Goal: Task Accomplishment & Management: Complete application form

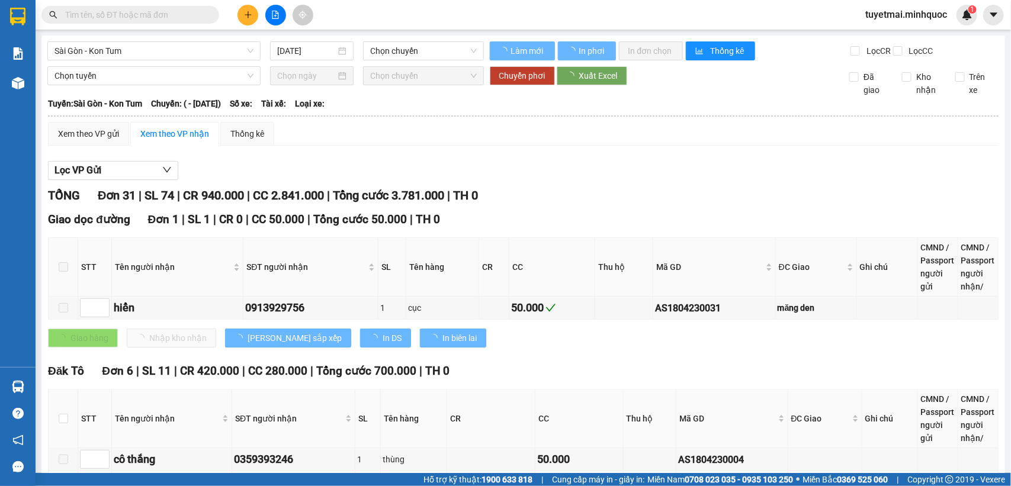
type input "[DATE]"
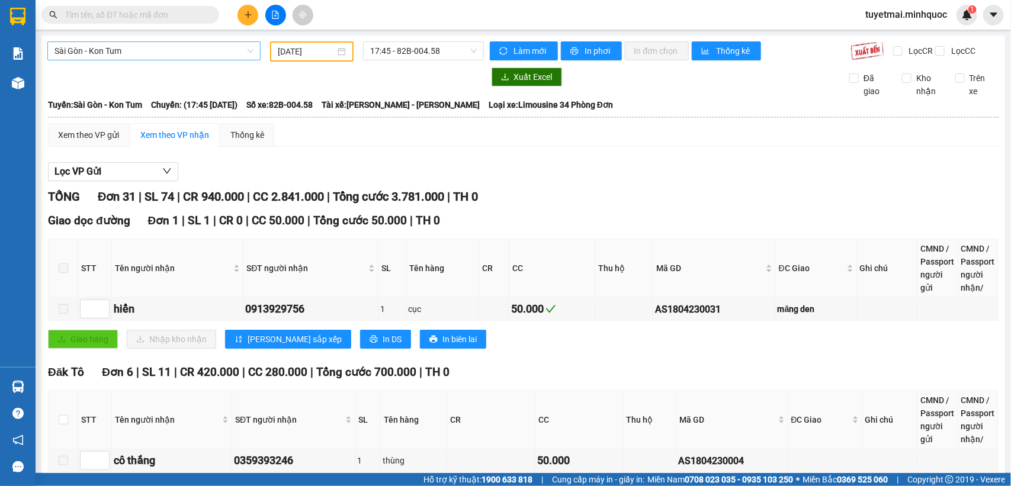
click at [247, 49] on span "Sài Gòn - Kon Tum" at bounding box center [153, 51] width 199 height 18
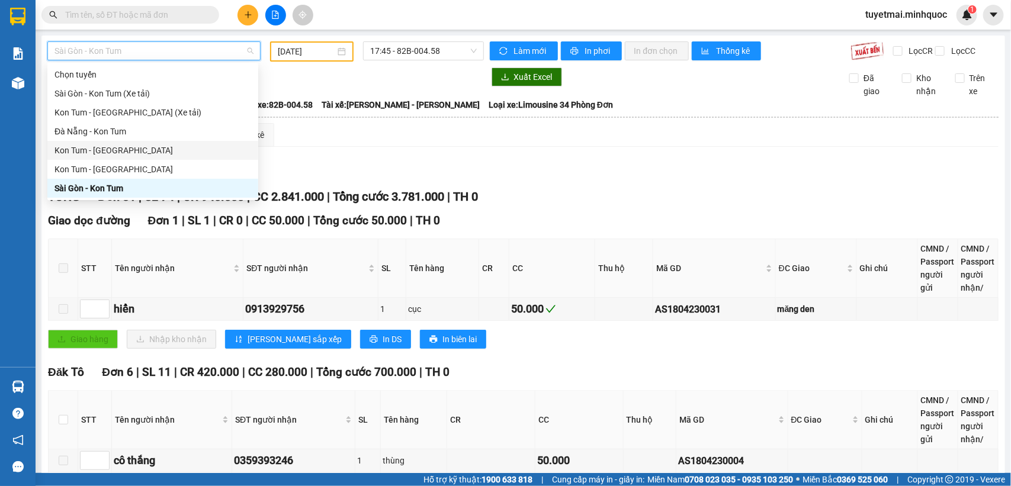
click at [142, 147] on div "Kon Tum - [GEOGRAPHIC_DATA]" at bounding box center [152, 150] width 197 height 13
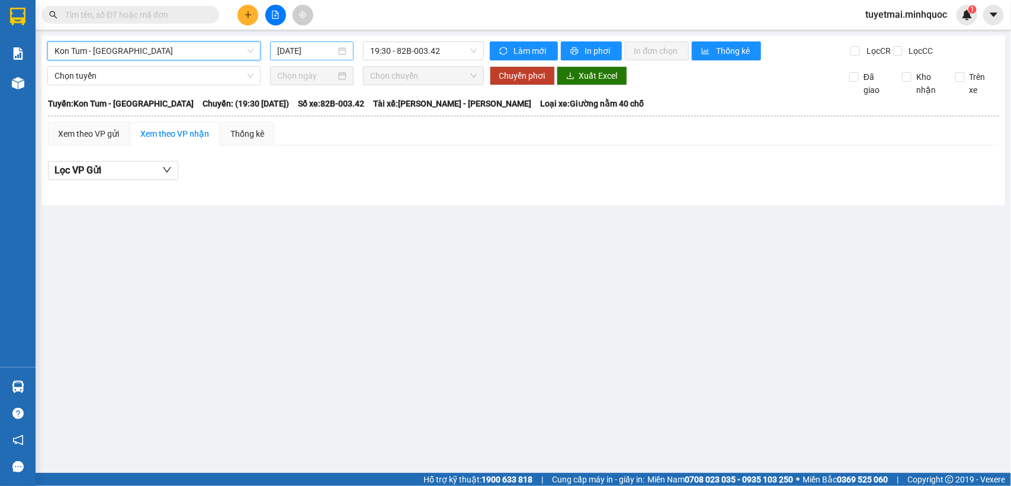
click at [326, 49] on input "[DATE]" at bounding box center [306, 50] width 59 height 13
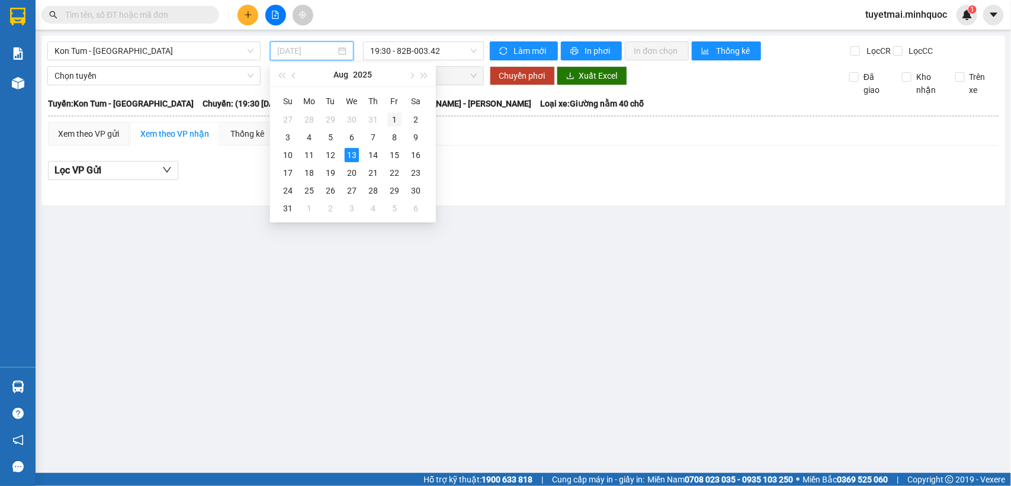
click at [392, 120] on div "1" at bounding box center [394, 119] width 14 height 14
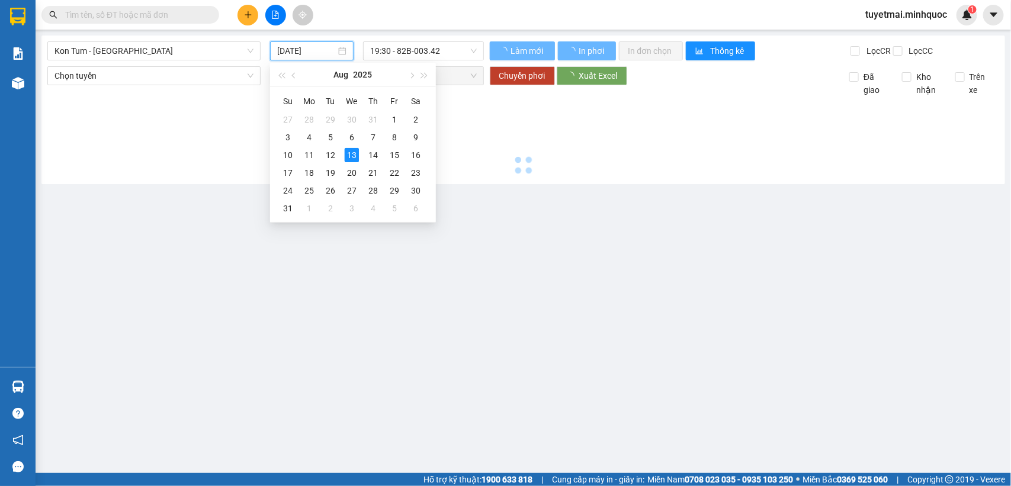
type input "[DATE]"
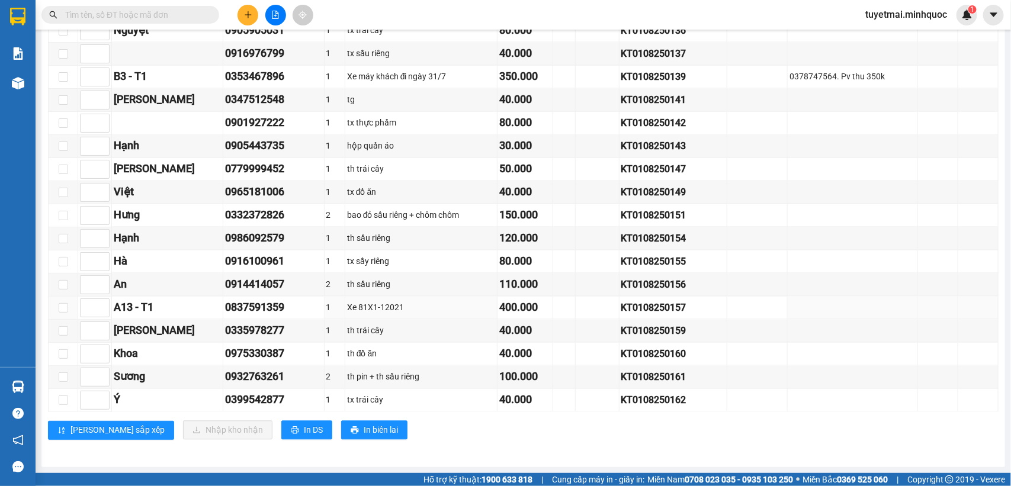
scroll to position [1012, 0]
click at [665, 279] on div "KT0108250156" at bounding box center [673, 285] width 104 height 15
copy div "KT0108250156"
click at [124, 11] on input "text" at bounding box center [135, 14] width 140 height 13
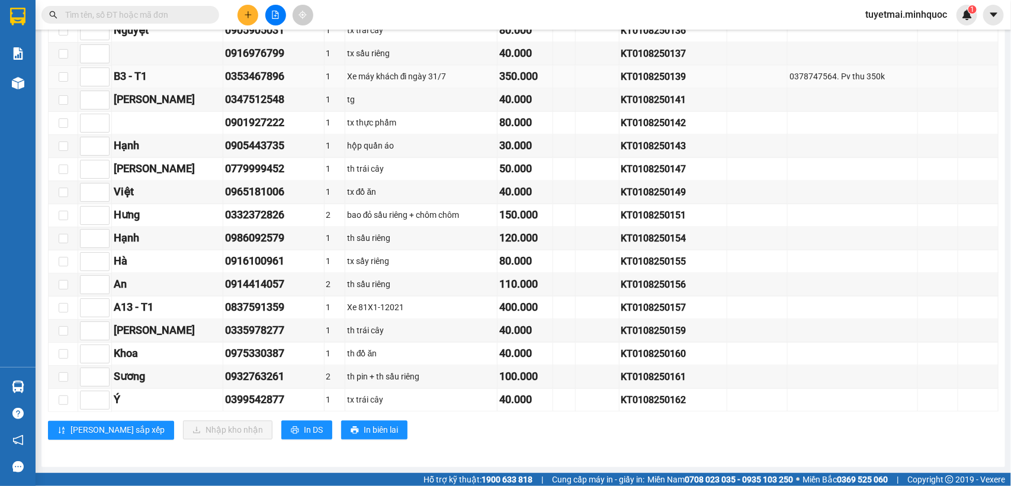
paste input "KT0108250156"
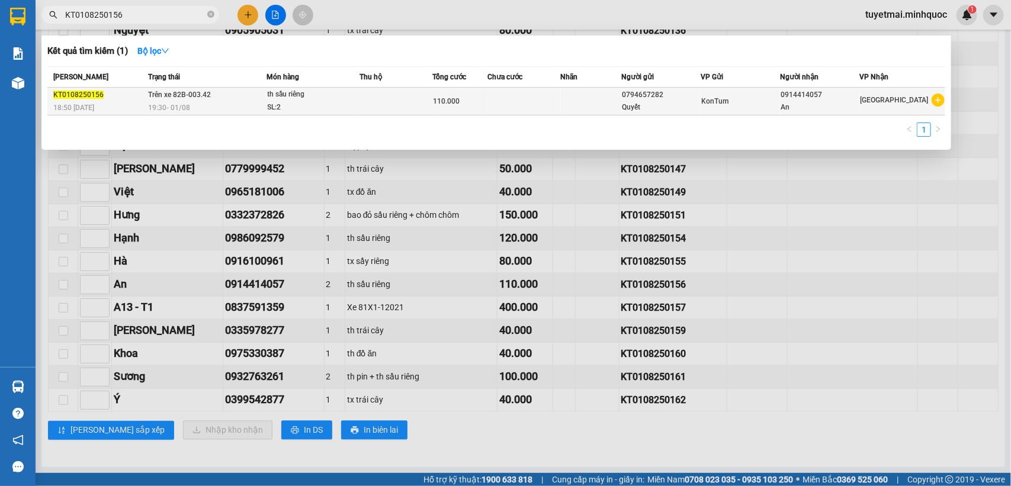
type input "KT0108250156"
click at [446, 92] on td "110.000" at bounding box center [460, 102] width 55 height 28
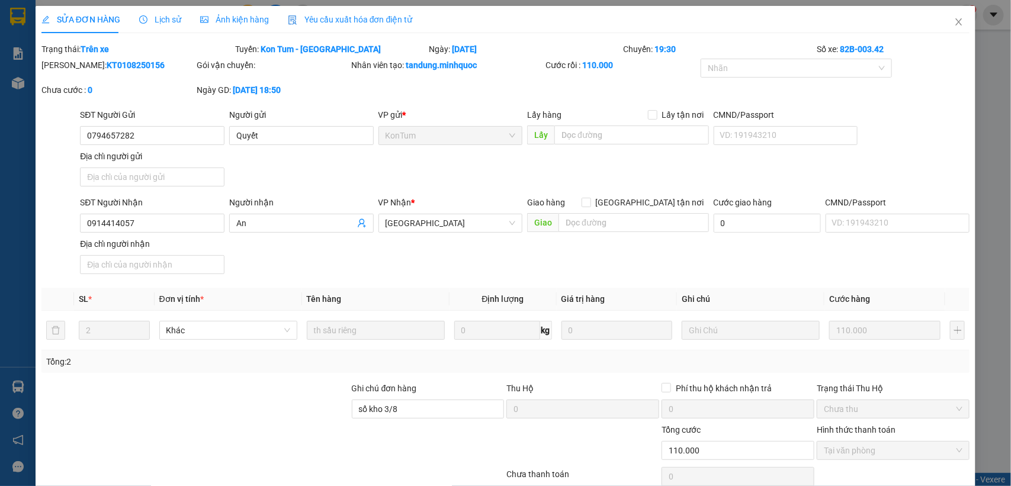
type input "0794657282"
type input "Quyết"
type input "0914414057"
type input "An"
type input "sổ kho 3/8"
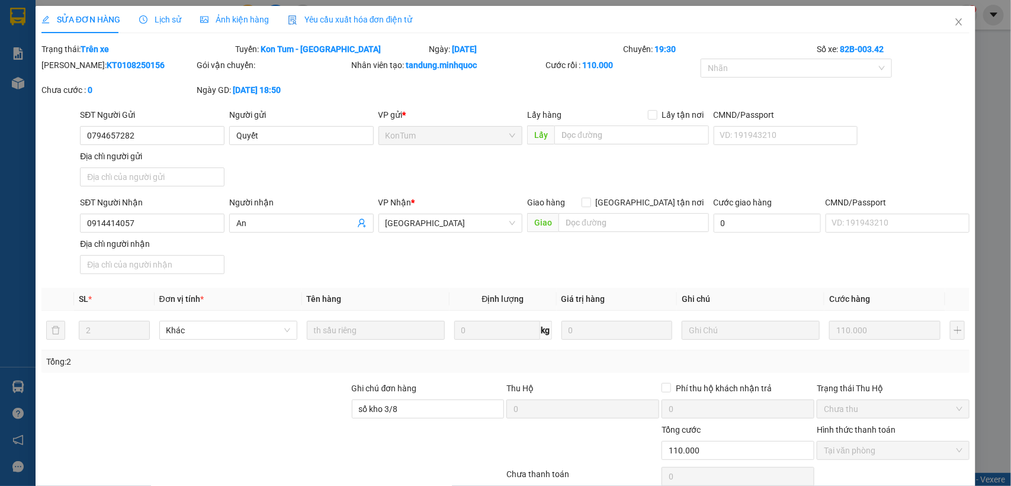
type input "110.000"
click at [184, 220] on input "0914414057" at bounding box center [152, 223] width 144 height 19
click at [954, 27] on icon "close" at bounding box center [958, 21] width 9 height 9
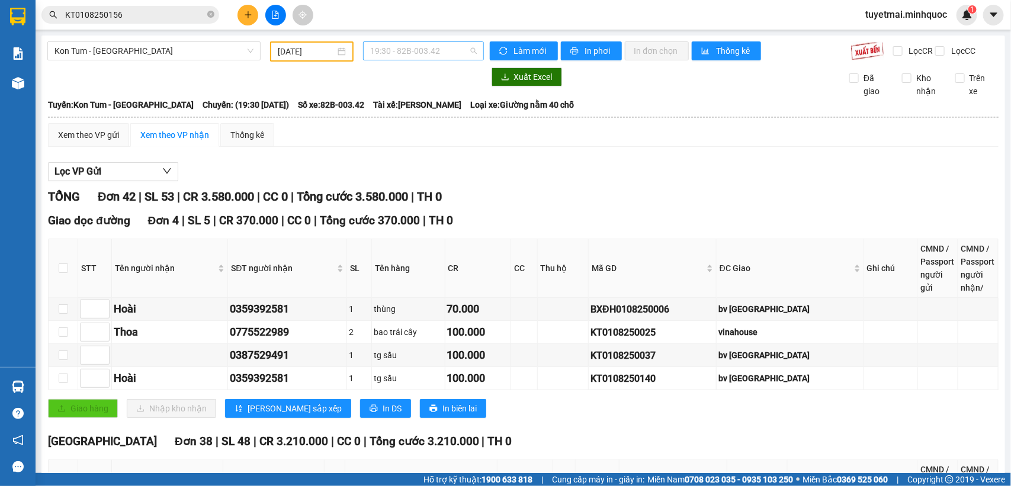
click at [467, 53] on span "19:30 - 82B-003.42" at bounding box center [423, 51] width 106 height 18
click at [424, 111] on div "20:00 - 82LD-000.48" at bounding box center [412, 112] width 92 height 13
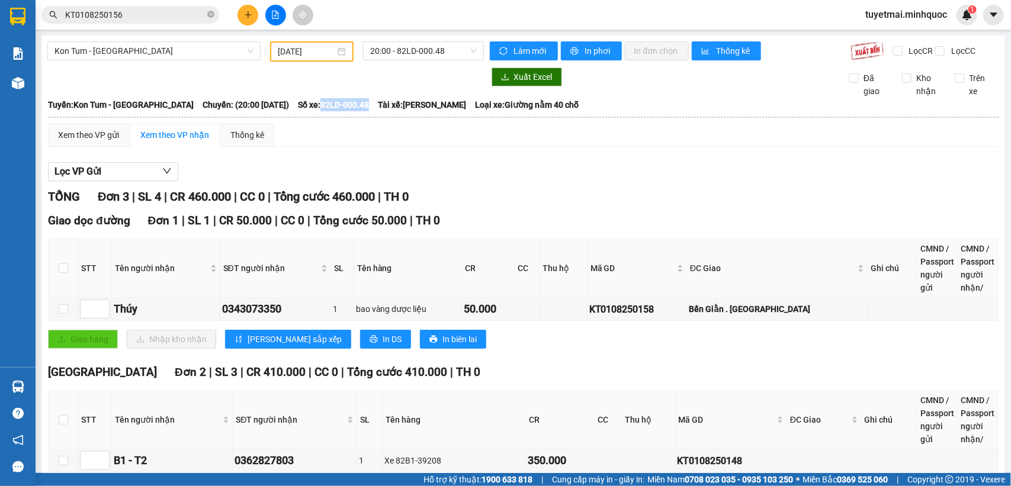
drag, startPoint x: 311, startPoint y: 111, endPoint x: 358, endPoint y: 119, distance: 47.4
click at [358, 111] on span "Số xe: 82LD-000.48" at bounding box center [333, 104] width 71 height 13
copy span "82LD-000.48"
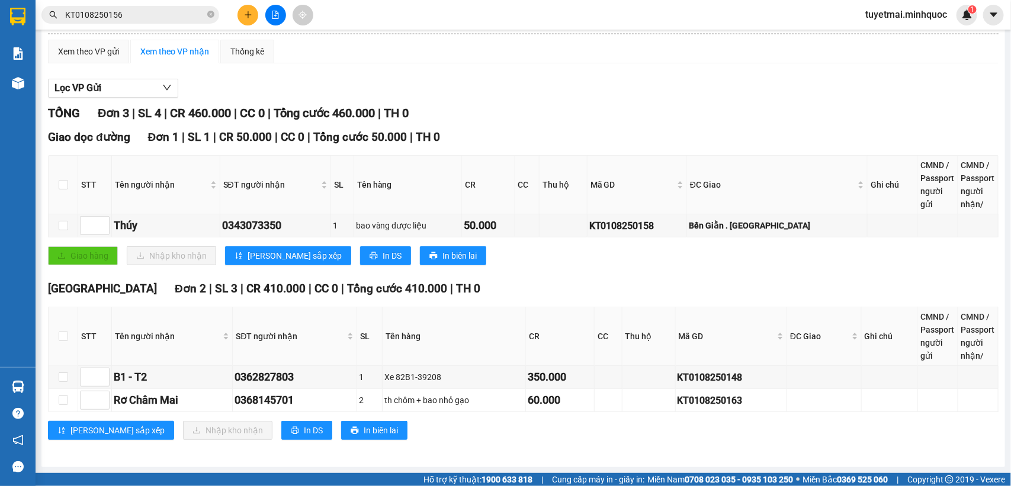
scroll to position [95, 0]
click at [643, 224] on div "KT0108250158" at bounding box center [636, 225] width 95 height 15
copy div "KT0108250158"
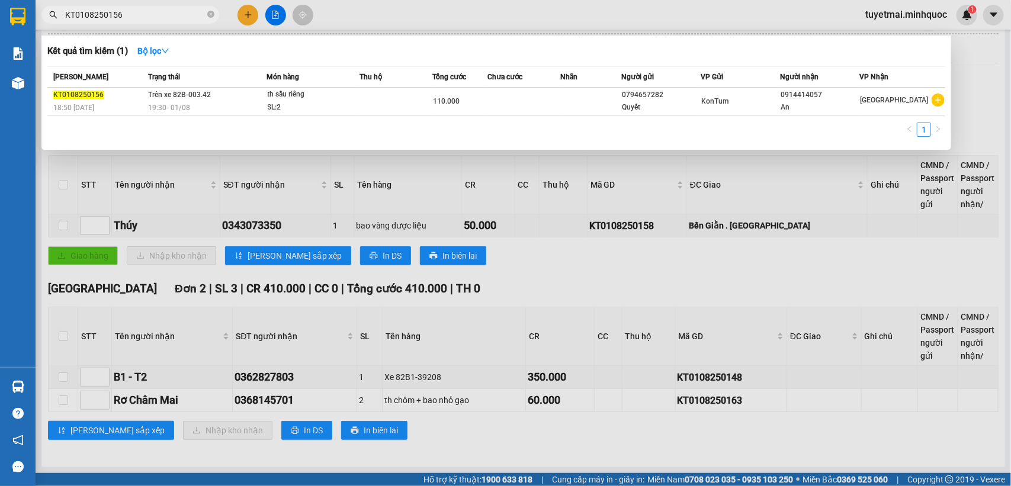
drag, startPoint x: 158, startPoint y: 7, endPoint x: 157, endPoint y: 18, distance: 11.3
click at [158, 10] on span "KT0108250156" at bounding box center [130, 15] width 178 height 18
click at [156, 18] on input "KT0108250156" at bounding box center [135, 14] width 140 height 13
paste input "8"
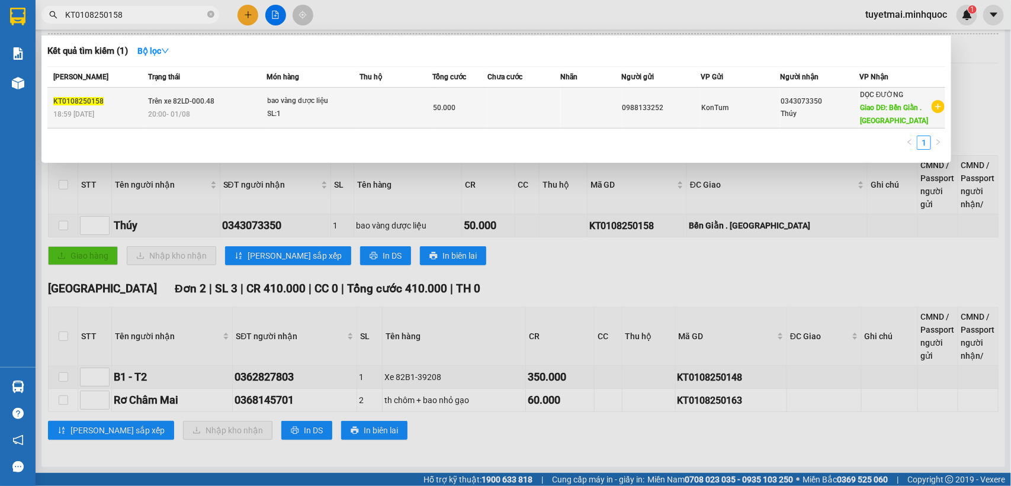
type input "KT0108250158"
click at [533, 105] on td at bounding box center [523, 108] width 73 height 41
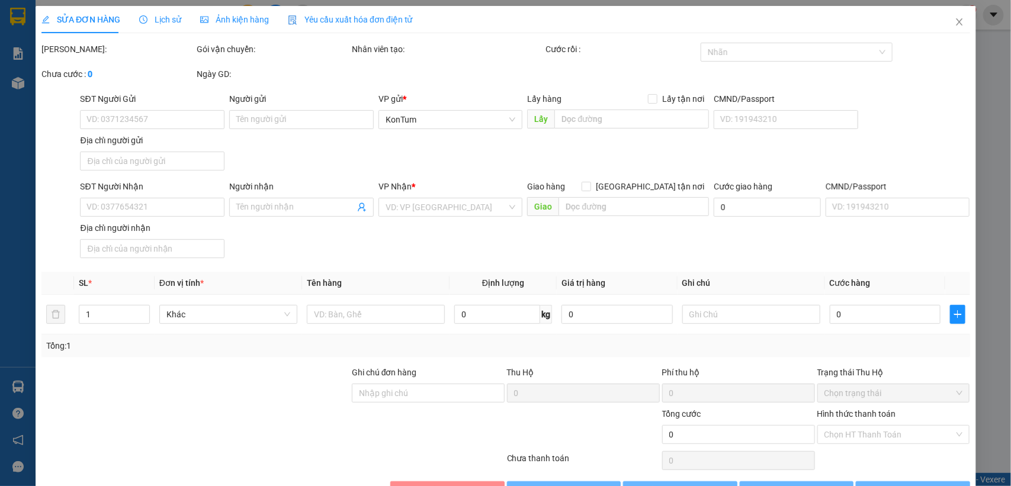
type input "0988133252"
type input "0343073350"
type input "Thúy"
type input "Bến Giằn . [GEOGRAPHIC_DATA]"
type input "50.000"
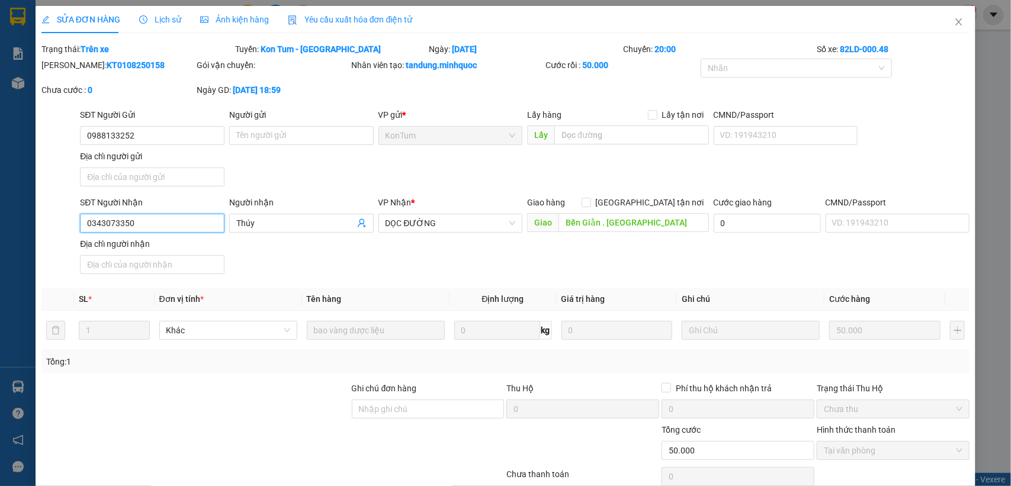
click at [176, 219] on input "0343073350" at bounding box center [152, 223] width 144 height 19
click at [946, 28] on span "Close" at bounding box center [958, 22] width 33 height 33
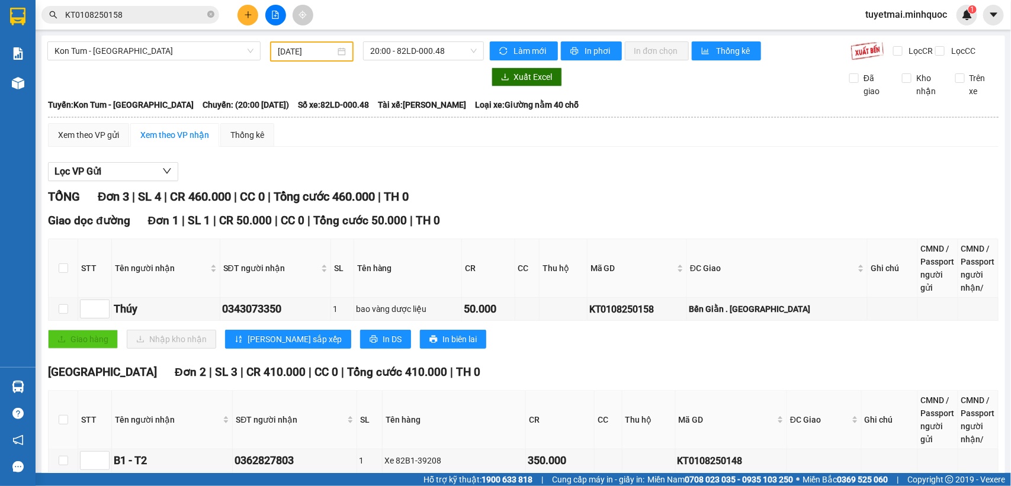
scroll to position [95, 0]
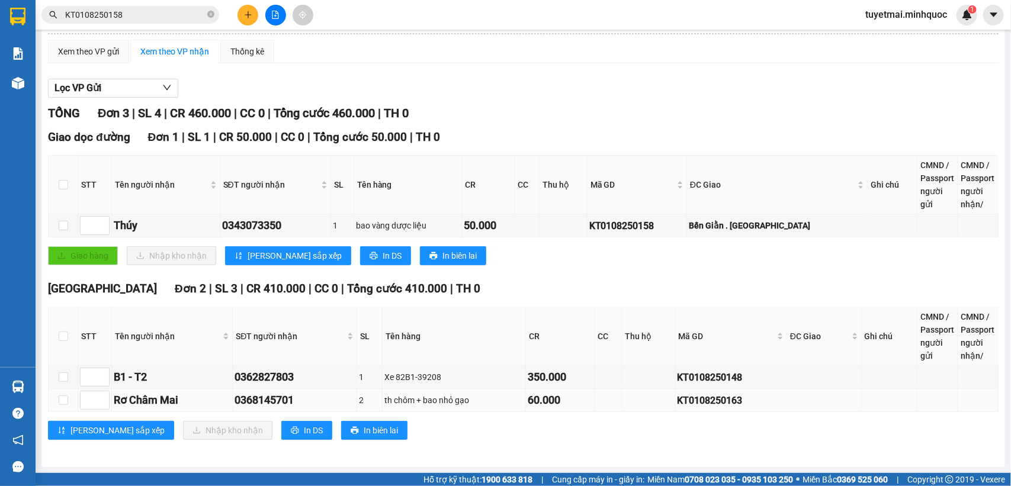
click at [715, 398] on div "KT0108250163" at bounding box center [730, 400] width 107 height 15
copy div "KT0108250163"
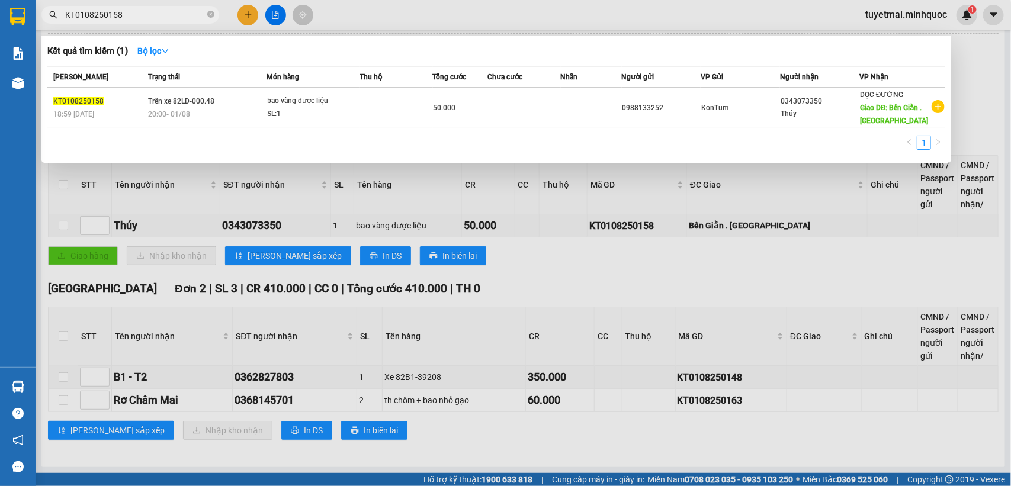
click at [135, 17] on input "KT0108250158" at bounding box center [135, 14] width 140 height 13
paste input "63"
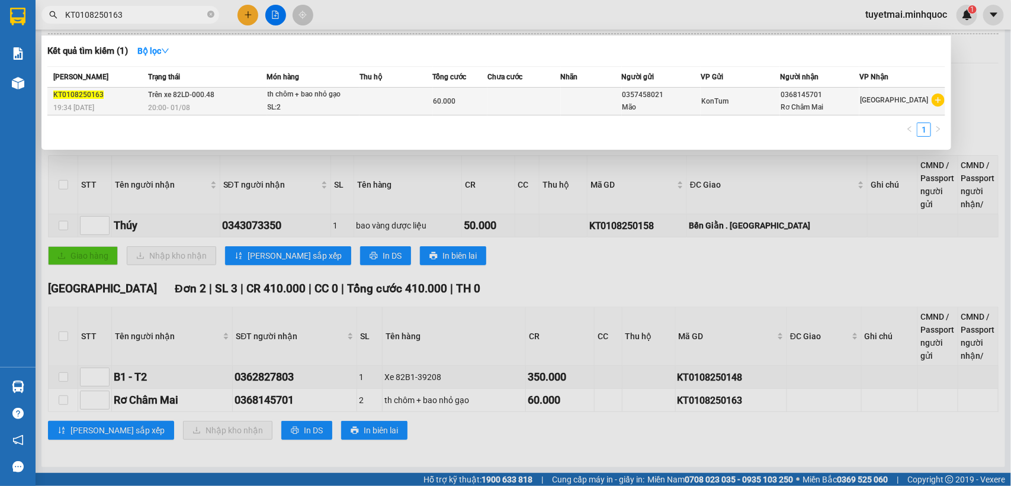
type input "KT0108250163"
click at [554, 107] on td at bounding box center [523, 102] width 73 height 28
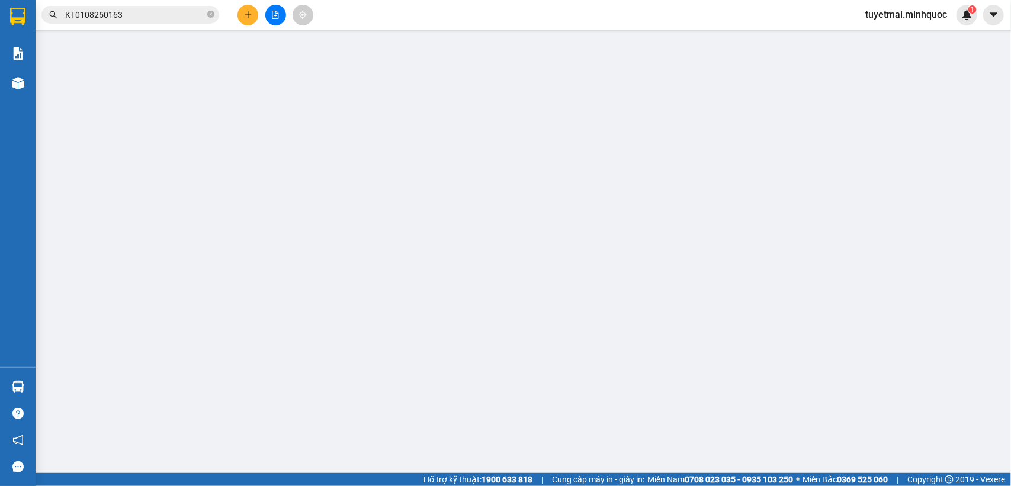
type input "0357458021"
type input "Mão"
type input "0368145701"
type input "Rơ Châm Mai"
type input "60.000"
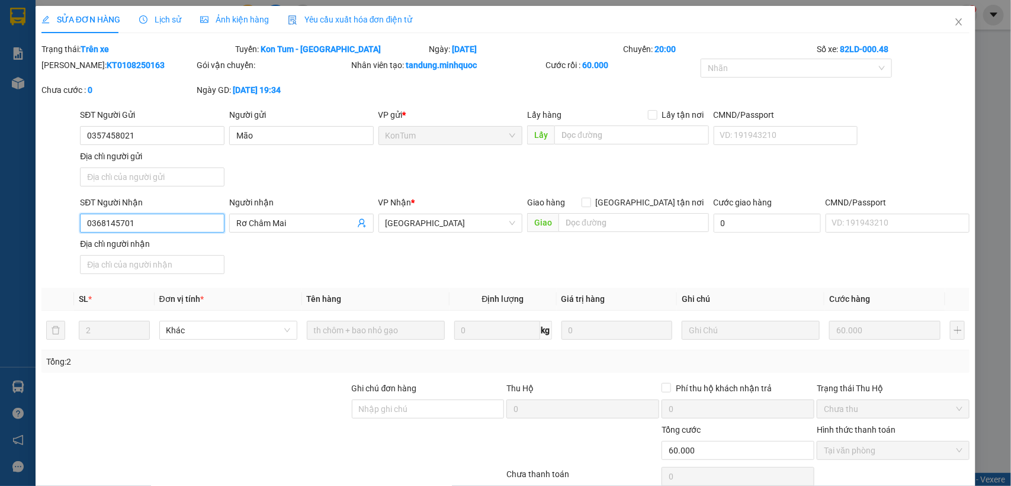
click at [142, 228] on input "0368145701" at bounding box center [152, 223] width 144 height 19
click at [954, 25] on icon "close" at bounding box center [958, 21] width 9 height 9
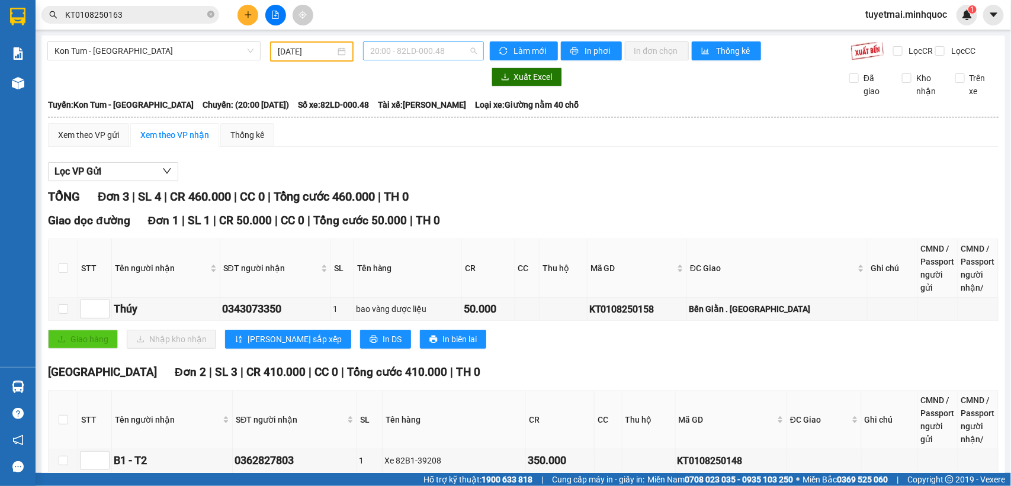
click at [448, 54] on span "20:00 - 82LD-000.48" at bounding box center [423, 51] width 106 height 18
click at [436, 83] on div "Chọn chuyến" at bounding box center [412, 74] width 107 height 19
click at [477, 47] on div "20:00 - 82LD-000.48" at bounding box center [423, 50] width 120 height 19
click at [427, 92] on div "19:30 - 82B-003.42" at bounding box center [412, 93] width 92 height 13
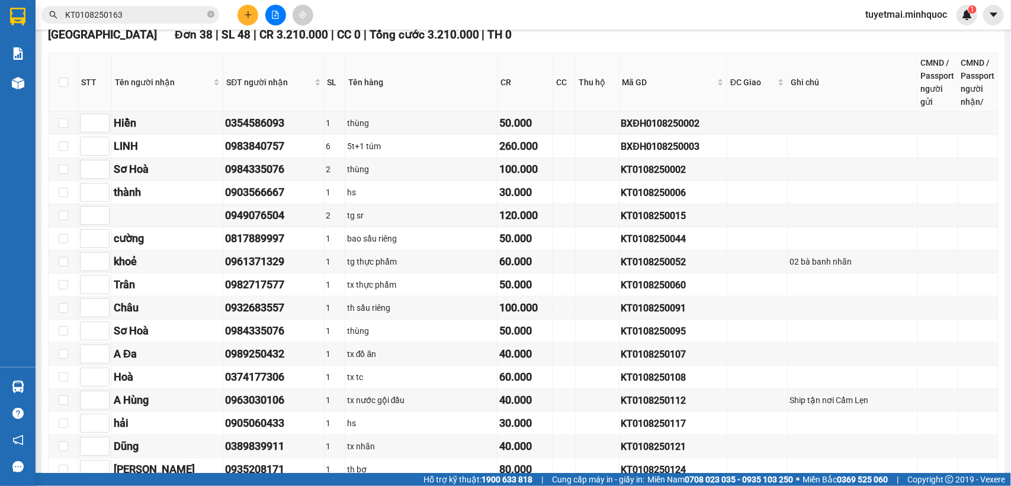
scroll to position [444, 0]
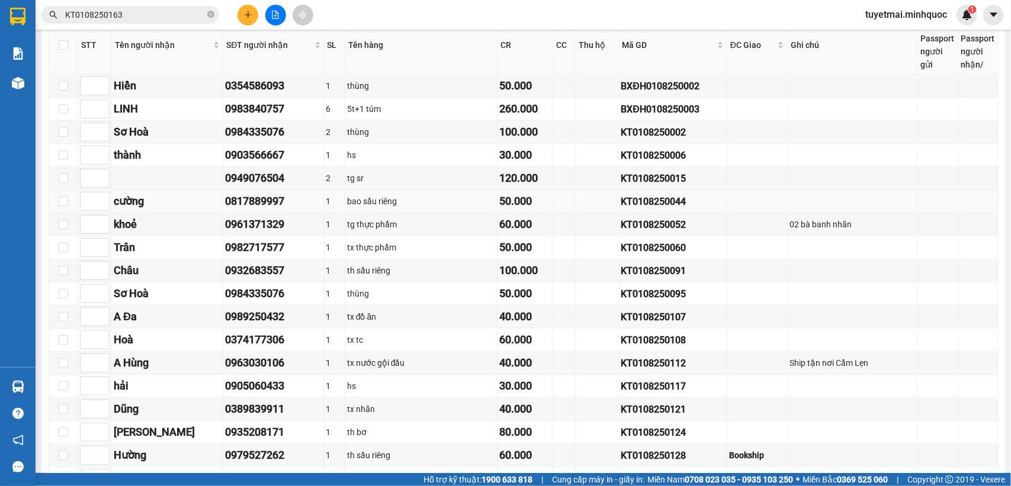
click at [647, 209] on div "KT0108250044" at bounding box center [673, 201] width 104 height 15
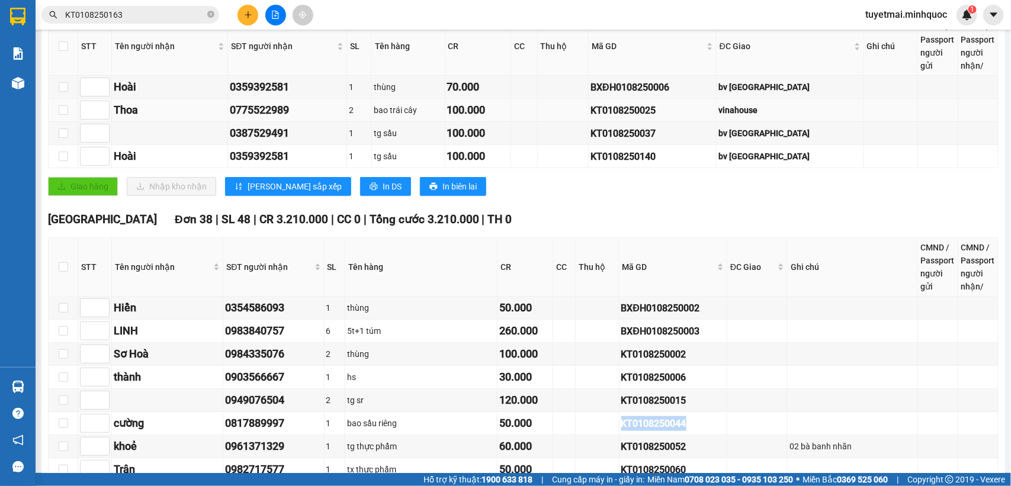
scroll to position [296, 0]
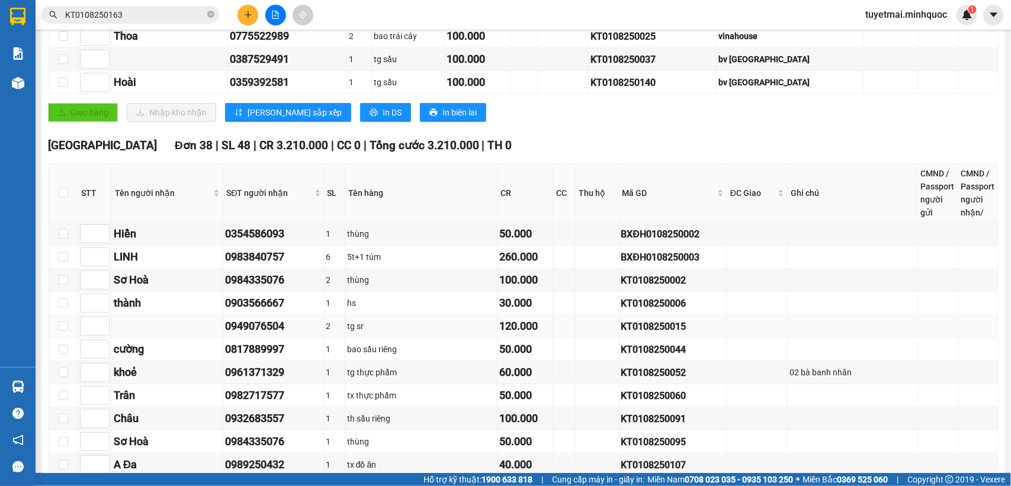
click at [653, 334] on div "KT0108250015" at bounding box center [673, 326] width 104 height 15
copy div "KT0108250015"
click at [151, 5] on div "Kết quả tìm kiếm ( 1 ) Bộ lọc Mã ĐH Trạng thái Món hàng Thu hộ Tổng cước Chưa c…" at bounding box center [115, 15] width 231 height 21
click at [154, 15] on input "KT0108250163" at bounding box center [135, 14] width 140 height 13
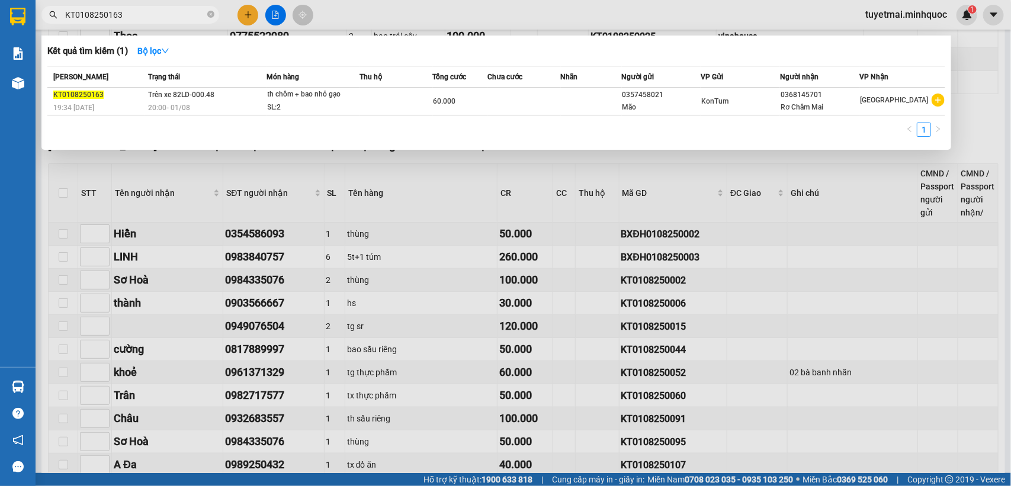
paste input "015"
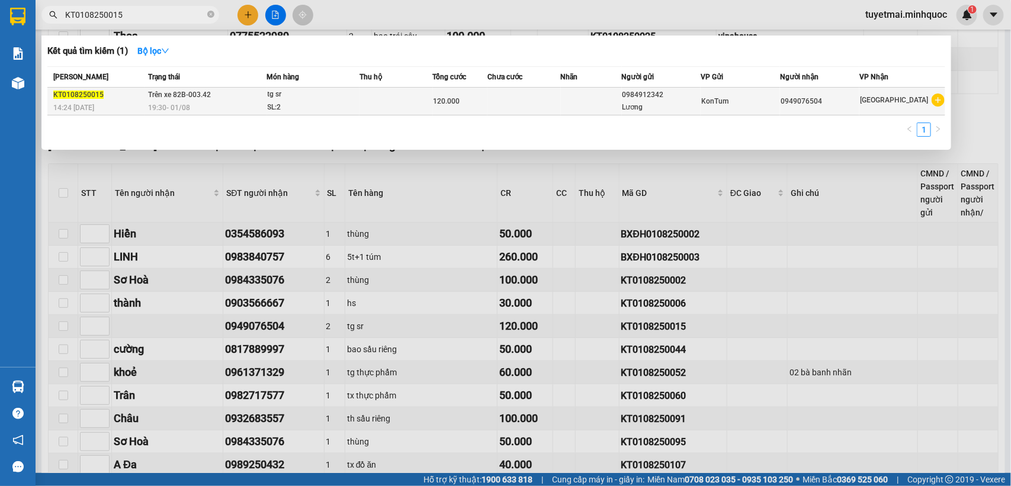
type input "KT0108250015"
click at [463, 95] on div "120.000" at bounding box center [460, 101] width 54 height 13
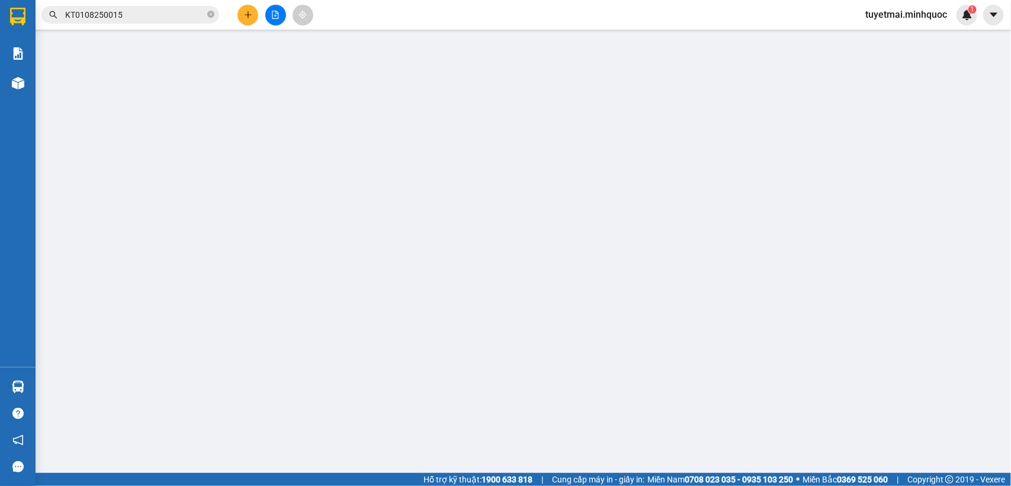
type input "0984912342"
type input "Lương"
type input "0949076504"
type input "sổ kho 3/8"
type input "120.000"
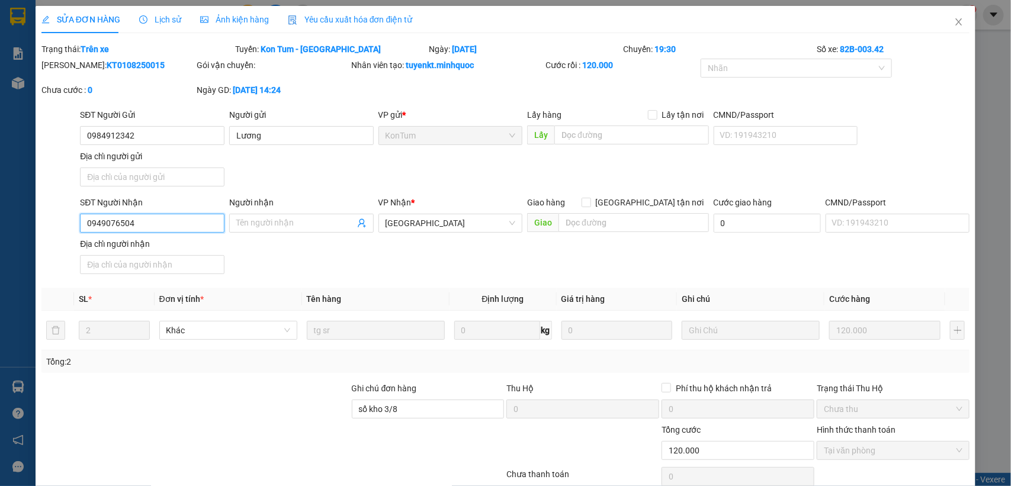
click at [163, 220] on input "0949076504" at bounding box center [152, 223] width 144 height 19
click at [956, 22] on icon "close" at bounding box center [959, 21] width 7 height 7
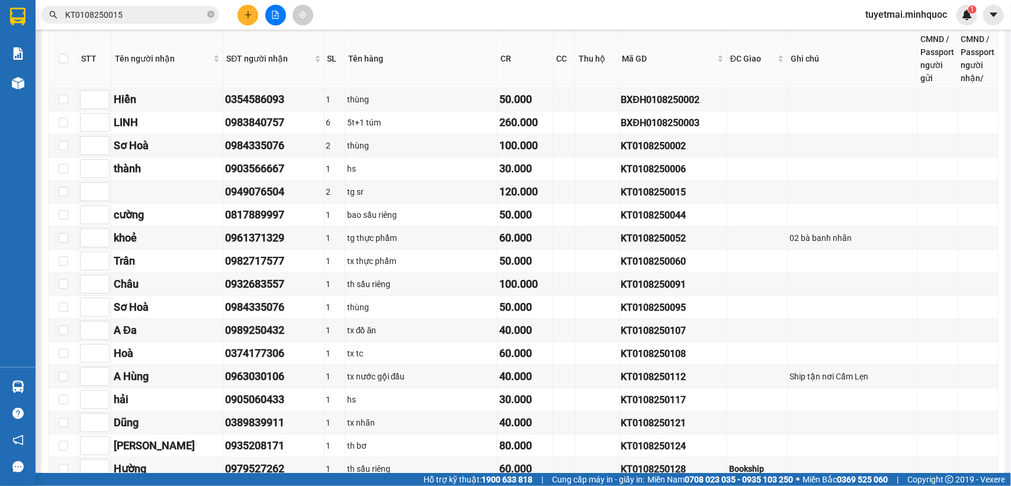
scroll to position [420, 0]
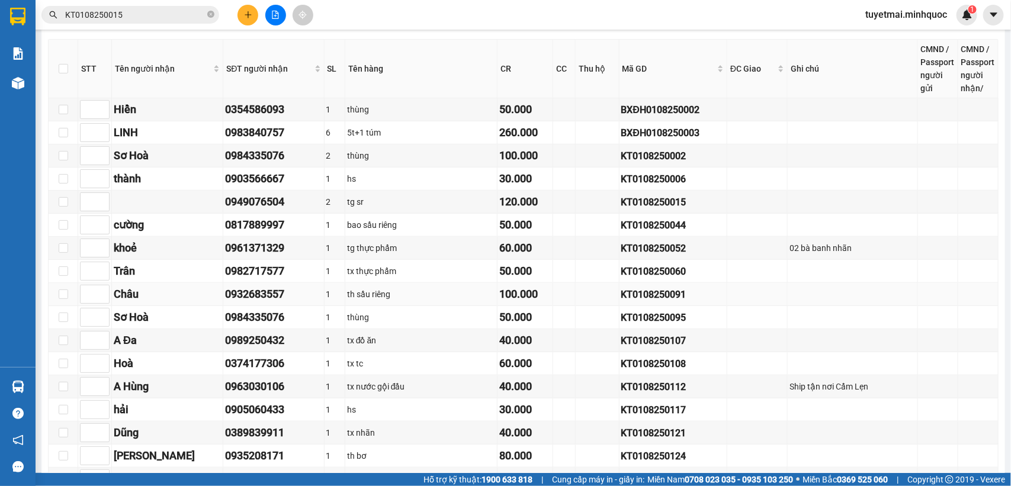
click at [632, 302] on div "KT0108250091" at bounding box center [673, 294] width 104 height 15
copy div "KT0108250091"
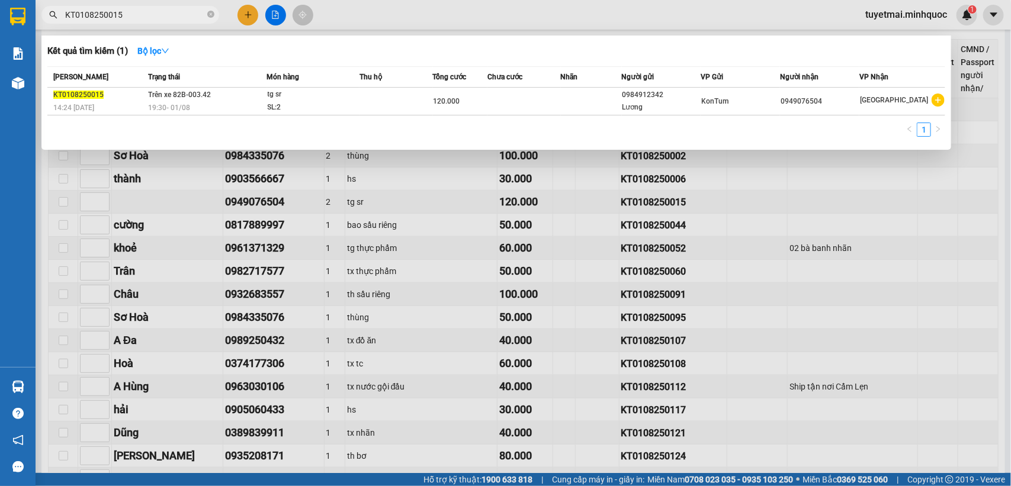
click at [147, 18] on input "KT0108250015" at bounding box center [135, 14] width 140 height 13
paste input "91"
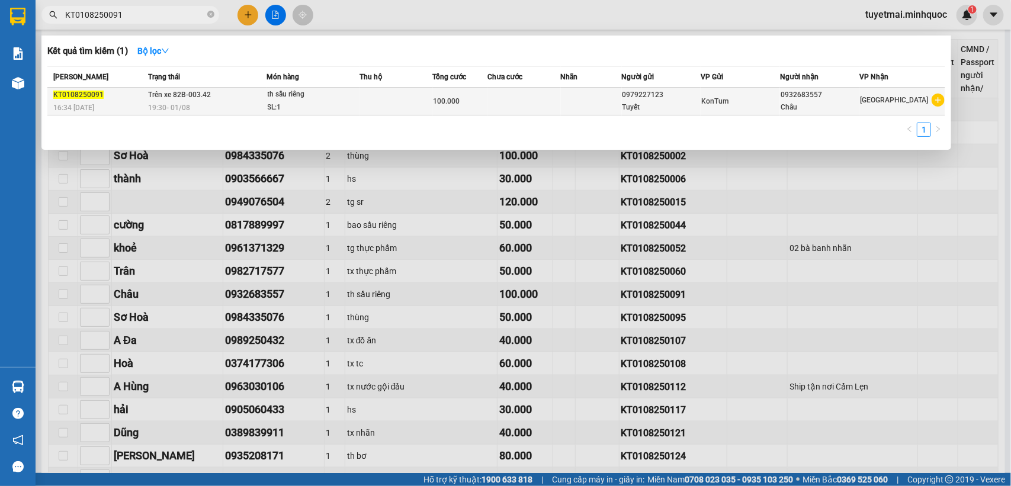
type input "KT0108250091"
click at [548, 95] on td at bounding box center [523, 102] width 73 height 28
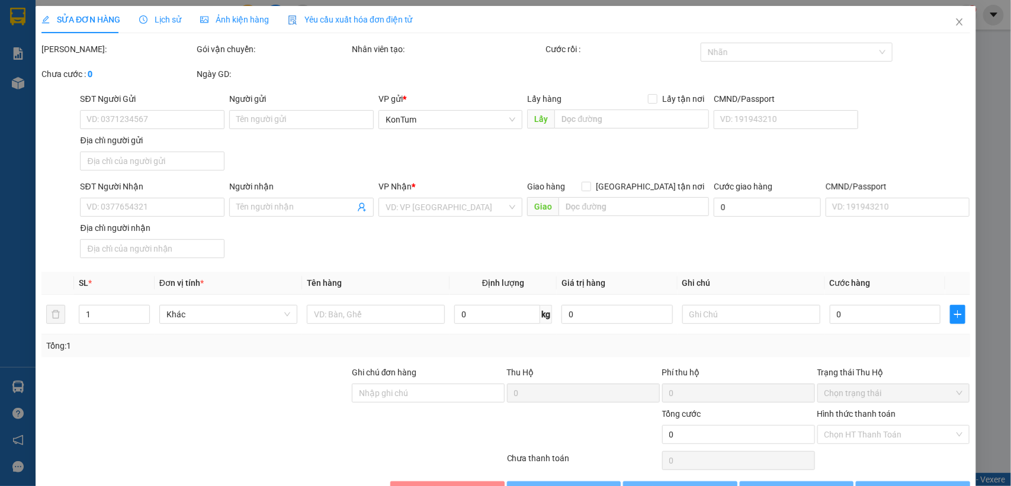
type input "0979227123"
type input "Tuyết"
type input "0932683557"
type input "Châu"
type input "sổ kho 3/8"
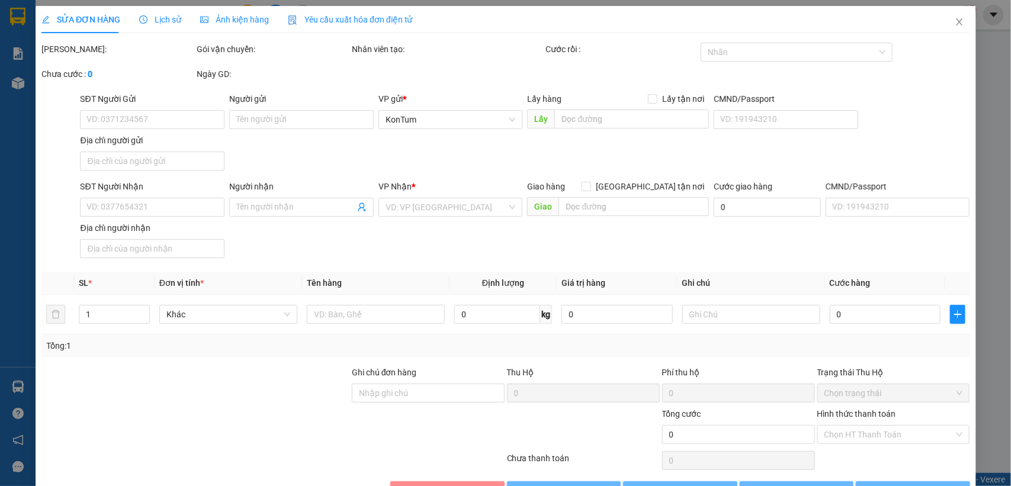
type input "100.000"
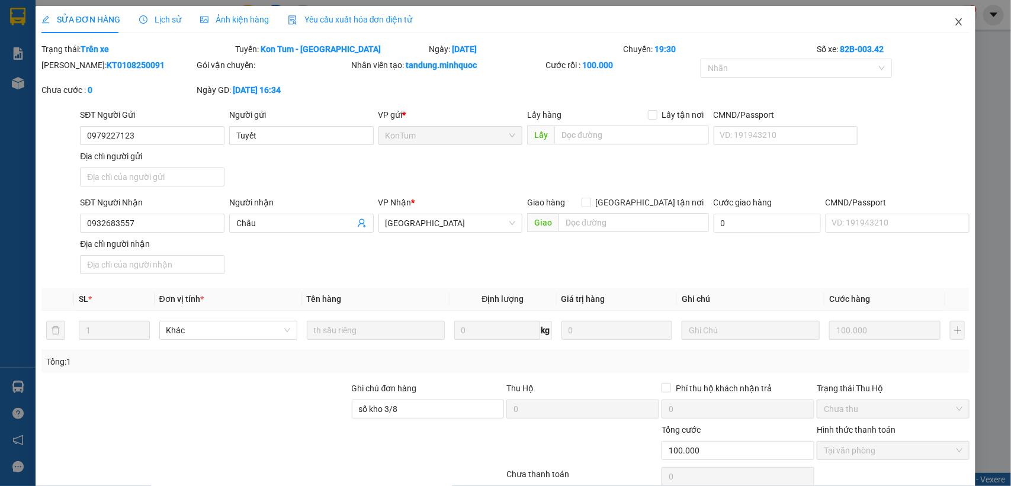
click at [954, 18] on icon "close" at bounding box center [958, 21] width 9 height 9
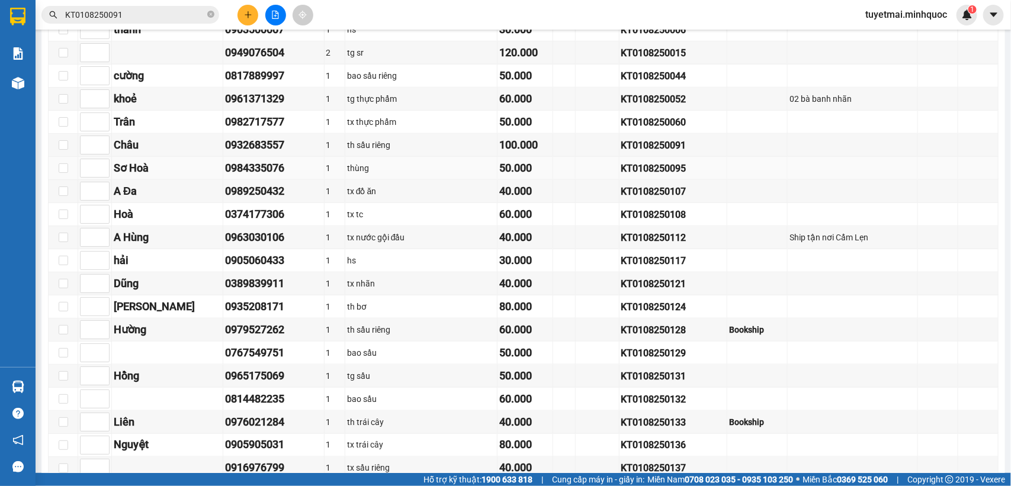
scroll to position [592, 0]
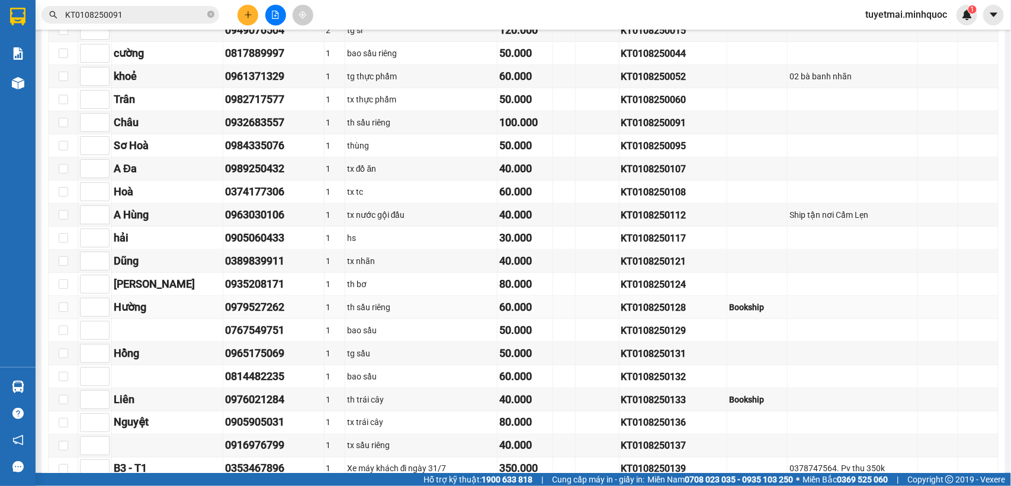
click at [247, 316] on div "0979527262" at bounding box center [273, 307] width 97 height 17
copy div "0979527262"
click at [648, 315] on div "KT0108250128" at bounding box center [673, 307] width 104 height 15
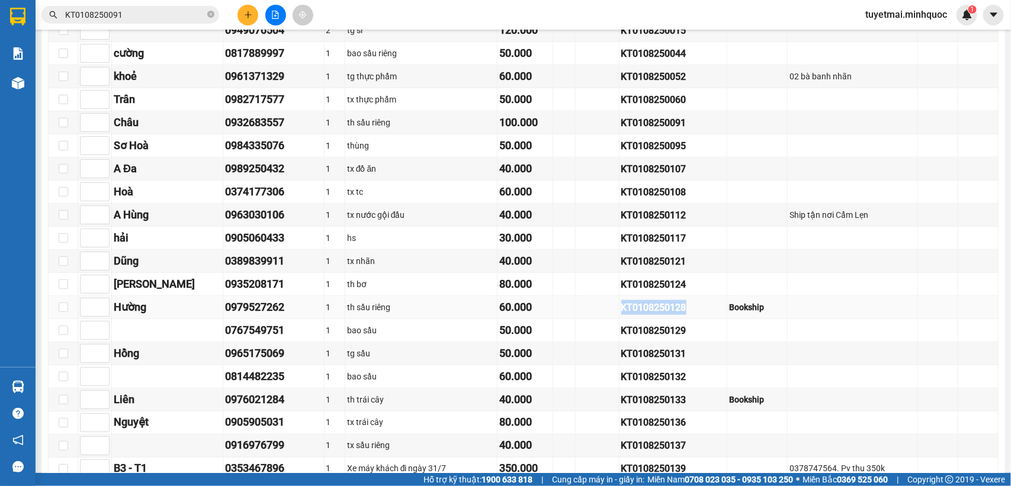
copy div "KT0108250128"
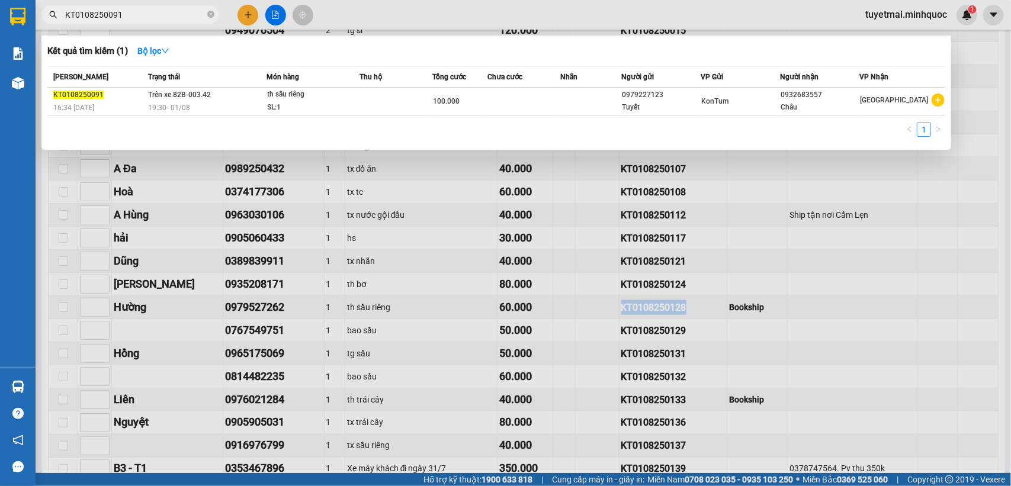
click at [146, 17] on input "KT0108250091" at bounding box center [135, 14] width 140 height 13
paste input "128"
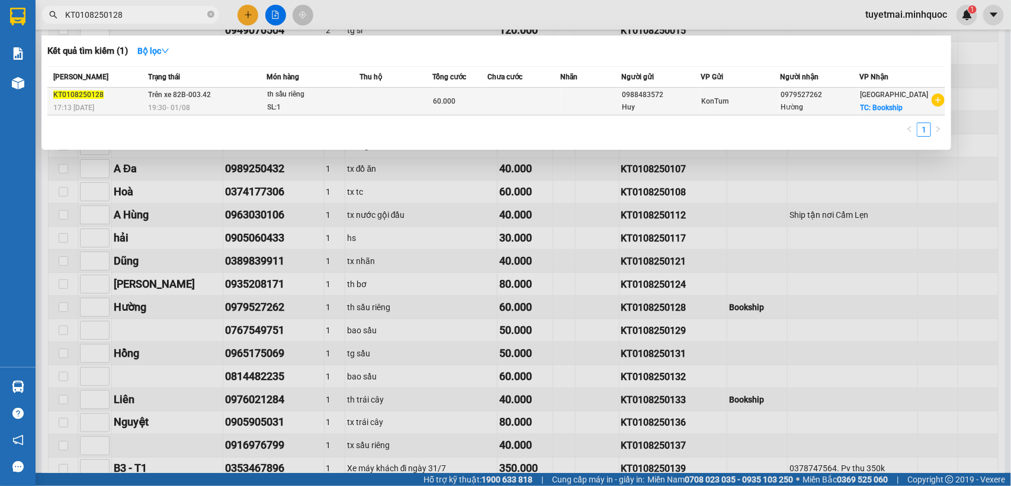
type input "KT0108250128"
click at [277, 101] on div "SL: 1" at bounding box center [312, 107] width 89 height 13
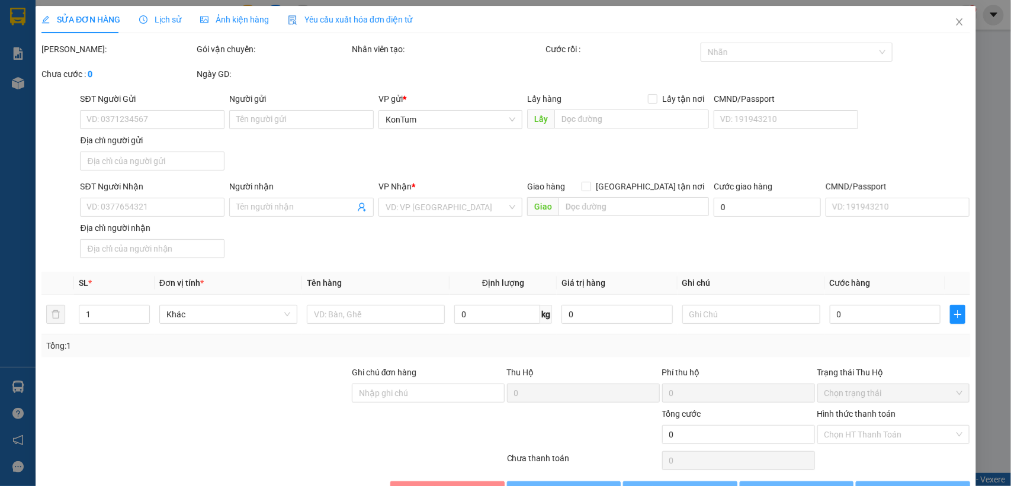
type input "0988483572"
type input "Huy"
type input "0979527262"
type input "Hường"
checkbox input "true"
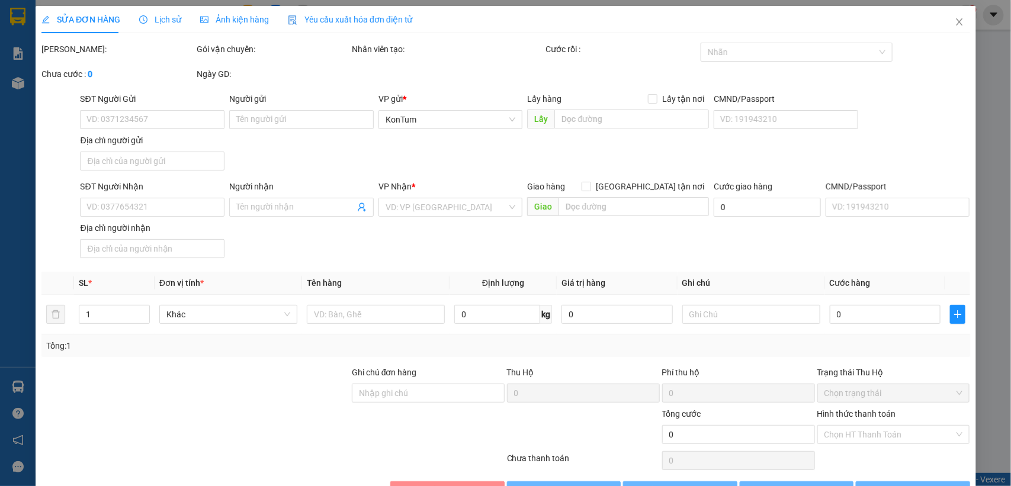
type input "Bookship"
type input "sổ kho 3/8"
type input "60.000"
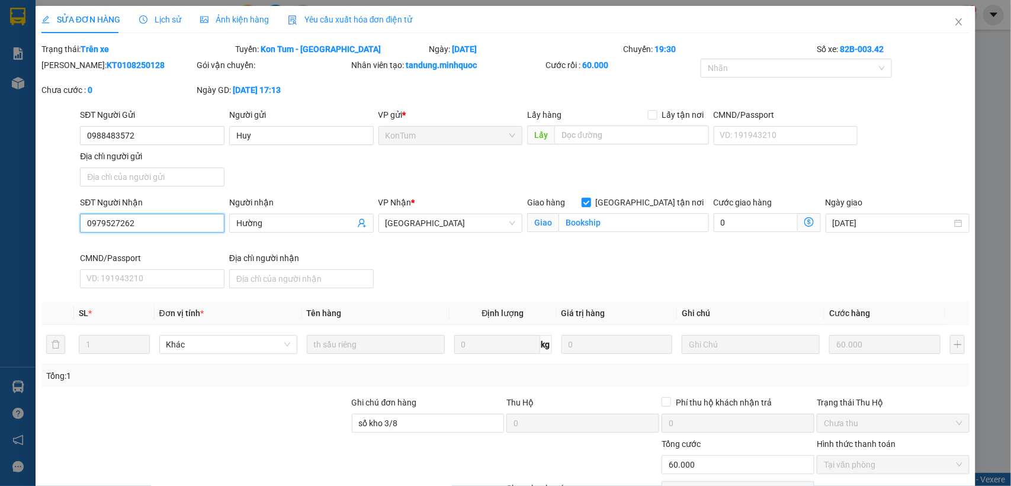
click at [161, 223] on input "0979527262" at bounding box center [152, 223] width 144 height 19
click at [954, 21] on icon "close" at bounding box center [958, 21] width 9 height 9
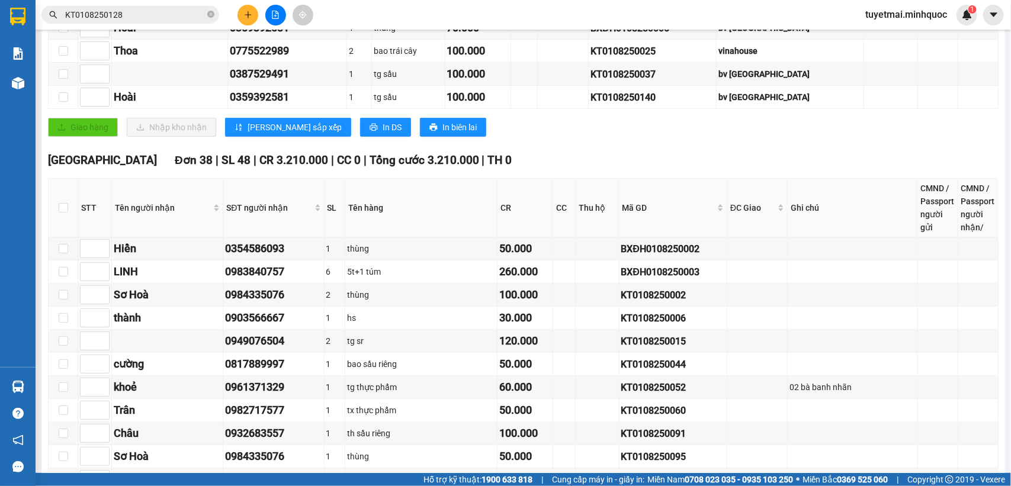
scroll to position [296, 0]
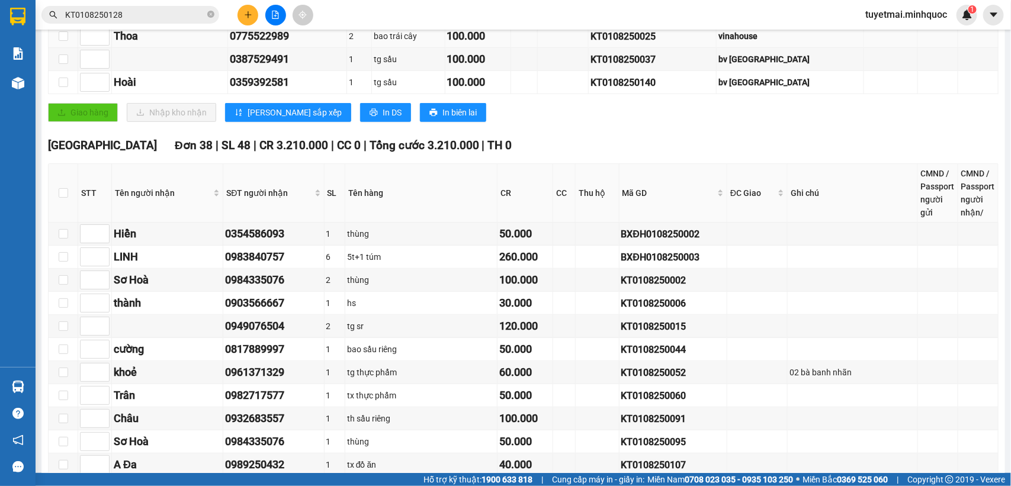
click at [653, 44] on div "KT0108250025" at bounding box center [652, 36] width 124 height 15
copy div "KT0108250025"
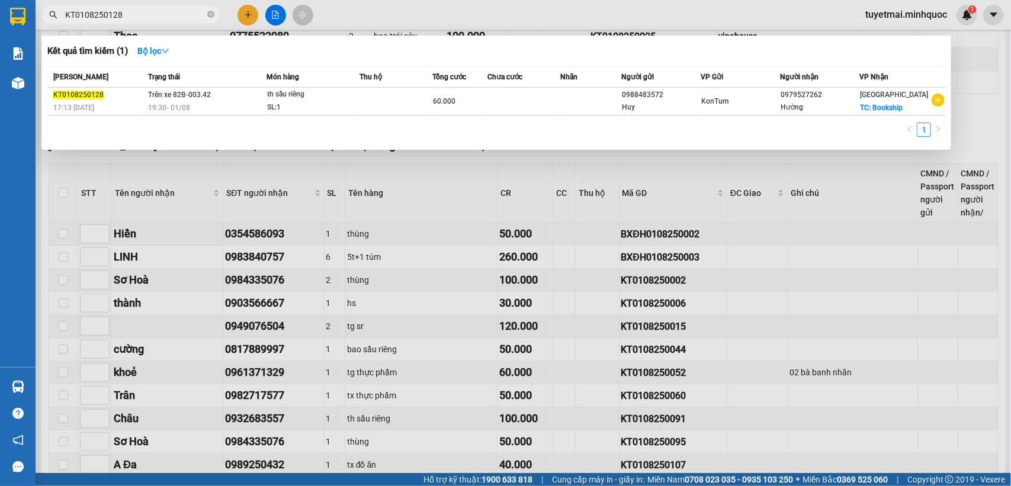
click at [171, 13] on input "KT0108250128" at bounding box center [135, 14] width 140 height 13
paste input "025"
type input "KT0108250025"
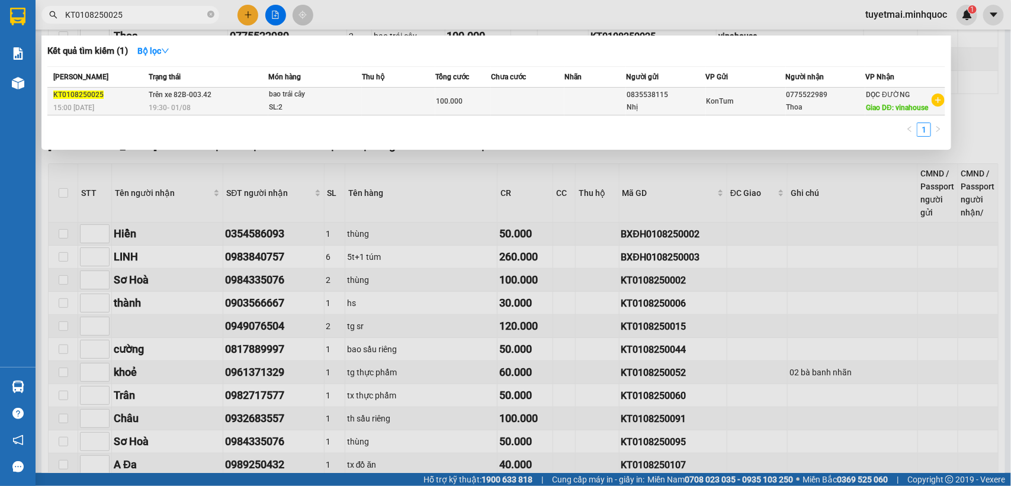
click at [490, 105] on div "100.000" at bounding box center [463, 101] width 54 height 13
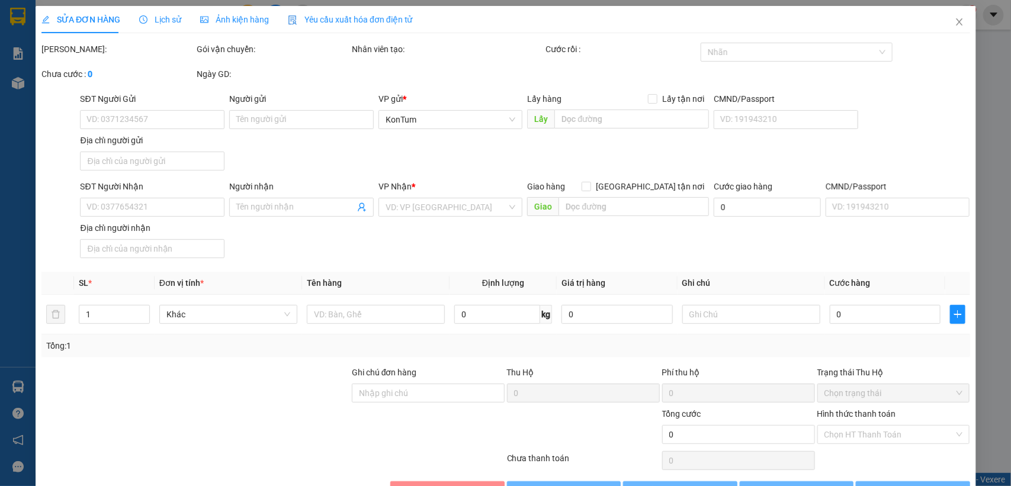
type input "0835538115"
type input "Nhị"
type input "0775522989"
type input "Thoa"
type input "vinahouse"
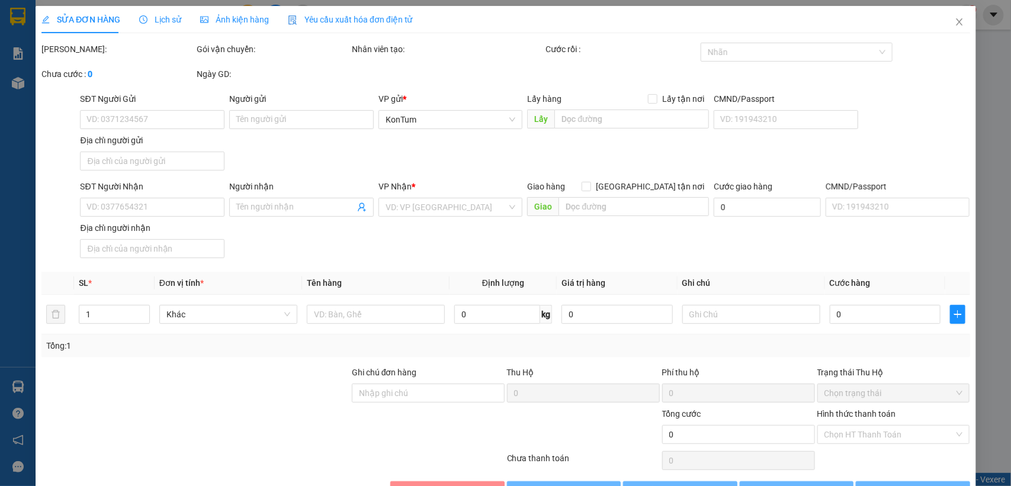
type input "sổ kho 3/8"
type input "100.000"
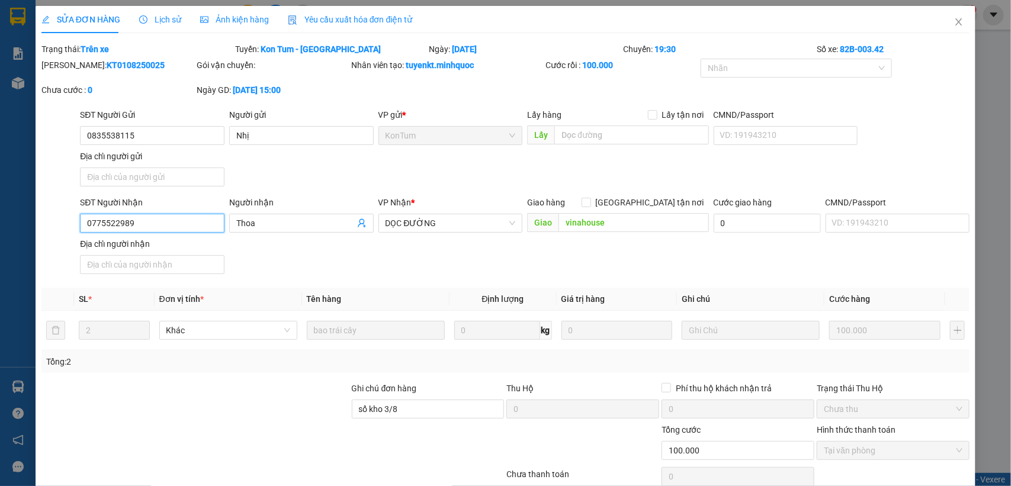
click at [146, 229] on input "0775522989" at bounding box center [152, 223] width 144 height 19
click at [954, 22] on icon "close" at bounding box center [958, 21] width 9 height 9
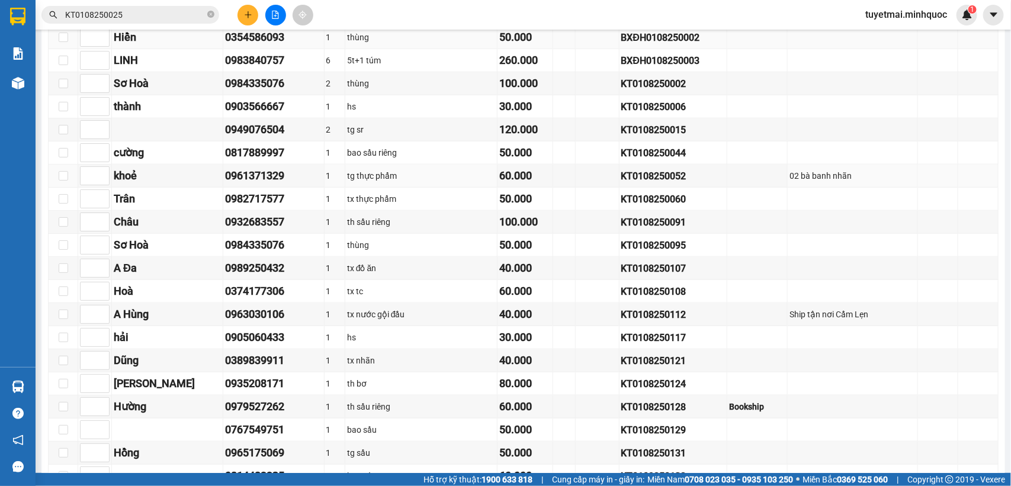
scroll to position [518, 0]
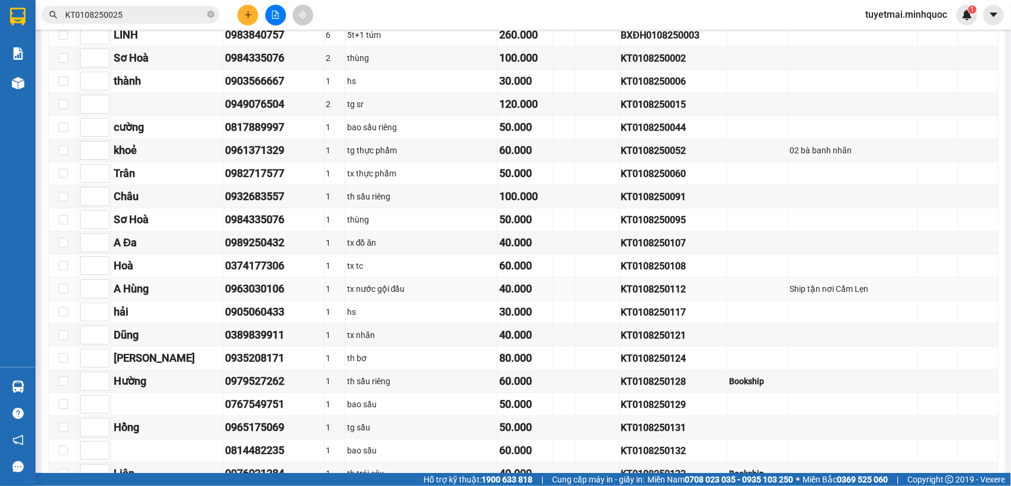
click at [643, 297] on div "KT0108250112" at bounding box center [673, 289] width 104 height 15
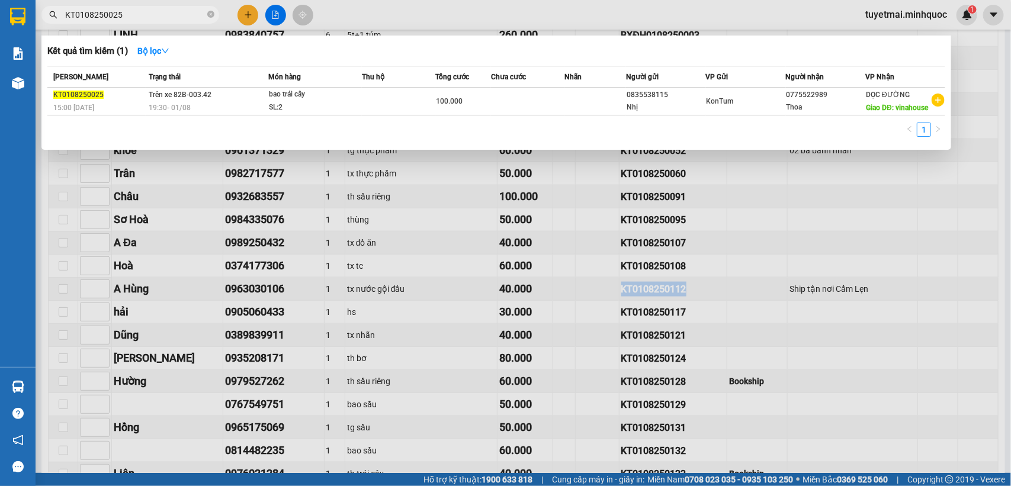
click at [132, 14] on input "KT0108250025" at bounding box center [135, 14] width 140 height 13
paste input "112"
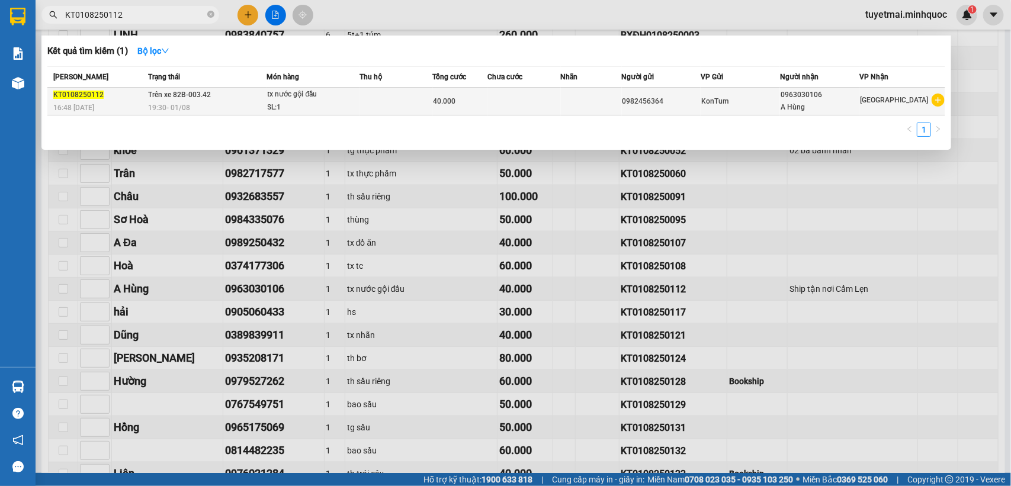
type input "KT0108250112"
click at [551, 104] on td at bounding box center [523, 102] width 73 height 28
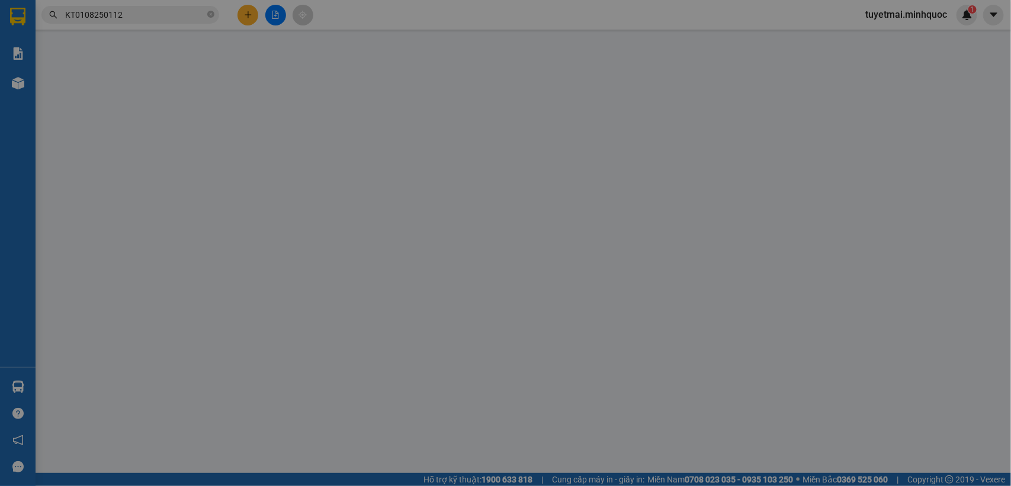
type input "0982456364"
type input "0963030106"
type input "A Hùng"
type input "40.000"
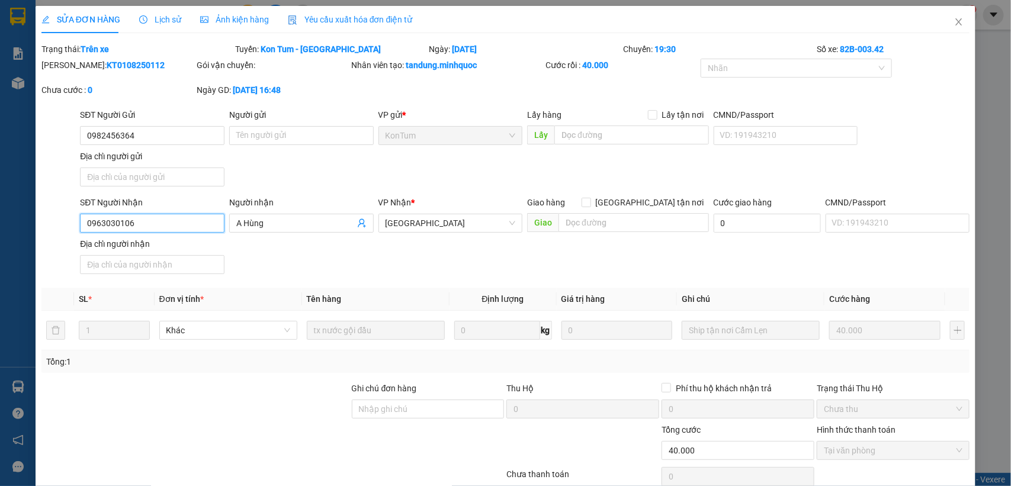
click at [169, 223] on input "0963030106" at bounding box center [152, 223] width 144 height 19
click at [954, 18] on icon "close" at bounding box center [958, 21] width 9 height 9
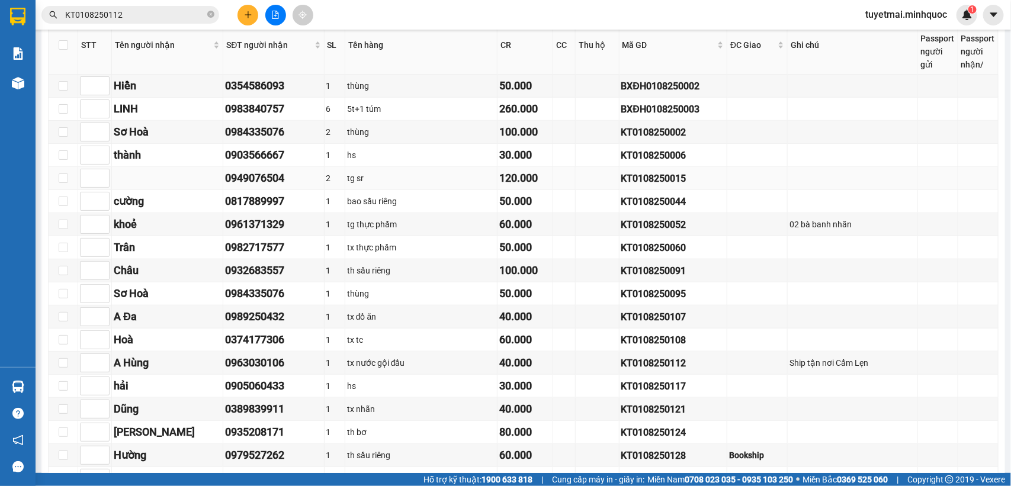
scroll to position [592, 0]
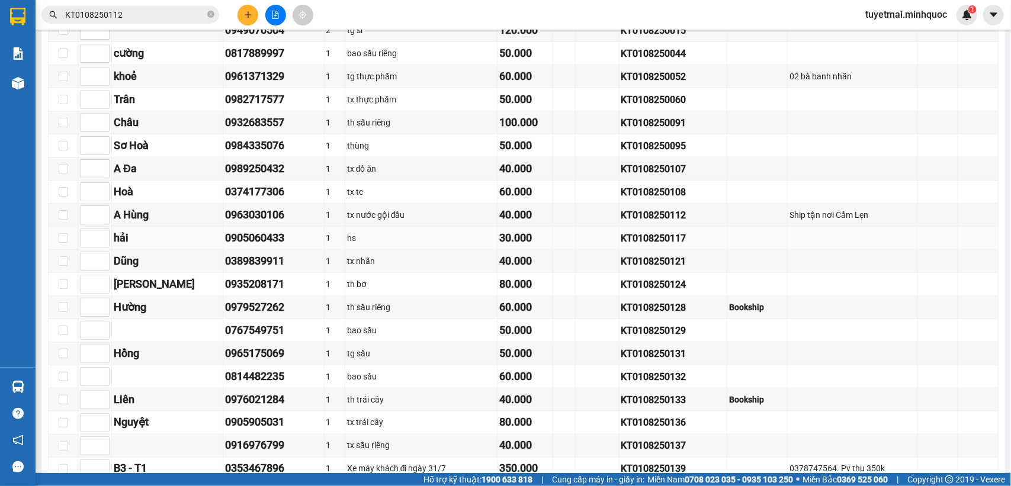
click at [642, 246] on div "KT0108250117" at bounding box center [673, 238] width 104 height 15
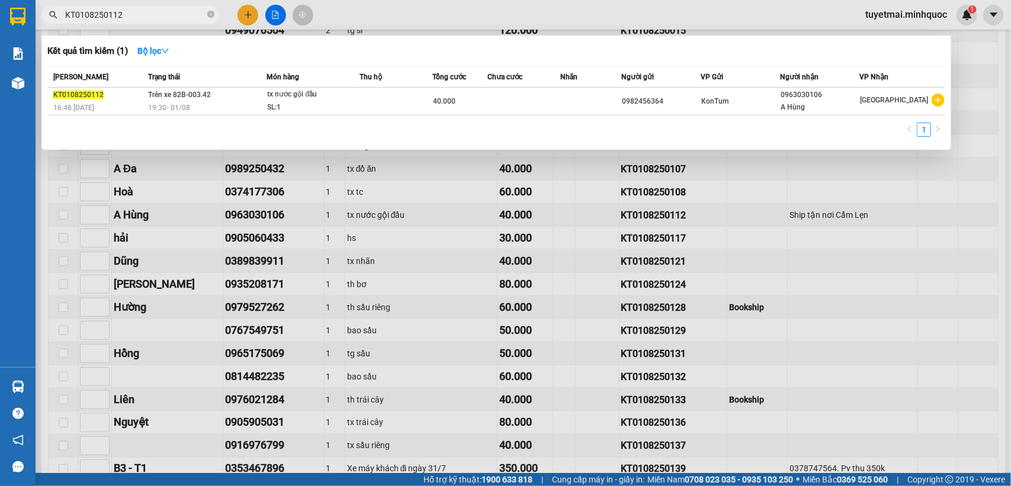
click at [129, 15] on input "KT0108250112" at bounding box center [135, 14] width 140 height 13
paste input "7"
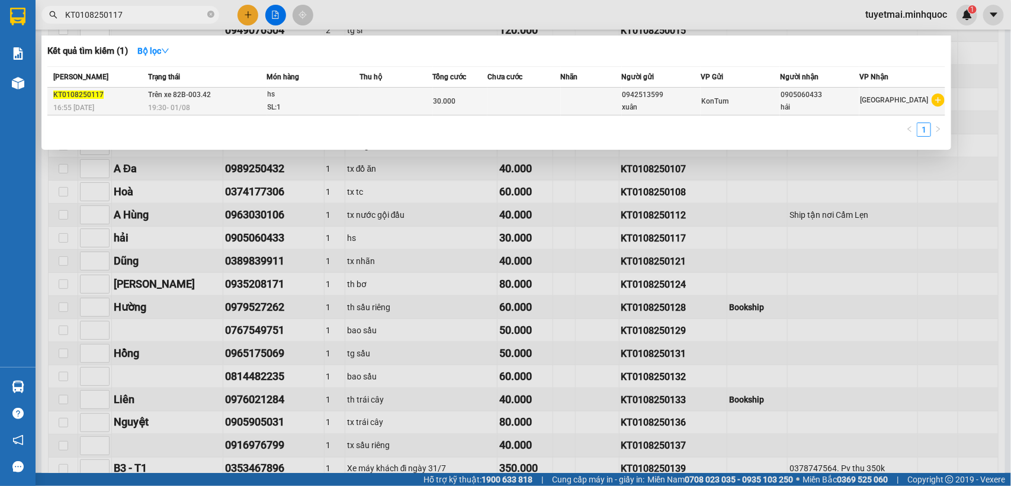
type input "KT0108250117"
click at [493, 98] on td at bounding box center [523, 102] width 73 height 28
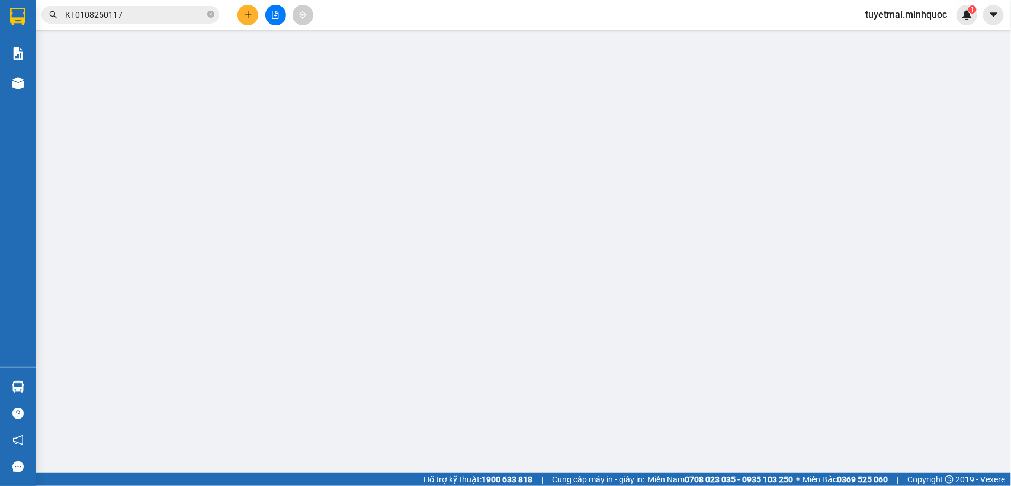
type input "0942513599"
type input "xuân"
type input "0905060433"
type input "hải"
type input "sổ kho 3/8"
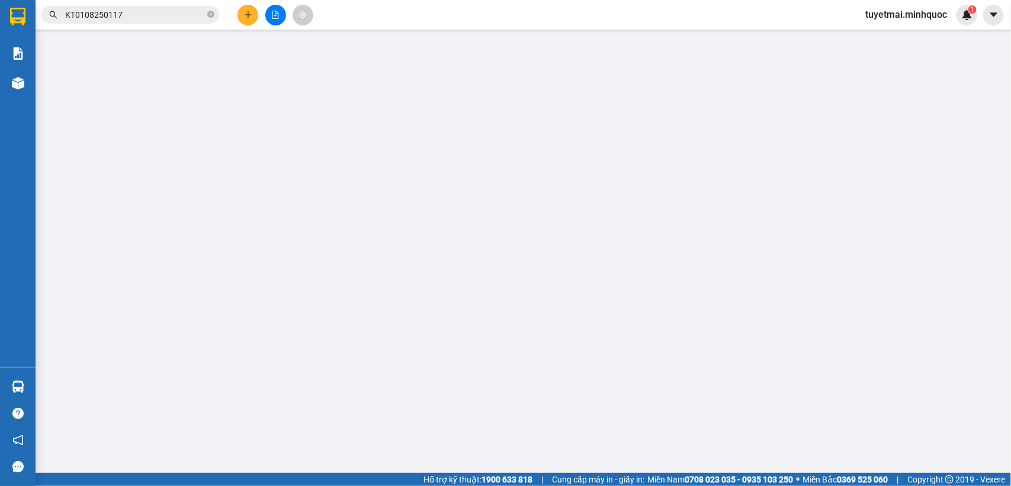
type input "30.000"
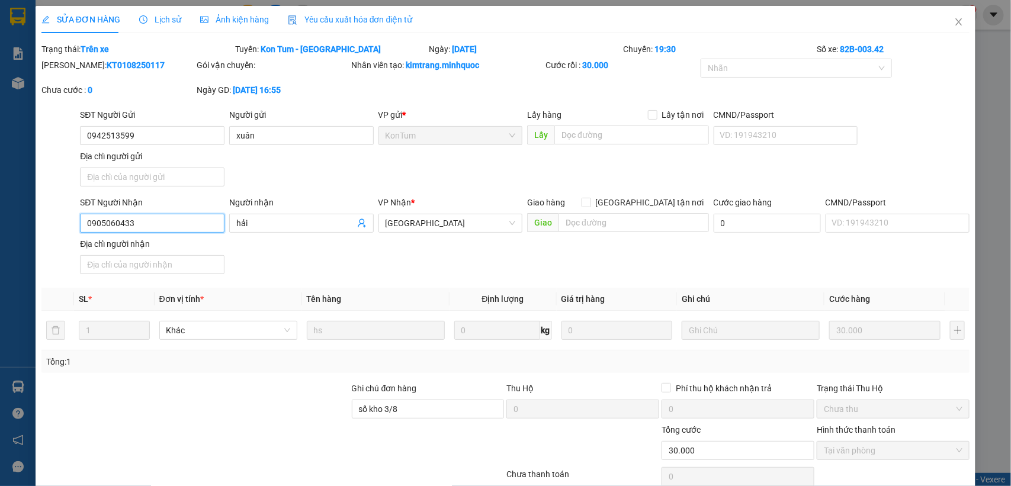
click at [169, 219] on input "0905060433" at bounding box center [152, 223] width 144 height 19
click at [951, 22] on span "Close" at bounding box center [958, 22] width 33 height 33
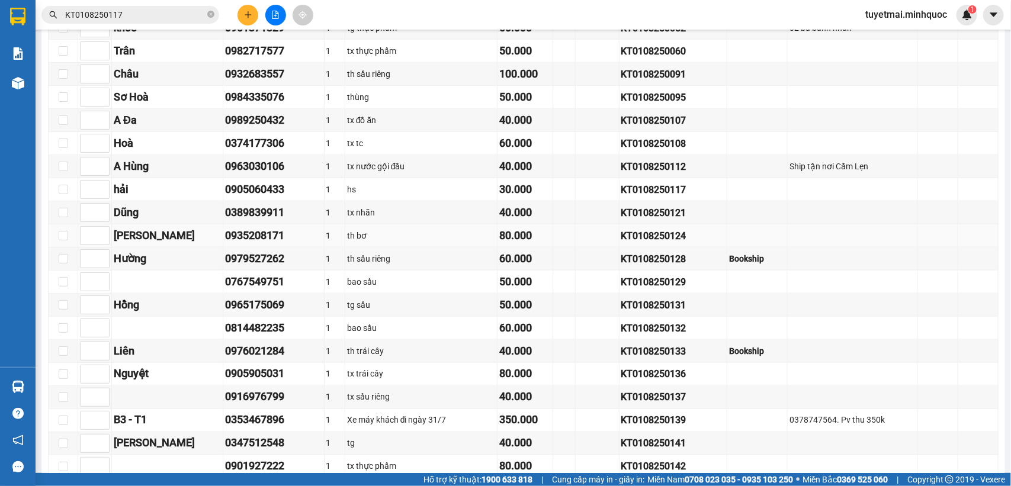
scroll to position [666, 0]
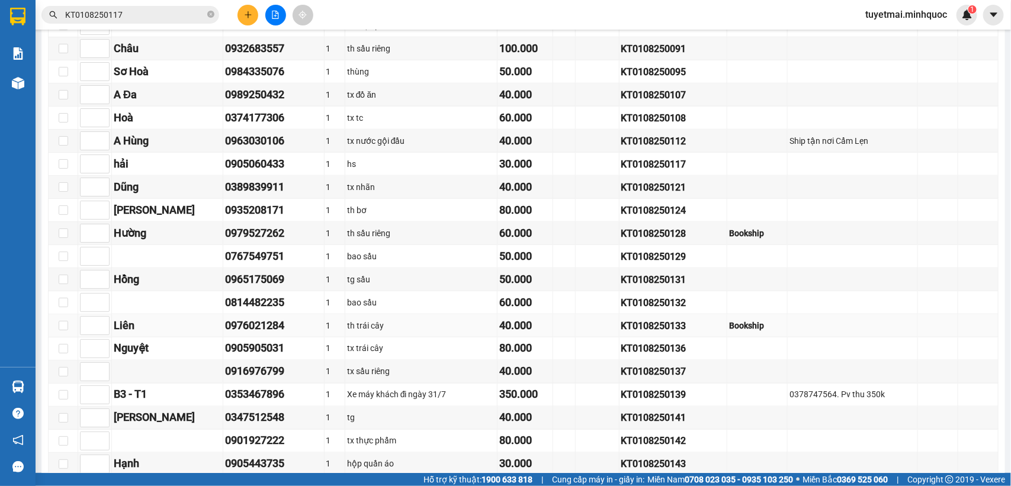
click at [654, 333] on div "KT0108250133" at bounding box center [673, 326] width 104 height 15
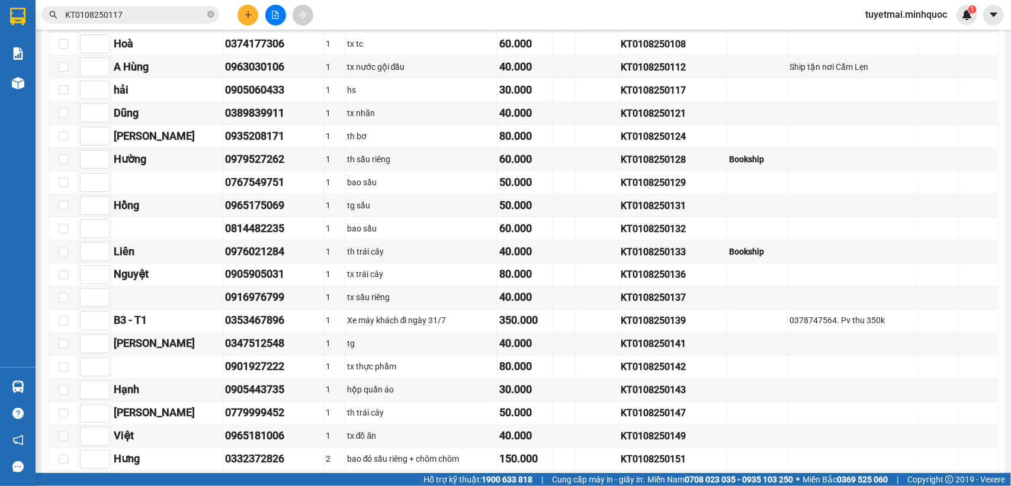
click at [144, 15] on input "KT0108250117" at bounding box center [135, 14] width 140 height 13
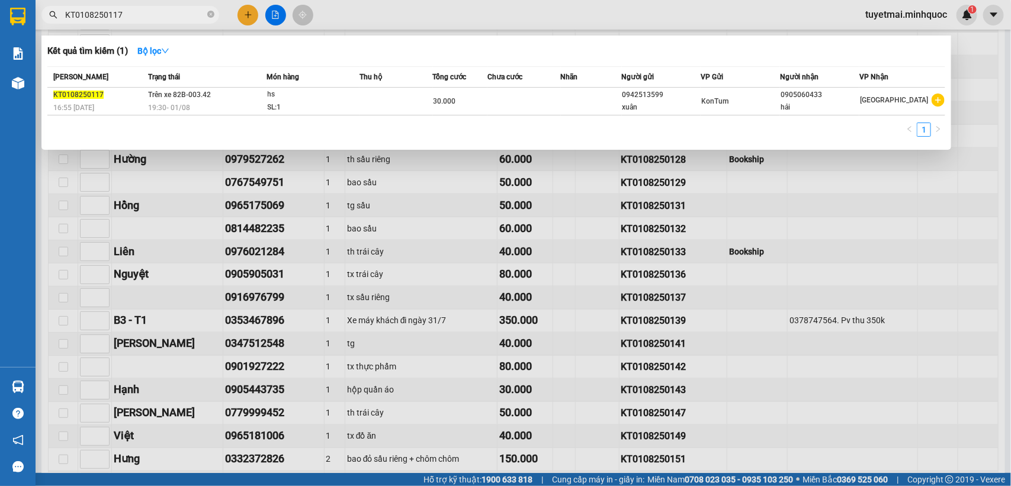
paste input "33"
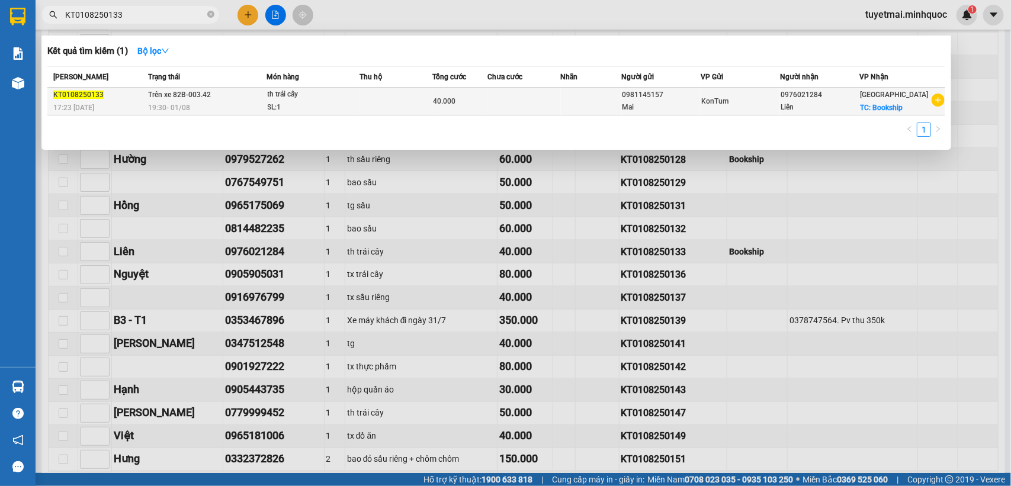
type input "KT0108250133"
click at [559, 105] on td at bounding box center [523, 102] width 73 height 28
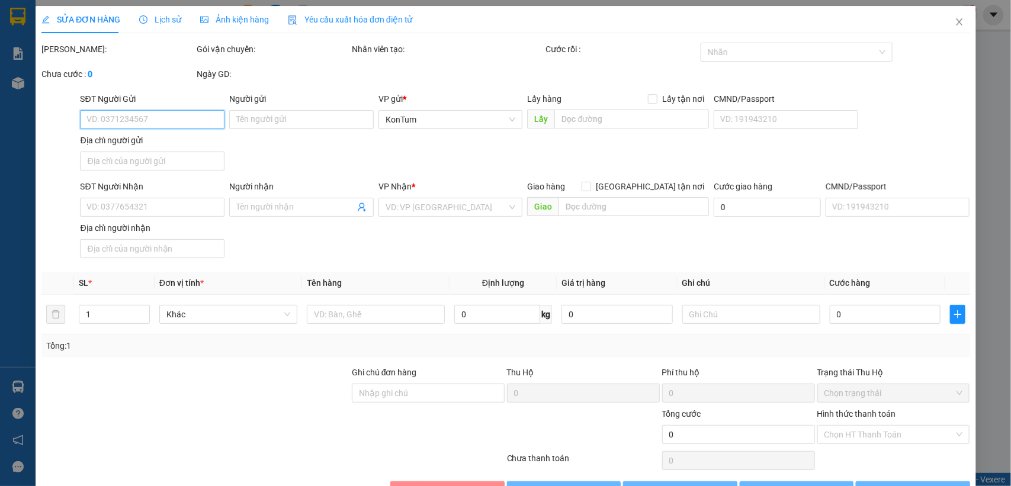
type input "0981145157"
type input "Mai"
type input "0976021284"
type input "Liên"
checkbox input "true"
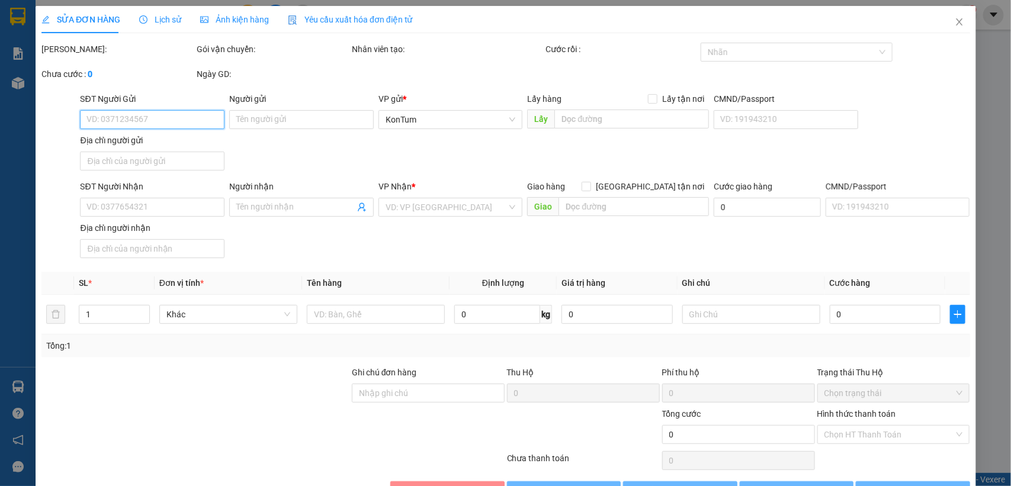
type input "Bookship"
type input "sổ kho 3/8"
type input "40.000"
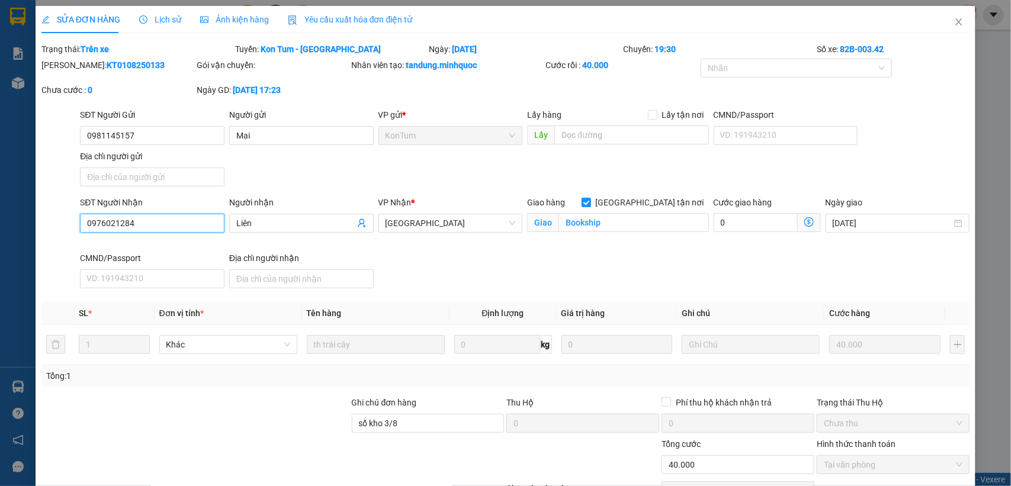
click at [151, 214] on input "0976021284" at bounding box center [152, 223] width 144 height 19
click at [942, 27] on span "Close" at bounding box center [958, 22] width 33 height 33
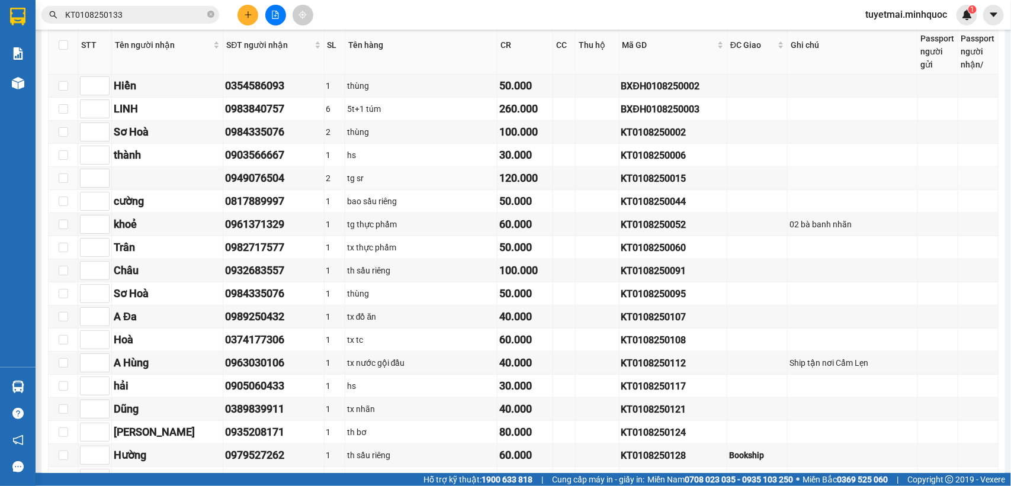
scroll to position [666, 0]
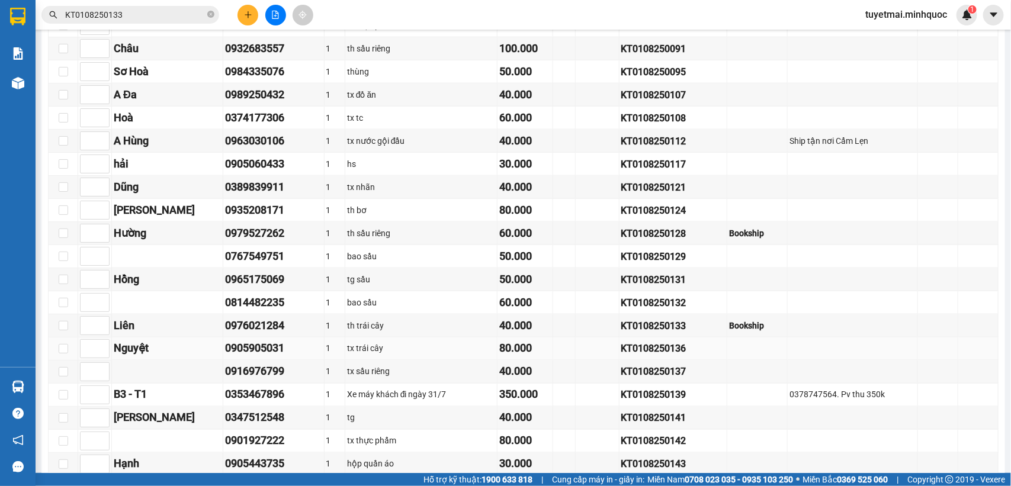
click at [635, 356] on div "KT0108250136" at bounding box center [673, 349] width 104 height 15
click at [148, 15] on input "KT0108250133" at bounding box center [135, 14] width 140 height 13
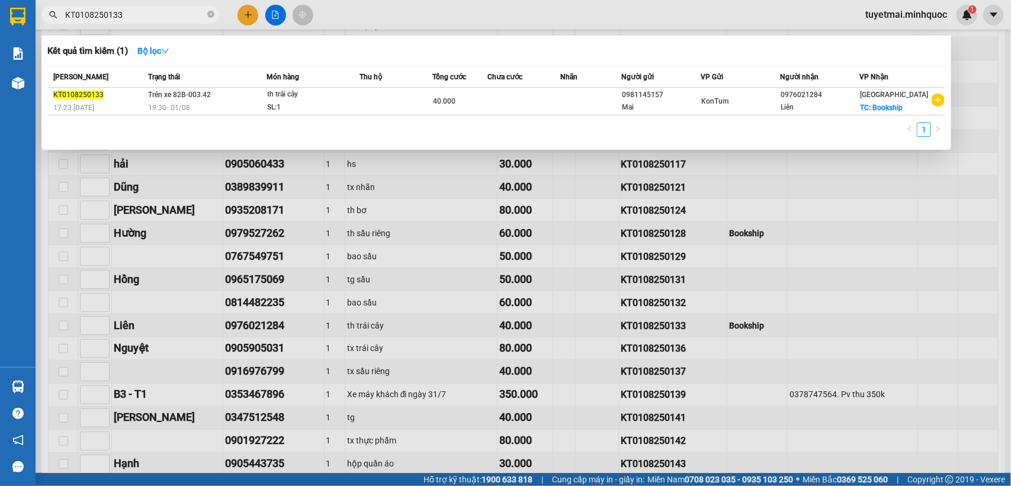
paste input "6"
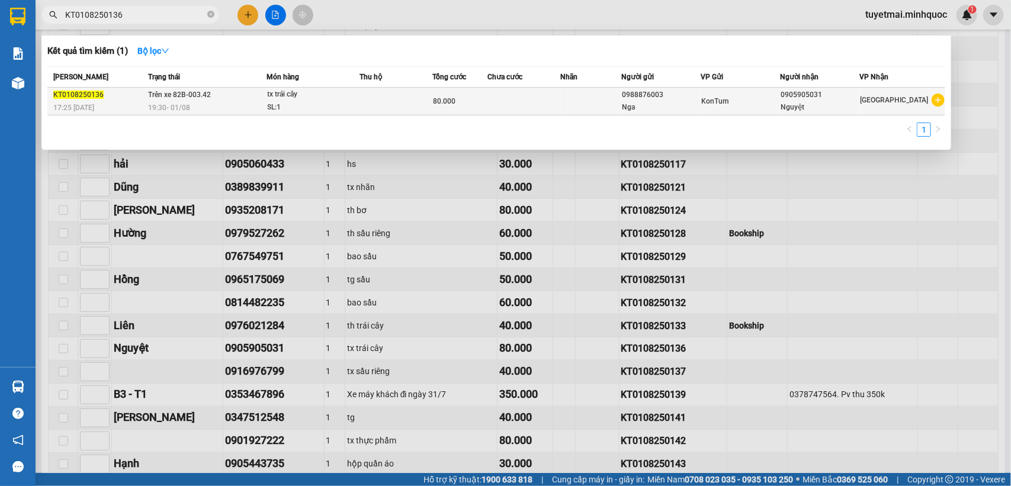
type input "KT0108250136"
click at [392, 97] on td at bounding box center [395, 102] width 73 height 28
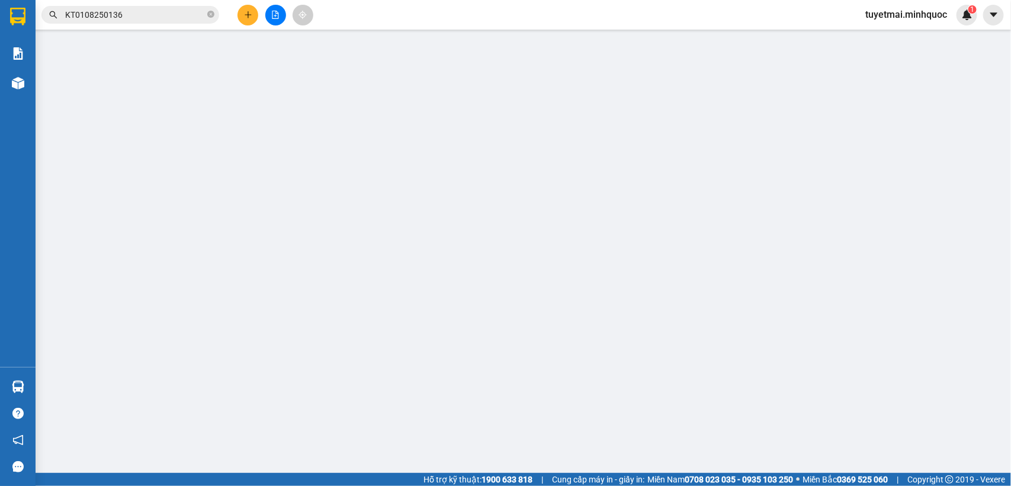
type input "0988876003"
type input "Nga"
type input "0905905031"
type input "Nguyệt"
type input "sổ kho 3/8"
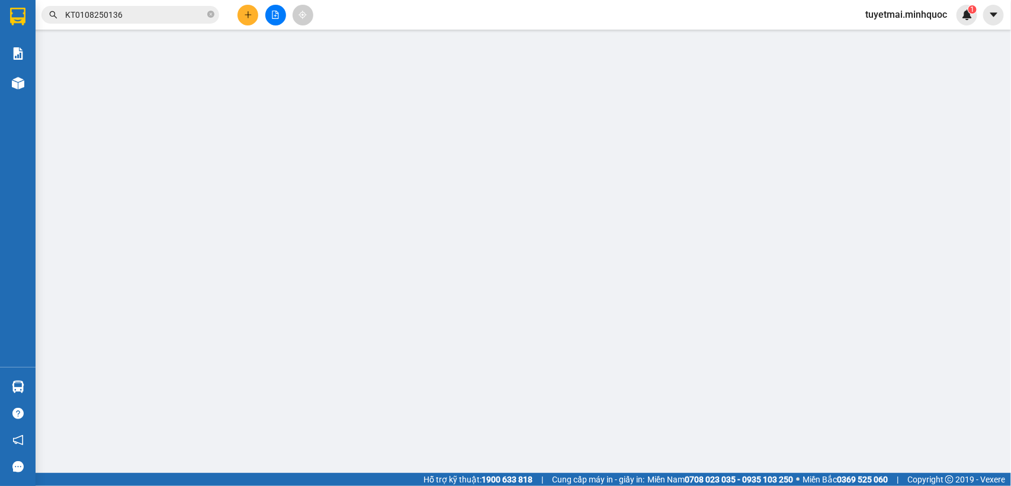
type input "80.000"
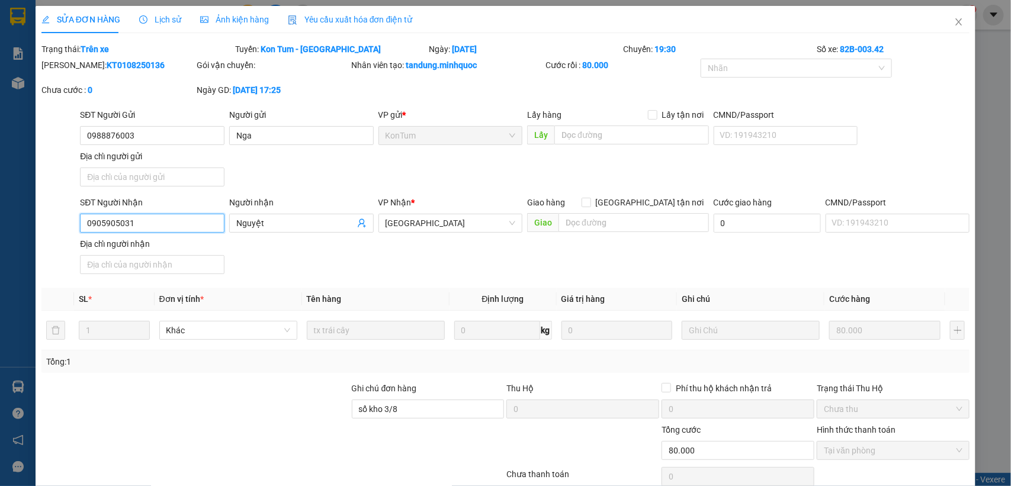
click at [164, 231] on input "0905905031" at bounding box center [152, 223] width 144 height 19
click at [954, 25] on icon "close" at bounding box center [958, 21] width 9 height 9
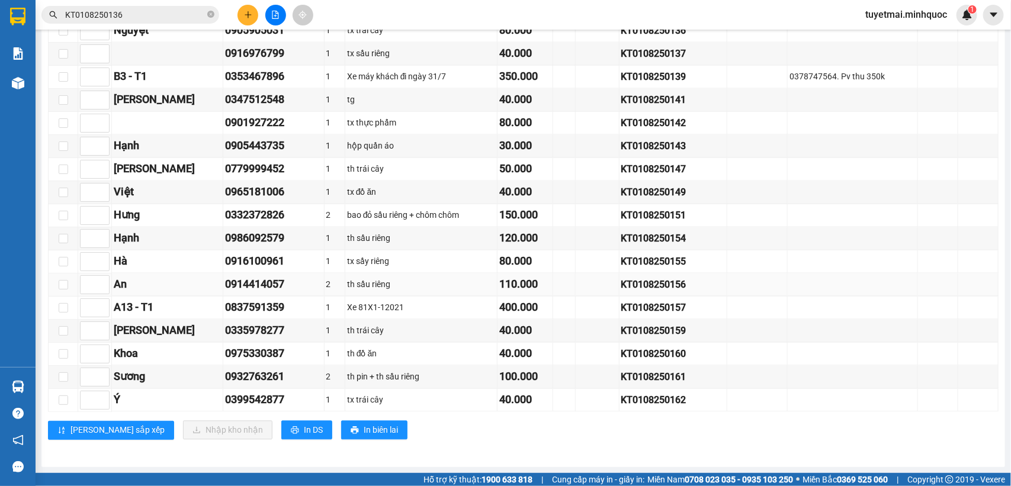
scroll to position [1012, 0]
click at [635, 143] on div "KT0108250143" at bounding box center [673, 146] width 104 height 15
click at [137, 8] on input "KT0108250136" at bounding box center [135, 14] width 140 height 13
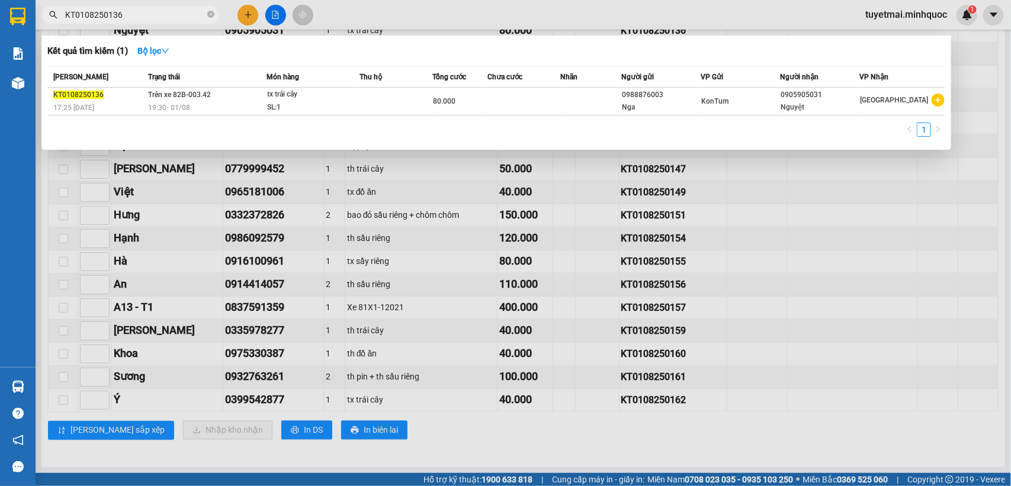
paste input "43"
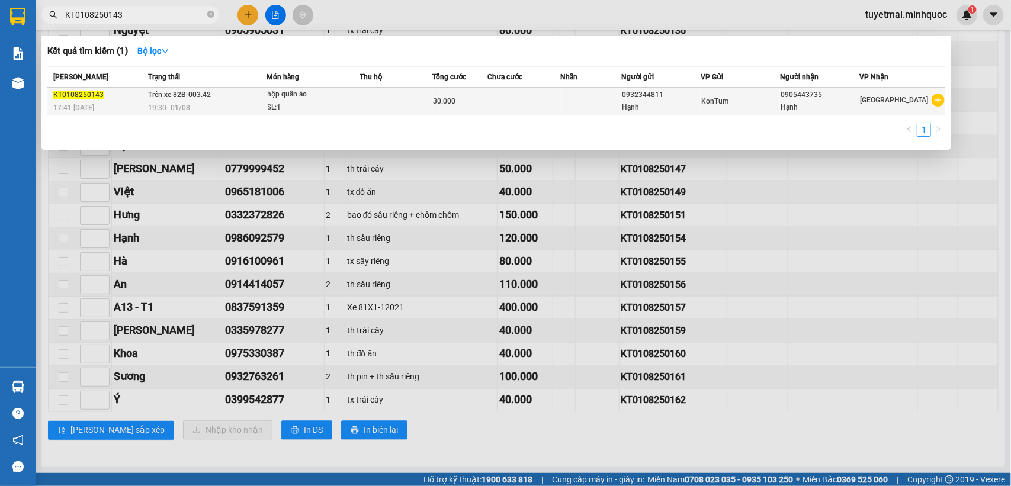
type input "KT0108250143"
click at [442, 89] on td "30.000" at bounding box center [460, 102] width 55 height 28
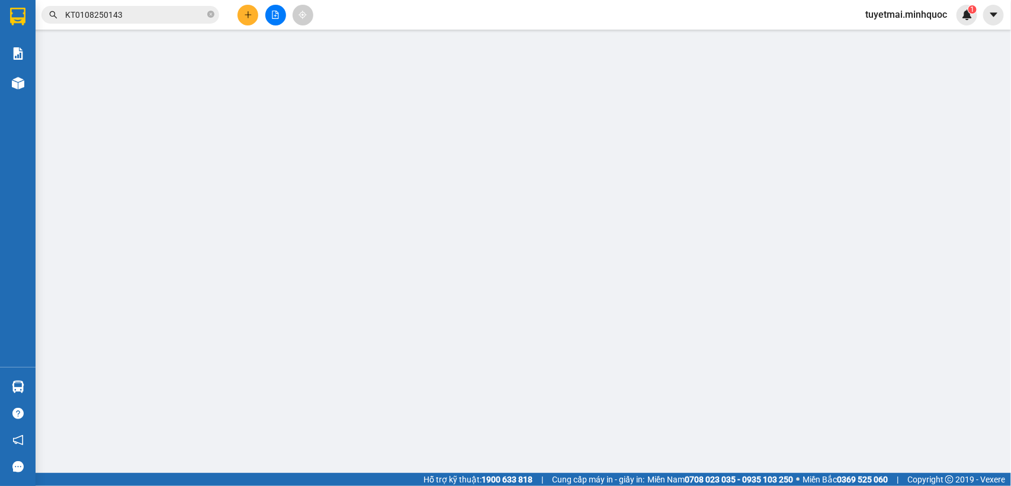
type input "0932344811"
type input "Hạnh"
type input "0905443735"
type input "Hạnh"
type input "sổ kho 3/8"
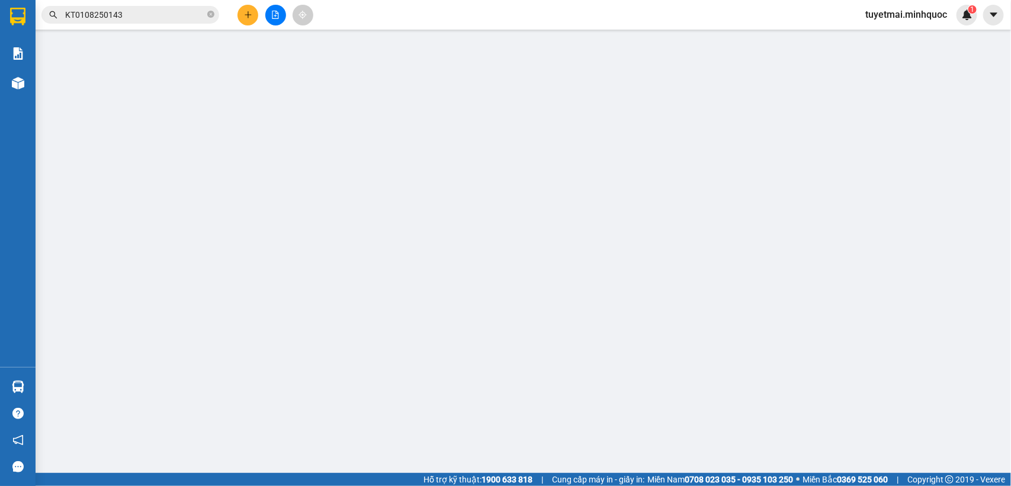
type input "30.000"
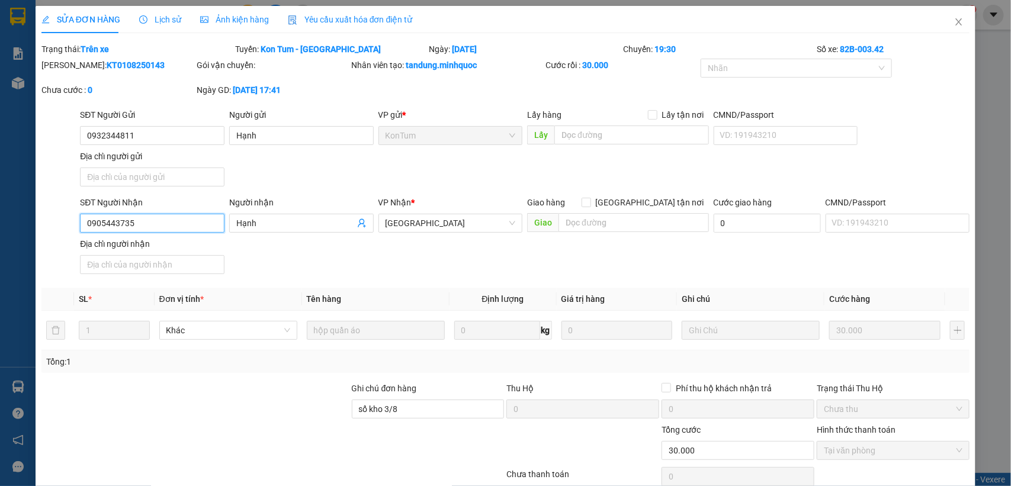
click at [173, 219] on input "0905443735" at bounding box center [152, 223] width 144 height 19
click at [954, 18] on icon "close" at bounding box center [958, 21] width 9 height 9
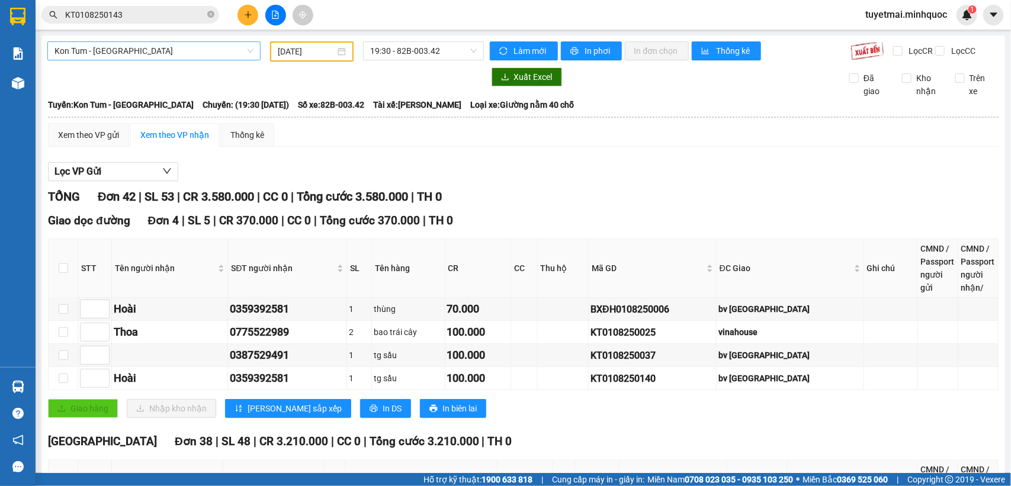
click at [229, 48] on span "Kon Tum - [GEOGRAPHIC_DATA]" at bounding box center [153, 51] width 199 height 18
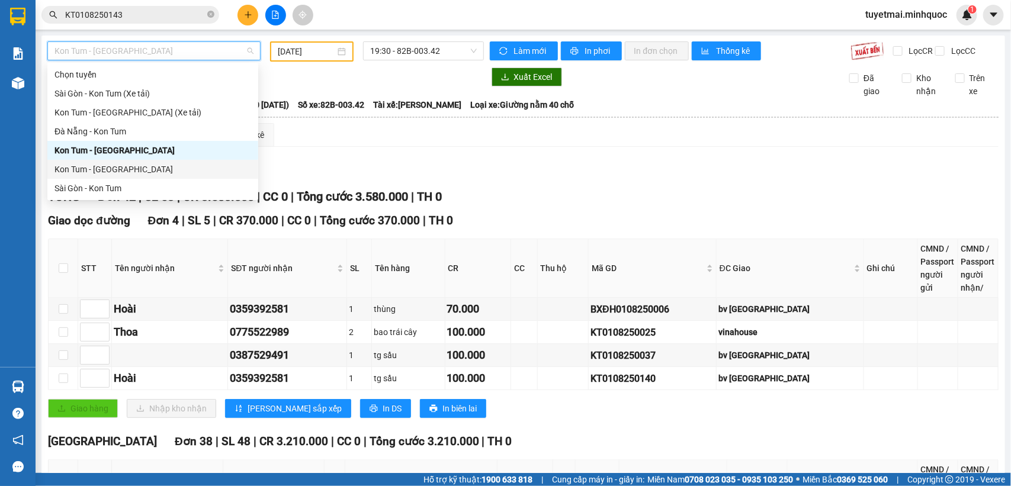
click at [150, 166] on div "Kon Tum - [GEOGRAPHIC_DATA]" at bounding box center [152, 169] width 197 height 13
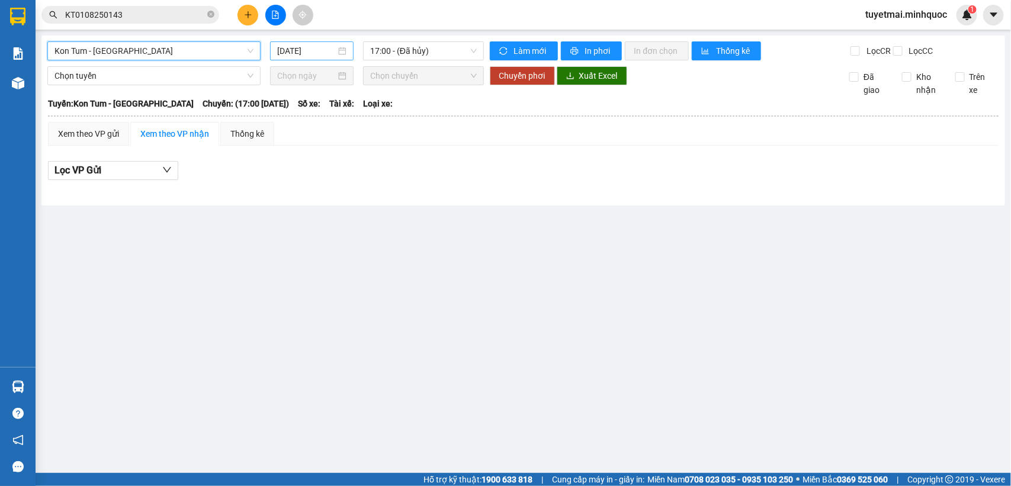
click at [329, 52] on input "[DATE]" at bounding box center [306, 50] width 59 height 13
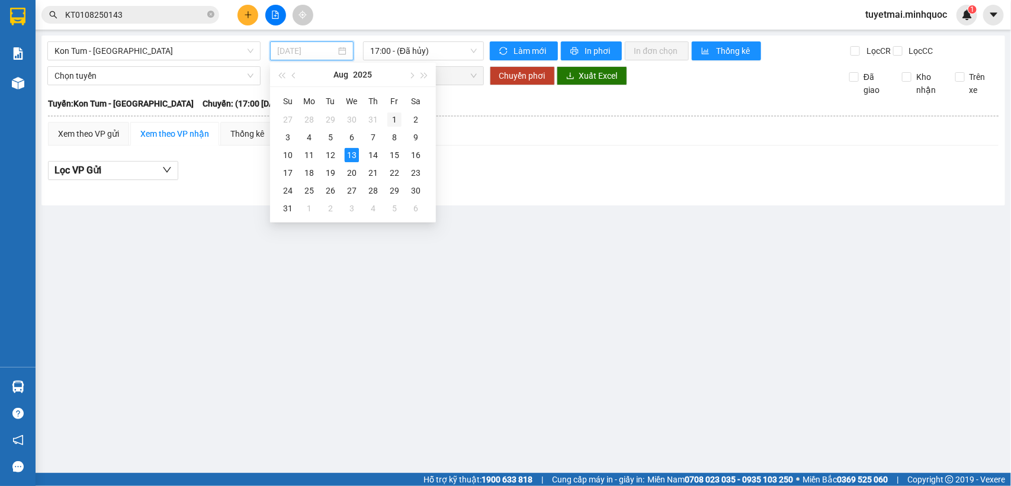
click at [392, 123] on div "1" at bounding box center [394, 119] width 14 height 14
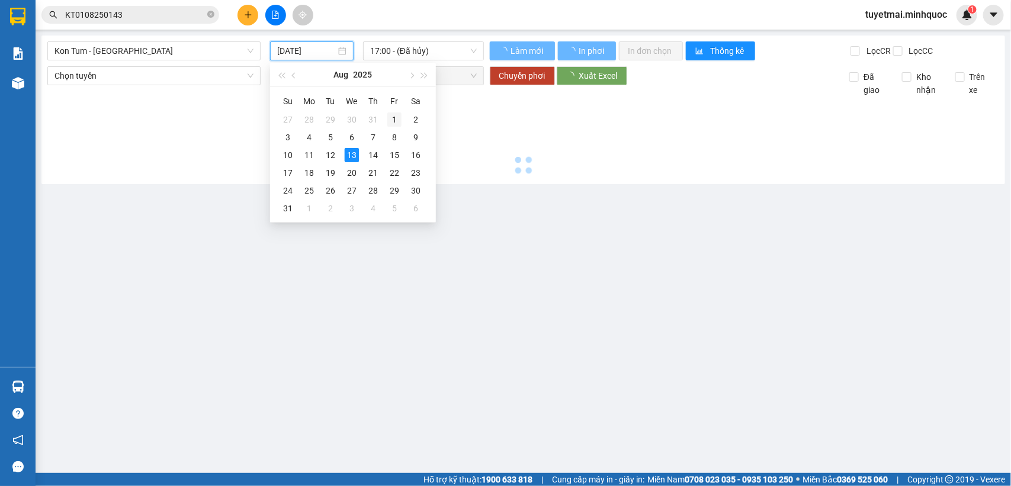
type input "[DATE]"
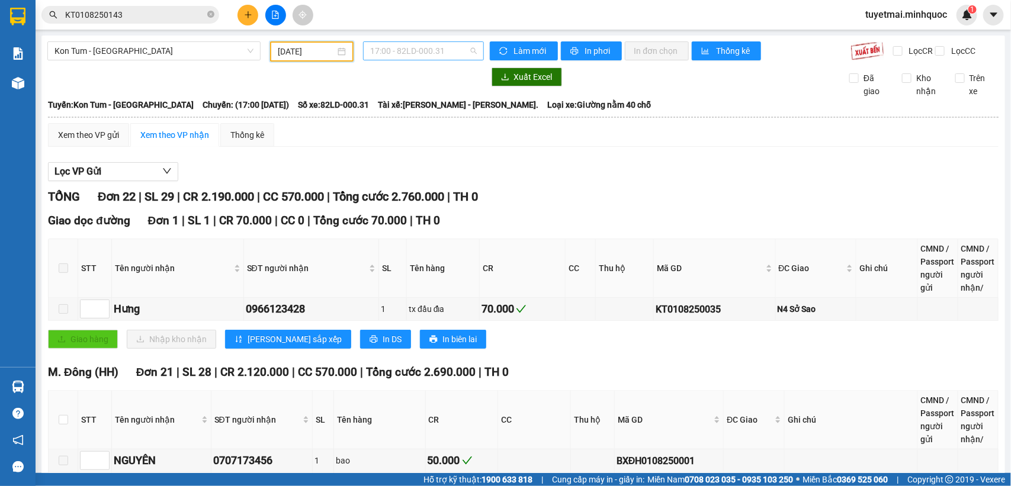
click at [471, 51] on div "17:00 - 82LD-000.31" at bounding box center [423, 50] width 120 height 19
click at [427, 316] on div "tx đầu đỉa" at bounding box center [442, 309] width 69 height 13
drag, startPoint x: 306, startPoint y: 113, endPoint x: 354, endPoint y: 108, distance: 48.2
click at [354, 108] on span "Số xe: 82LD-000.31" at bounding box center [333, 104] width 71 height 13
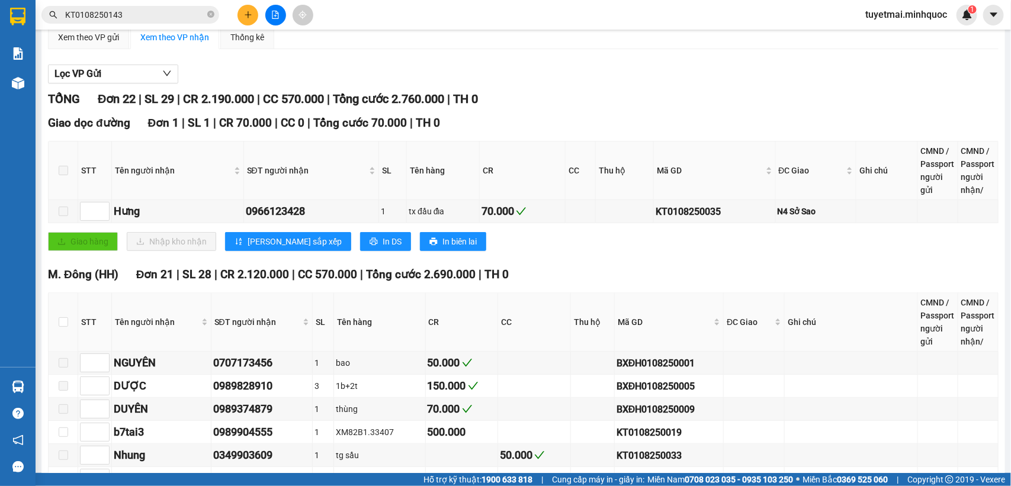
scroll to position [24, 0]
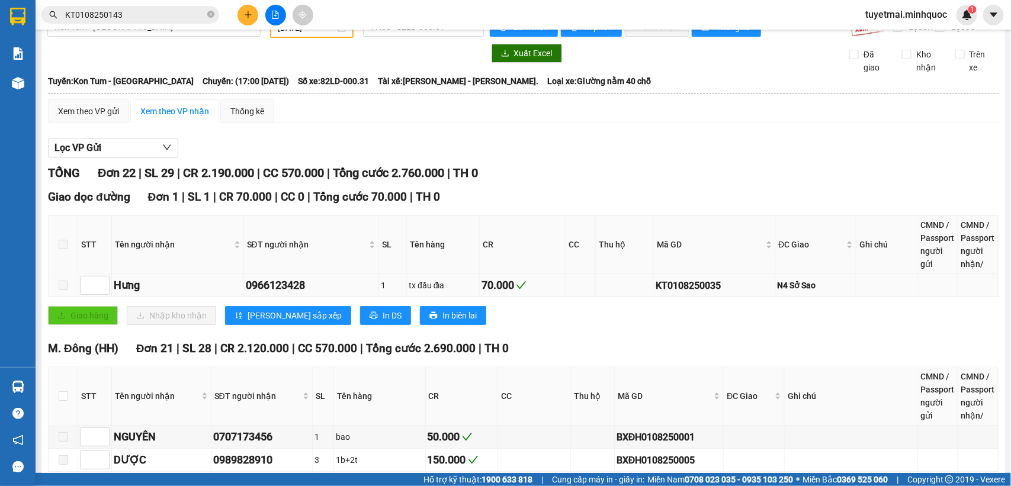
click at [660, 293] on div "KT0108250035" at bounding box center [713, 285] width 117 height 15
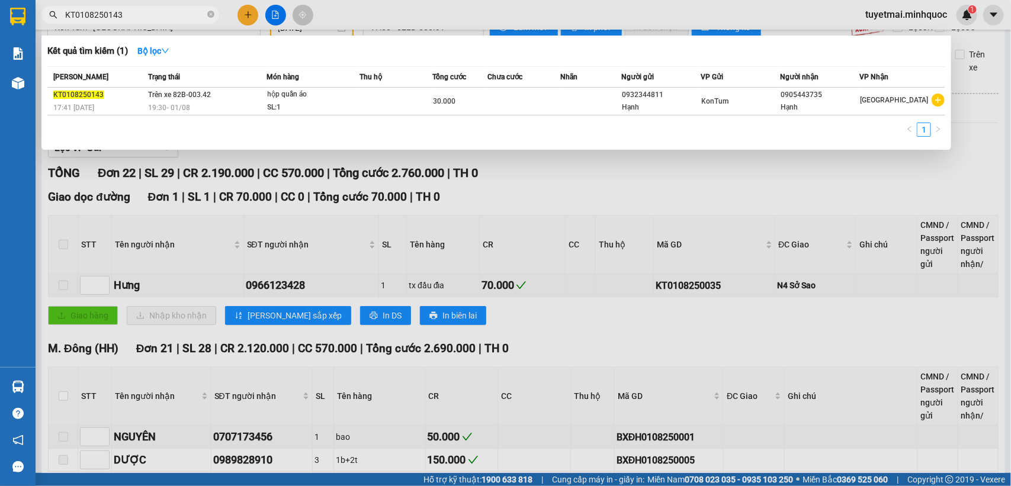
click at [158, 8] on input "KT0108250143" at bounding box center [135, 14] width 140 height 13
paste input "035"
type input "KT0108250035"
click at [531, 98] on td at bounding box center [527, 102] width 73 height 28
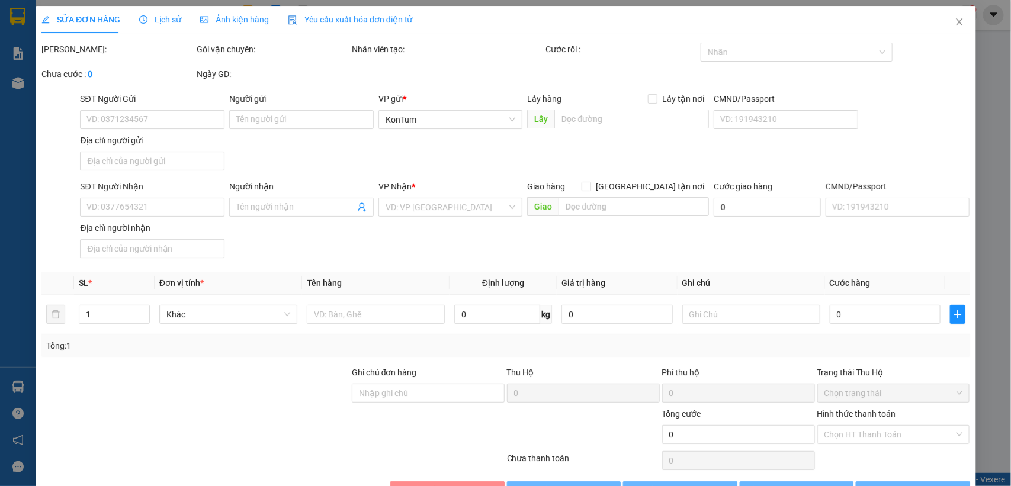
type input "0961787631"
type input "Quỳnh"
type input "0966123428"
type input "Hưng"
type input "N4 Sở Sao"
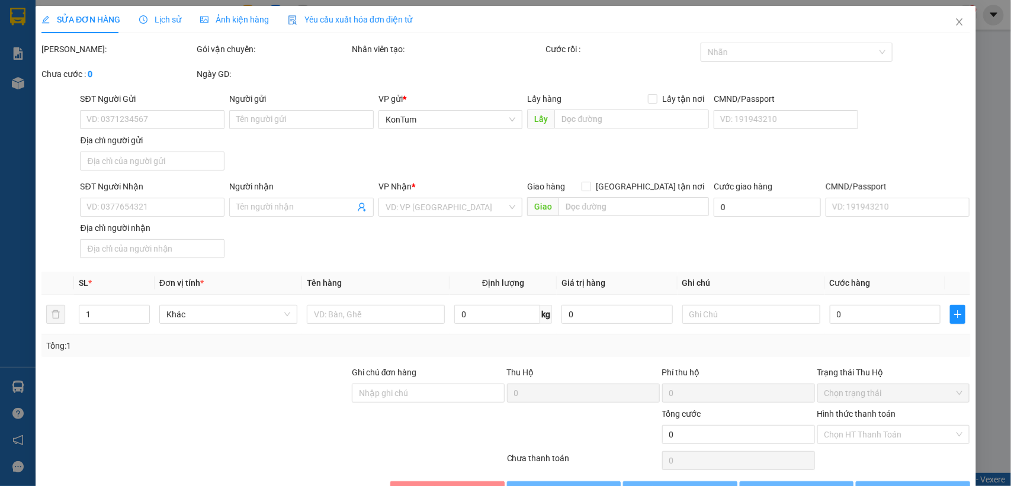
type input "70.000"
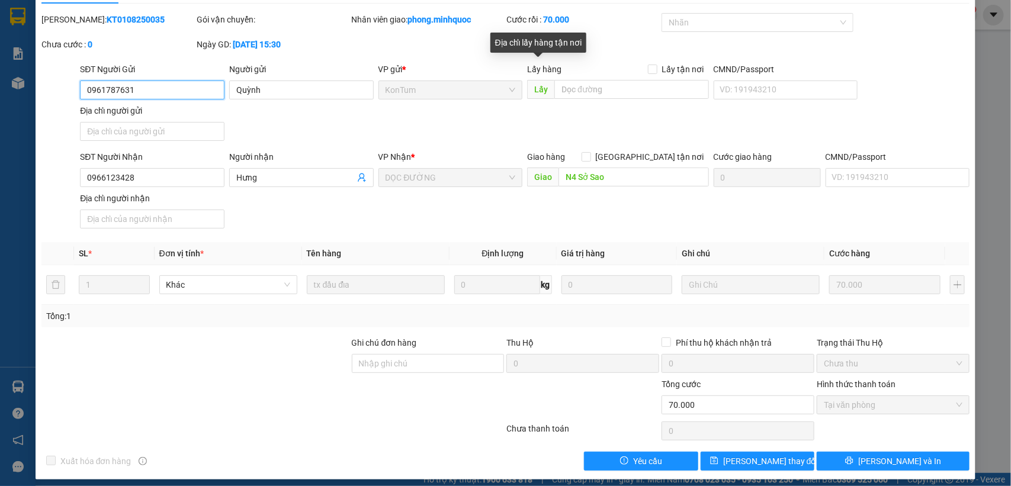
scroll to position [38, 0]
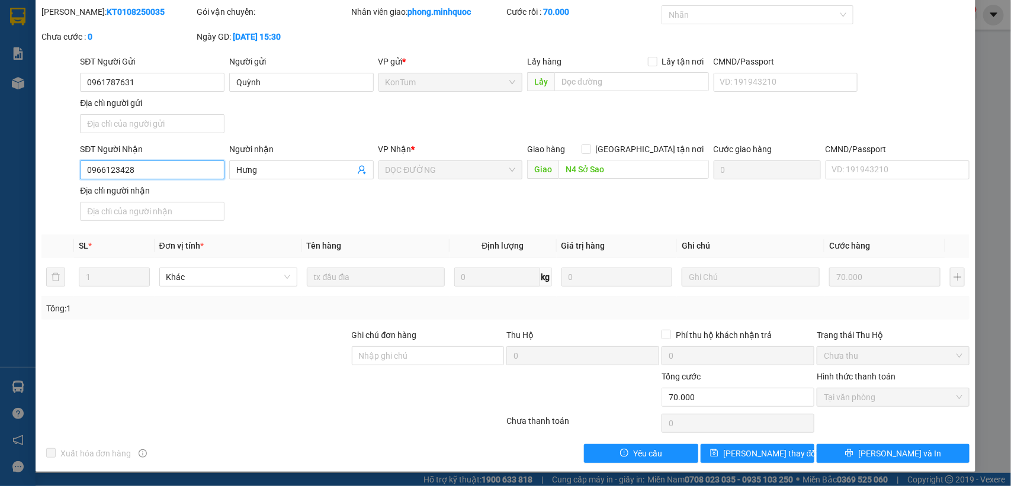
click at [168, 168] on input "0966123428" at bounding box center [152, 169] width 144 height 19
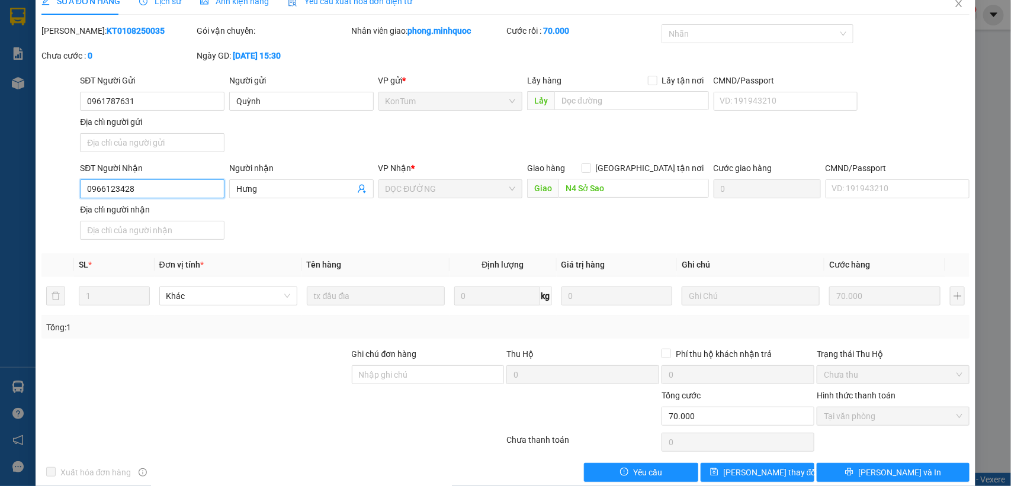
scroll to position [0, 0]
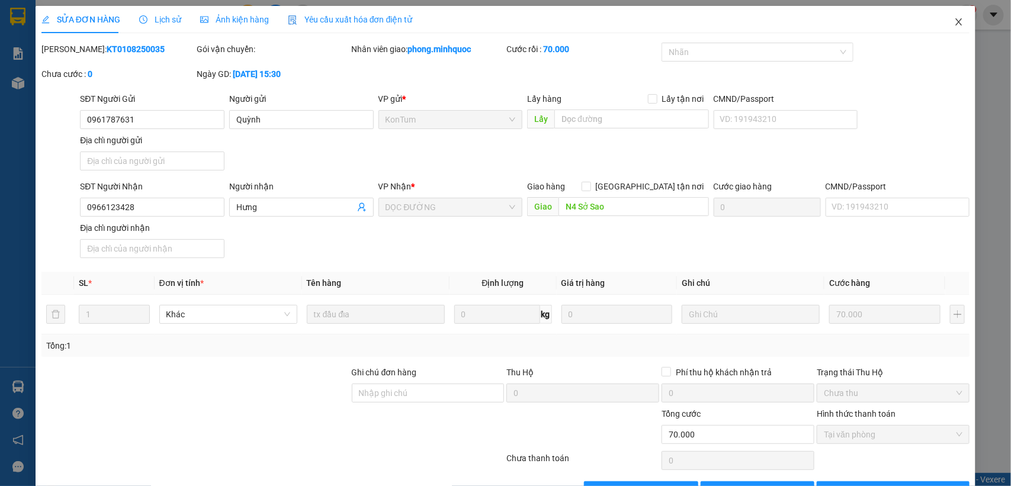
click at [954, 24] on icon "close" at bounding box center [958, 21] width 9 height 9
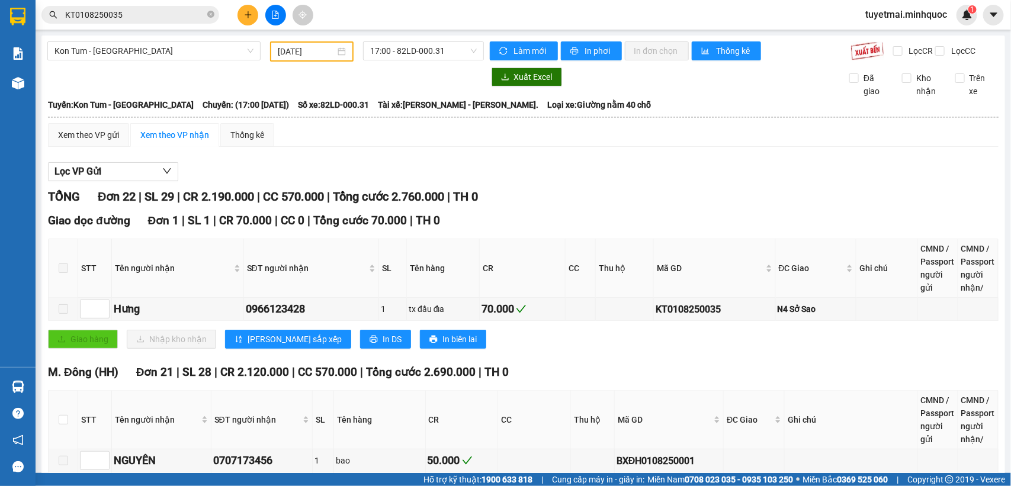
scroll to position [296, 0]
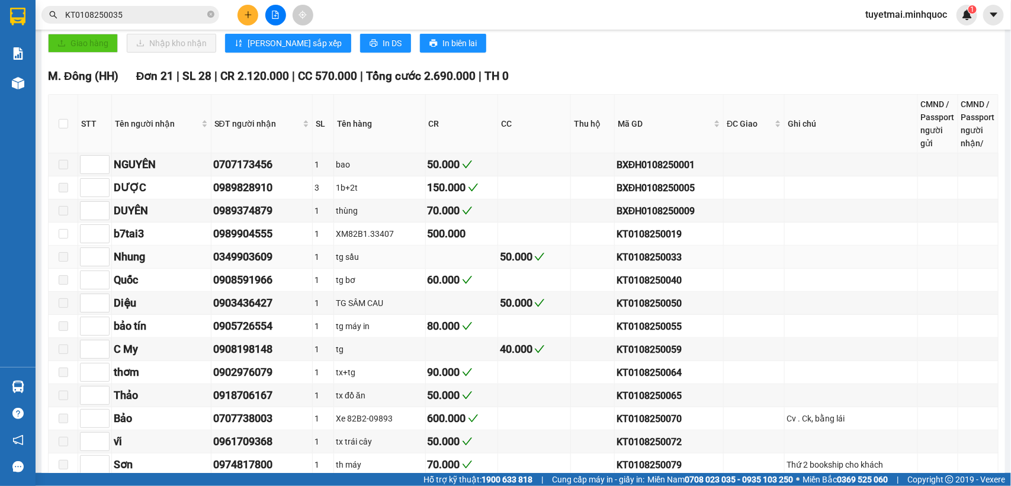
click at [638, 263] on div "KT0108250033" at bounding box center [668, 257] width 105 height 15
click at [154, 17] on input "KT0108250035" at bounding box center [135, 14] width 140 height 13
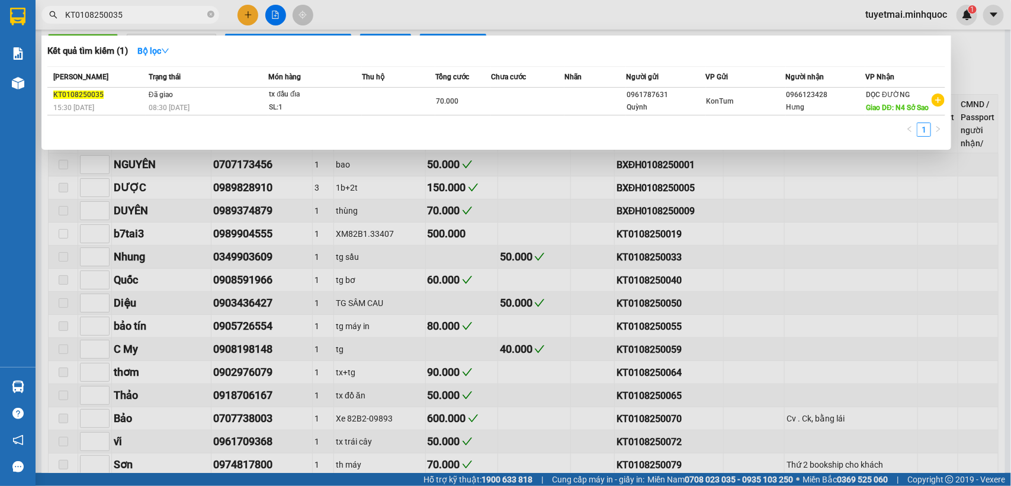
paste input "3"
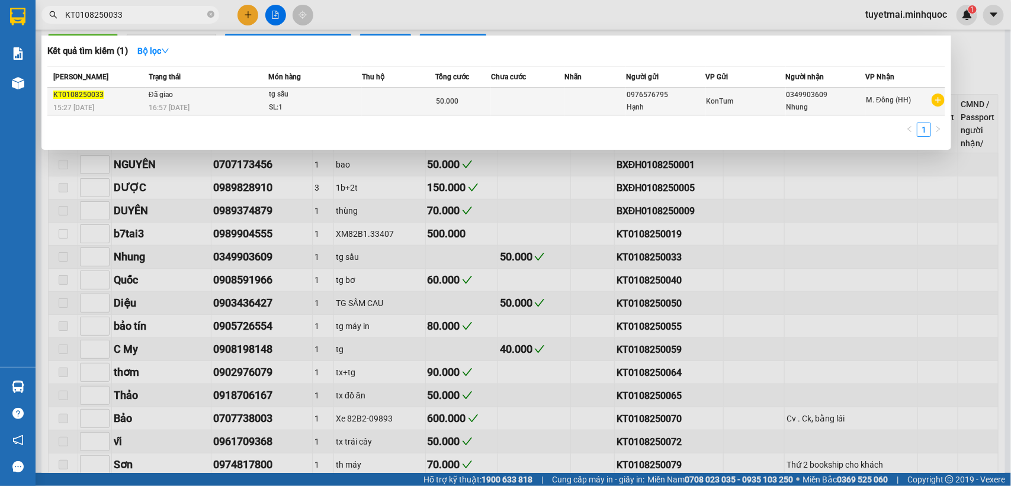
type input "KT0108250033"
click at [419, 101] on td at bounding box center [398, 102] width 73 height 28
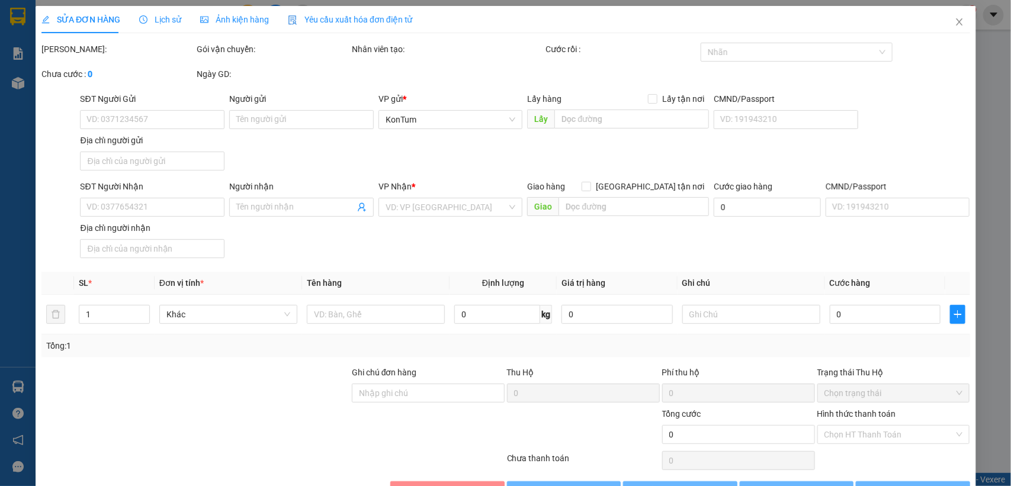
type input "0976576795"
type input "Hạnh"
type input "0349903609"
type input "Nhung"
type input "50.000"
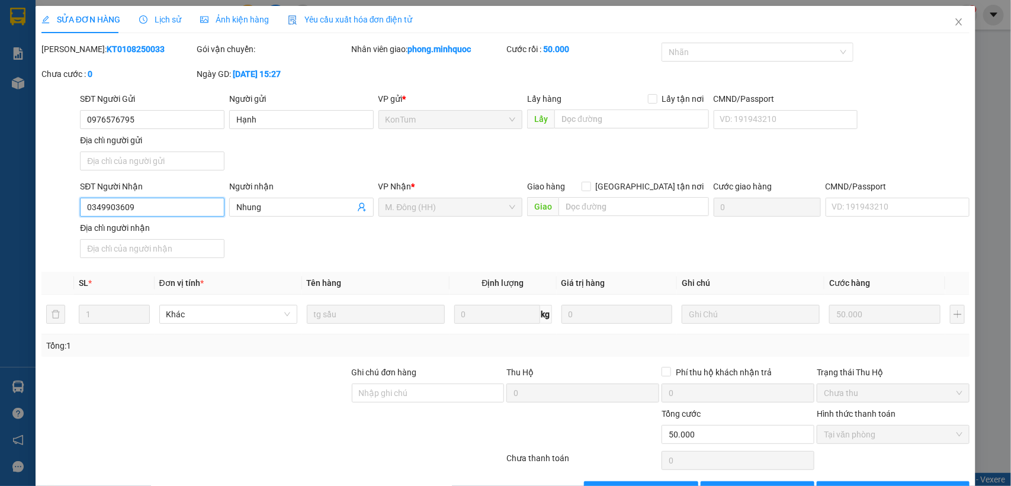
click at [162, 207] on input "0349903609" at bounding box center [152, 207] width 144 height 19
click at [954, 21] on icon "close" at bounding box center [958, 21] width 9 height 9
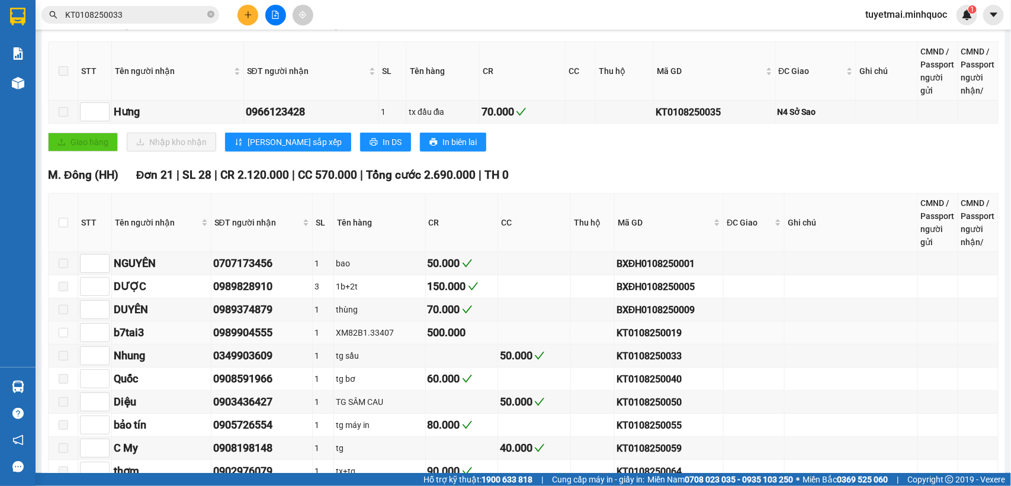
scroll to position [370, 0]
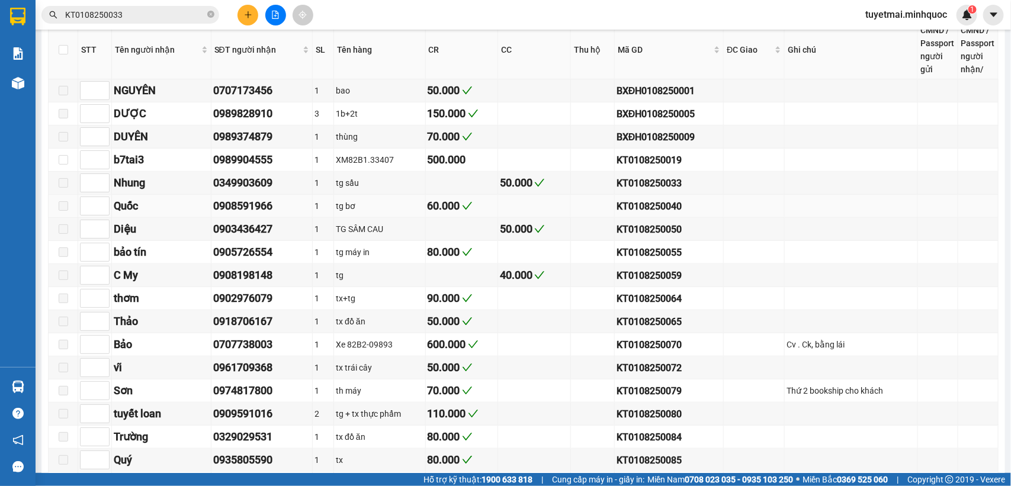
click at [644, 209] on td "KT0108250040" at bounding box center [669, 206] width 109 height 23
click at [646, 214] on div "KT0108250040" at bounding box center [668, 206] width 105 height 15
click at [140, 17] on input "KT0108250033" at bounding box center [135, 14] width 140 height 13
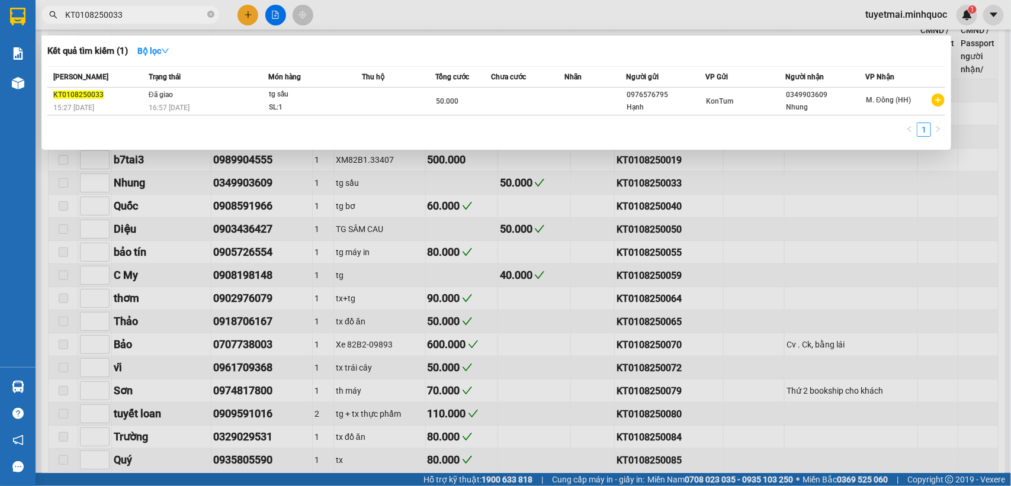
paste input "40"
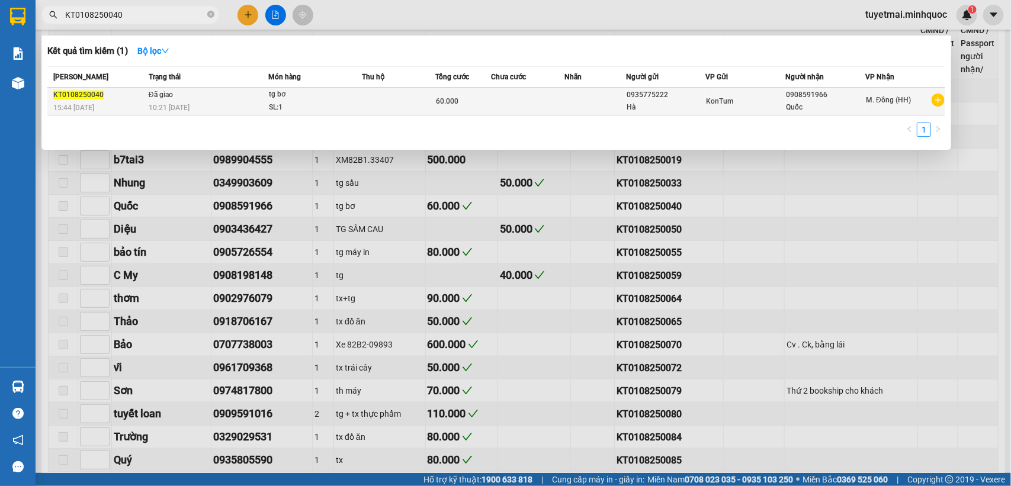
type input "KT0108250040"
click at [495, 107] on td at bounding box center [527, 102] width 73 height 28
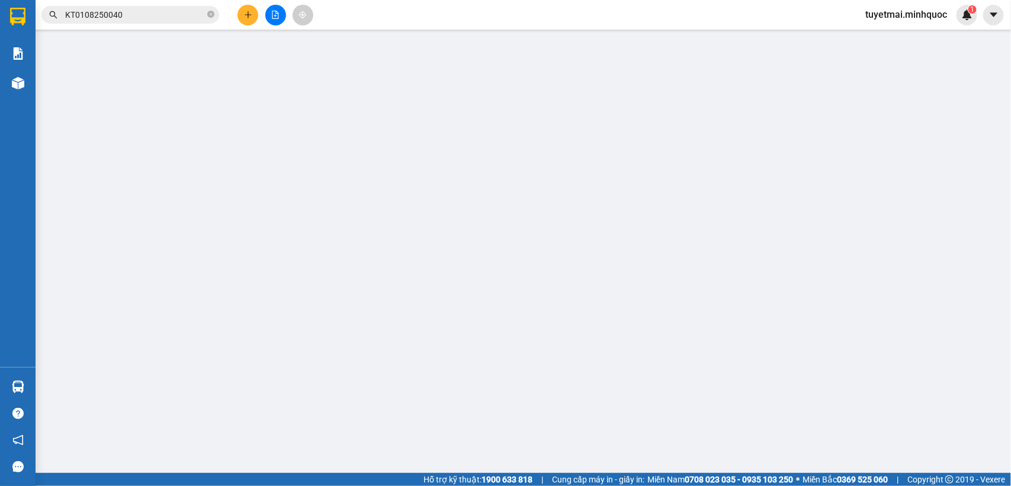
type input "0935775222"
type input "Hà"
type input "0908591966"
type input "Quốc"
type input "60.000"
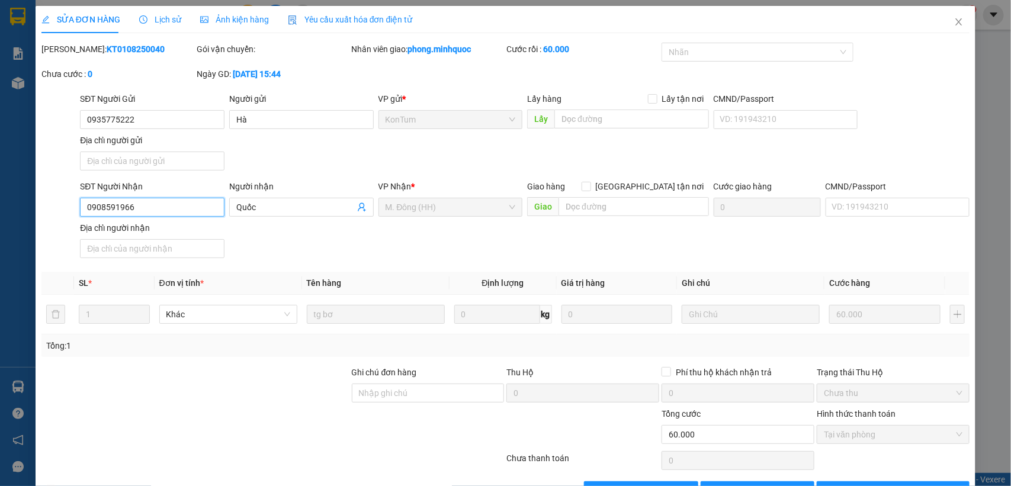
click at [159, 205] on input "0908591966" at bounding box center [152, 207] width 144 height 19
click at [954, 24] on icon "close" at bounding box center [958, 21] width 9 height 9
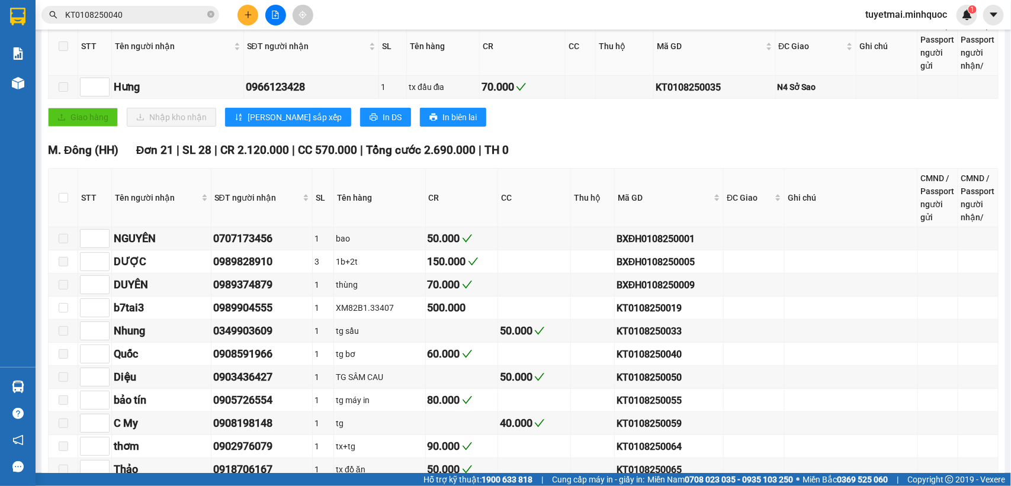
scroll to position [296, 0]
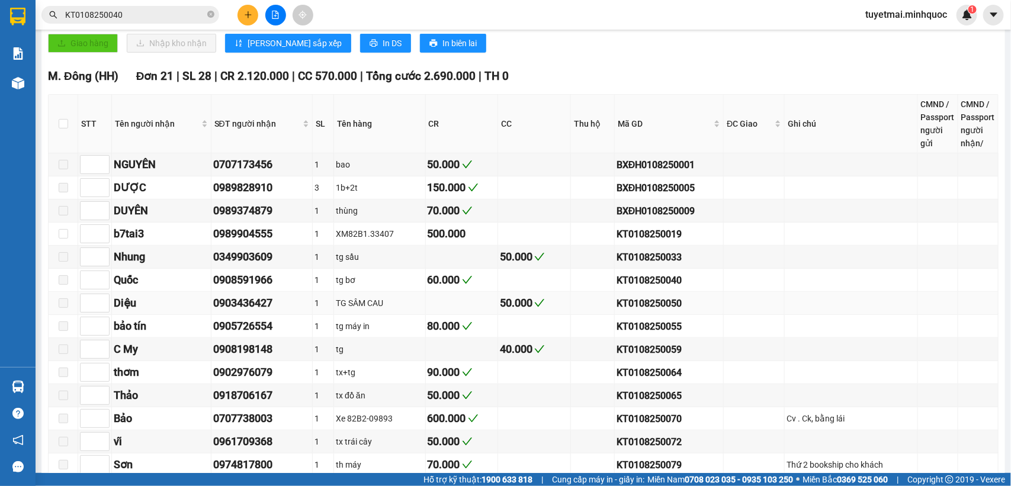
click at [639, 311] on div "KT0108250050" at bounding box center [668, 303] width 105 height 15
click at [128, 18] on input "KT0108250040" at bounding box center [135, 14] width 140 height 13
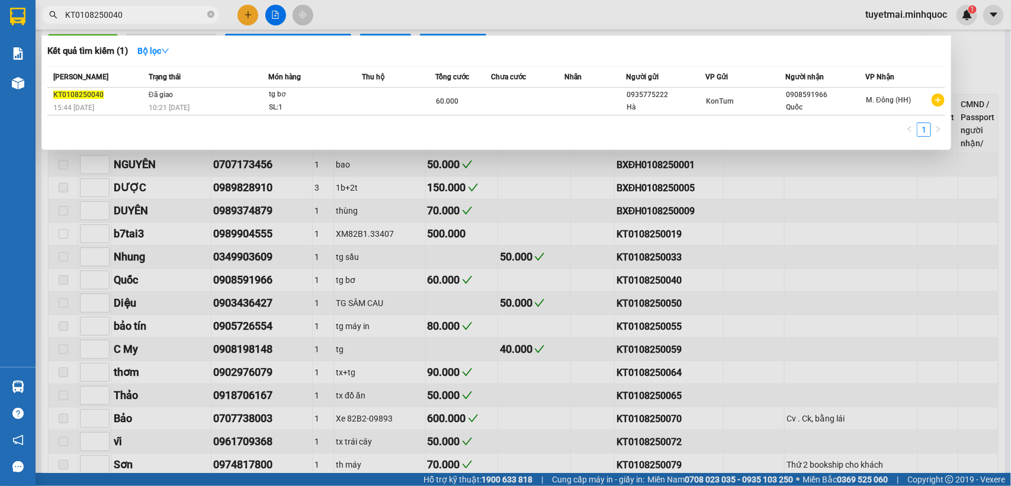
paste input "5"
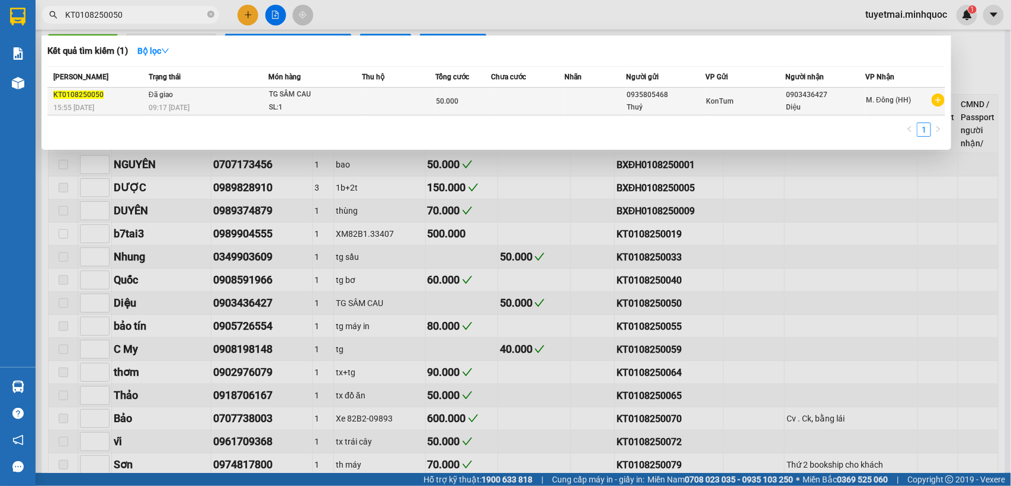
type input "KT0108250050"
click at [555, 98] on td at bounding box center [527, 102] width 73 height 28
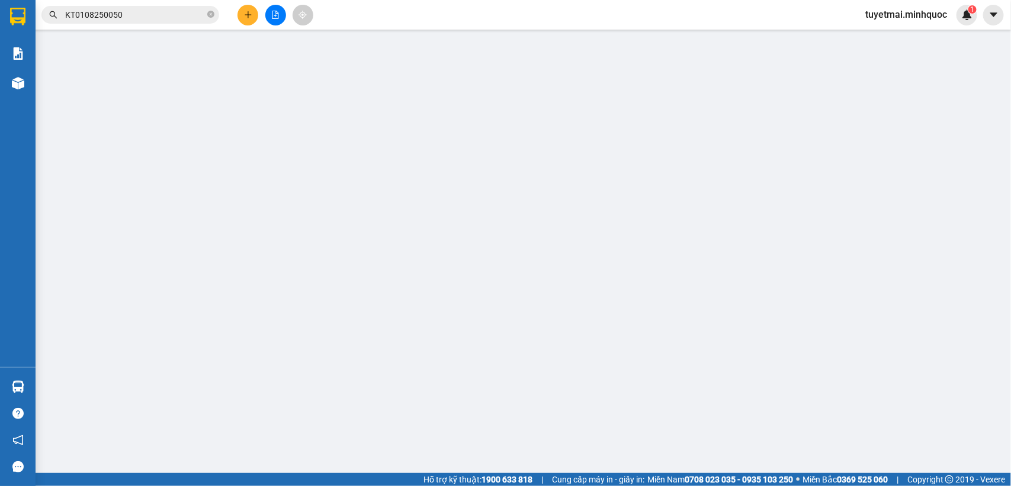
type input "0935805468"
type input "Thuỷ"
type input "0903436427"
type input "Diệu"
type input "50.000"
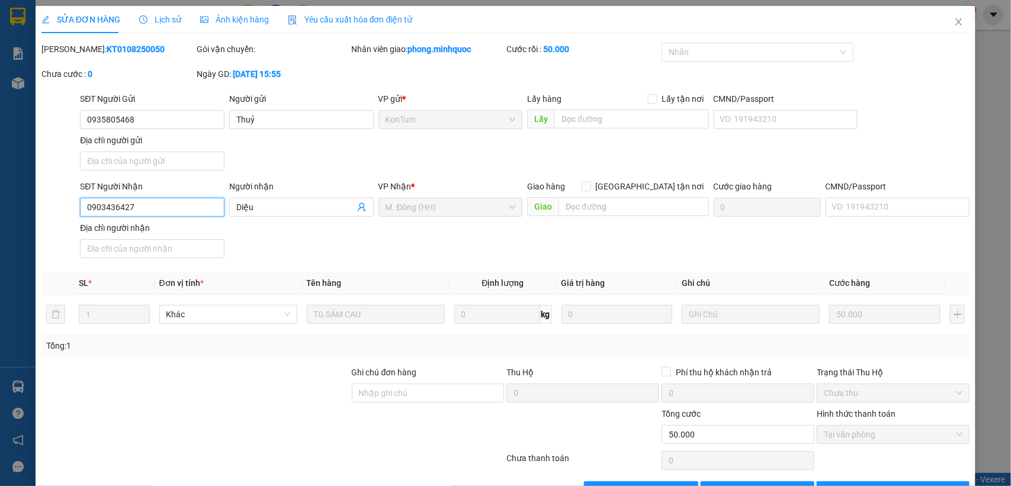
click at [175, 212] on input "0903436427" at bounding box center [152, 207] width 144 height 19
click at [954, 22] on icon "close" at bounding box center [958, 21] width 9 height 9
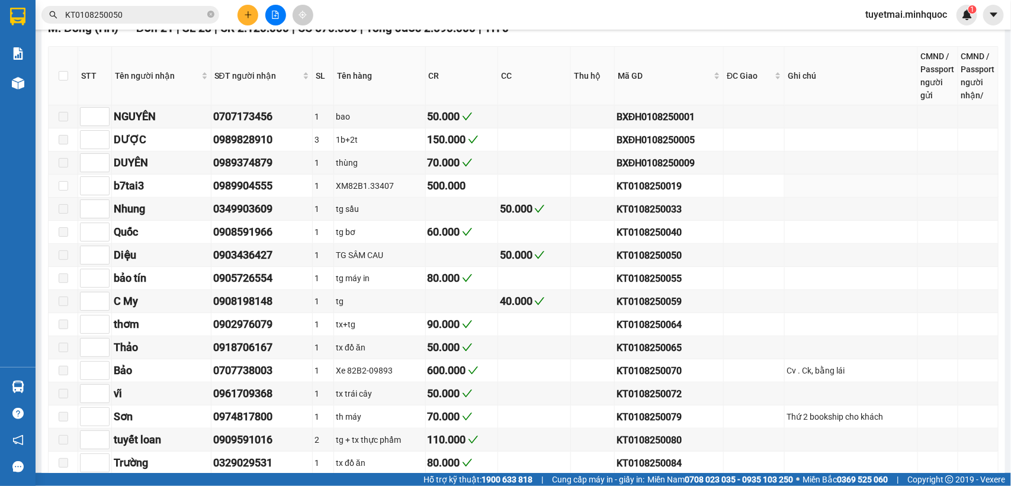
scroll to position [370, 0]
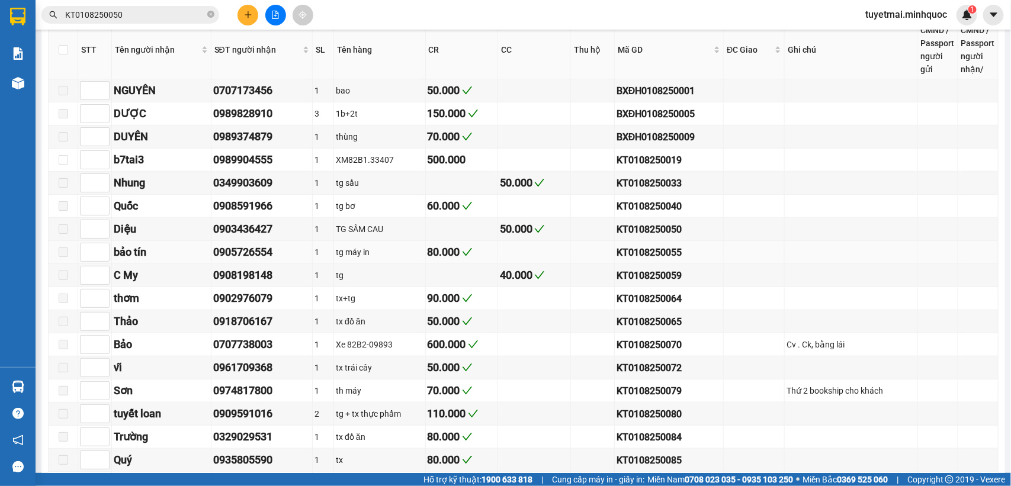
click at [654, 260] on div "KT0108250055" at bounding box center [668, 252] width 105 height 15
click at [142, 15] on input "KT0108250050" at bounding box center [135, 14] width 140 height 13
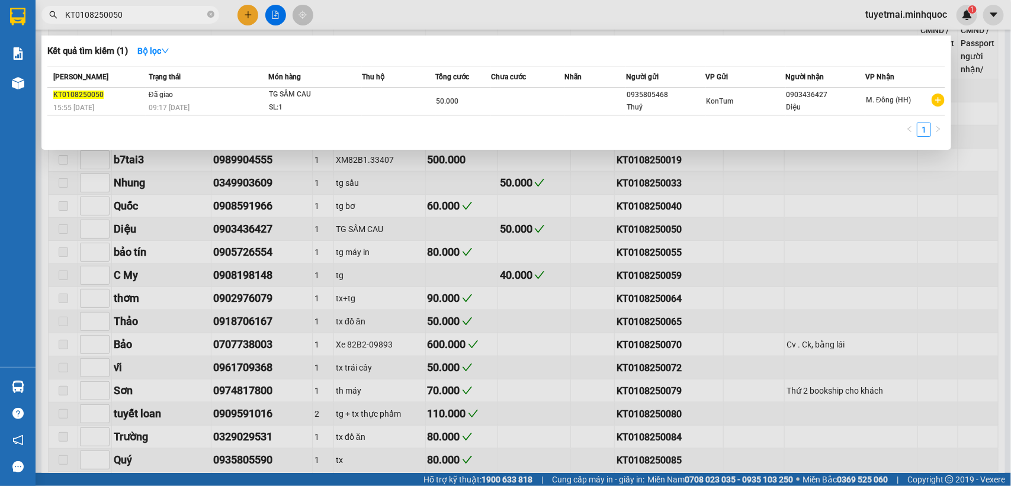
paste input "5"
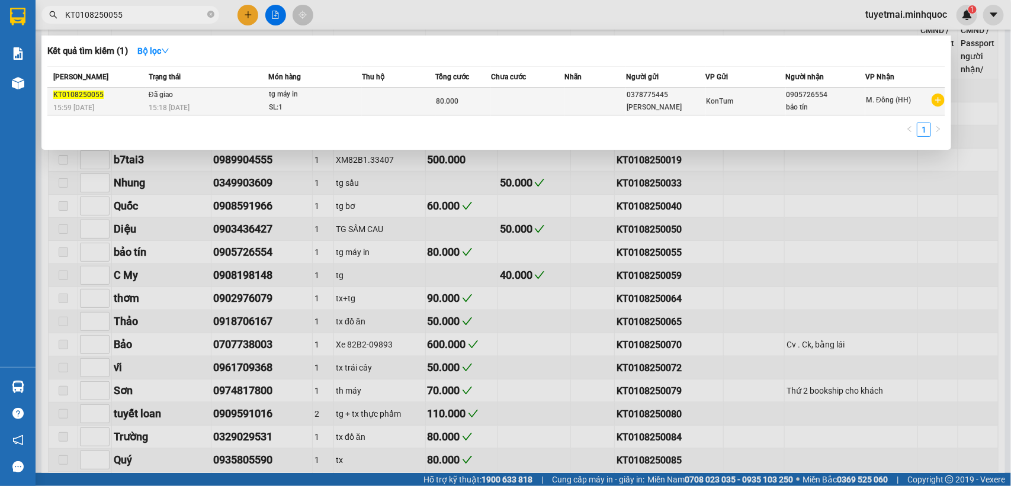
type input "KT0108250055"
click at [309, 101] on div "SL: 1" at bounding box center [313, 107] width 89 height 13
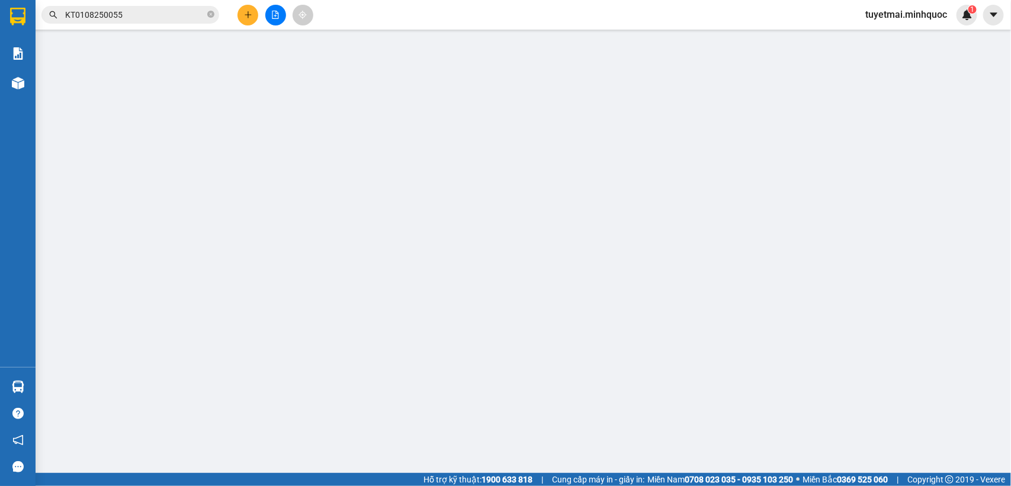
type input "0378775445"
type input "[PERSON_NAME]"
type input "0905726554"
type input "bảo tín"
type input "0906726554-NHÂN"
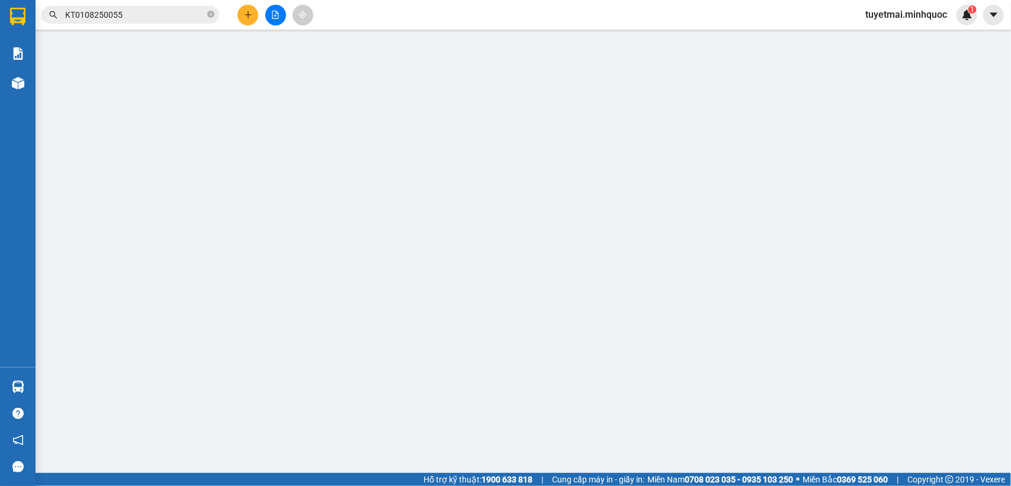
type input "80.000"
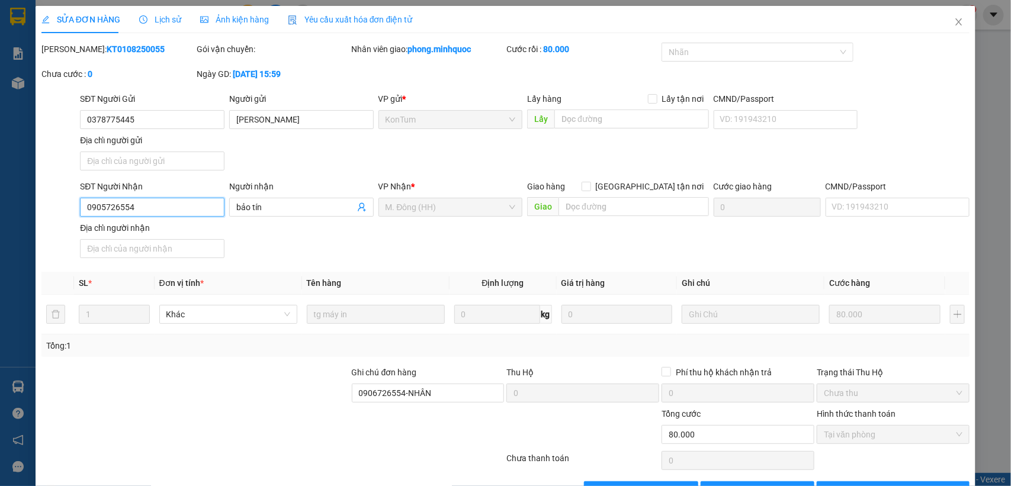
click at [167, 213] on input "0905726554" at bounding box center [152, 207] width 144 height 19
click at [954, 27] on icon "close" at bounding box center [958, 21] width 9 height 9
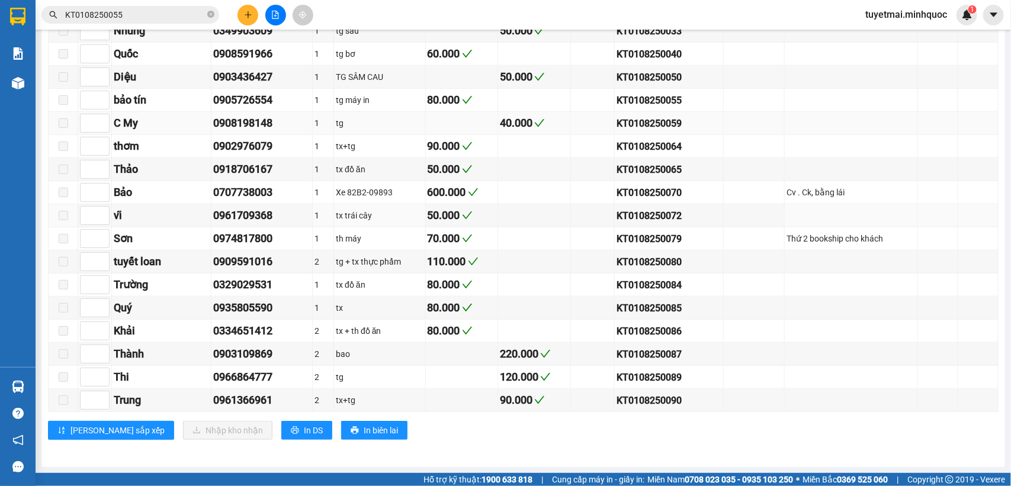
scroll to position [542, 0]
click at [637, 208] on div "KT0108250072" at bounding box center [668, 215] width 105 height 15
click at [163, 15] on input "KT0108250055" at bounding box center [135, 14] width 140 height 13
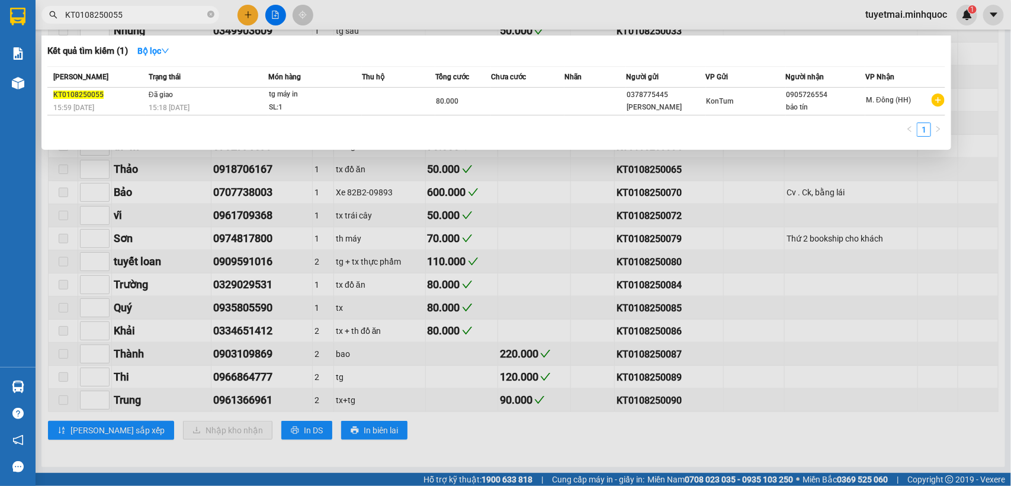
paste input "72"
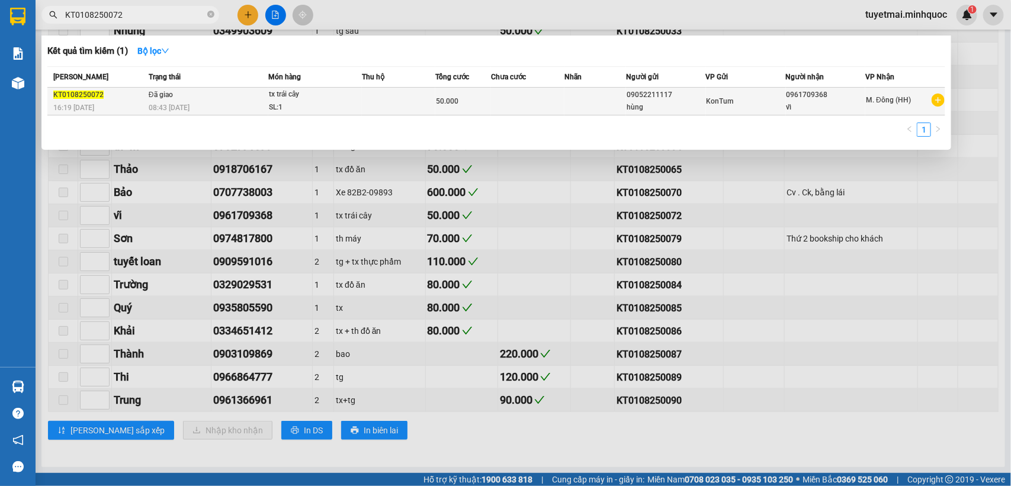
type input "KT0108250072"
click at [498, 101] on td at bounding box center [527, 102] width 73 height 28
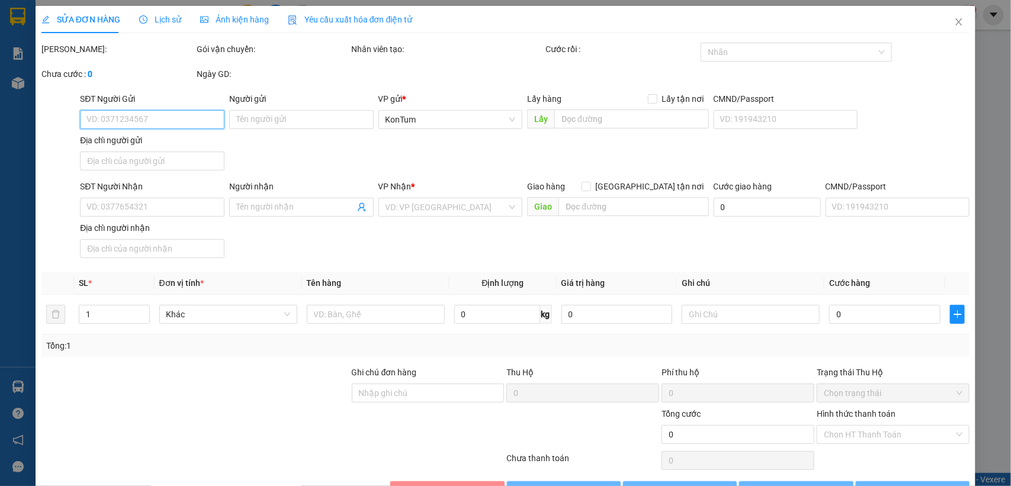
type input "09052211117"
type input "hùng"
type input "0961709368"
type input "vĩ"
type input "50.000"
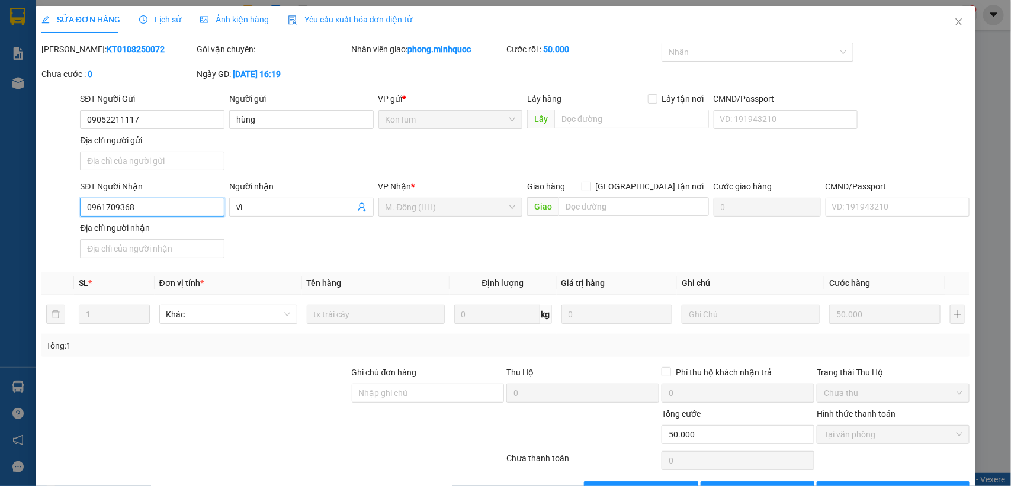
click at [182, 208] on input "0961709368" at bounding box center [152, 207] width 144 height 19
click at [951, 16] on span "Close" at bounding box center [958, 22] width 33 height 33
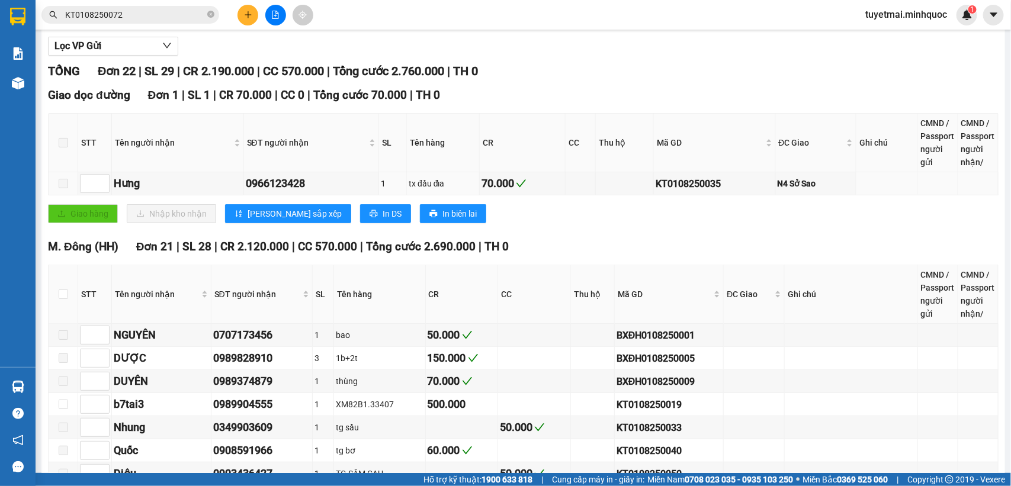
scroll to position [444, 0]
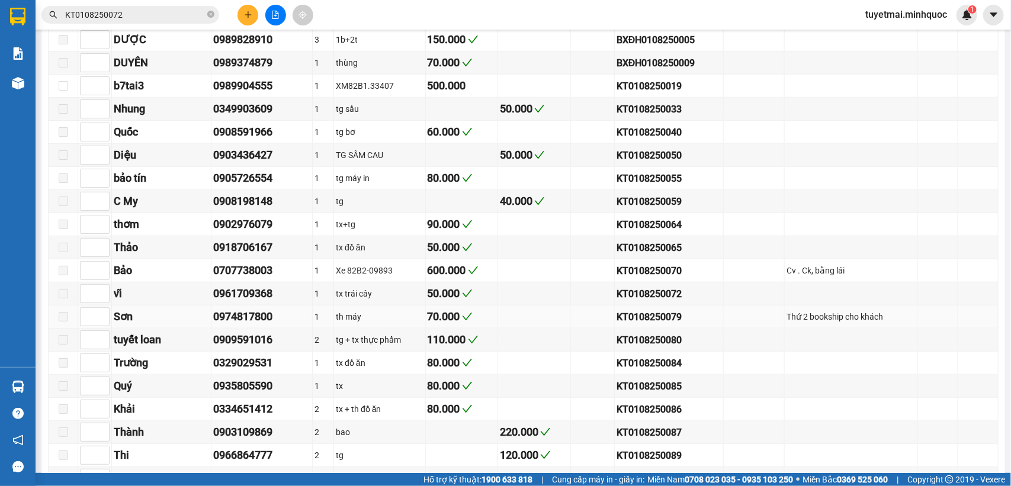
click at [640, 324] on div "KT0108250079" at bounding box center [668, 317] width 105 height 15
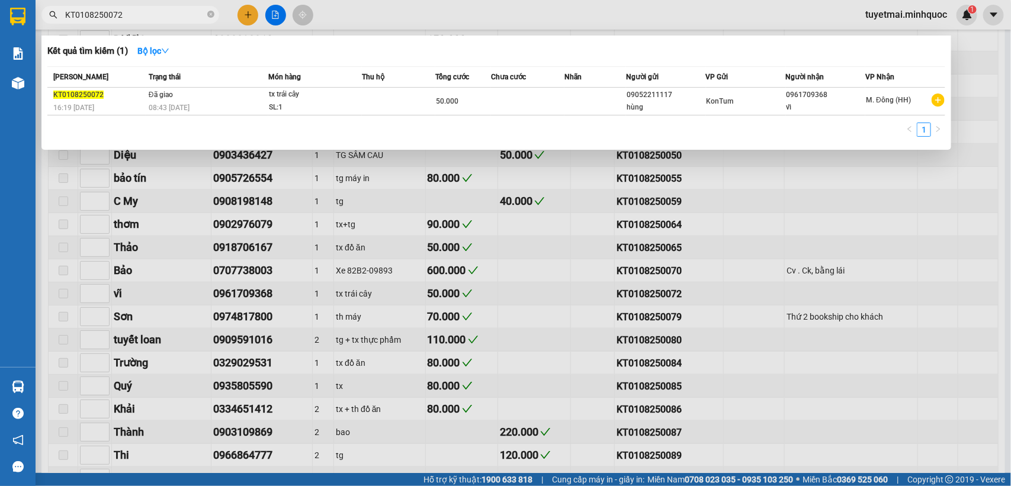
click at [143, 14] on input "KT0108250072" at bounding box center [135, 14] width 140 height 13
paste input "9"
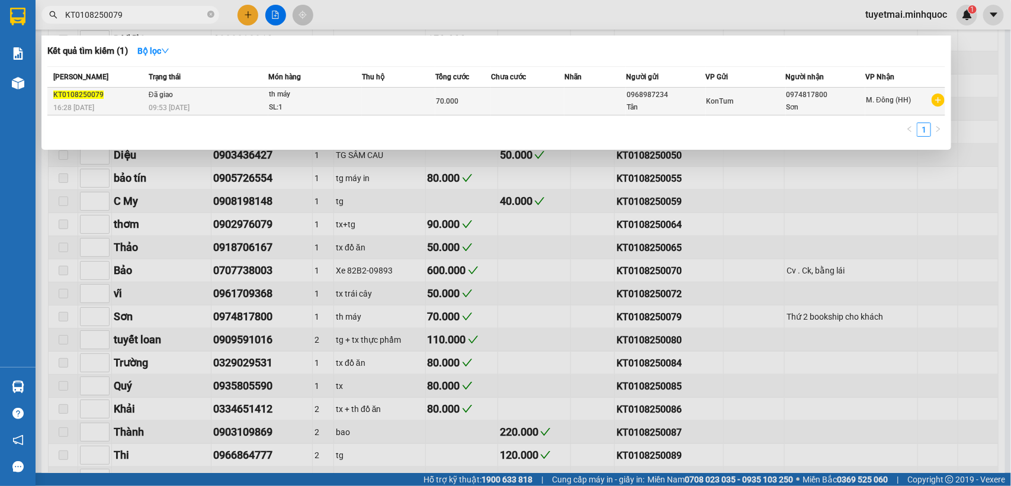
type input "KT0108250079"
click at [567, 108] on td at bounding box center [595, 102] width 62 height 28
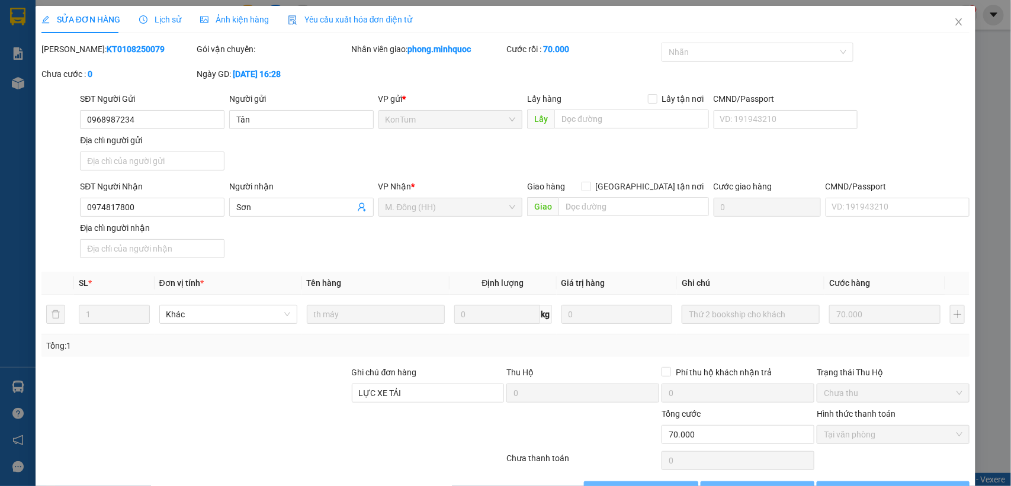
type input "0968987234"
type input "Tân"
type input "0974817800"
type input "Sơn"
type input "LỰC XE TẢI"
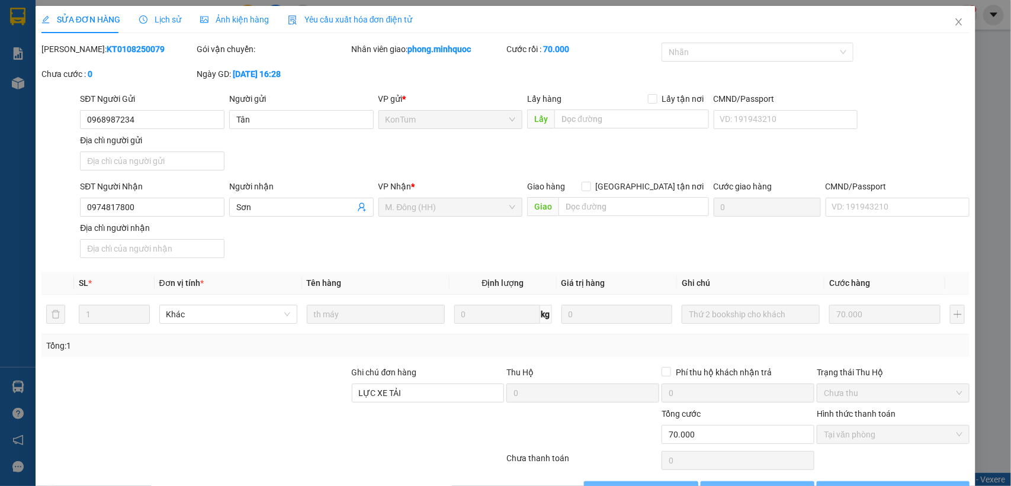
type input "70.000"
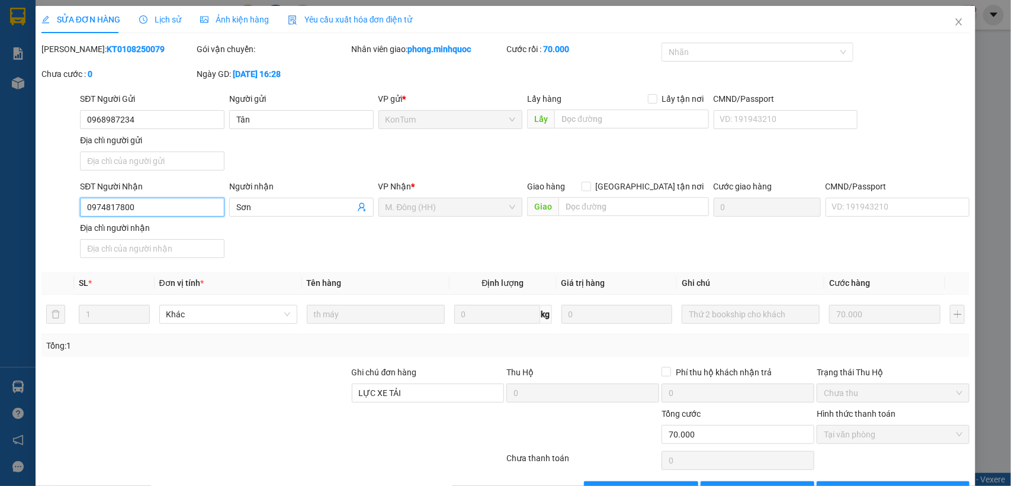
click at [159, 207] on input "0974817800" at bounding box center [152, 207] width 144 height 19
click at [946, 16] on span "Close" at bounding box center [958, 22] width 33 height 33
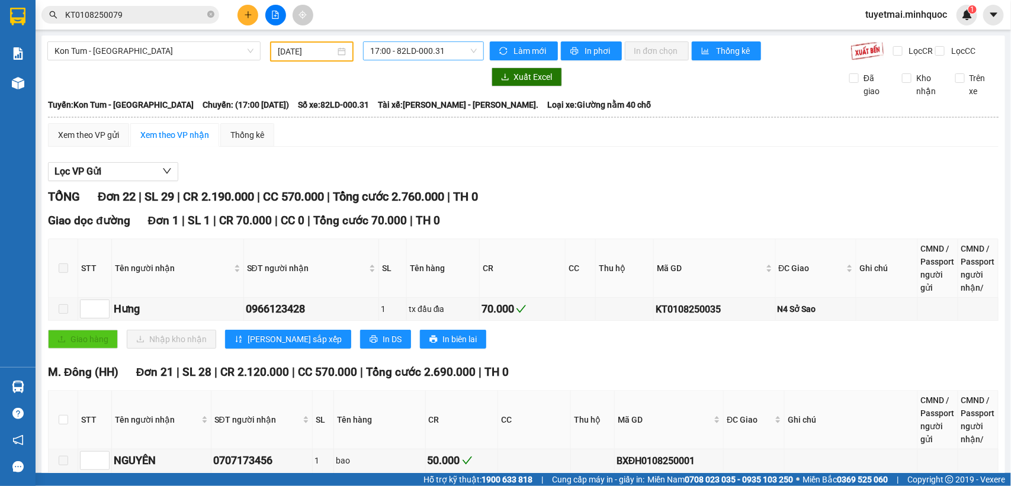
click at [450, 50] on span "17:00 - 82LD-000.31" at bounding box center [423, 51] width 106 height 18
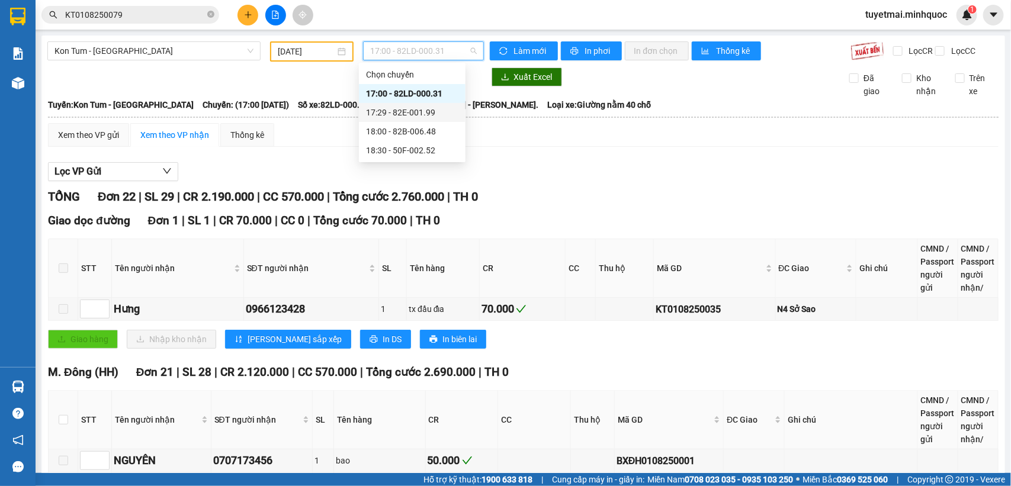
click at [439, 108] on div "17:29 - 82E-001.99" at bounding box center [412, 112] width 92 height 13
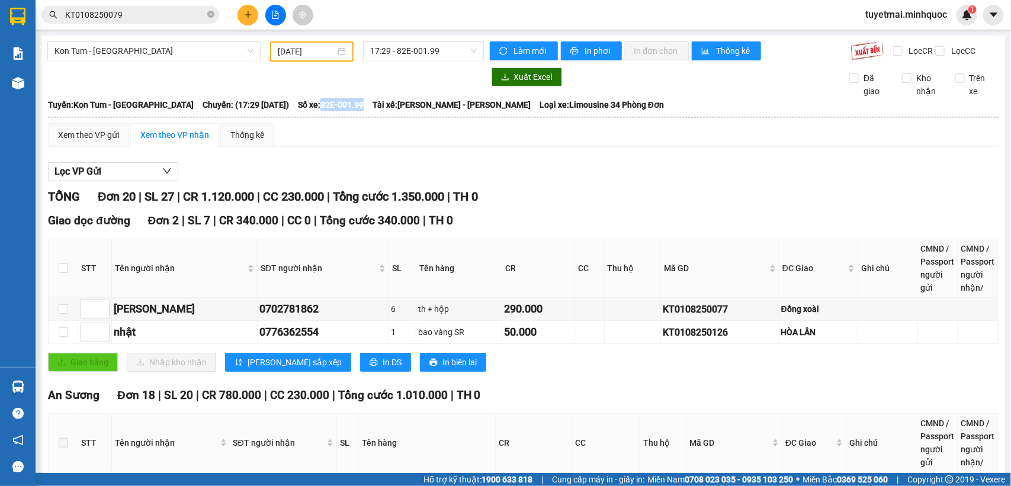
drag, startPoint x: 306, startPoint y: 111, endPoint x: 350, endPoint y: 113, distance: 44.4
click at [350, 111] on div "Tuyến: Kon Tum - [GEOGRAPHIC_DATA] Chuyến: (17:29 [DATE]) Số xe: 82E-001.99 Tài…" at bounding box center [523, 104] width 950 height 13
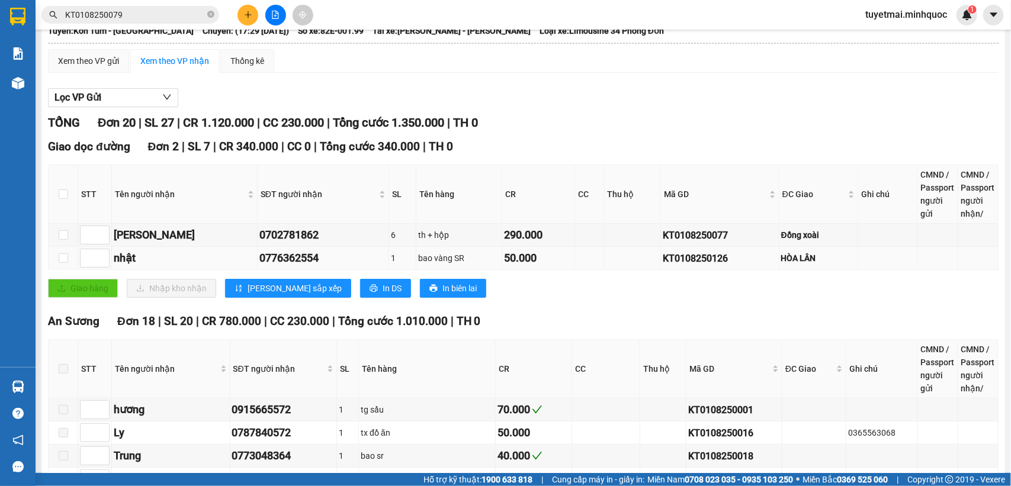
click at [697, 266] on div "KT0108250126" at bounding box center [719, 258] width 114 height 15
click at [149, 14] on input "KT0108250079" at bounding box center [135, 14] width 140 height 13
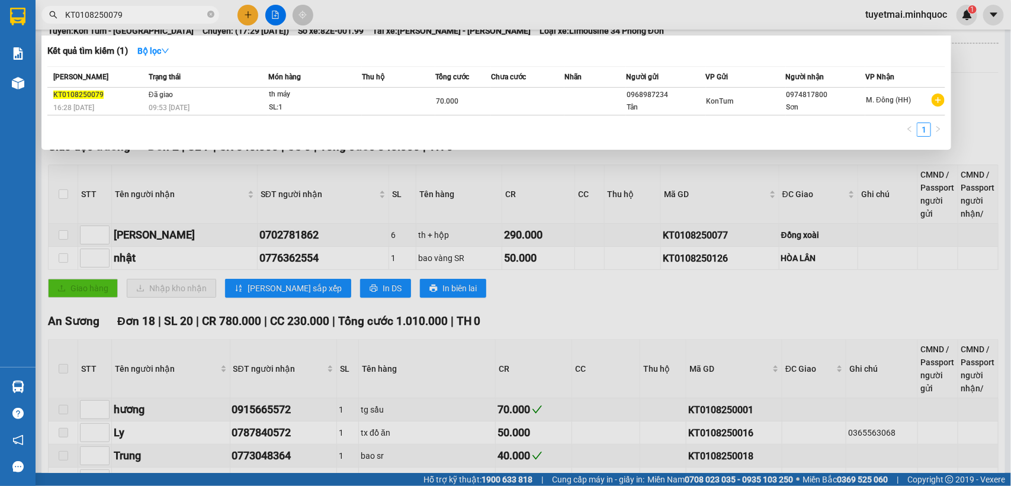
paste input "126"
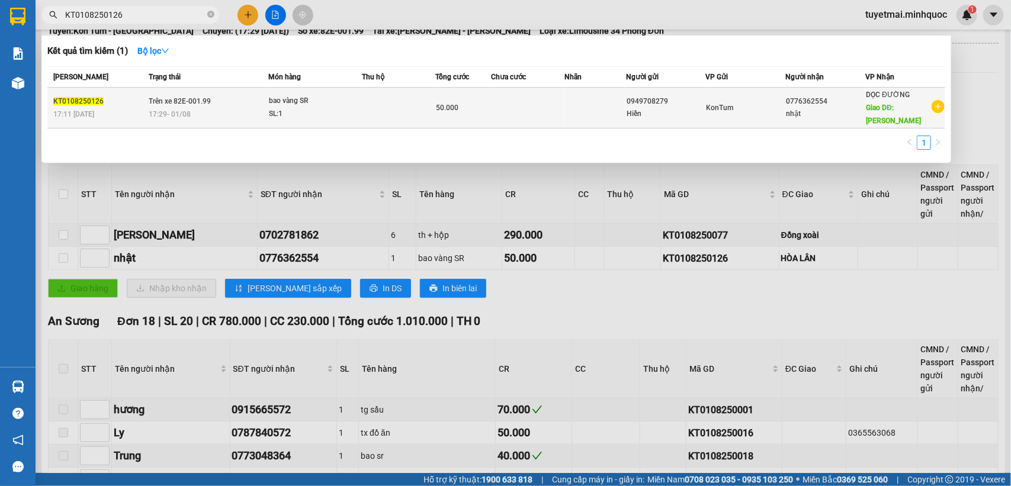
type input "KT0108250126"
click at [629, 112] on div "Hiền" at bounding box center [665, 114] width 79 height 12
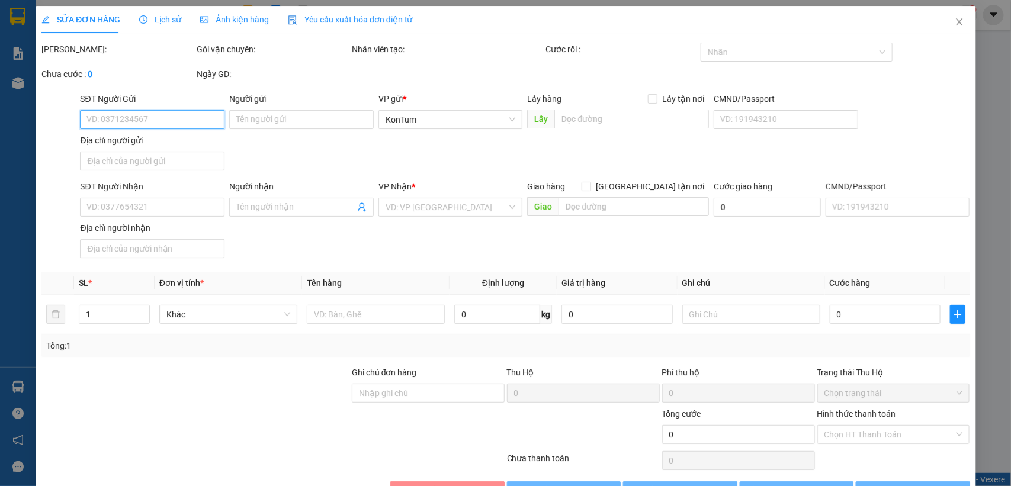
type input "0949708279"
type input "Hiền"
type input "0776362554"
type input "nhật"
type input "HÒA LÂN"
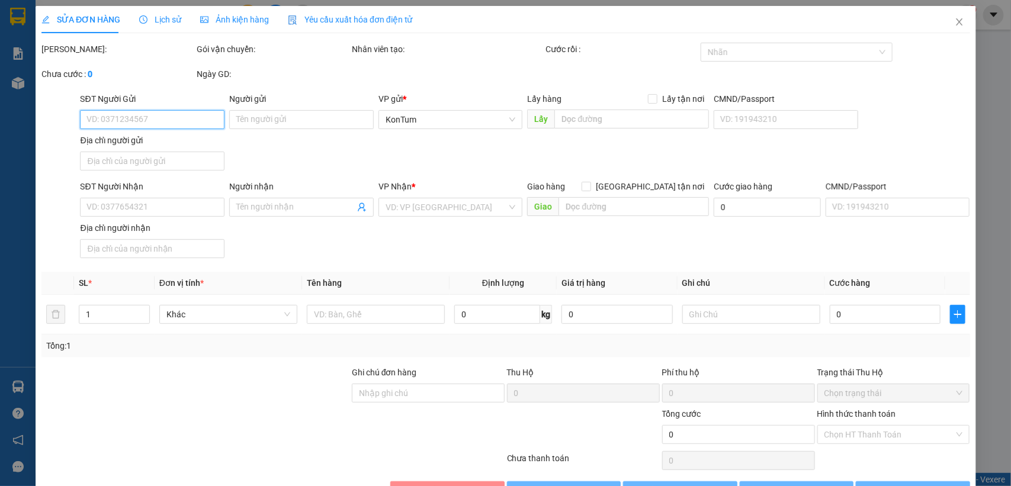
type input "sổ kho 3/8"
type input "50.000"
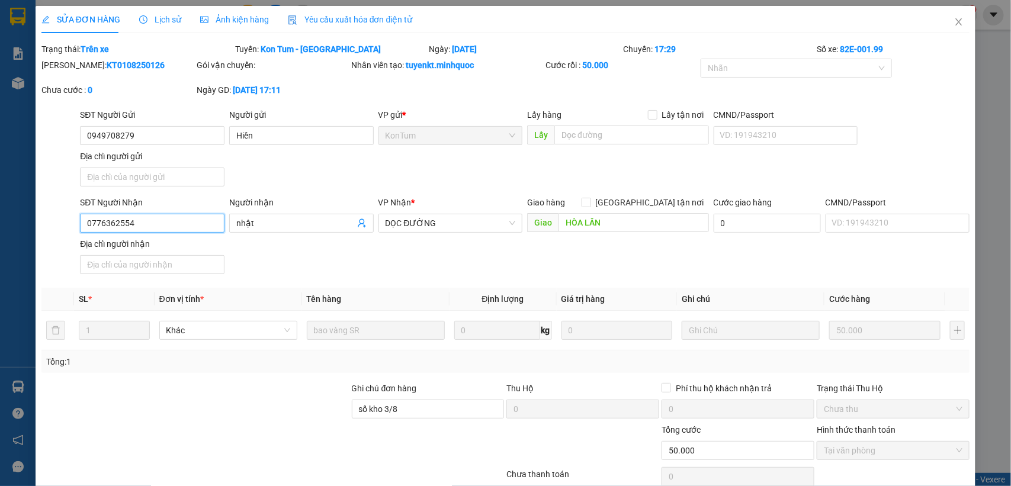
click at [153, 228] on input "0776362554" at bounding box center [152, 223] width 144 height 19
click at [954, 18] on icon "close" at bounding box center [958, 21] width 9 height 9
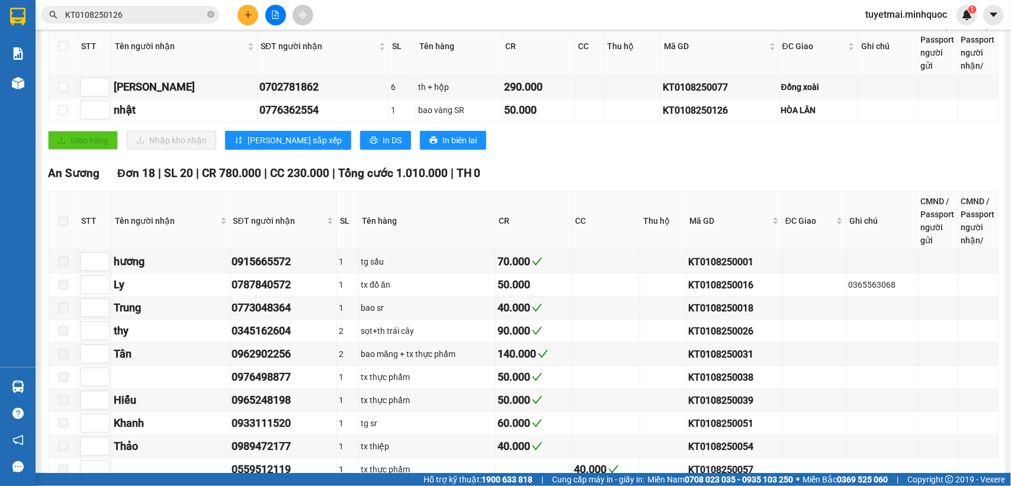
scroll to position [296, 0]
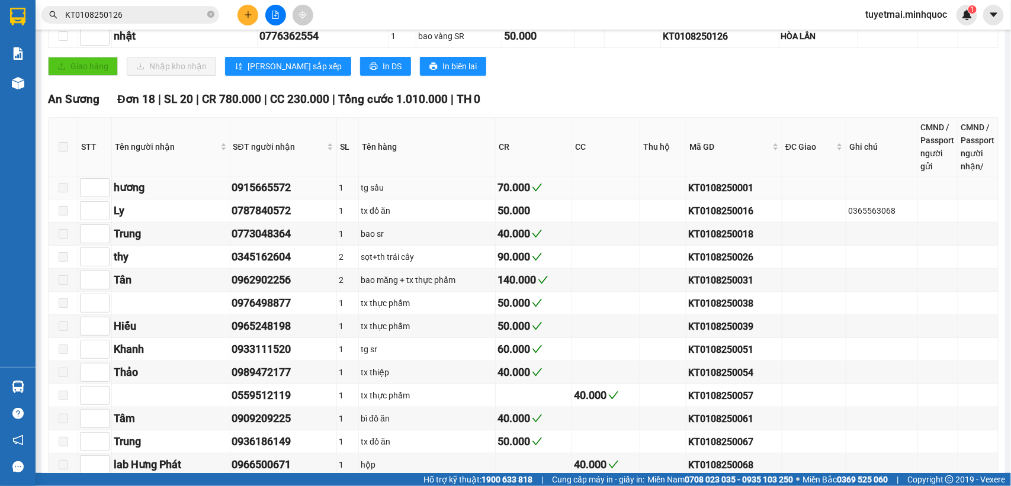
click at [721, 195] on div "KT0108250001" at bounding box center [734, 188] width 92 height 15
click at [131, 17] on input "KT0108250126" at bounding box center [135, 14] width 140 height 13
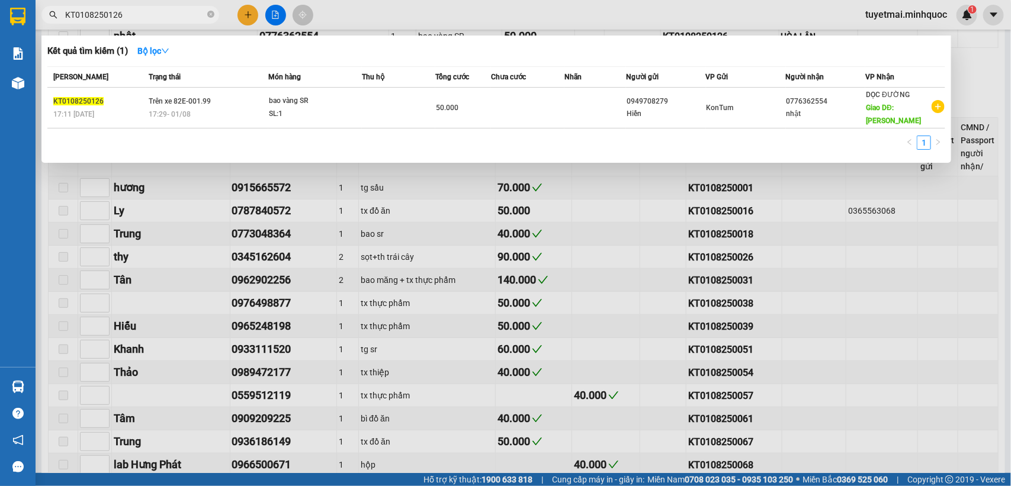
paste input "001"
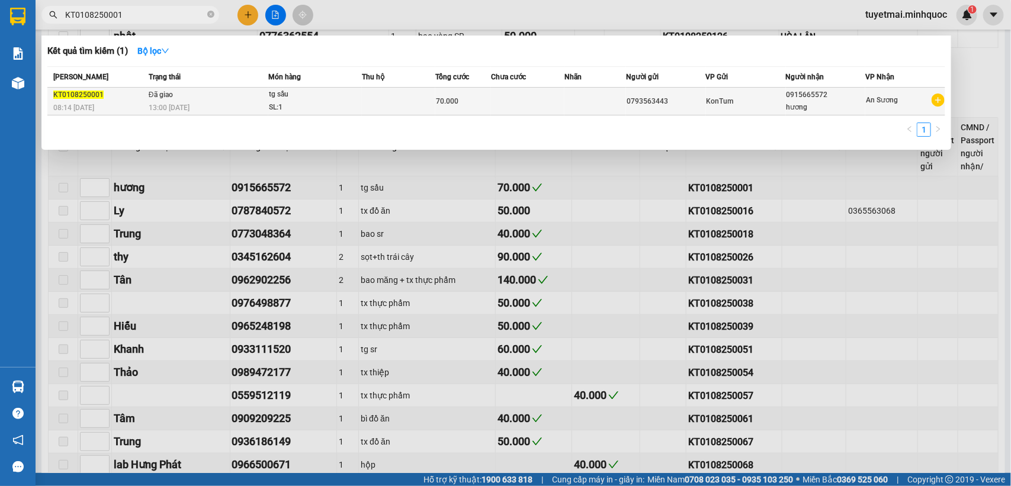
type input "KT0108250001"
click at [456, 98] on span "70.000" at bounding box center [447, 101] width 22 height 8
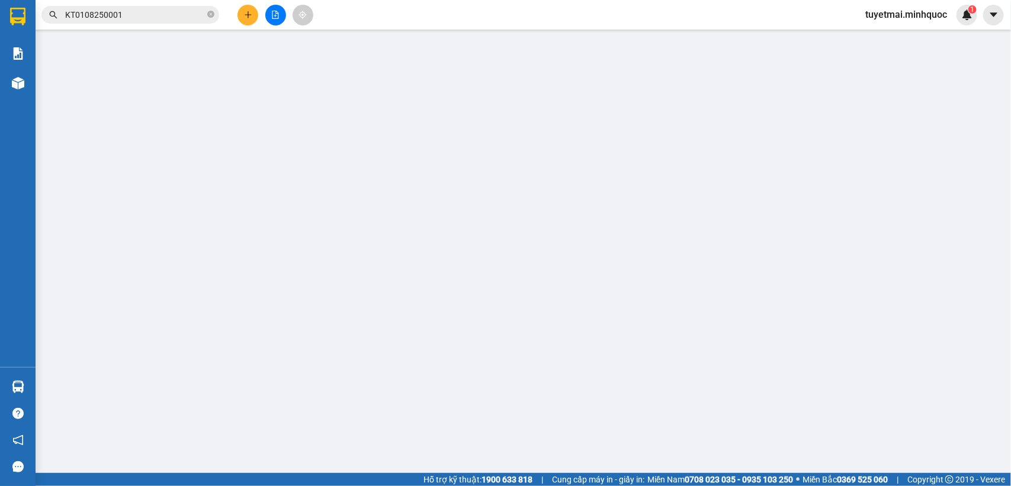
type input "0793563443"
type input "0915665572"
type input "hương"
type input "70.000"
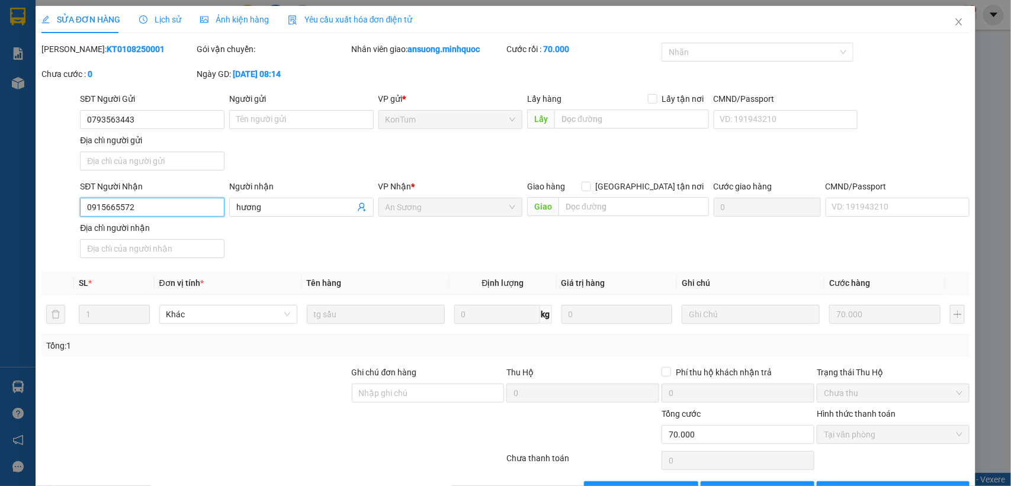
click at [137, 214] on input "0915665572" at bounding box center [152, 207] width 144 height 19
click at [954, 18] on icon "close" at bounding box center [958, 21] width 9 height 9
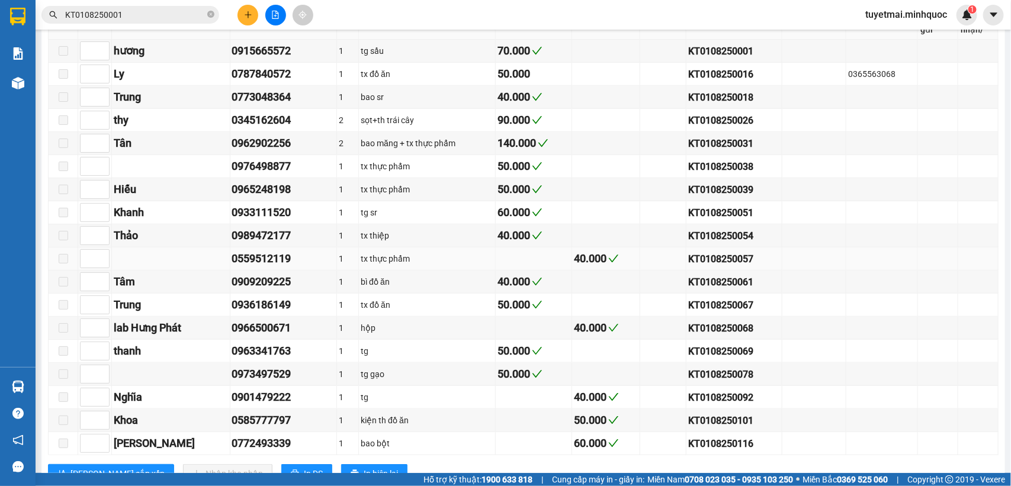
scroll to position [347, 0]
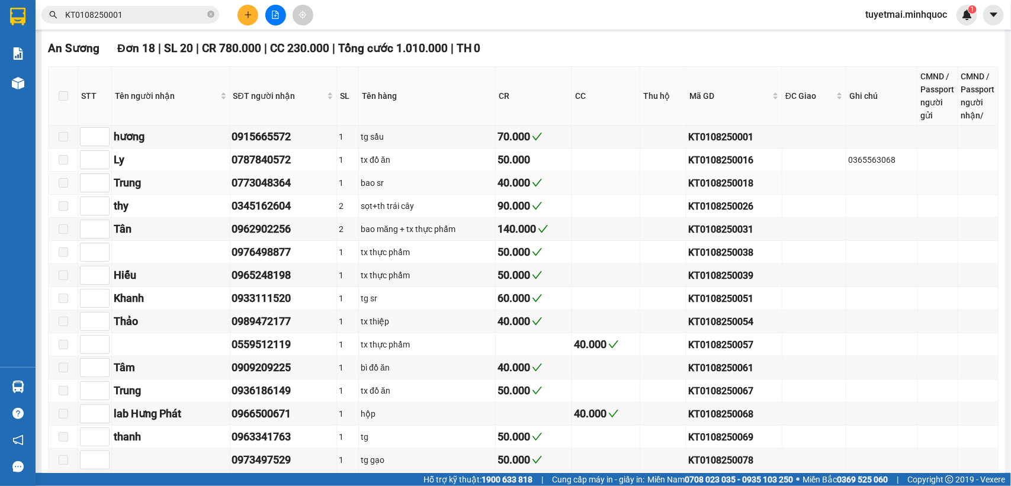
click at [703, 188] on div "KT0108250018" at bounding box center [734, 183] width 92 height 15
click at [157, 14] on input "KT0108250001" at bounding box center [135, 14] width 140 height 13
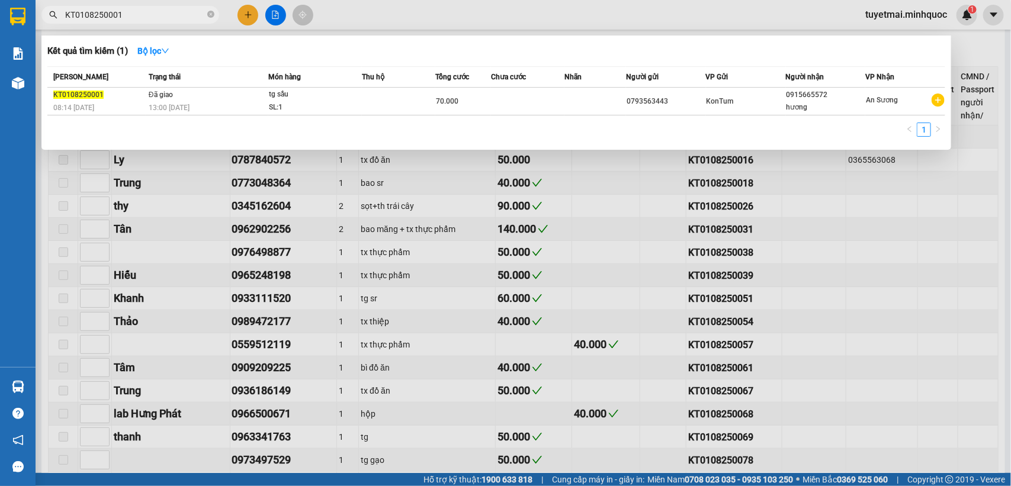
paste input "18"
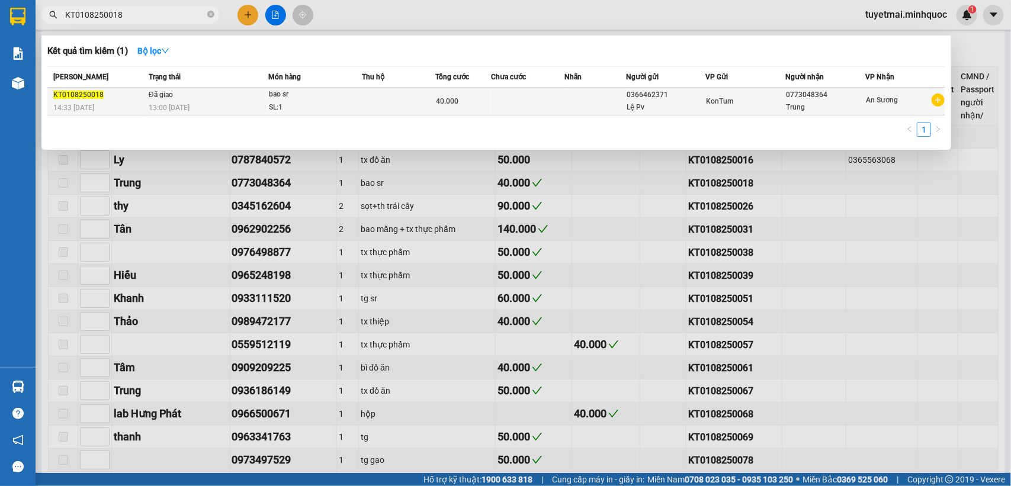
type input "KT0108250018"
click at [457, 97] on span "40.000" at bounding box center [447, 101] width 22 height 8
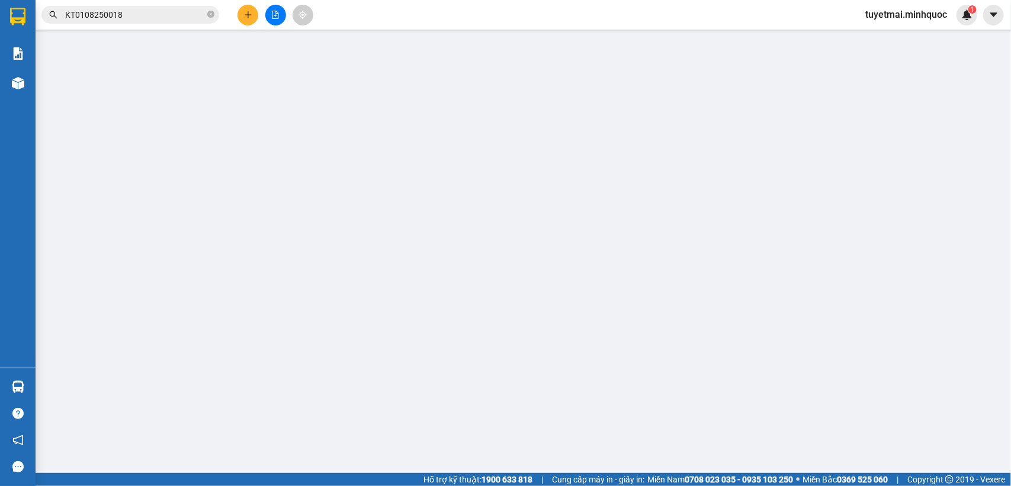
type input "0366462371"
type input "Lệ Pv"
type input "0773048364"
type input "Trung"
type input "40.000"
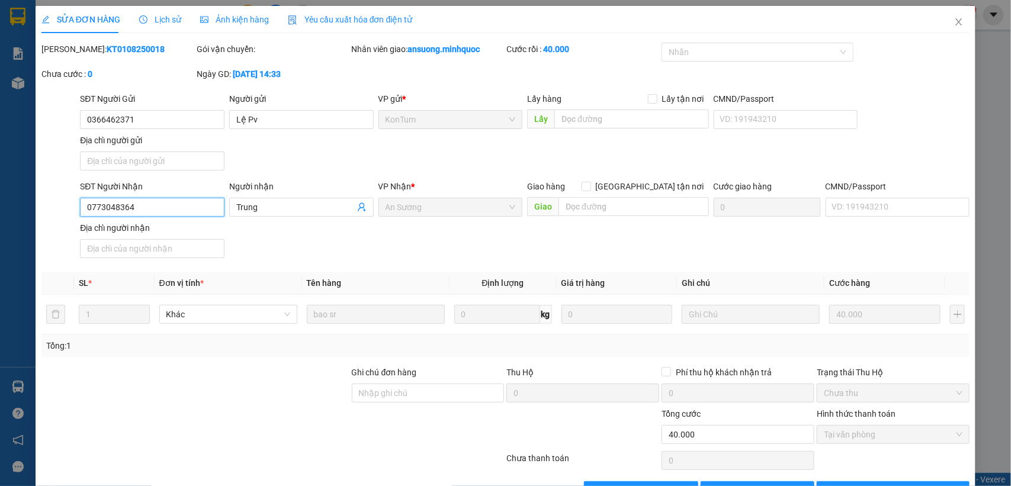
click at [143, 203] on input "0773048364" at bounding box center [152, 207] width 144 height 19
click at [954, 20] on icon "close" at bounding box center [958, 21] width 9 height 9
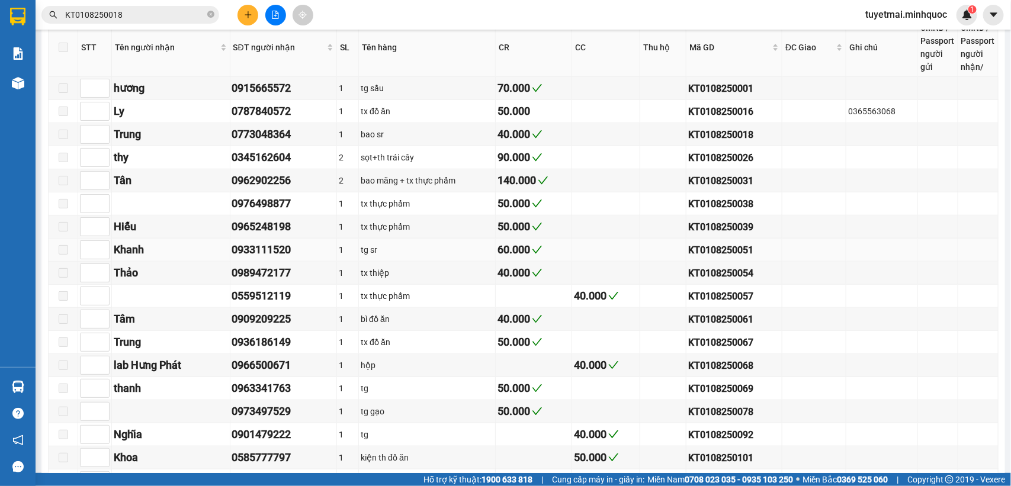
scroll to position [370, 0]
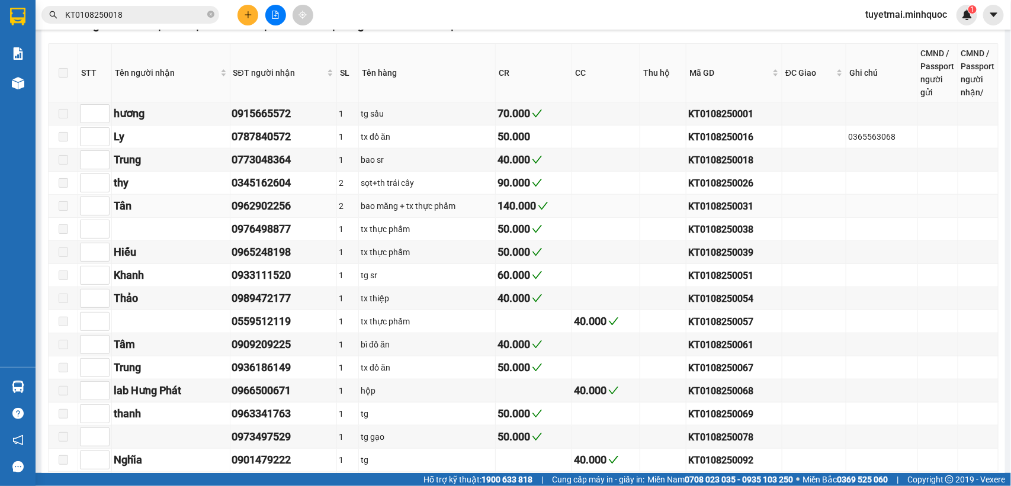
click at [712, 214] on div "KT0108250031" at bounding box center [734, 206] width 92 height 15
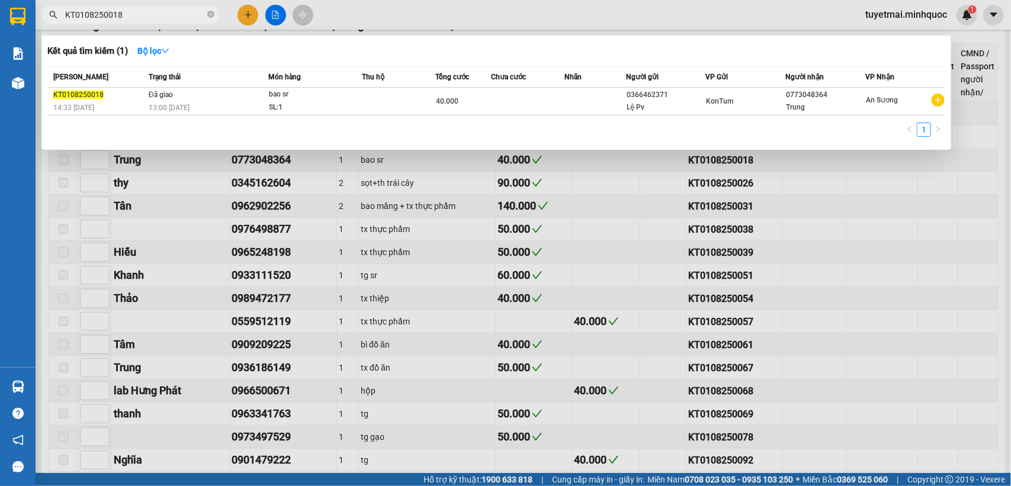
click at [157, 14] on input "KT0108250018" at bounding box center [135, 14] width 140 height 13
paste input "31"
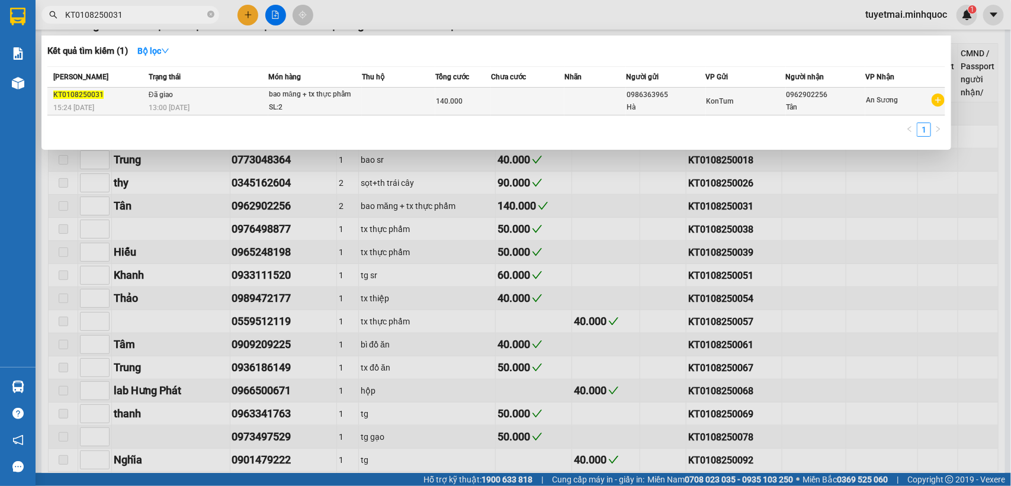
type input "KT0108250031"
click at [448, 98] on span "140.000" at bounding box center [449, 101] width 27 height 8
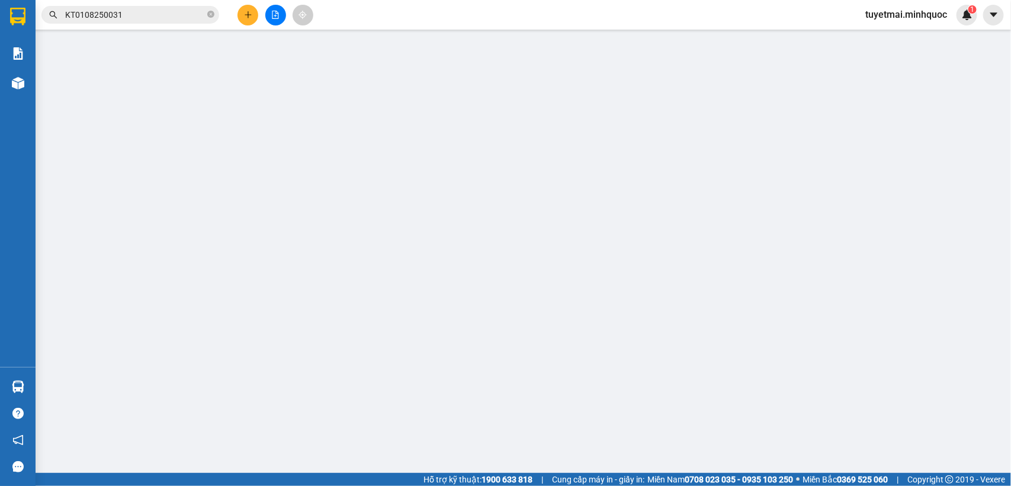
type input "0986363965"
type input "Hà"
type input "0962902256"
type input "Tân"
type input "140.000"
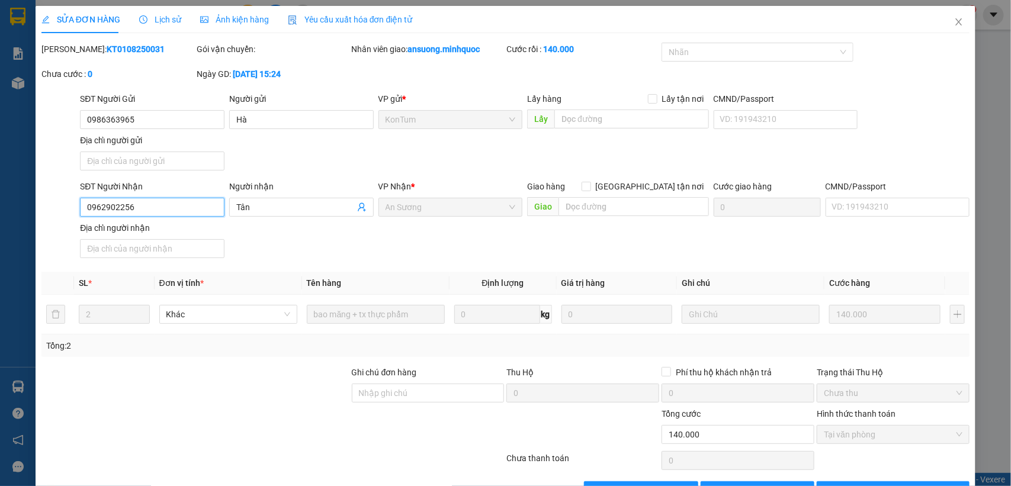
click at [146, 209] on input "0962902256" at bounding box center [152, 207] width 144 height 19
click at [954, 24] on icon "close" at bounding box center [958, 21] width 9 height 9
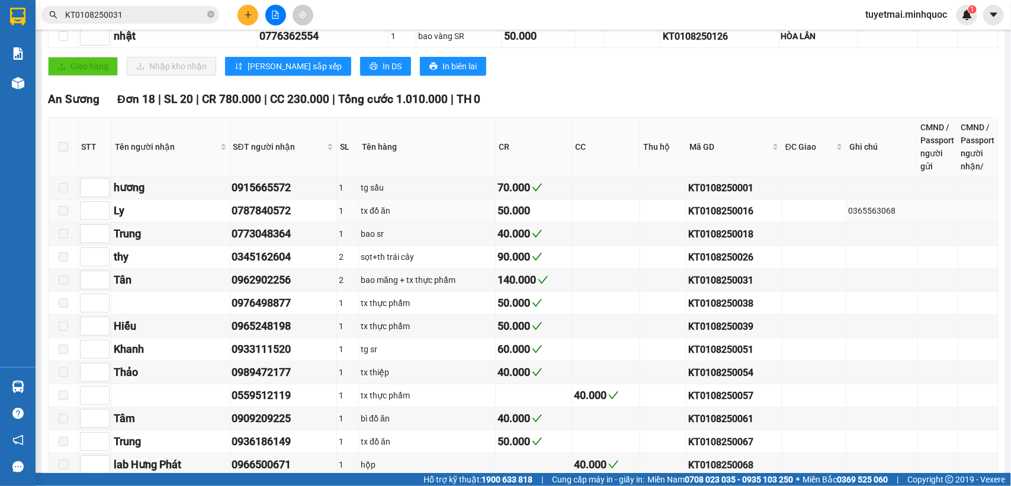
scroll to position [495, 0]
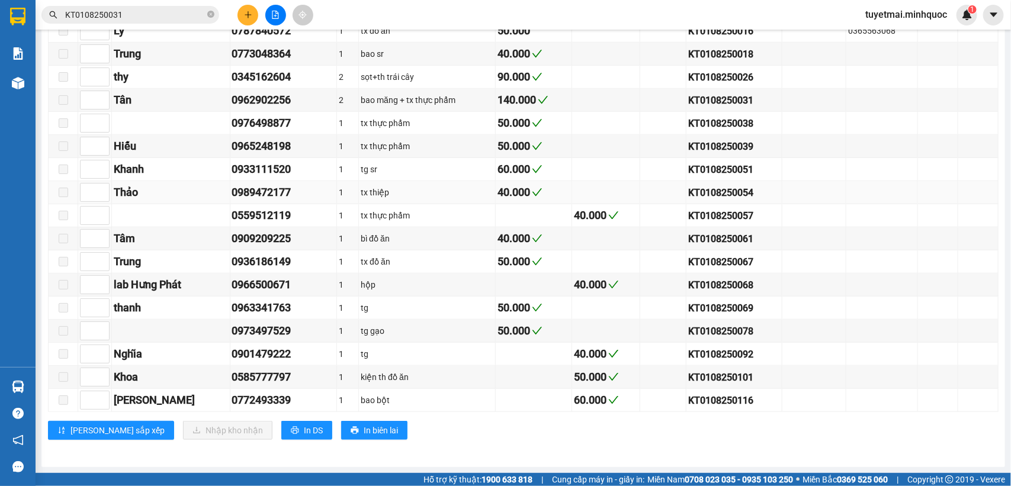
click at [717, 189] on div "KT0108250054" at bounding box center [734, 192] width 92 height 15
click at [151, 17] on input "KT0108250031" at bounding box center [135, 14] width 140 height 13
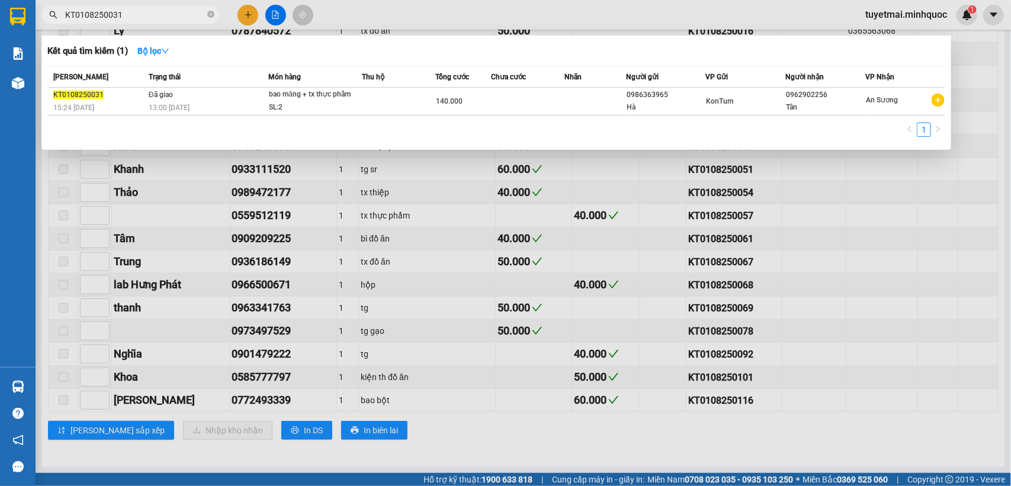
paste input "54"
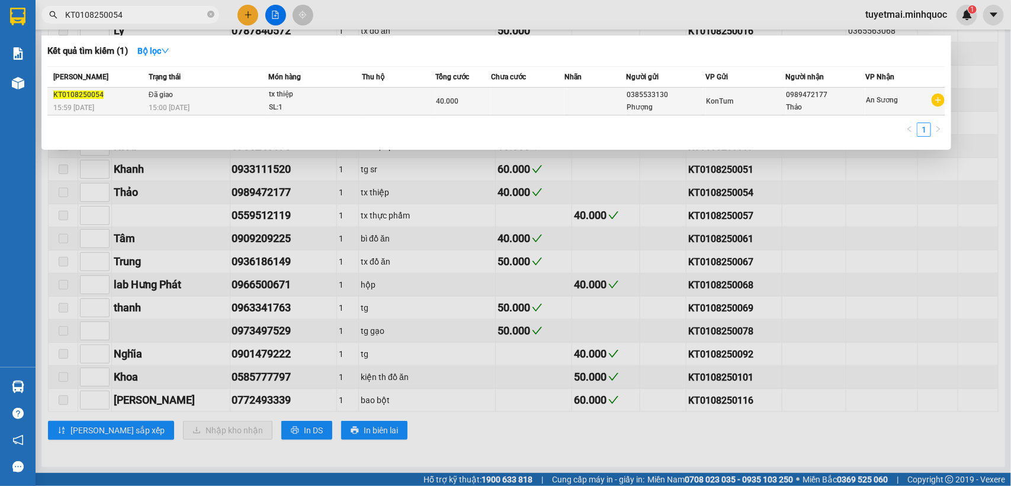
type input "KT0108250054"
click at [385, 110] on td at bounding box center [398, 102] width 73 height 28
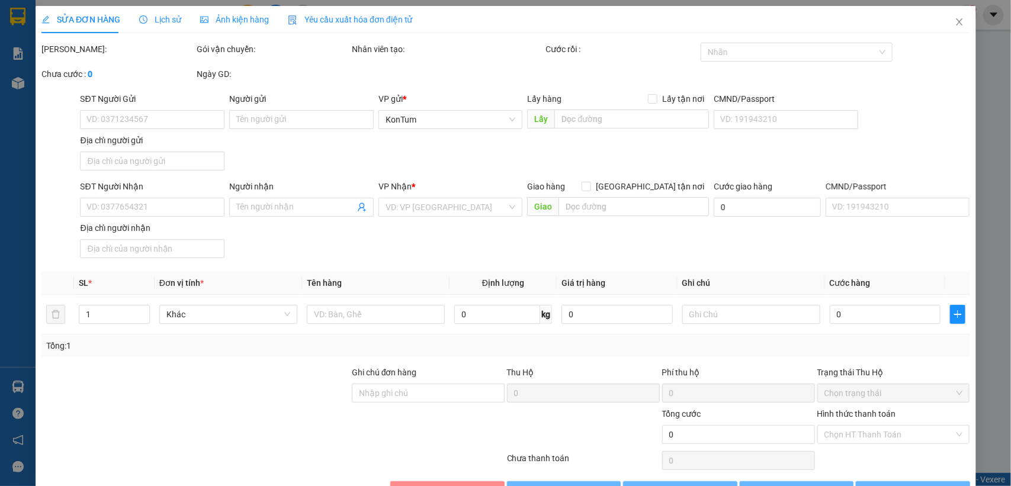
type input "0385533130"
type input "Phượng"
type input "0989472177"
type input "Thảo"
type input "40.000"
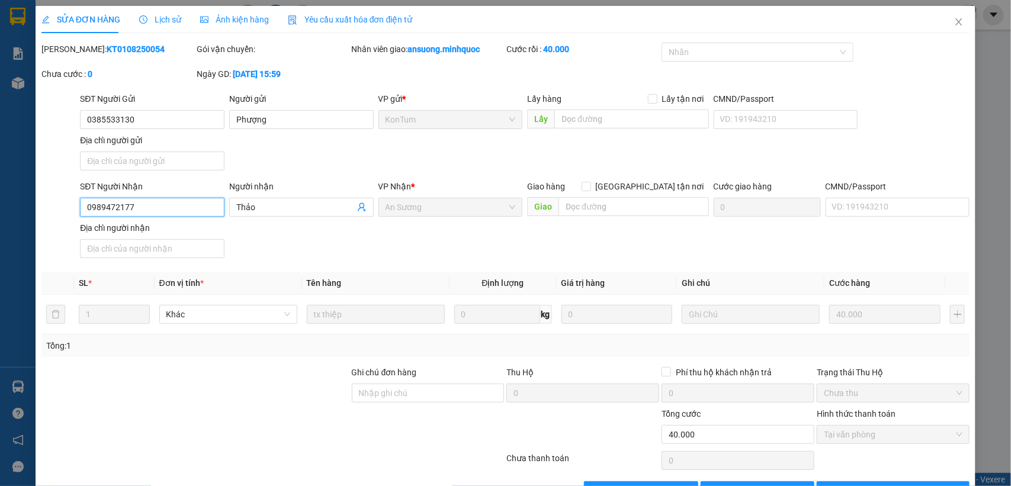
click at [152, 207] on input "0989472177" at bounding box center [152, 207] width 144 height 19
click at [942, 19] on span "Close" at bounding box center [958, 22] width 33 height 33
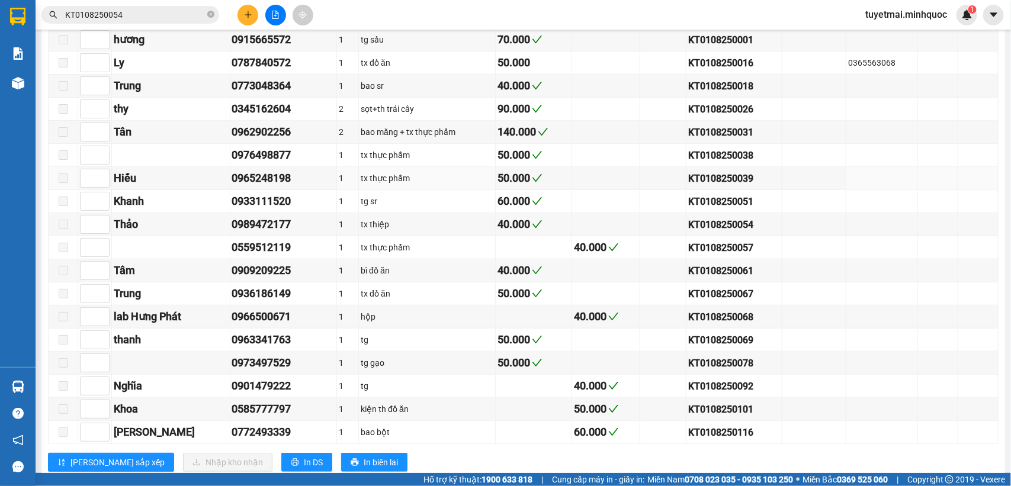
scroll to position [495, 0]
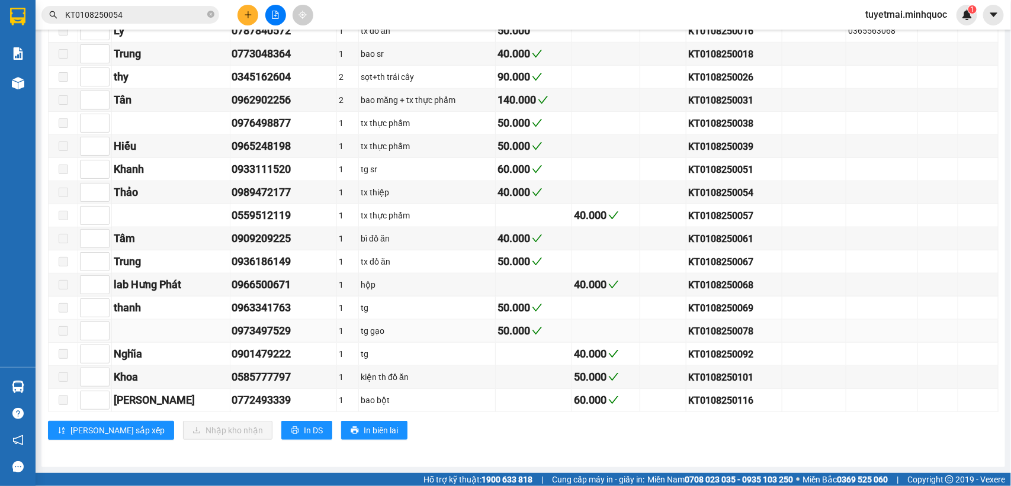
click at [688, 330] on div "KT0108250078" at bounding box center [734, 331] width 92 height 15
click at [126, 8] on input "KT0108250054" at bounding box center [135, 14] width 140 height 13
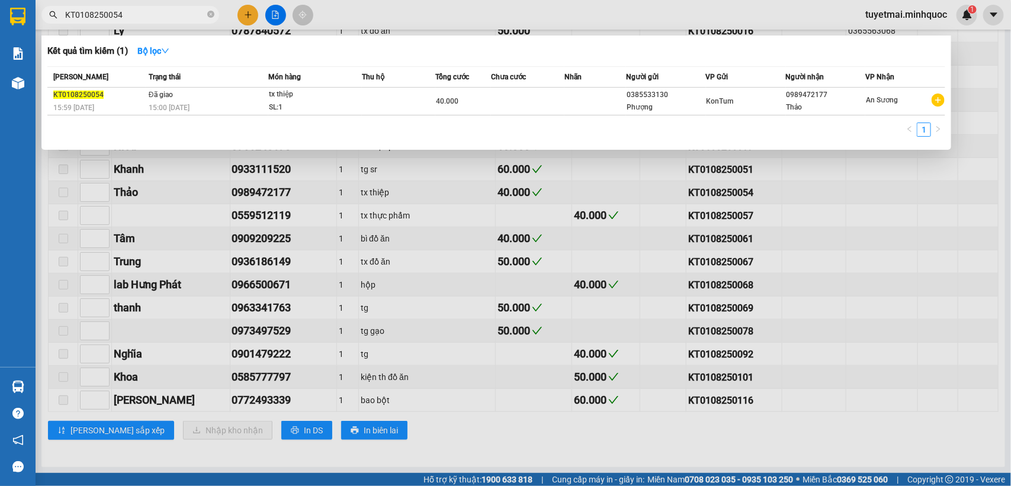
paste input "78"
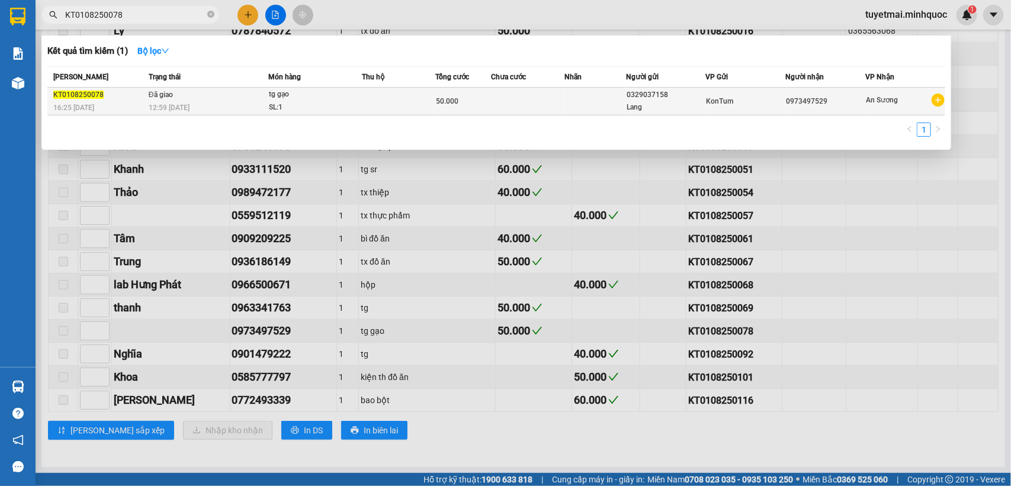
type input "KT0108250078"
click at [490, 102] on div "50.000" at bounding box center [463, 101] width 54 height 13
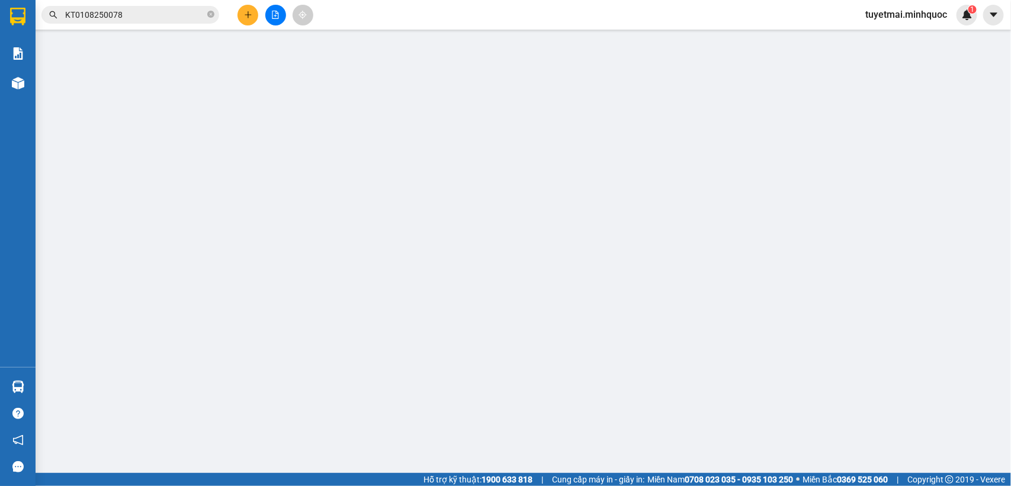
type input "0329037158"
type input "Lang"
type input "0973497529"
type input "50.000"
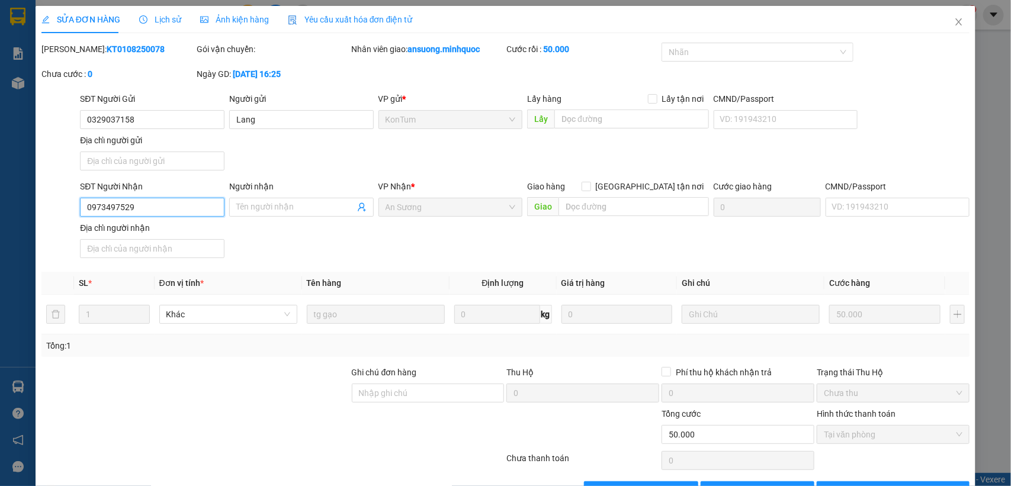
click at [154, 206] on input "0973497529" at bounding box center [152, 207] width 144 height 19
click at [942, 15] on span "Close" at bounding box center [958, 22] width 33 height 33
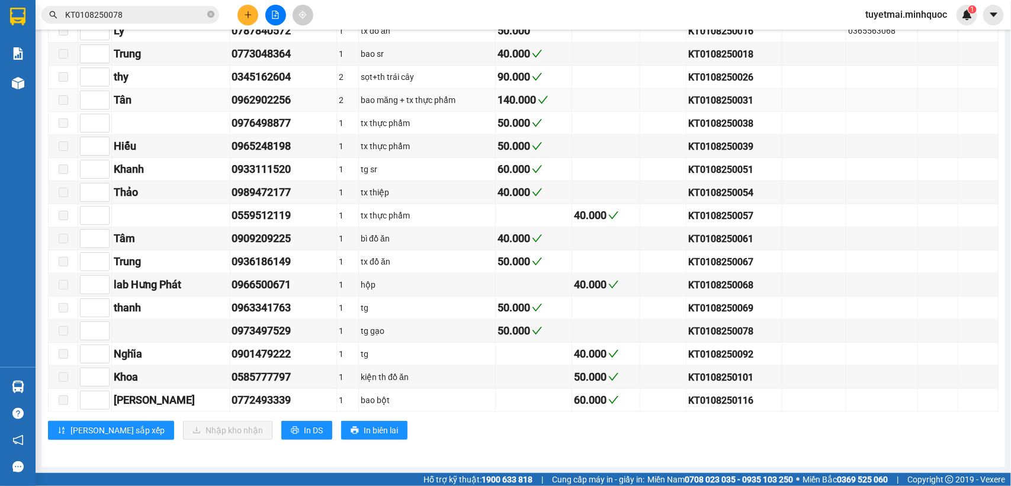
scroll to position [495, 0]
click at [718, 70] on div "KT0108250026" at bounding box center [734, 77] width 92 height 15
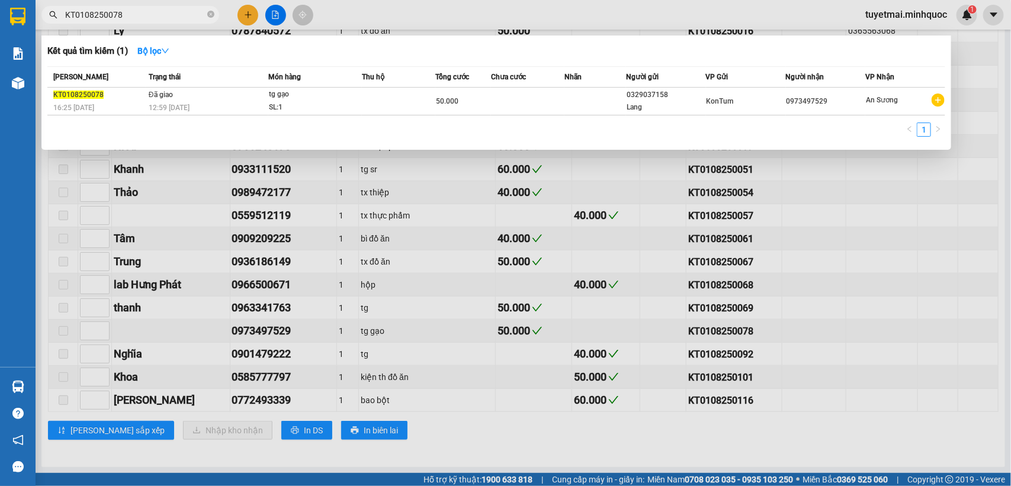
click at [146, 16] on input "KT0108250078" at bounding box center [135, 14] width 140 height 13
paste input "26"
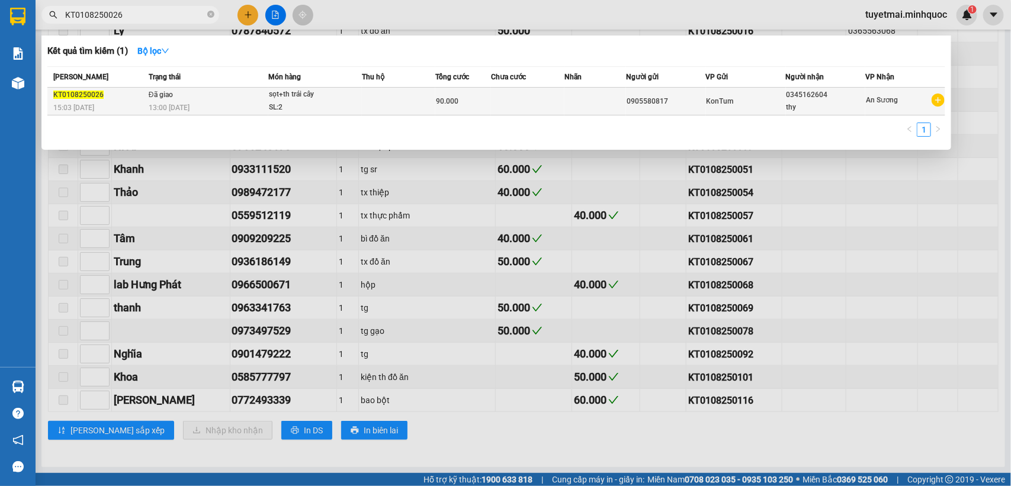
type input "KT0108250026"
click at [491, 89] on td at bounding box center [527, 102] width 73 height 28
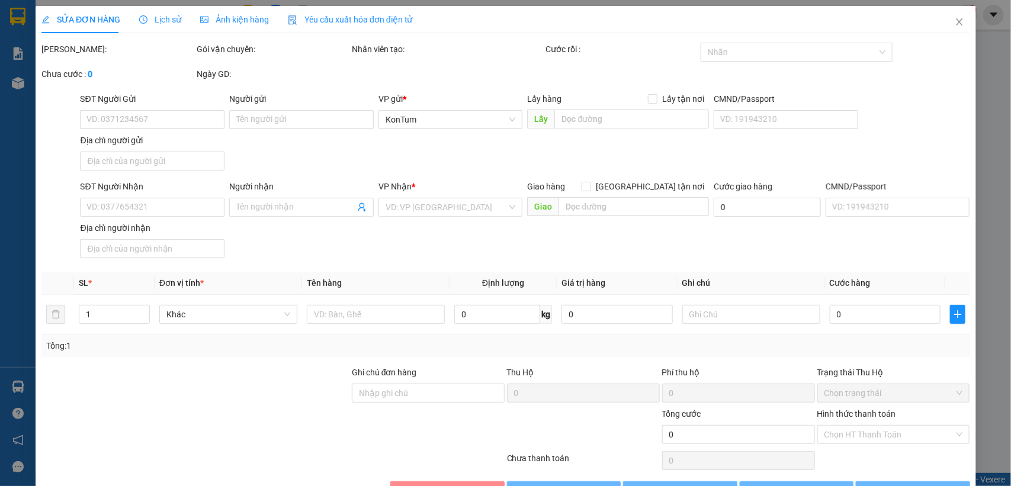
type input "0905580817"
type input "0345162604"
type input "thy"
type input "90.000"
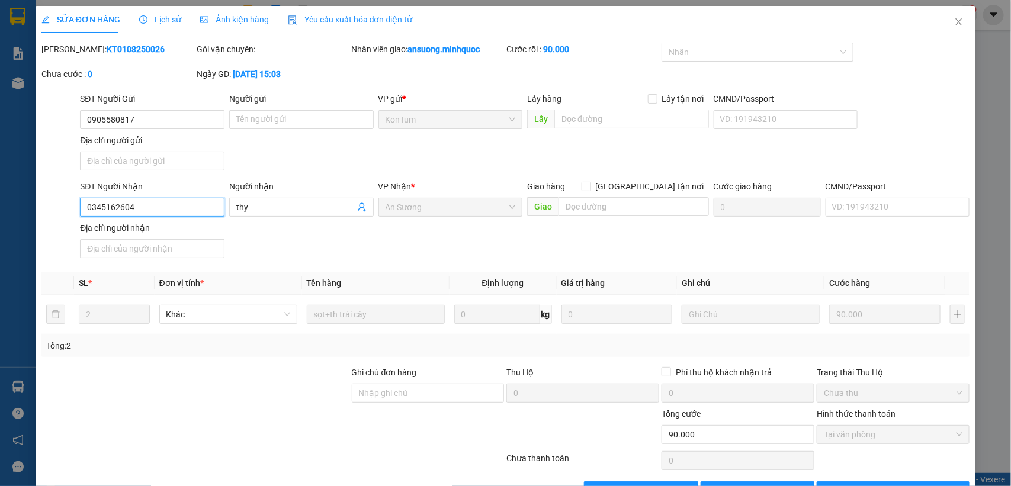
click at [190, 202] on input "0345162604" at bounding box center [152, 207] width 144 height 19
click at [956, 24] on icon "close" at bounding box center [959, 21] width 7 height 7
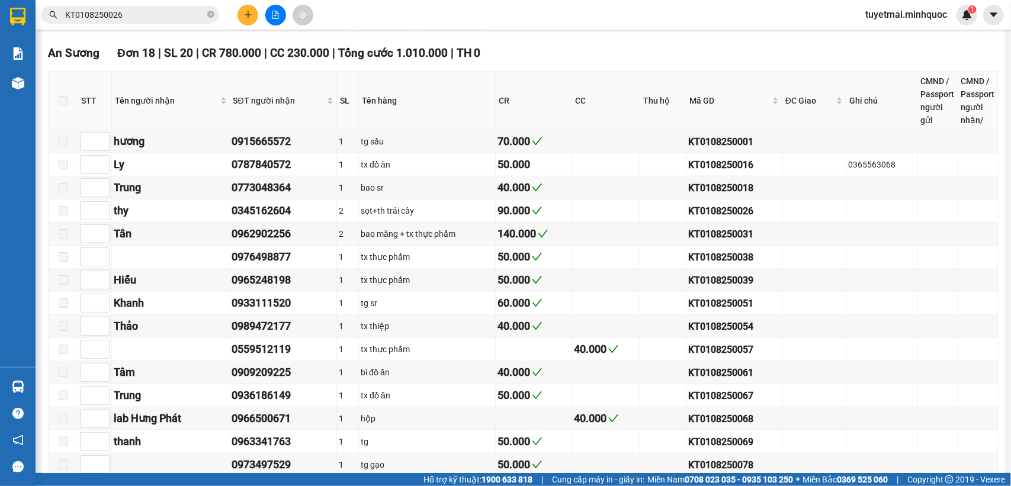
scroll to position [370, 0]
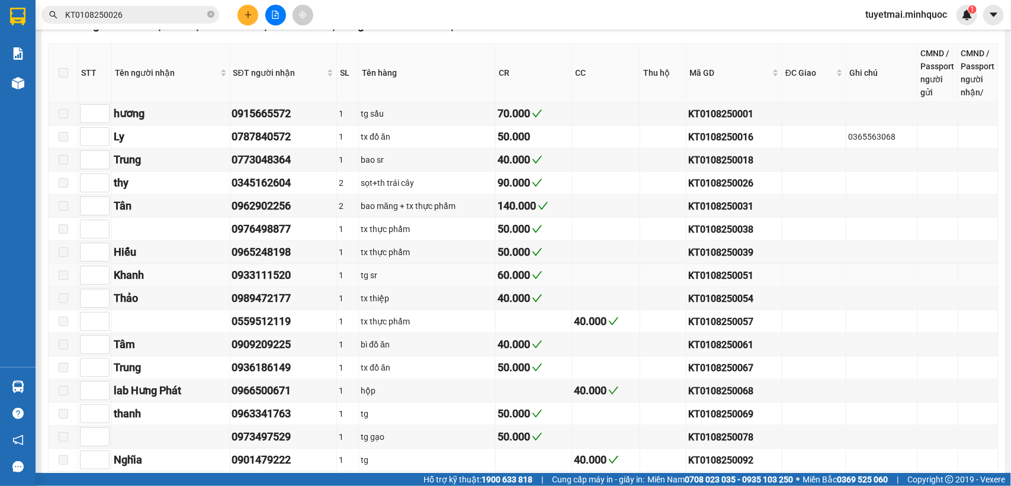
click at [705, 283] on div "KT0108250051" at bounding box center [734, 275] width 92 height 15
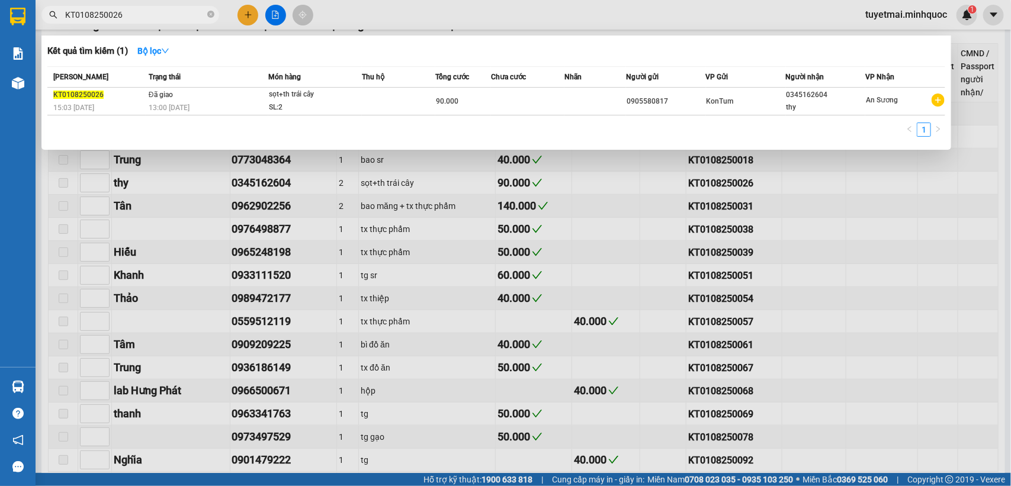
click at [129, 12] on input "KT0108250026" at bounding box center [135, 14] width 140 height 13
paste input "51"
type input "KT0108250051"
click at [483, 104] on div "60.000" at bounding box center [463, 101] width 54 height 13
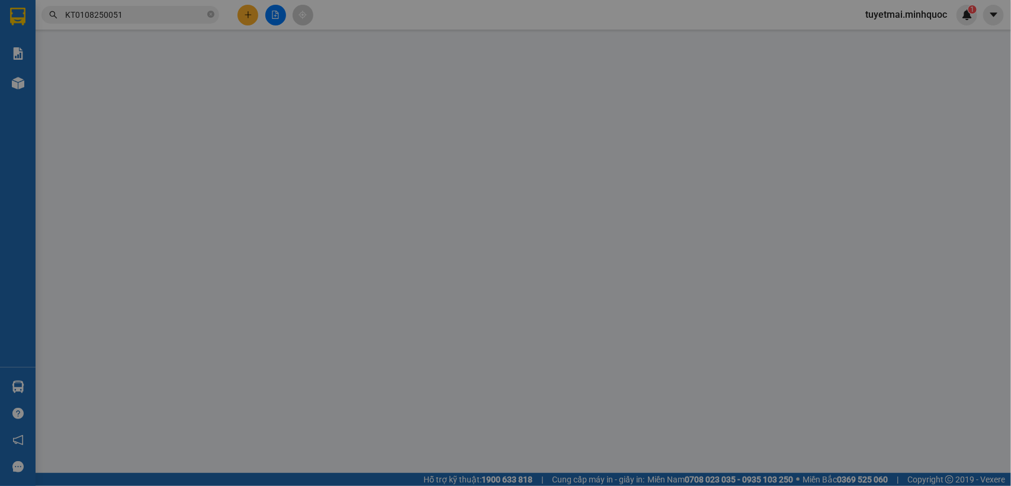
type input "0911798933"
type input "0933111520"
type input "Khanh"
type input "60.000"
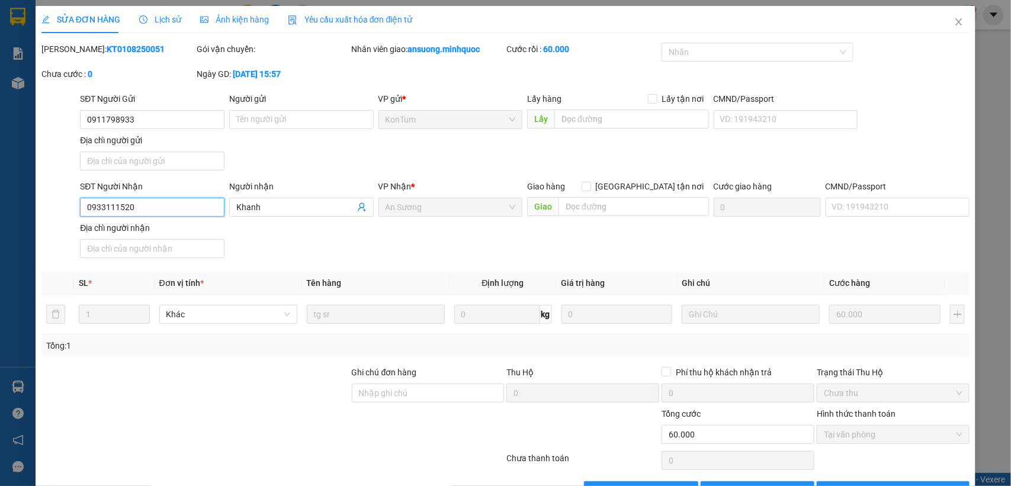
click at [160, 210] on input "0933111520" at bounding box center [152, 207] width 144 height 19
click at [954, 18] on icon "close" at bounding box center [958, 21] width 9 height 9
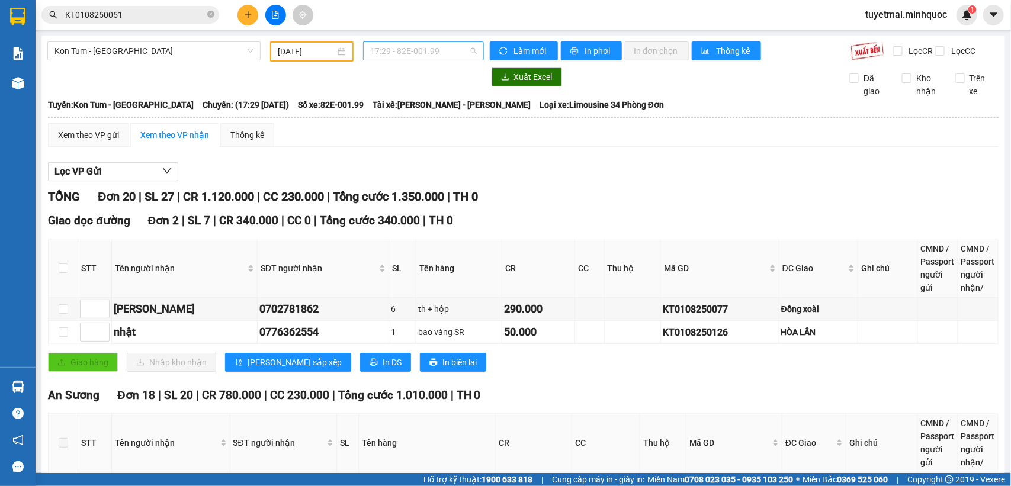
click at [468, 52] on span "17:29 - 82E-001.99" at bounding box center [423, 51] width 106 height 18
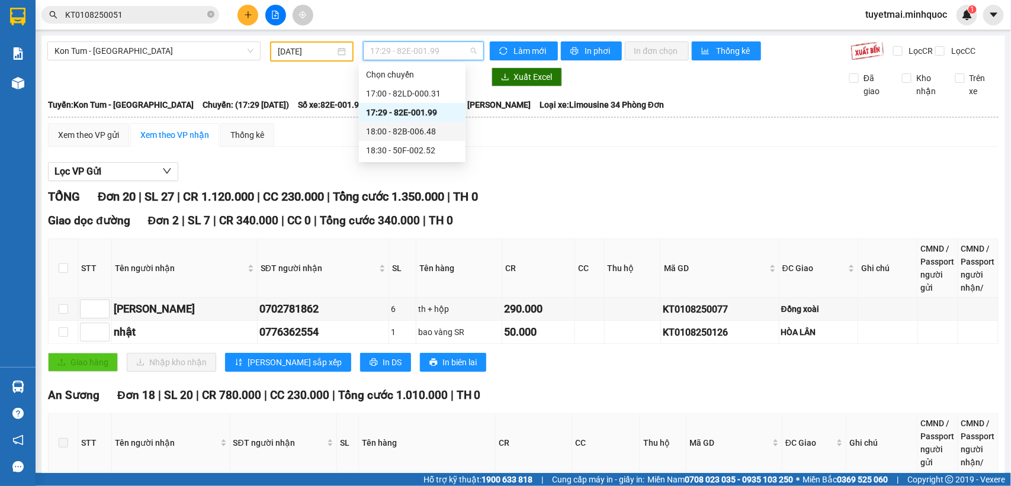
click at [436, 127] on div "18:00 - 82B-006.48" at bounding box center [412, 131] width 92 height 13
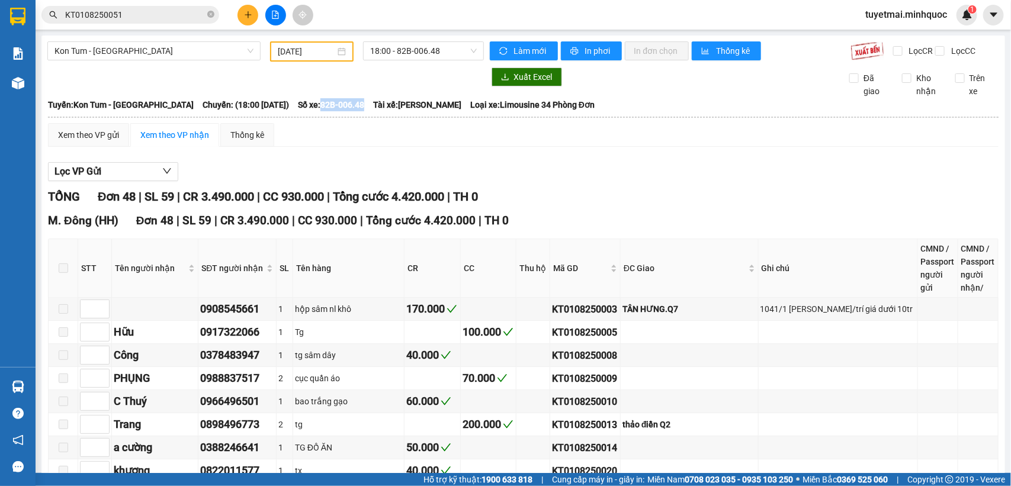
drag, startPoint x: 305, startPoint y: 112, endPoint x: 349, endPoint y: 112, distance: 44.4
click at [349, 111] on span "Số xe: 82B-006.48" at bounding box center [331, 104] width 66 height 13
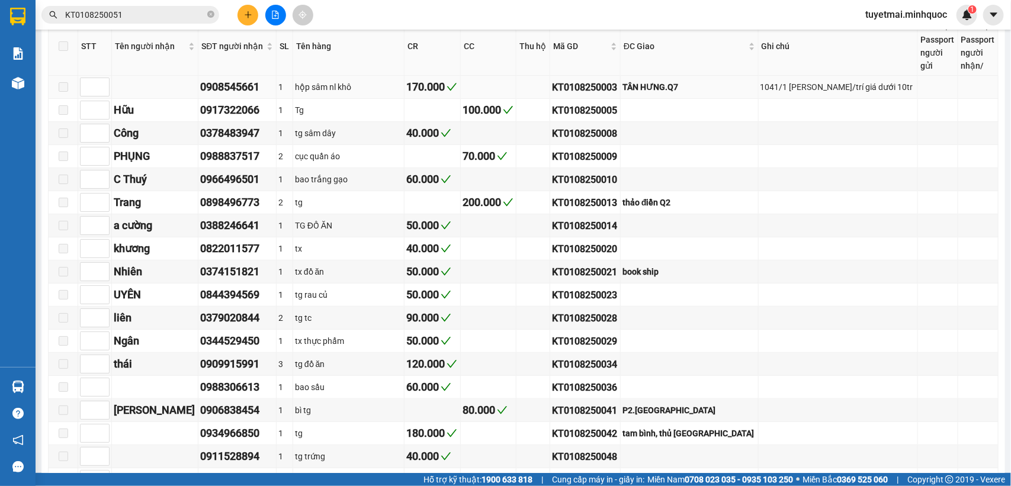
click at [597, 95] on div "KT0108250003" at bounding box center [585, 87] width 66 height 15
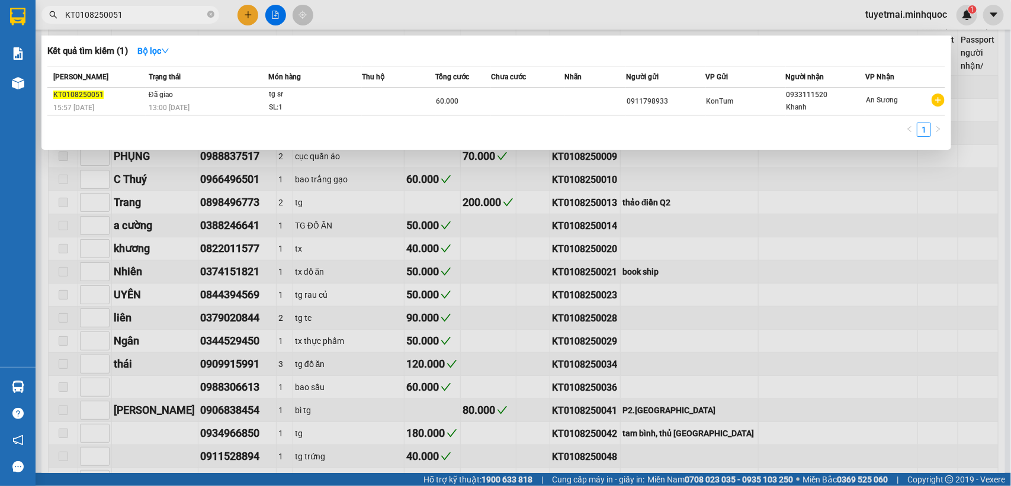
click at [146, 15] on input "KT0108250051" at bounding box center [135, 14] width 140 height 13
paste input "03"
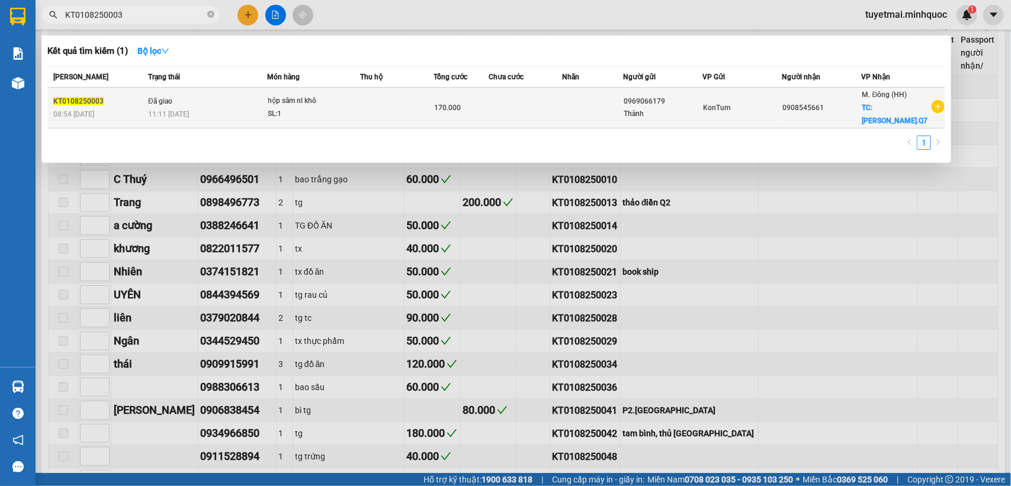
type input "KT0108250003"
click at [398, 99] on td at bounding box center [396, 108] width 73 height 41
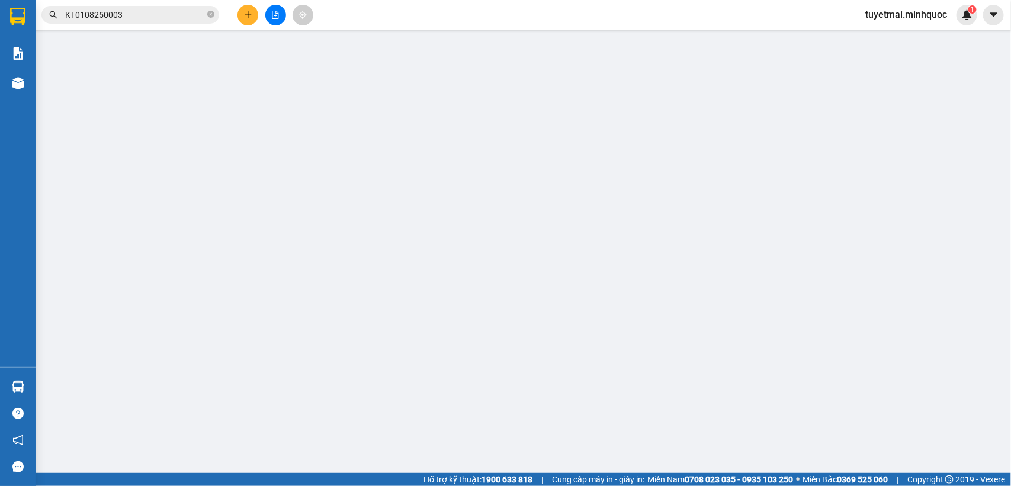
type input "0969066179"
type input "Thành"
type input "0908545661"
checkbox input "true"
type input "TÂN HƯNG.Q7"
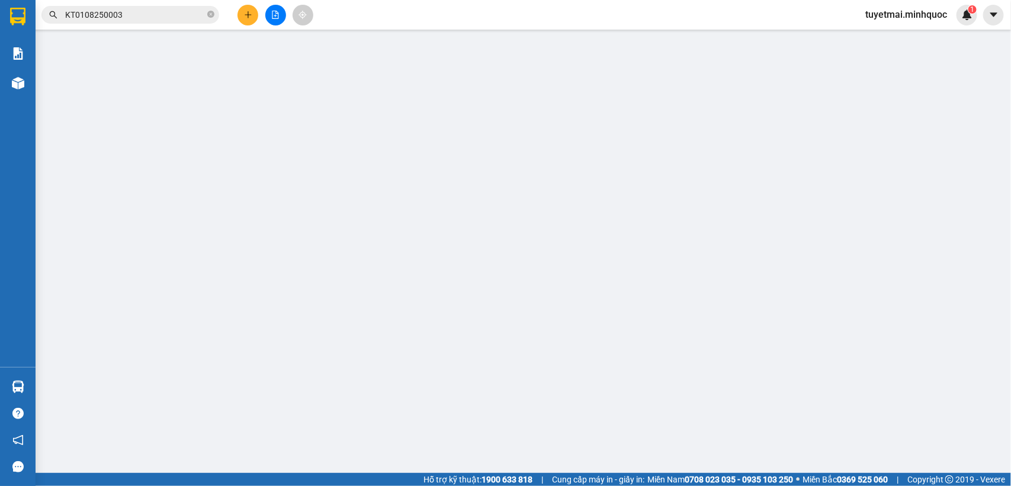
type input "70.000"
type input "170.000"
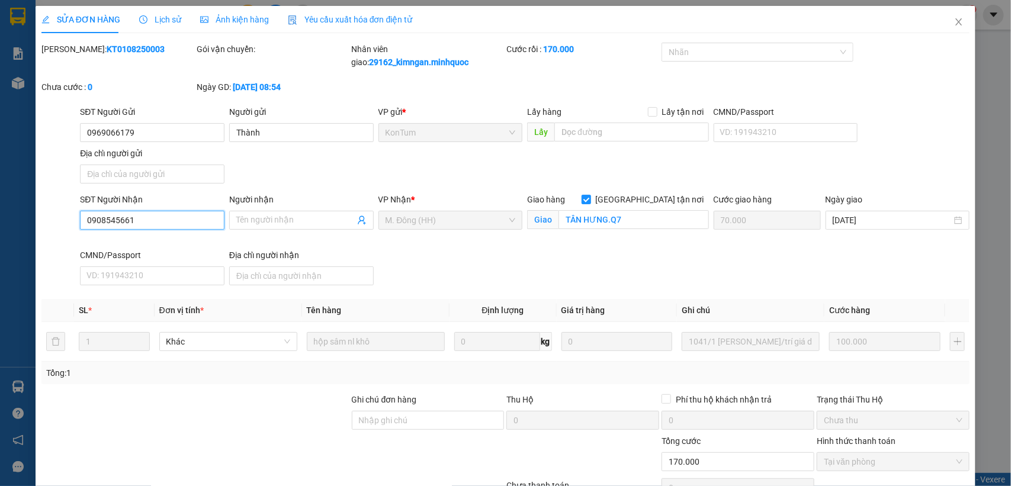
click at [167, 223] on input "0908545661" at bounding box center [152, 220] width 144 height 19
click at [954, 24] on icon "close" at bounding box center [958, 21] width 9 height 9
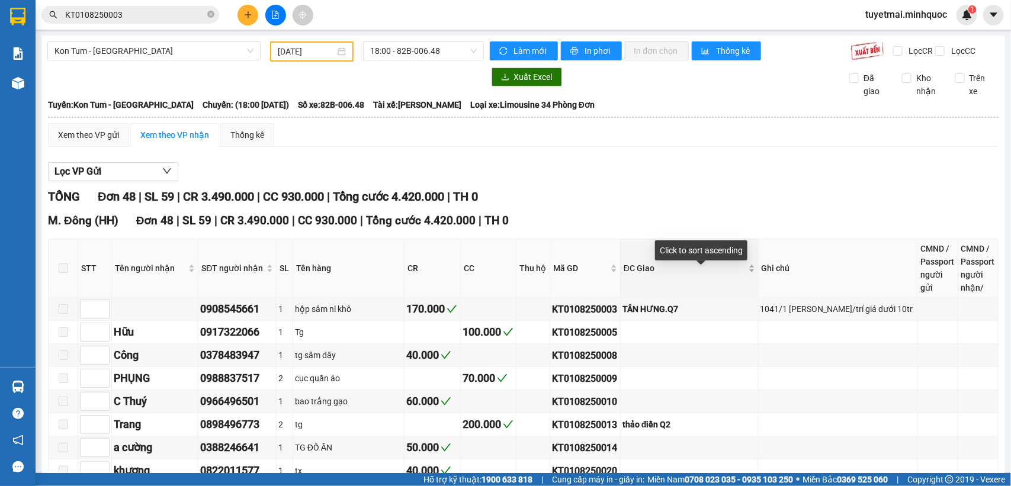
scroll to position [74, 0]
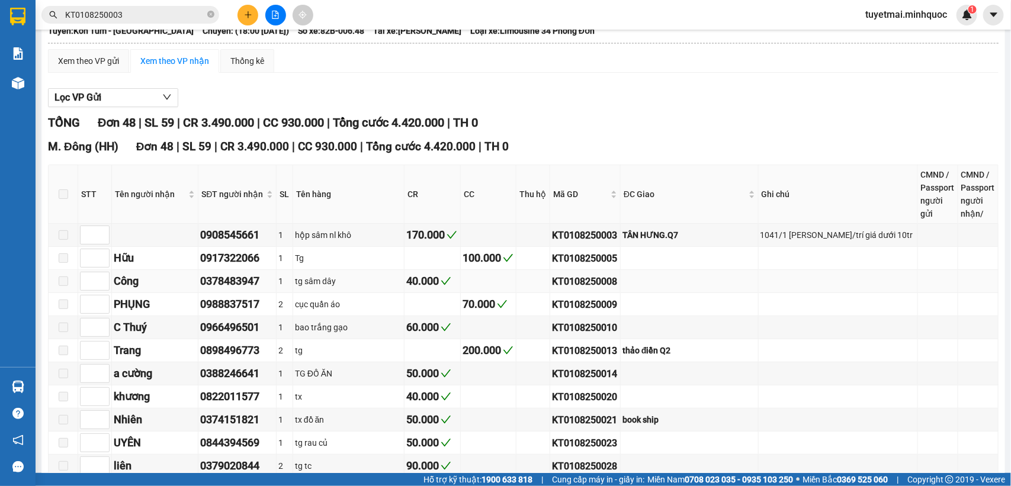
click at [617, 289] on div "KT0108250008" at bounding box center [585, 281] width 66 height 15
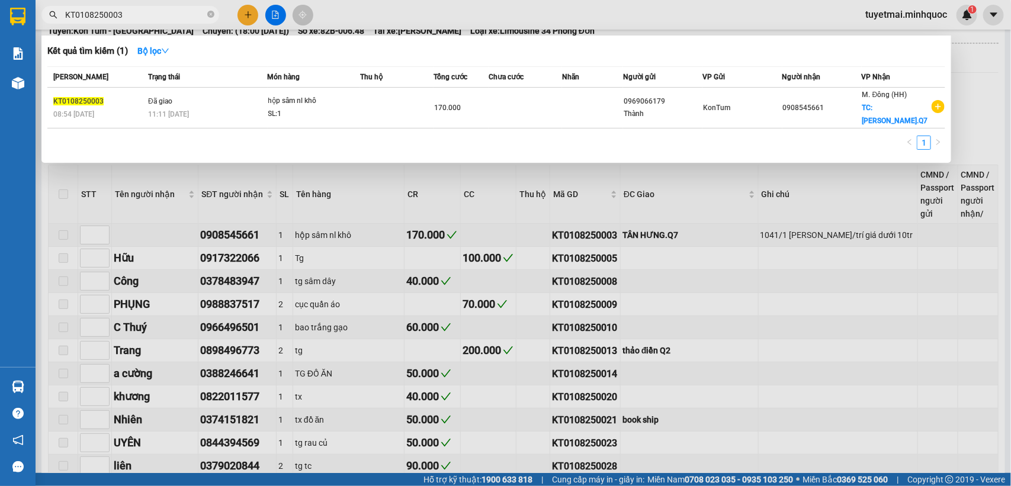
click at [129, 17] on input "KT0108250003" at bounding box center [135, 14] width 140 height 13
paste input "8"
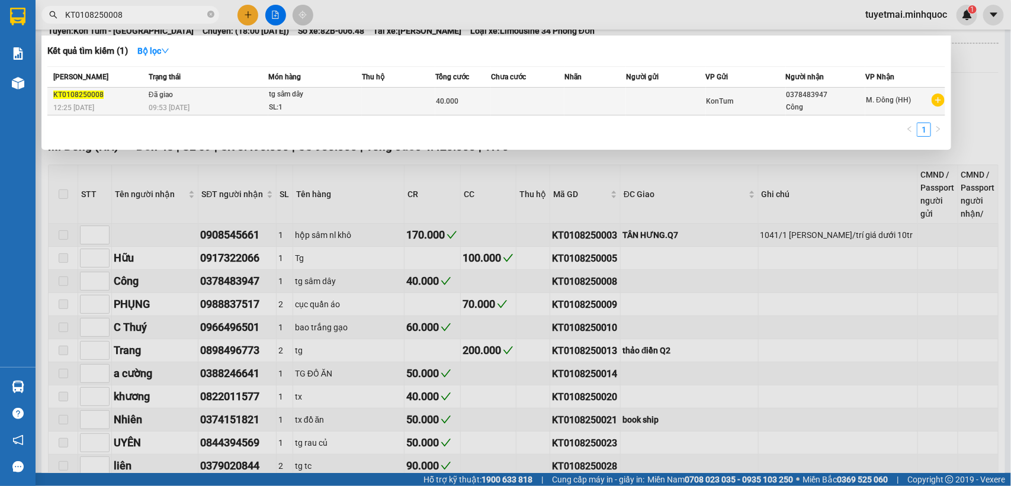
type input "KT0108250008"
click at [489, 107] on div "40.000" at bounding box center [463, 101] width 54 height 13
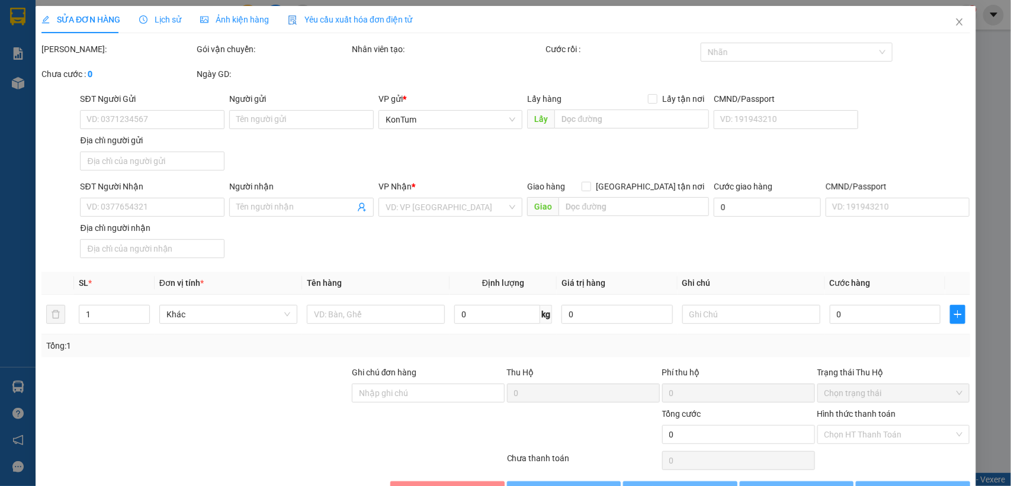
type input "0378483947"
type input "Công"
type input "0357608933-HẢI"
type input "40.000"
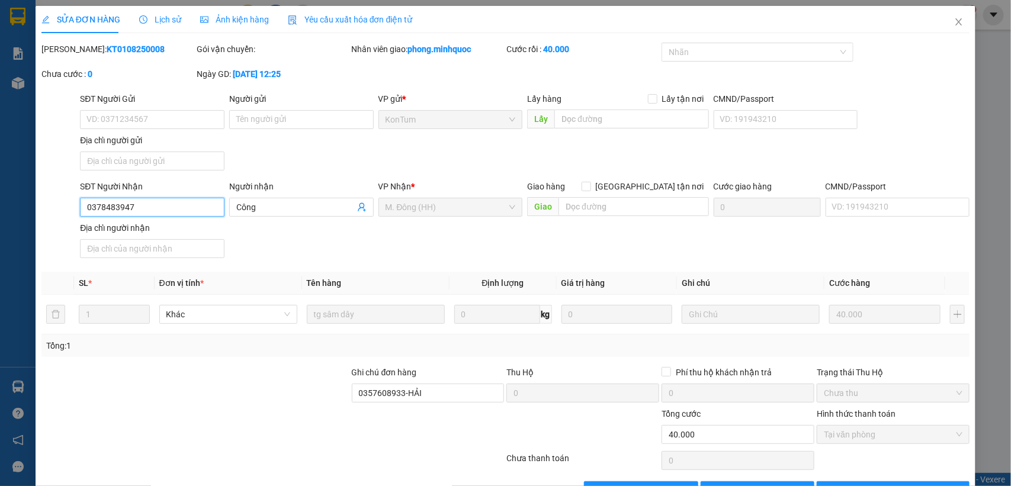
click at [149, 212] on input "0378483947" at bounding box center [152, 207] width 144 height 19
click at [942, 21] on span "Close" at bounding box center [958, 22] width 33 height 33
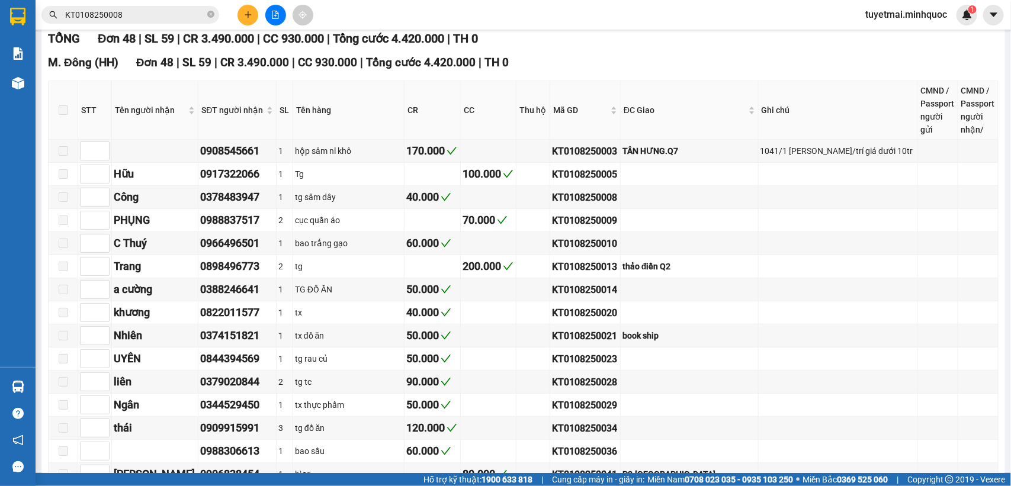
scroll to position [222, 0]
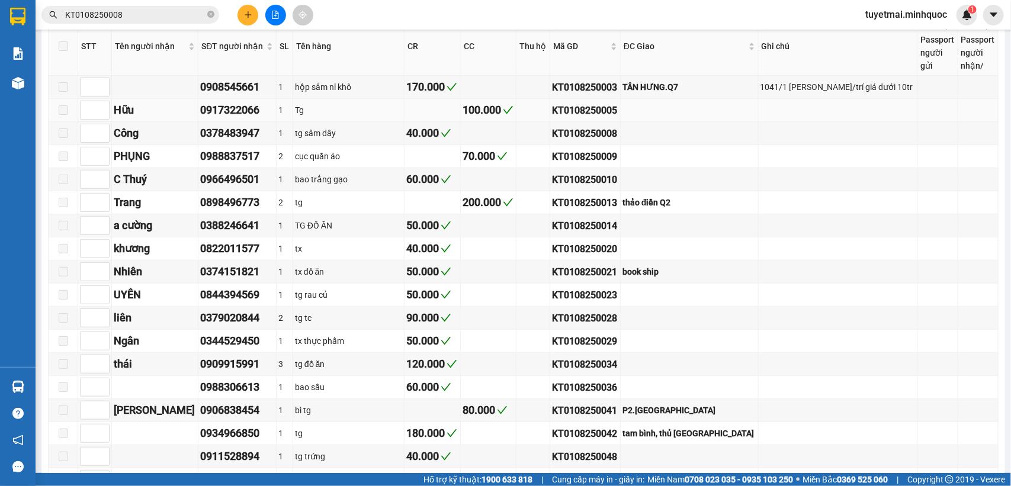
click at [211, 118] on div "0917322066" at bounding box center [237, 110] width 74 height 17
click at [606, 164] on div "KT0108250009" at bounding box center [585, 156] width 66 height 15
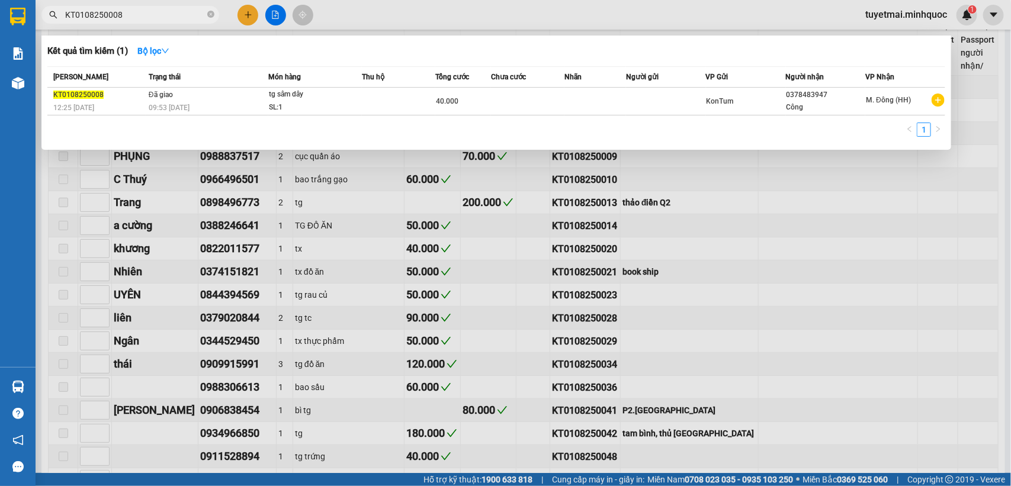
click at [137, 10] on input "KT0108250008" at bounding box center [135, 14] width 140 height 13
paste input "9"
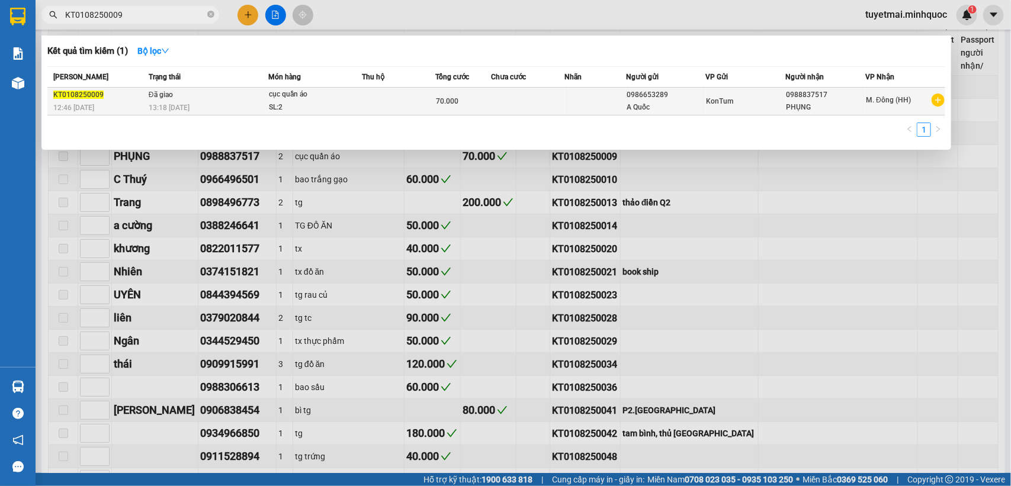
type input "KT0108250009"
click at [443, 98] on span "70.000" at bounding box center [447, 101] width 22 height 8
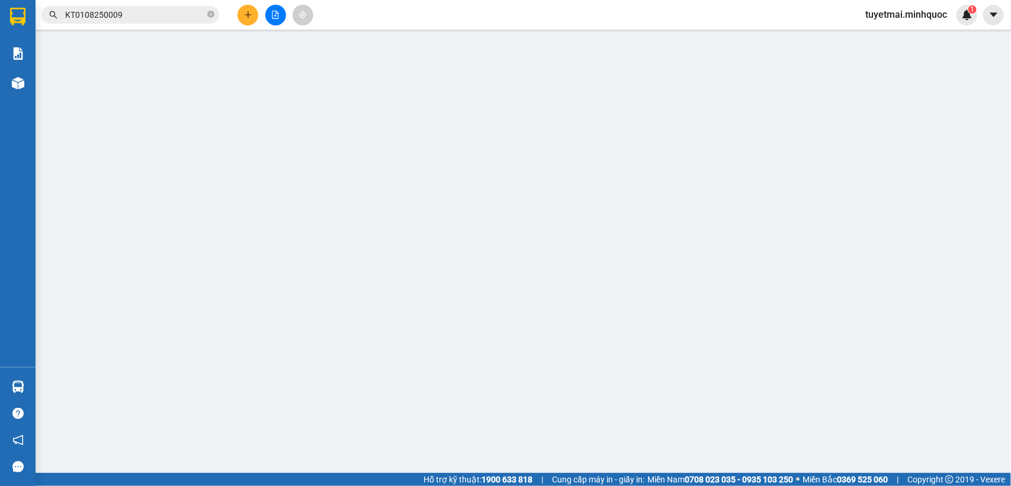
type input "0986653289"
type input "A Quốc"
type input "0988837517"
type input "PHỤNG"
type input "70.000"
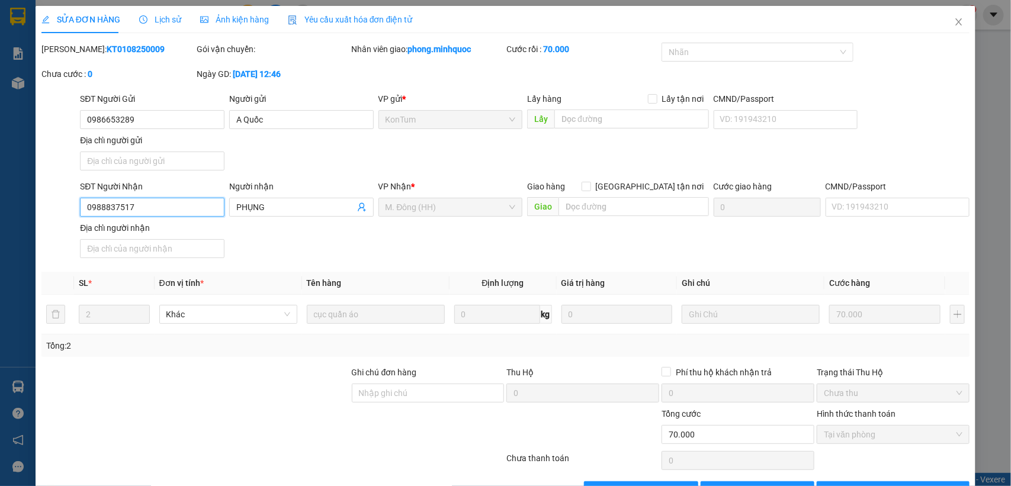
click at [178, 208] on input "0988837517" at bounding box center [152, 207] width 144 height 19
click at [954, 25] on icon "close" at bounding box center [958, 21] width 9 height 9
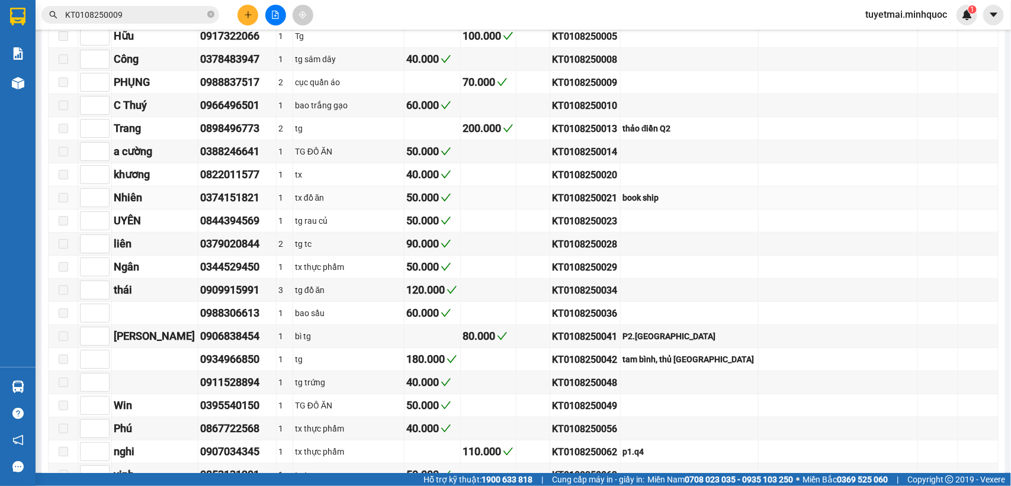
scroll to position [370, 0]
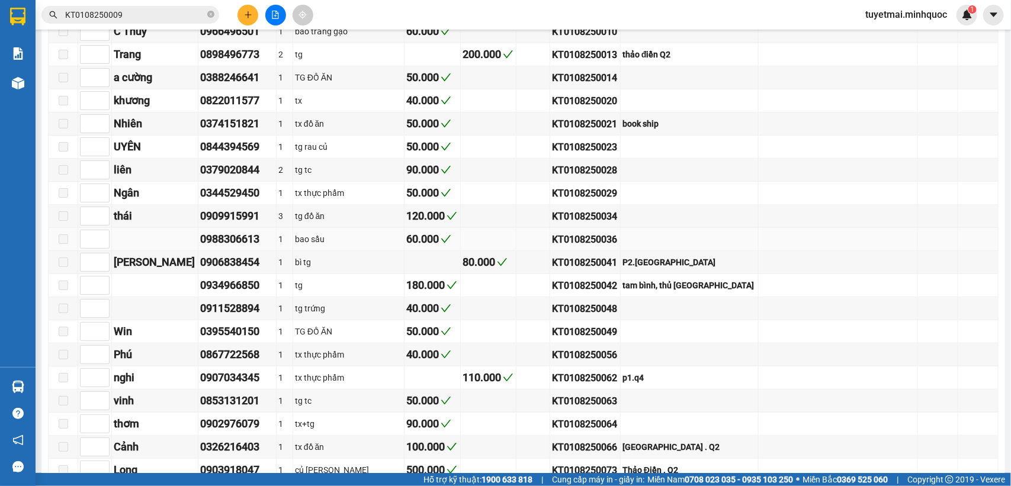
click at [614, 247] on div "KT0108250036" at bounding box center [585, 239] width 66 height 15
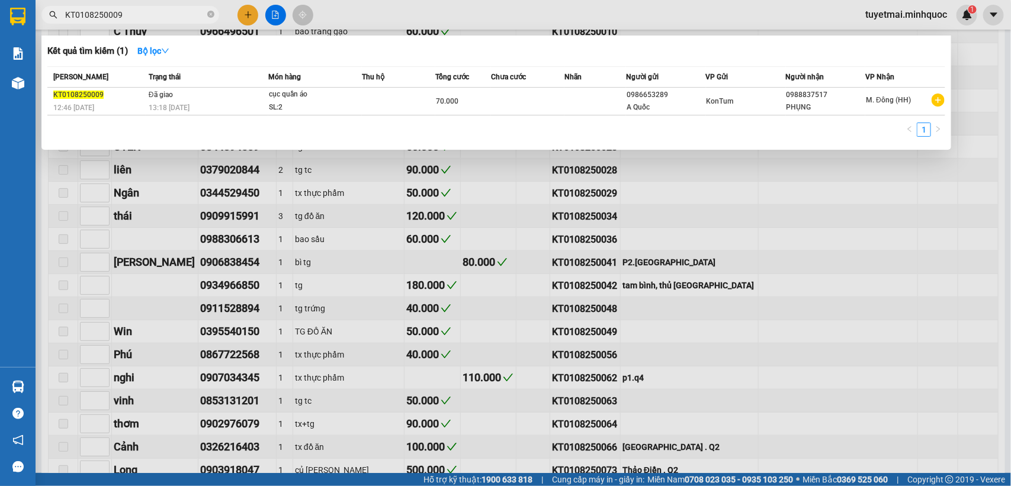
click at [173, 10] on input "KT0108250009" at bounding box center [135, 14] width 140 height 13
paste input "36"
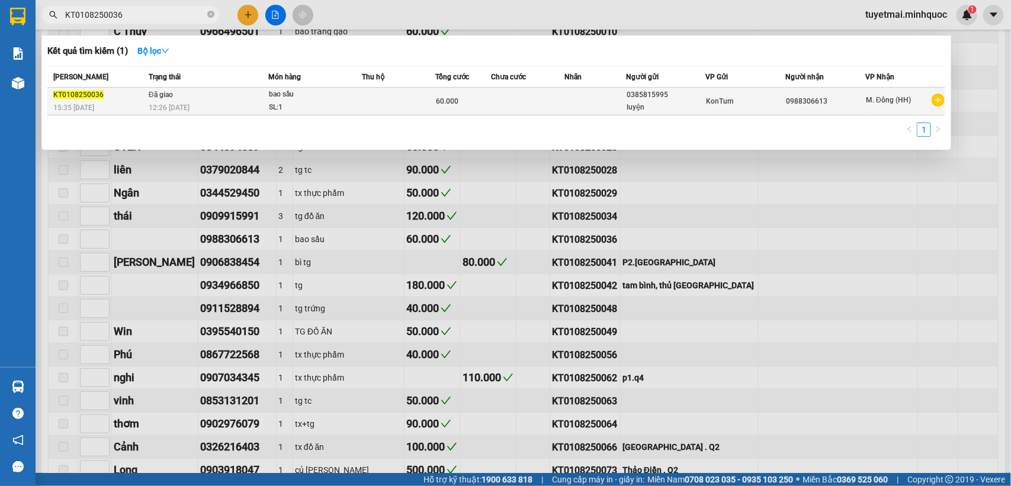
type input "KT0108250036"
click at [518, 101] on td at bounding box center [527, 102] width 73 height 28
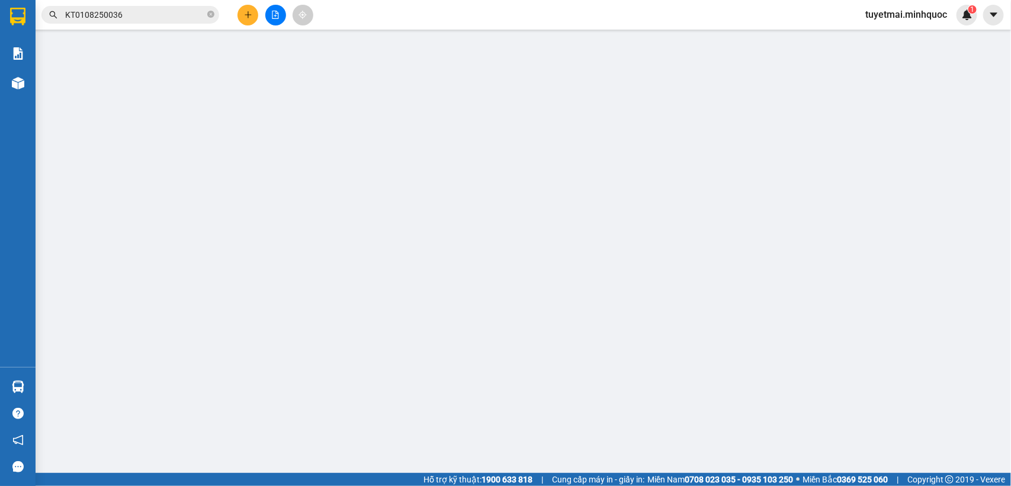
type input "0385815995"
type input "luyện"
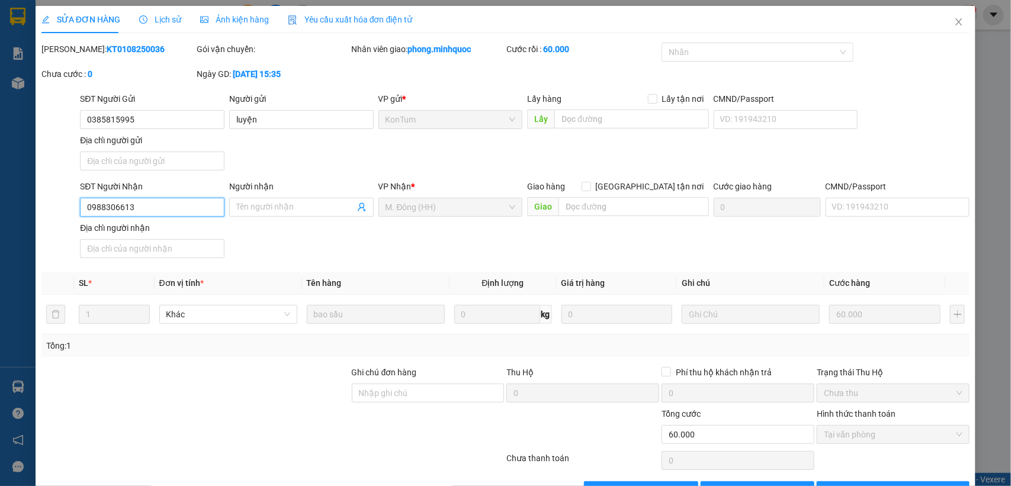
click at [164, 210] on input "0988306613" at bounding box center [152, 207] width 144 height 19
click at [956, 24] on icon "close" at bounding box center [959, 21] width 7 height 7
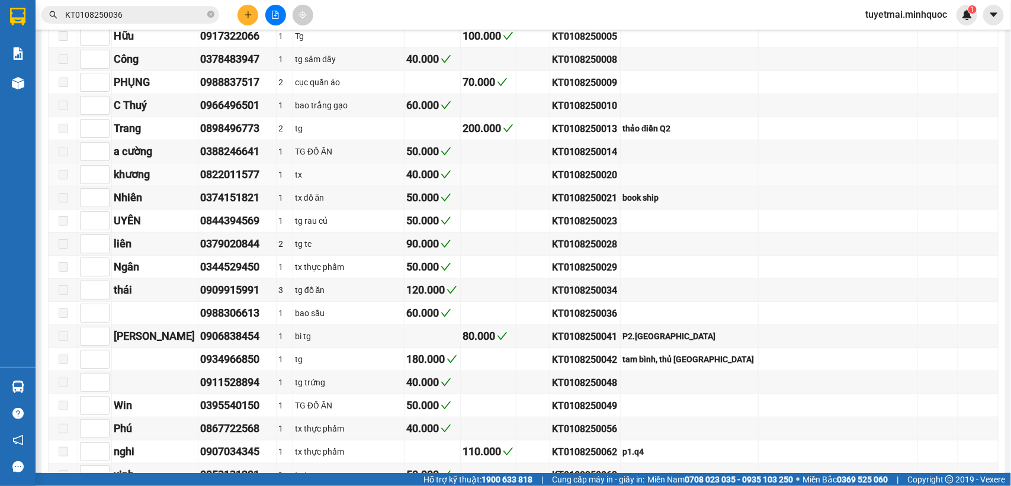
scroll to position [370, 0]
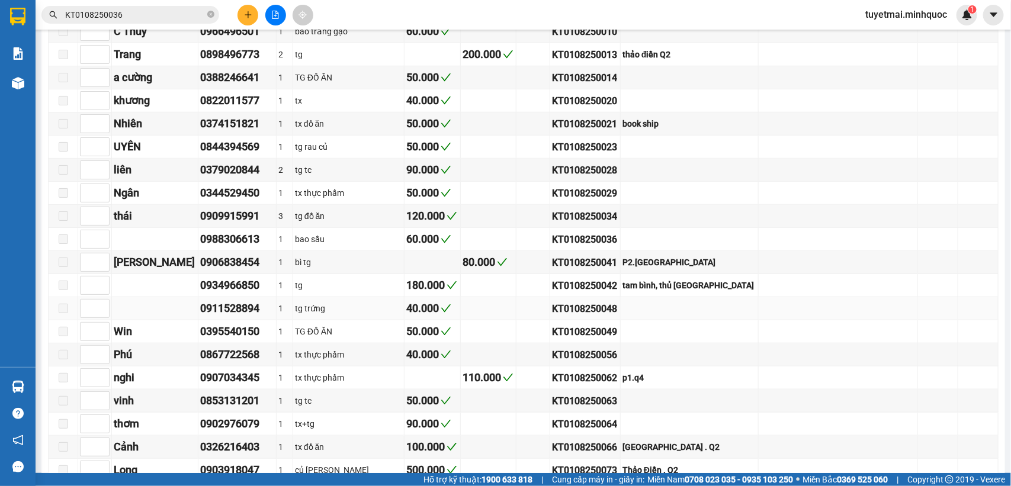
click at [618, 316] on div "KT0108250048" at bounding box center [585, 308] width 66 height 15
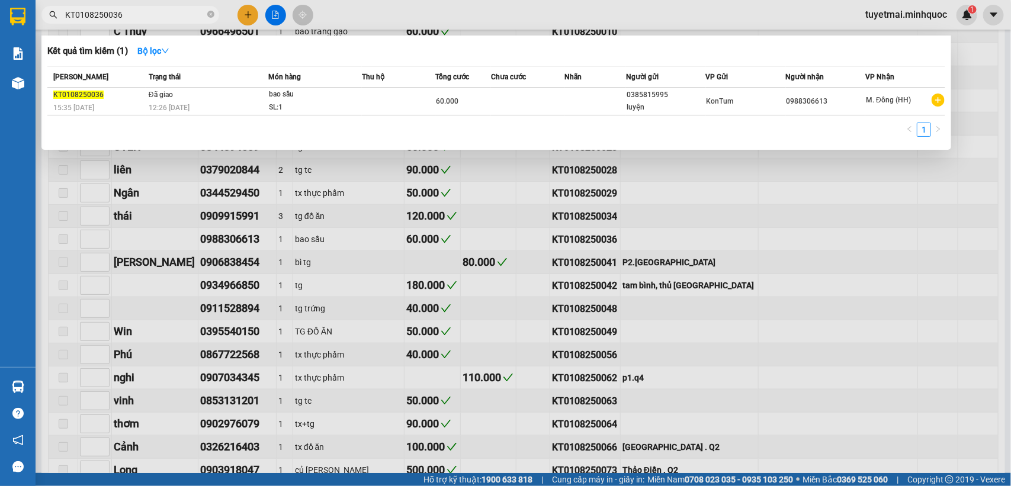
click at [151, 12] on input "KT0108250036" at bounding box center [135, 14] width 140 height 13
paste input "48"
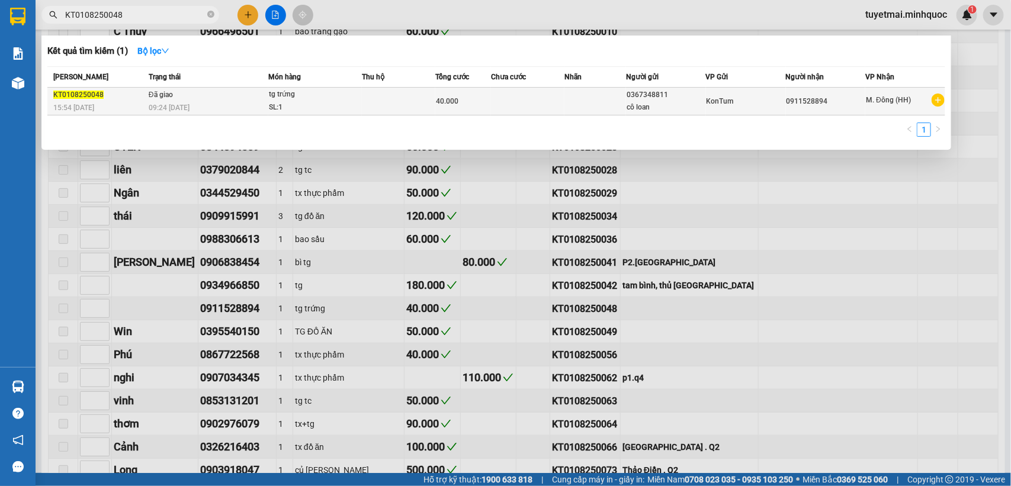
click at [523, 89] on td at bounding box center [527, 102] width 73 height 28
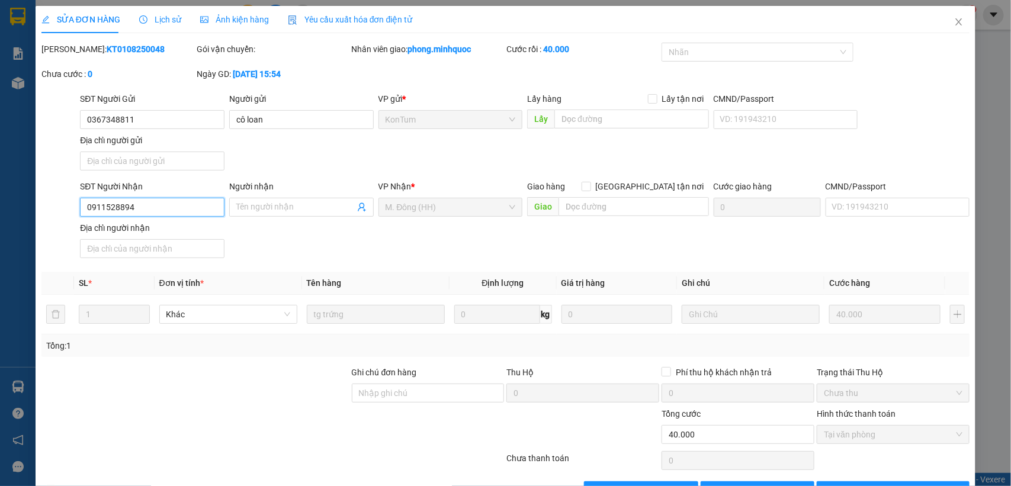
click at [155, 204] on input "0911528894" at bounding box center [152, 207] width 144 height 19
click at [954, 18] on icon "close" at bounding box center [958, 21] width 9 height 9
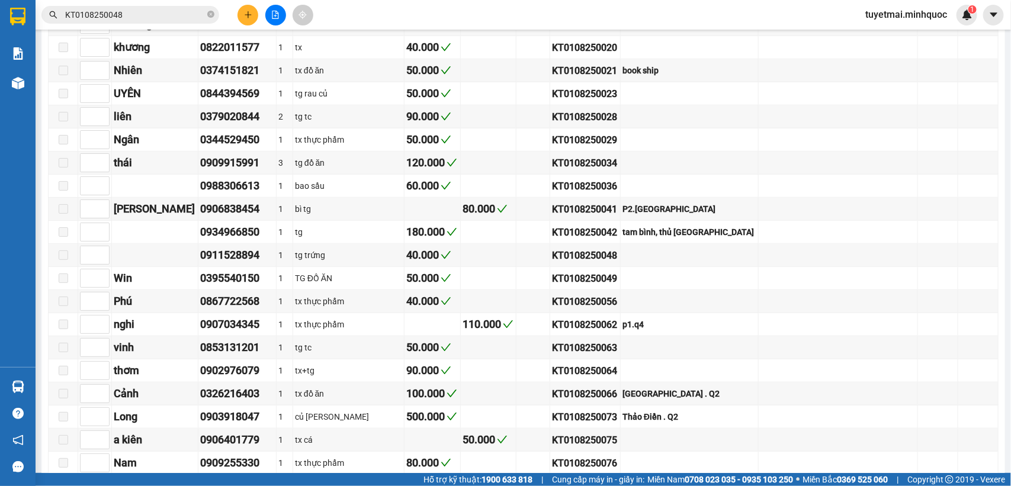
scroll to position [518, 0]
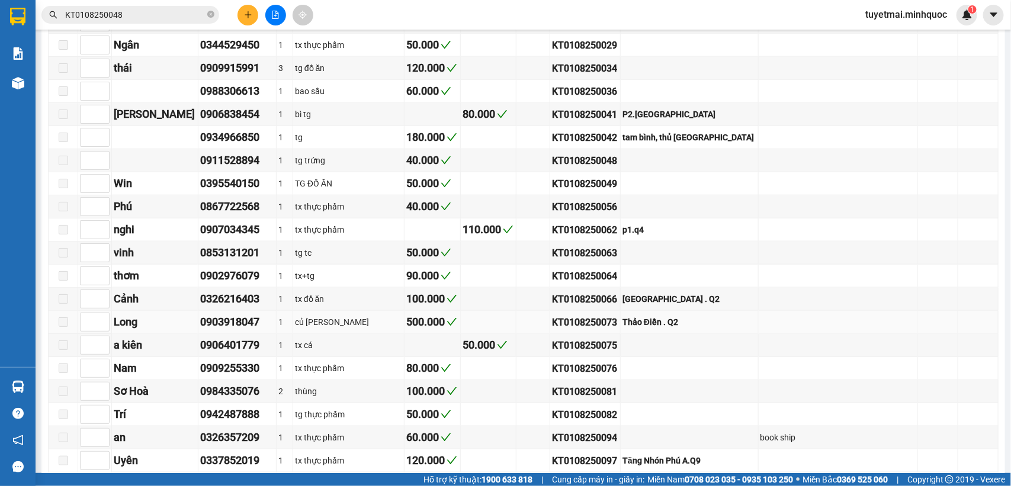
click at [689, 329] on div "Thảo Điền . Q2" at bounding box center [689, 322] width 134 height 13
click at [615, 330] on div "KT0108250073" at bounding box center [585, 322] width 66 height 15
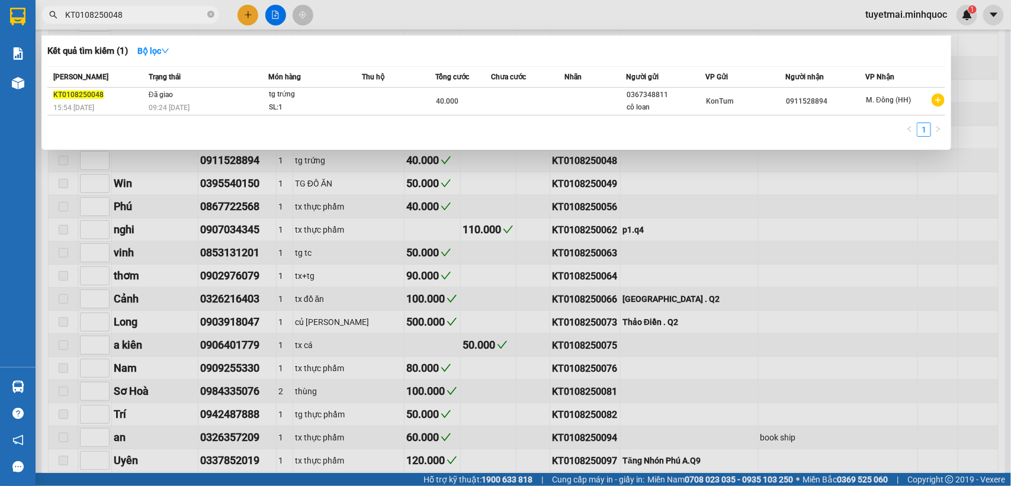
click at [157, 17] on input "KT0108250048" at bounding box center [135, 14] width 140 height 13
paste input "73"
click at [416, 99] on td at bounding box center [398, 102] width 73 height 28
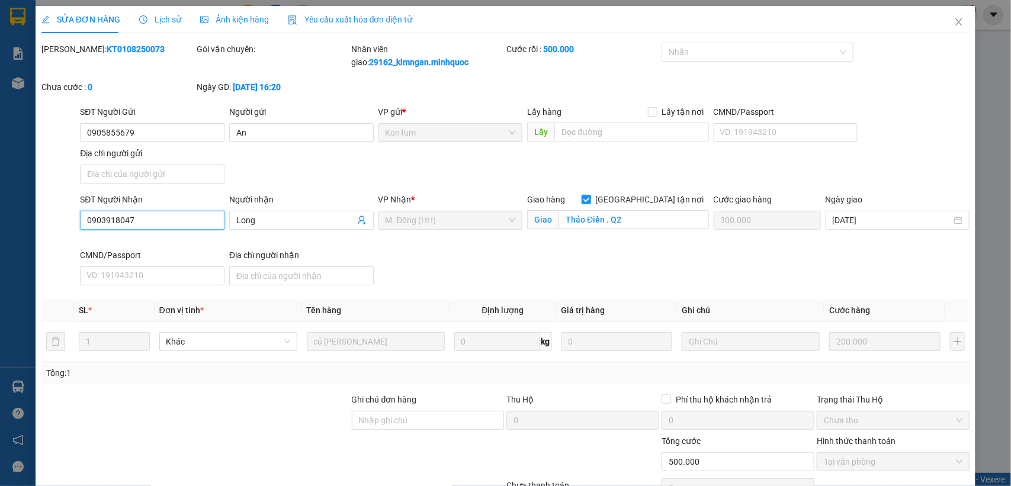
click at [152, 221] on input "0903918047" at bounding box center [152, 220] width 144 height 19
click at [942, 22] on span "Close" at bounding box center [958, 22] width 33 height 33
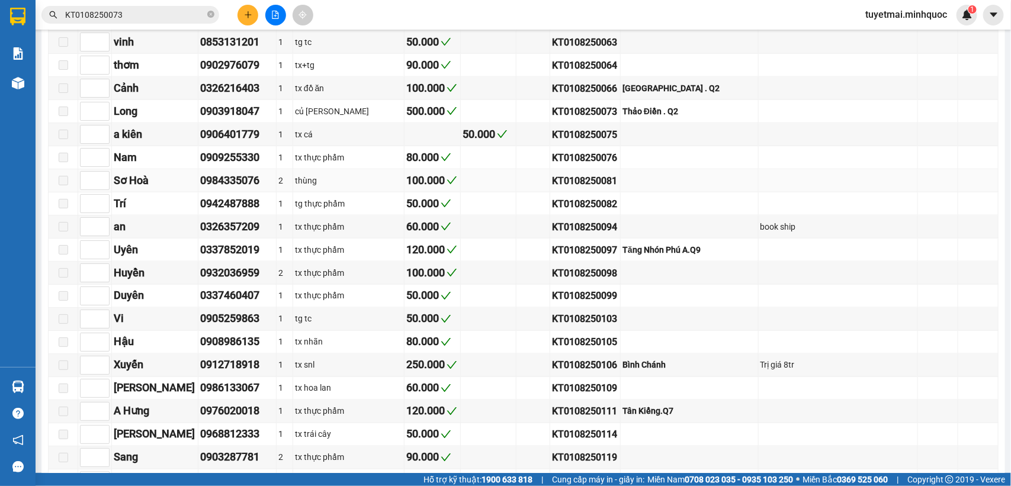
scroll to position [803, 0]
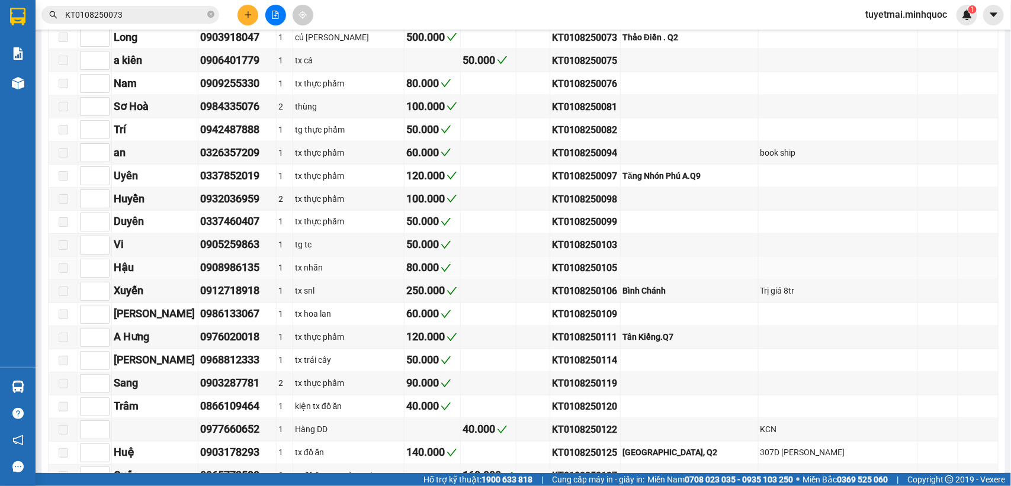
click at [616, 276] on div "KT0108250105" at bounding box center [585, 268] width 66 height 15
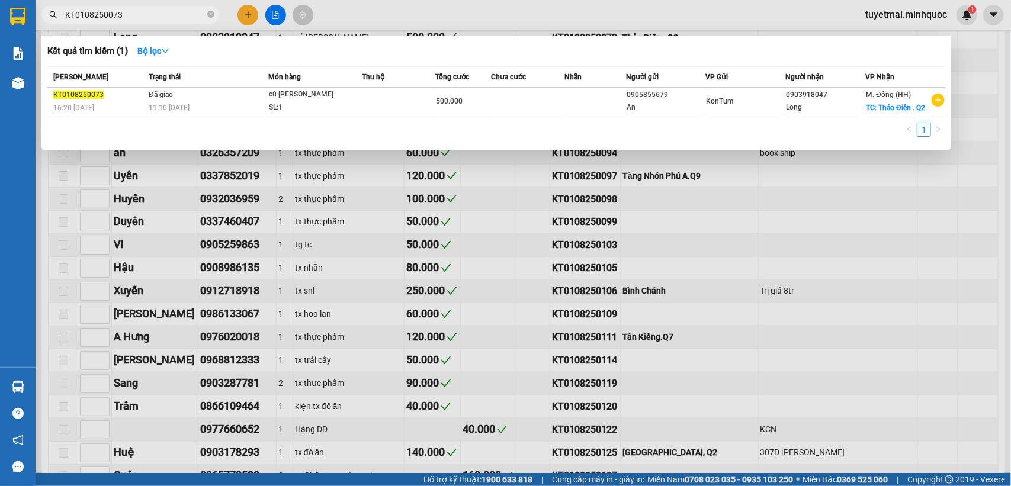
click at [167, 13] on input "KT0108250073" at bounding box center [135, 14] width 140 height 13
paste input "105"
click at [525, 86] on th "Chưa cước" at bounding box center [527, 77] width 73 height 21
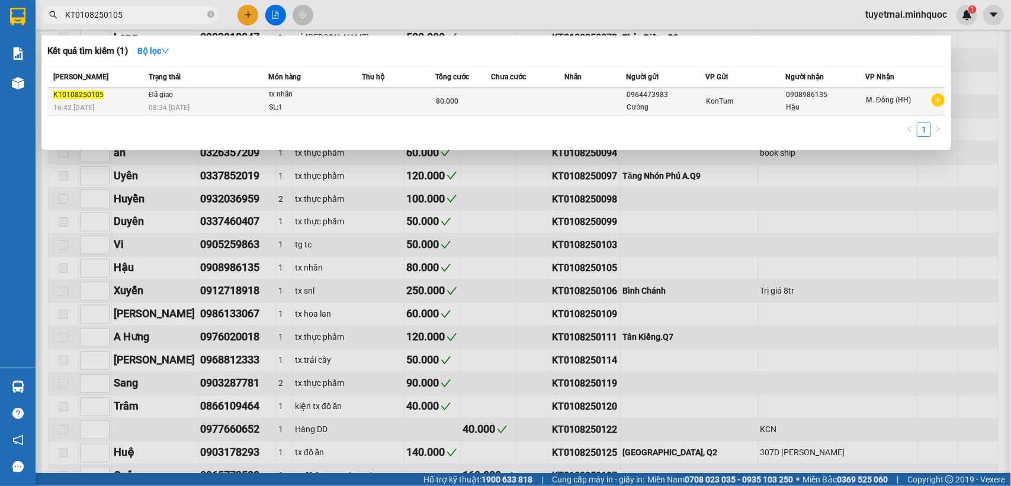
drag, startPoint x: 526, startPoint y: 85, endPoint x: 527, endPoint y: 92, distance: 7.8
click at [526, 87] on th "Chưa cước" at bounding box center [527, 77] width 73 height 21
click at [528, 101] on td at bounding box center [527, 102] width 73 height 28
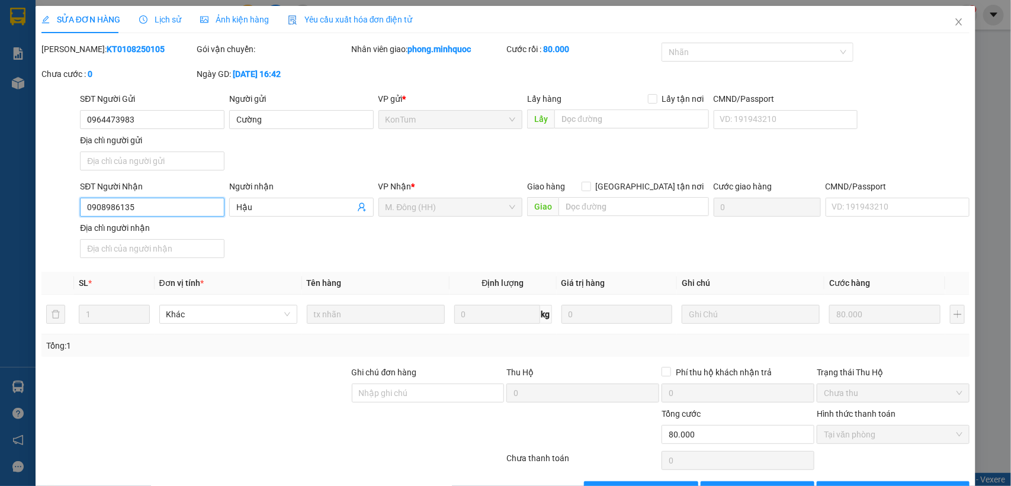
click at [158, 211] on input "0908986135" at bounding box center [152, 207] width 144 height 19
click at [954, 25] on icon "close" at bounding box center [958, 21] width 9 height 9
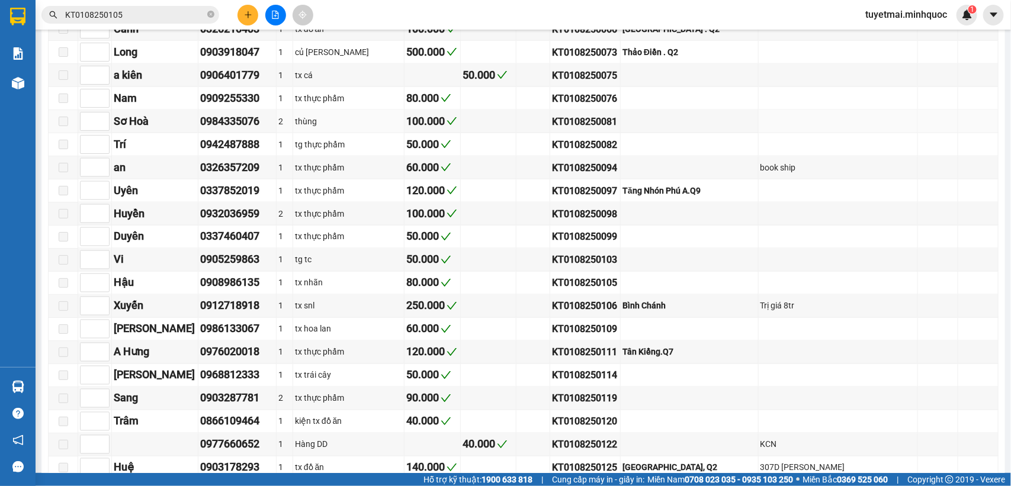
scroll to position [814, 0]
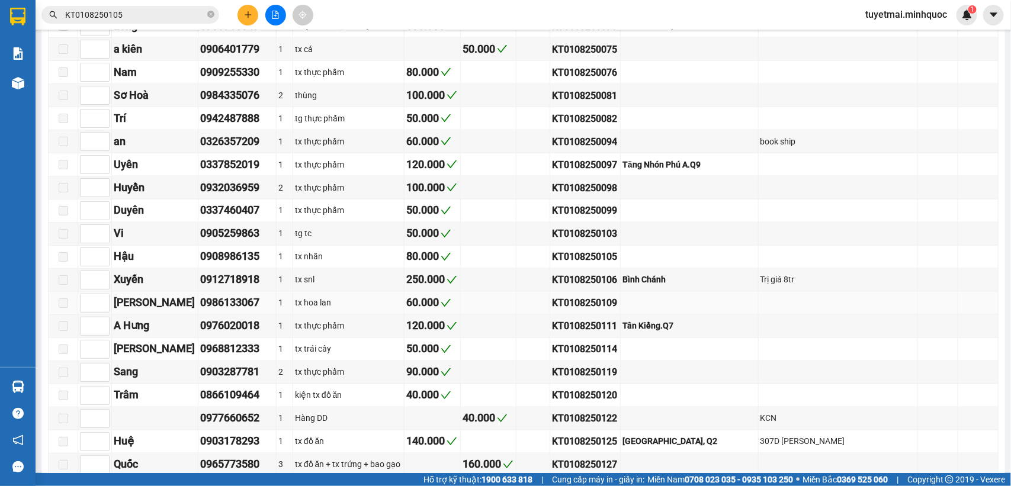
click at [618, 311] on div "KT0108250109" at bounding box center [585, 303] width 66 height 15
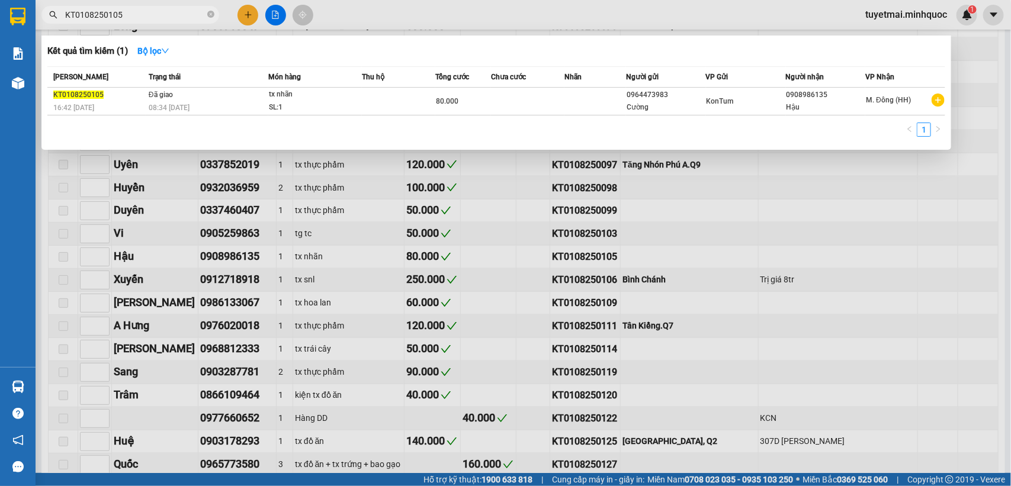
click at [156, 16] on input "KT0108250105" at bounding box center [135, 14] width 140 height 13
paste input "9"
click at [385, 102] on td at bounding box center [398, 102] width 73 height 28
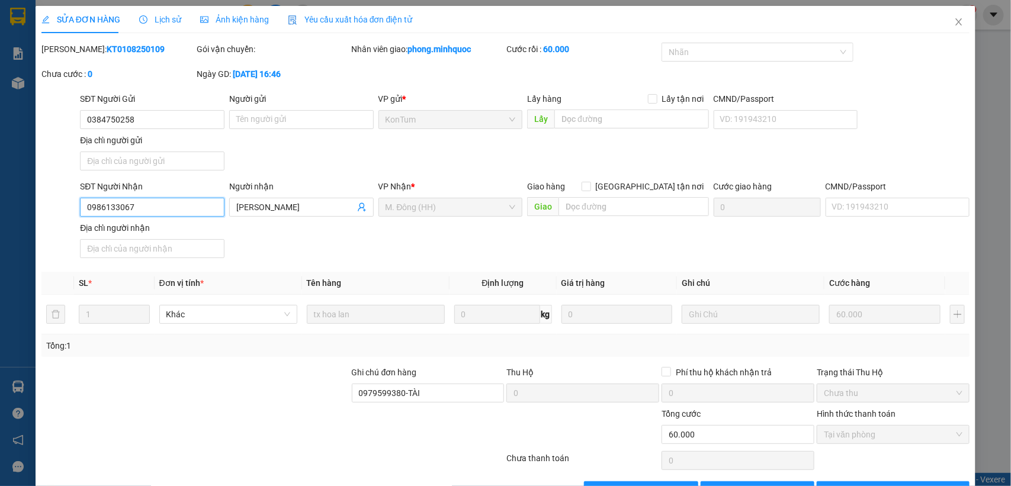
click at [164, 208] on input "0986133067" at bounding box center [152, 207] width 144 height 19
click at [956, 24] on icon "close" at bounding box center [959, 21] width 7 height 7
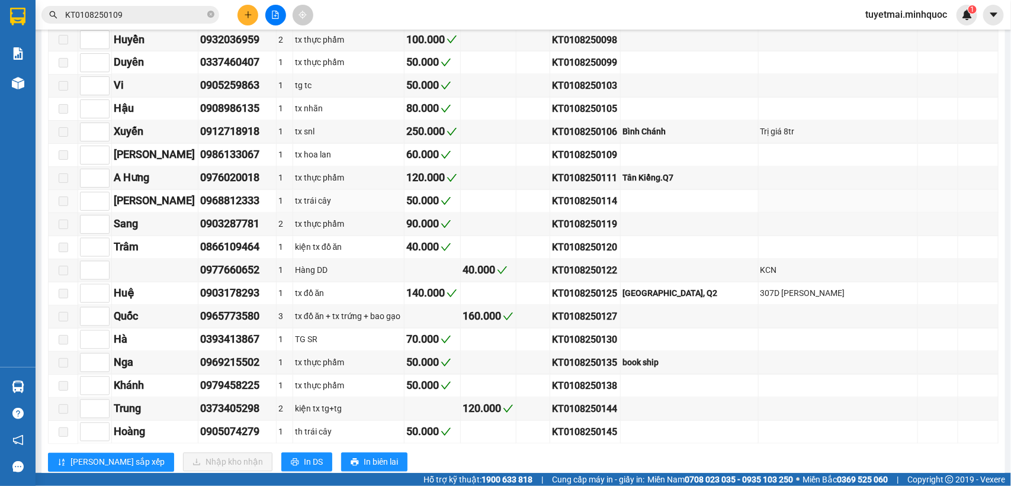
scroll to position [1025, 0]
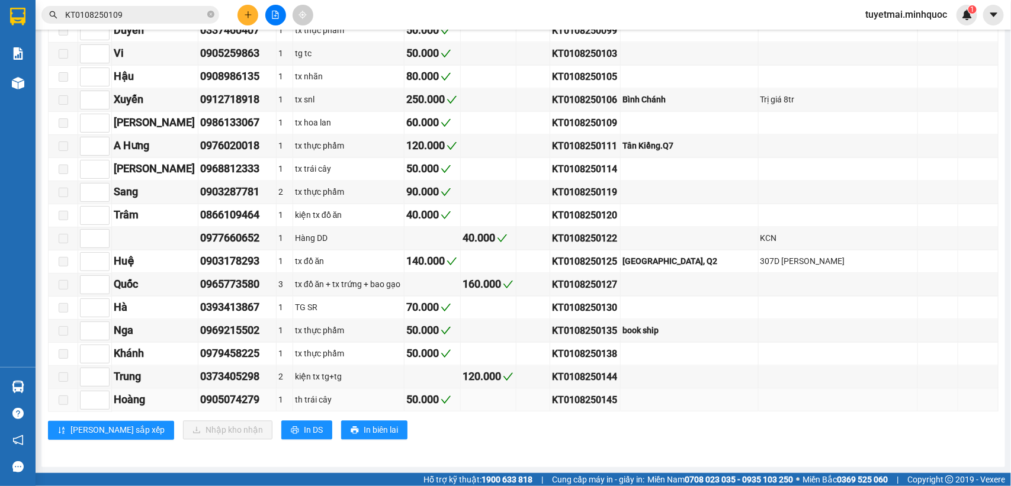
click at [620, 391] on td "KT0108250145" at bounding box center [585, 400] width 70 height 23
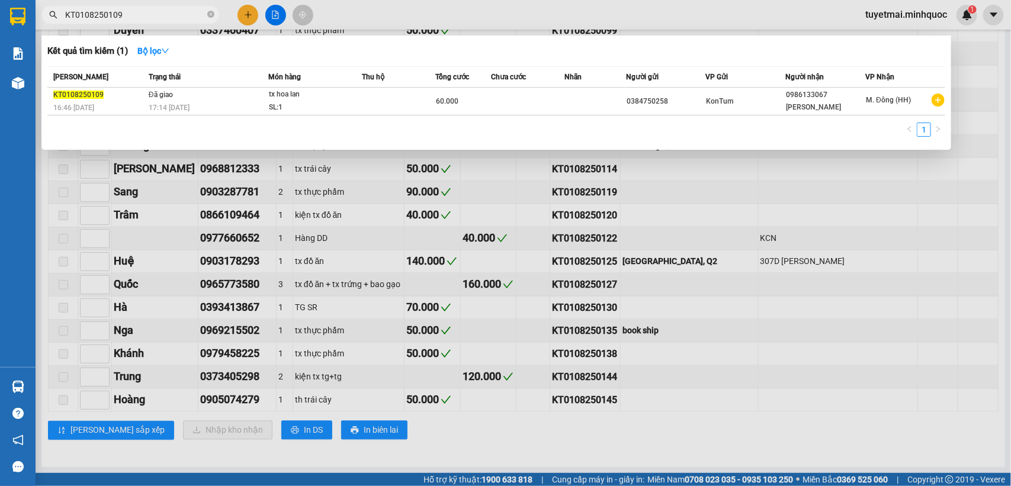
click at [147, 18] on input "KT0108250109" at bounding box center [135, 14] width 140 height 13
paste input "45"
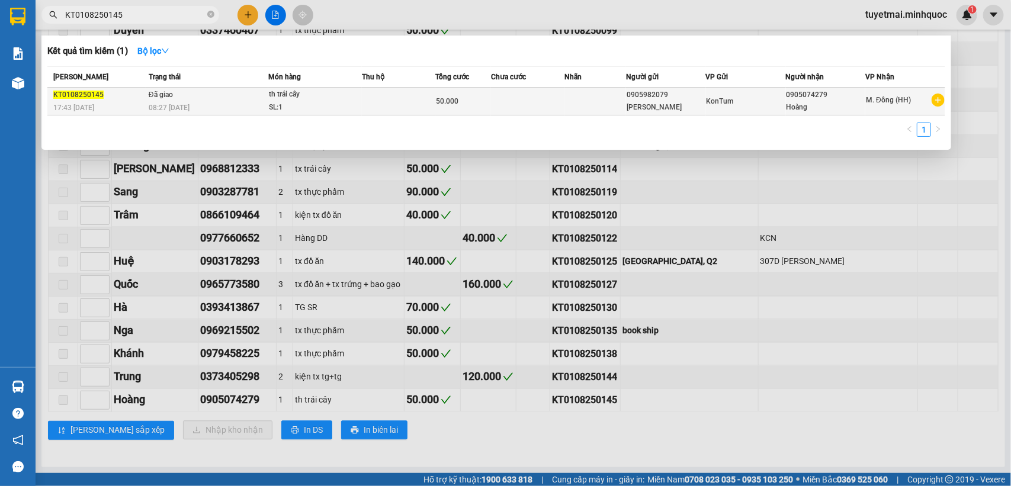
click at [500, 94] on td at bounding box center [527, 102] width 73 height 28
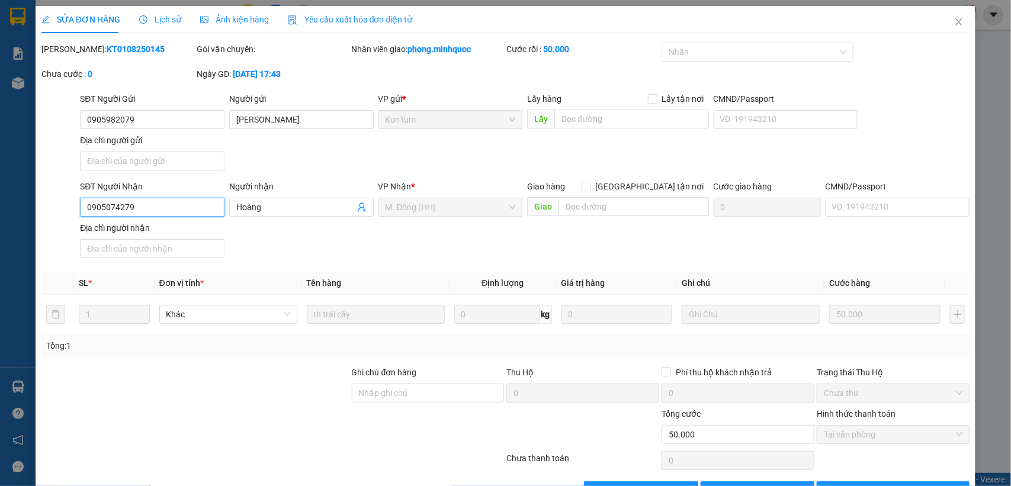
click at [158, 207] on input "0905074279" at bounding box center [152, 207] width 144 height 19
click at [954, 20] on icon "close" at bounding box center [958, 21] width 9 height 9
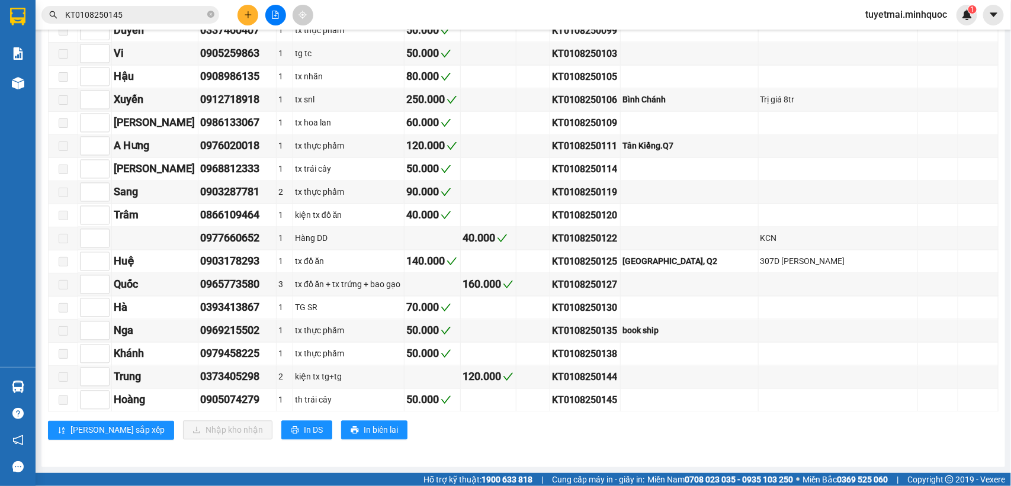
scroll to position [1025, 0]
click at [604, 165] on div "KT0108250114" at bounding box center [585, 169] width 66 height 15
click at [148, 12] on input "KT0108250145" at bounding box center [135, 14] width 140 height 13
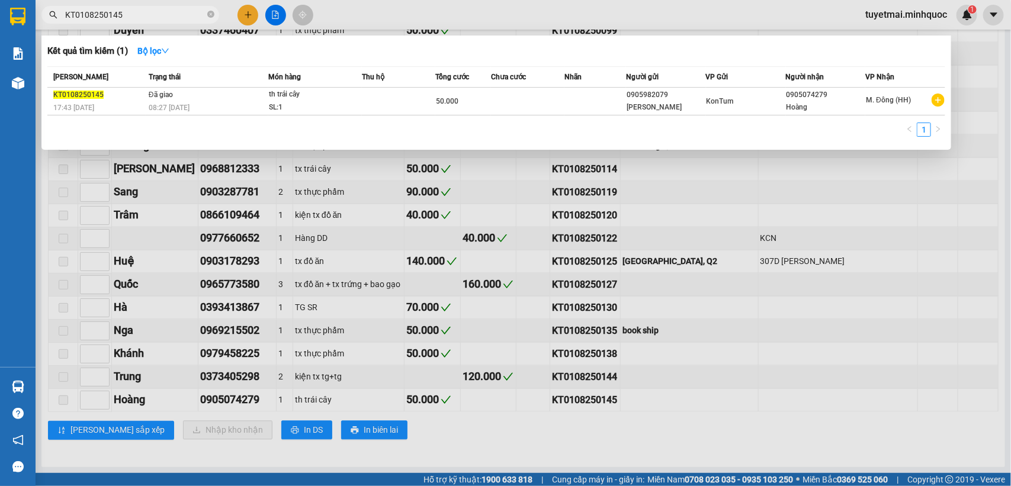
click at [539, 202] on div at bounding box center [505, 243] width 1011 height 486
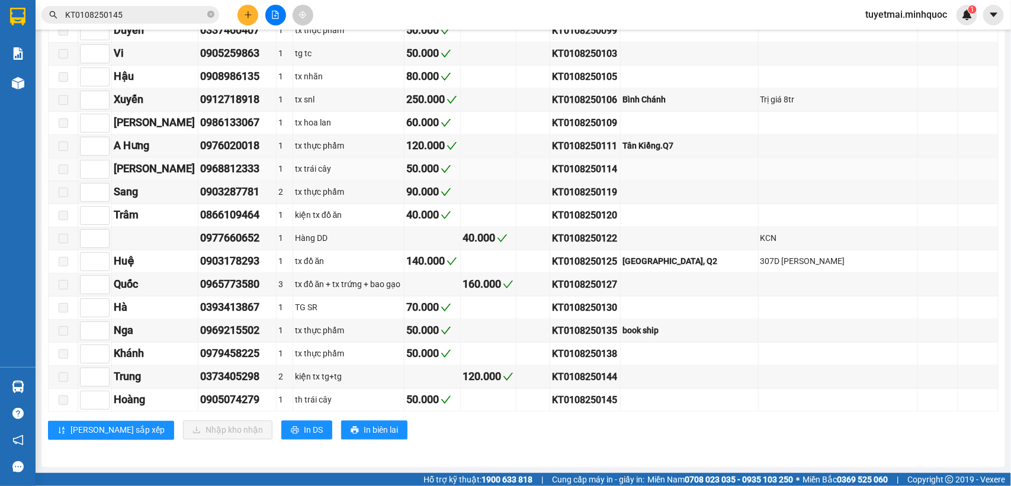
click at [605, 164] on div "KT0108250114" at bounding box center [585, 169] width 66 height 15
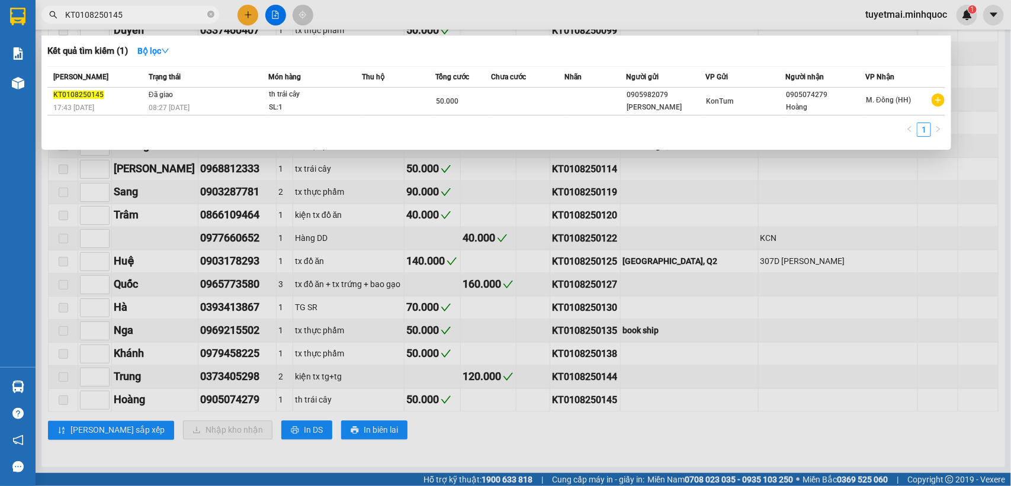
click at [137, 17] on input "KT0108250145" at bounding box center [135, 14] width 140 height 13
paste input "KT0108250114"
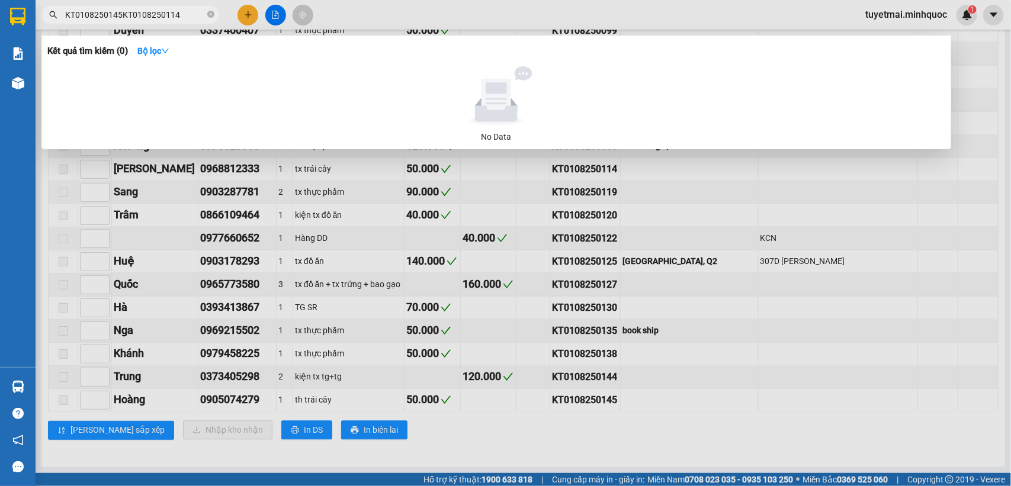
paste input "text"
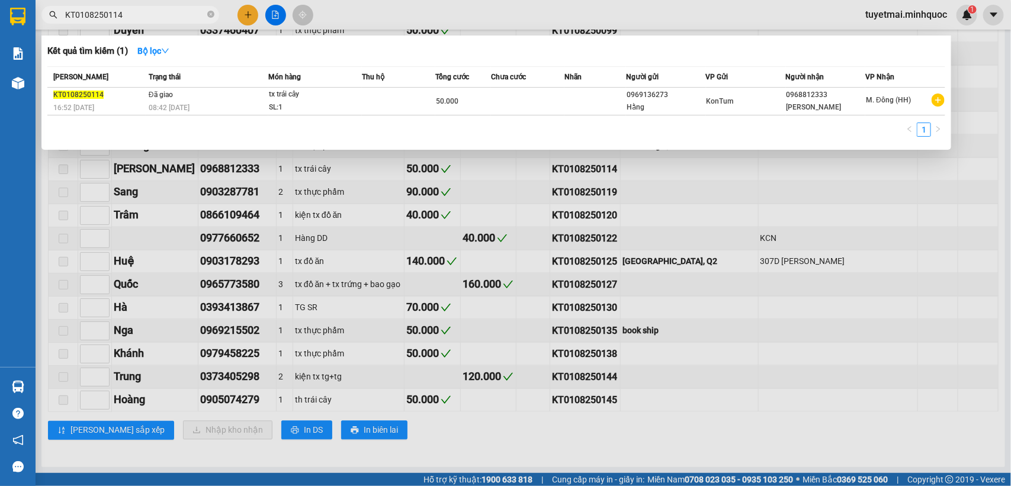
click at [549, 99] on td at bounding box center [527, 102] width 73 height 28
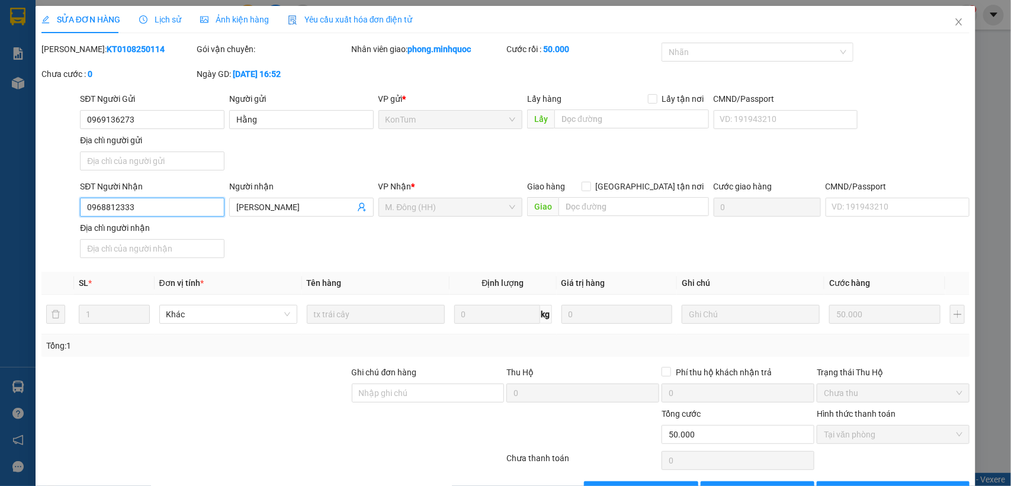
click at [143, 207] on input "0968812333" at bounding box center [152, 207] width 144 height 19
click at [954, 19] on icon "close" at bounding box center [958, 21] width 9 height 9
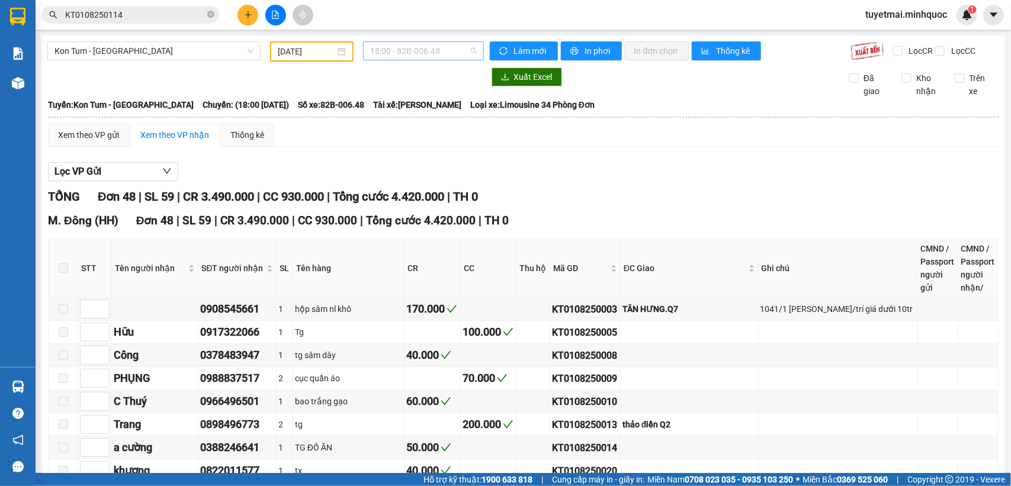
click at [450, 51] on span "18:00 - 82B-006.48" at bounding box center [423, 51] width 106 height 18
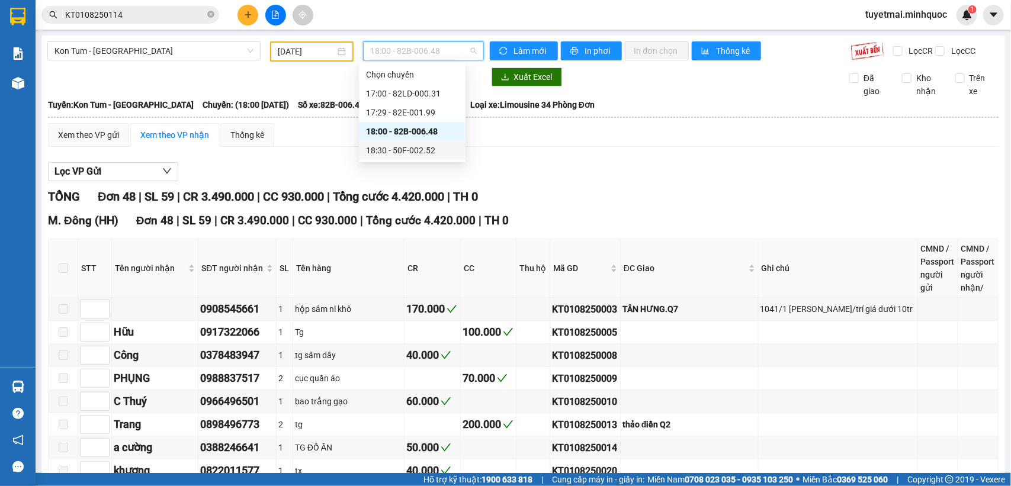
click at [427, 154] on div "18:30 - 50F-002.52" at bounding box center [412, 150] width 92 height 13
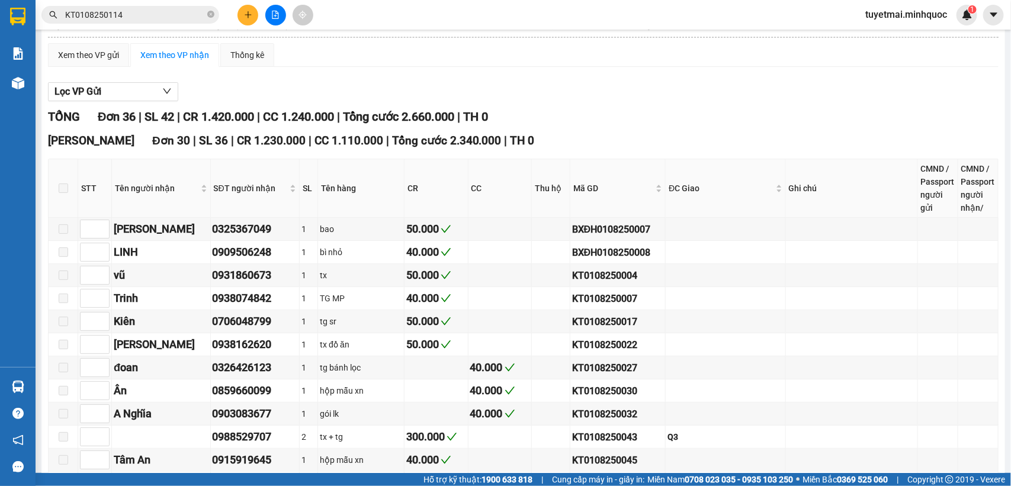
scroll to position [57, 0]
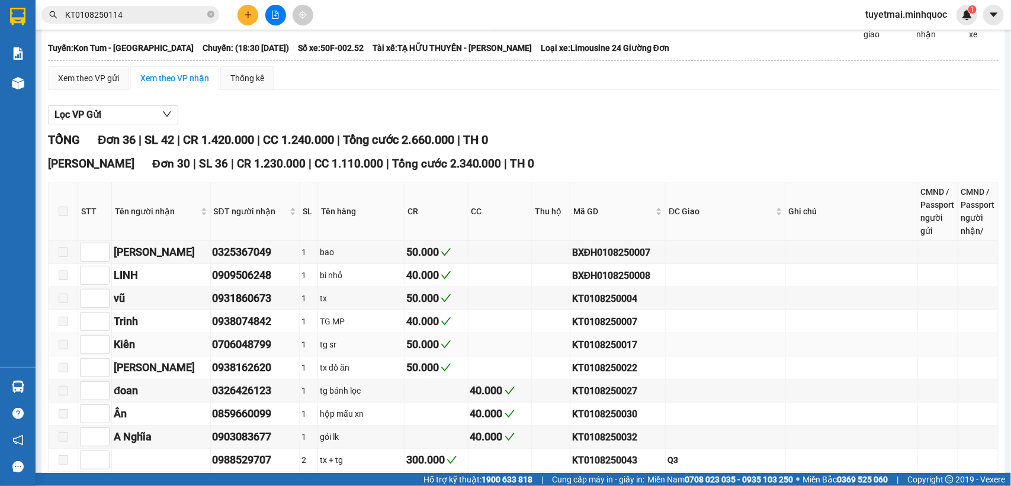
click at [626, 352] on div "KT0108250017" at bounding box center [617, 344] width 91 height 15
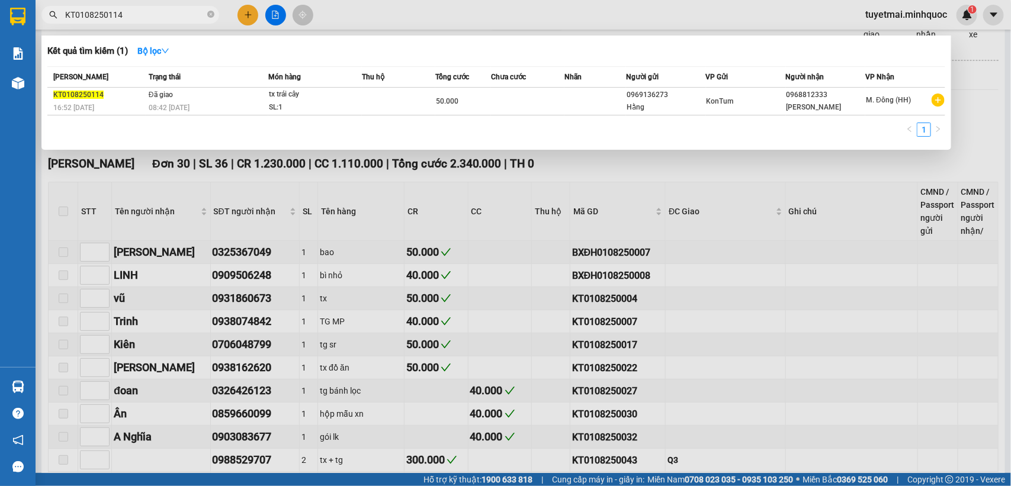
click at [140, 12] on input "KT0108250114" at bounding box center [135, 14] width 140 height 13
paste input "017"
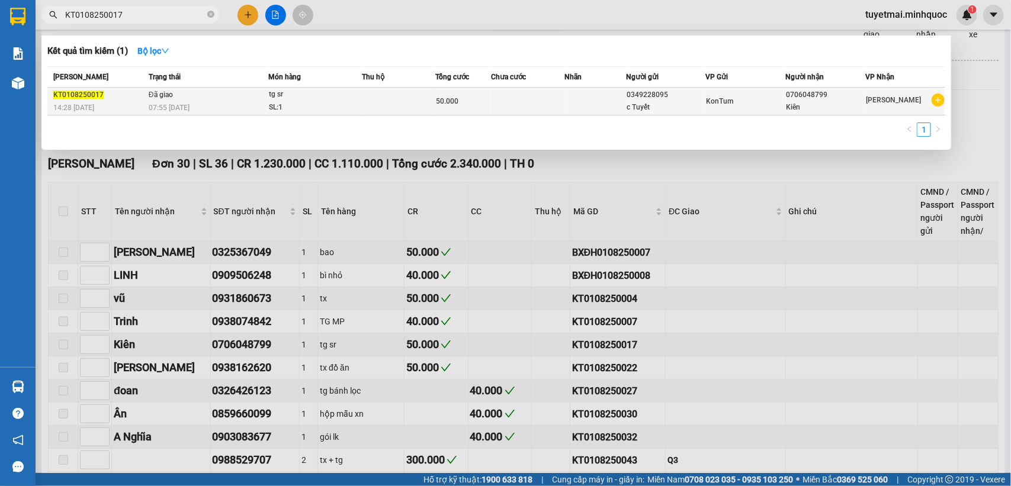
click at [506, 104] on td at bounding box center [527, 102] width 73 height 28
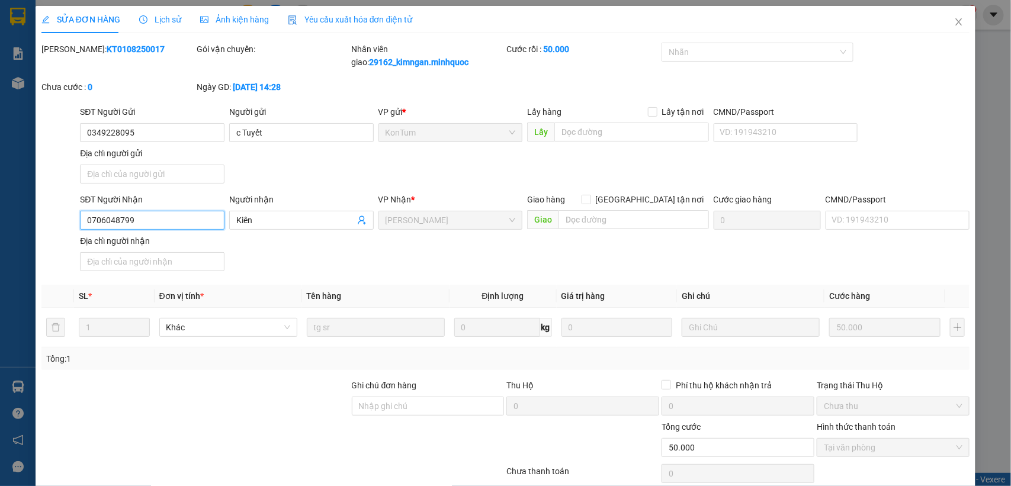
click at [175, 213] on input "0706048799" at bounding box center [152, 220] width 144 height 19
click at [954, 20] on icon "close" at bounding box center [958, 21] width 9 height 9
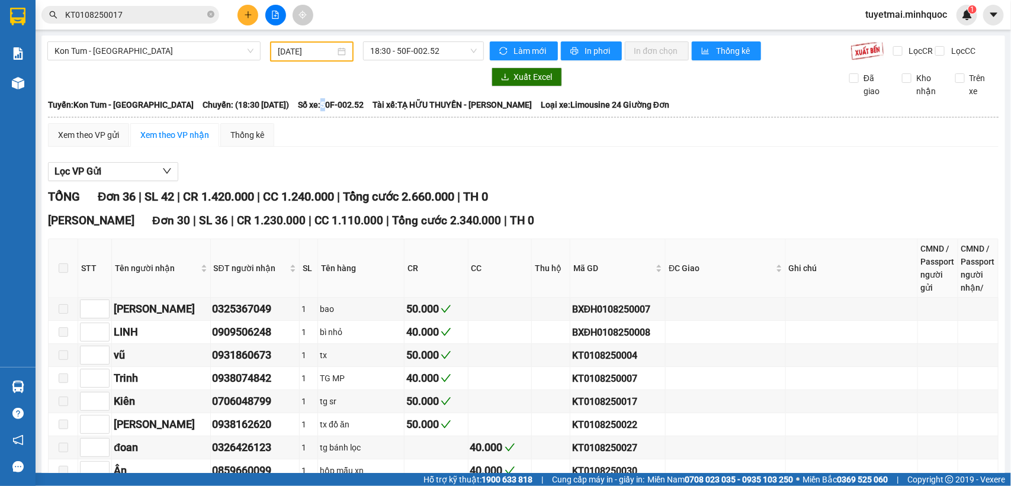
click at [311, 111] on span "Số xe: 50F-002.52" at bounding box center [331, 104] width 66 height 13
drag, startPoint x: 307, startPoint y: 114, endPoint x: 350, endPoint y: 116, distance: 43.9
click at [350, 111] on div "Tuyến: Kon Tum - [GEOGRAPHIC_DATA] Chuyến: (18:30 [DATE]) Số xe: 50F-002.52 Tài…" at bounding box center [523, 104] width 950 height 13
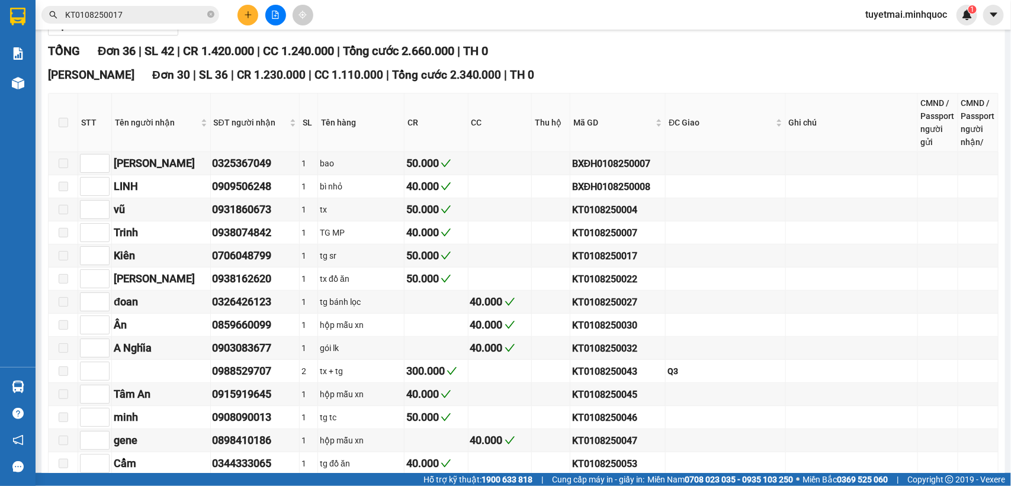
scroll to position [148, 0]
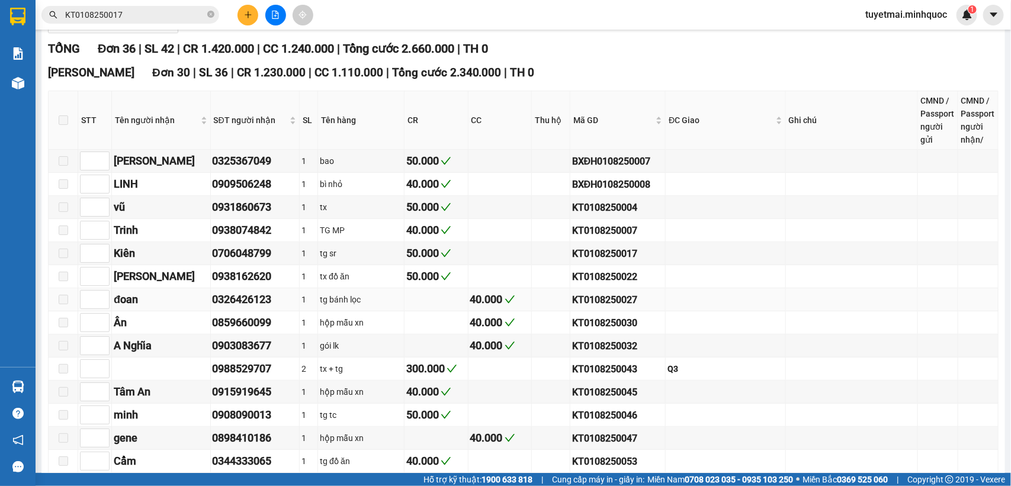
click at [641, 307] on div "KT0108250027" at bounding box center [617, 299] width 91 height 15
click at [138, 13] on input "KT0108250017" at bounding box center [135, 14] width 140 height 13
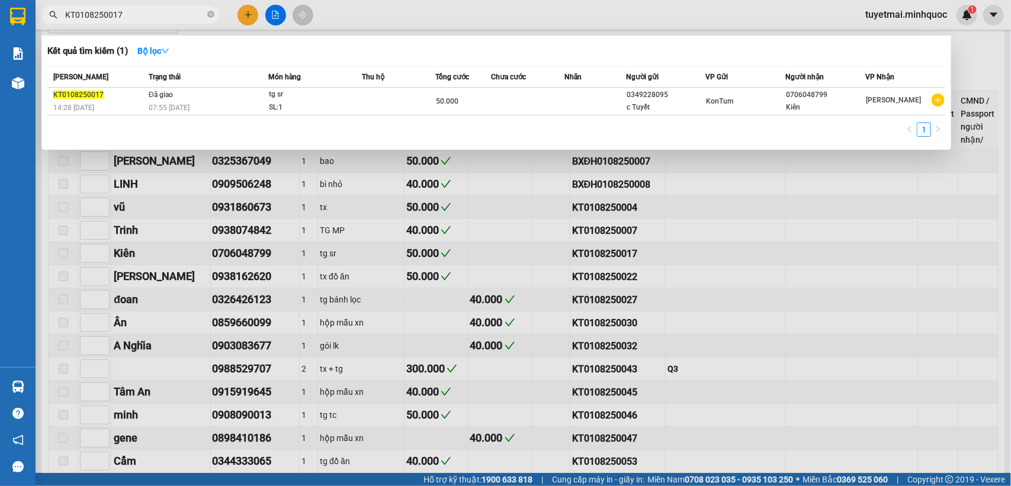
paste input "2"
click at [462, 105] on div "40.000" at bounding box center [463, 101] width 54 height 13
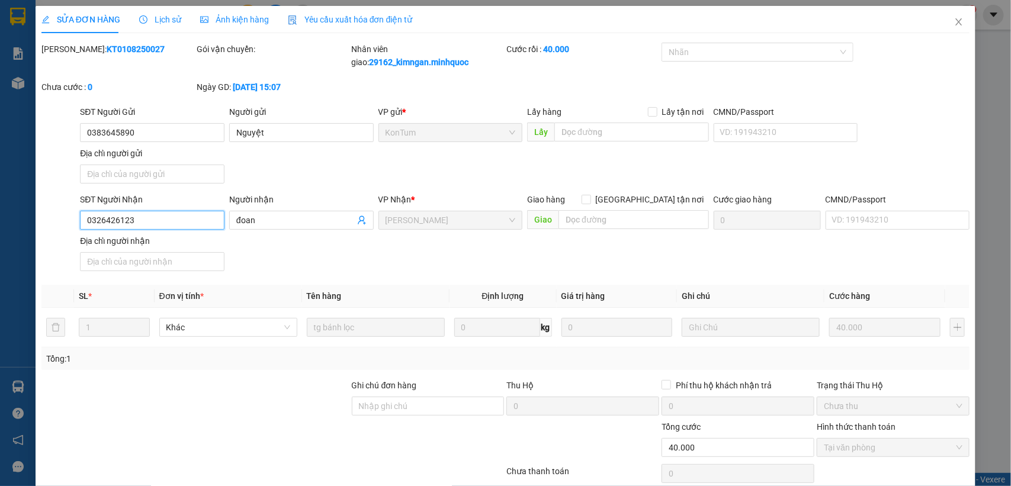
click at [143, 222] on input "0326426123" at bounding box center [152, 220] width 144 height 19
click at [954, 18] on icon "close" at bounding box center [958, 21] width 9 height 9
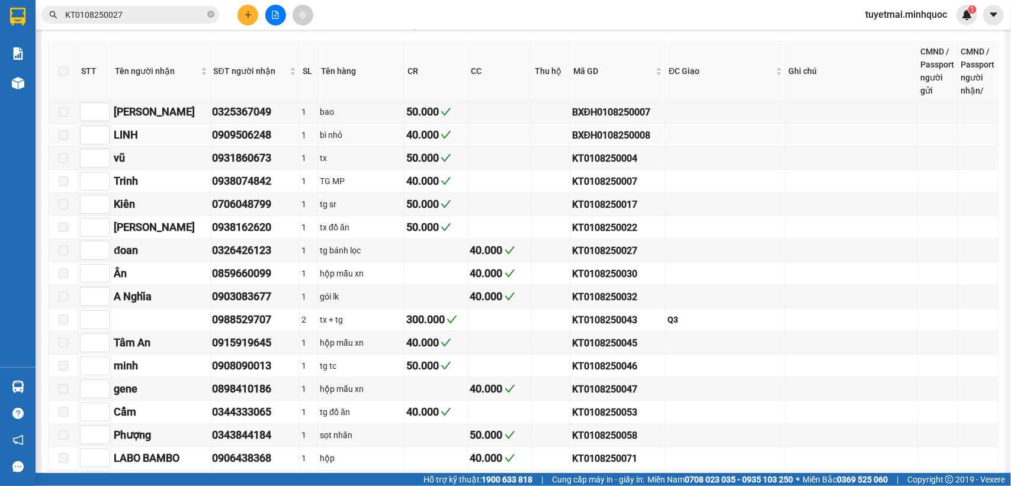
scroll to position [296, 0]
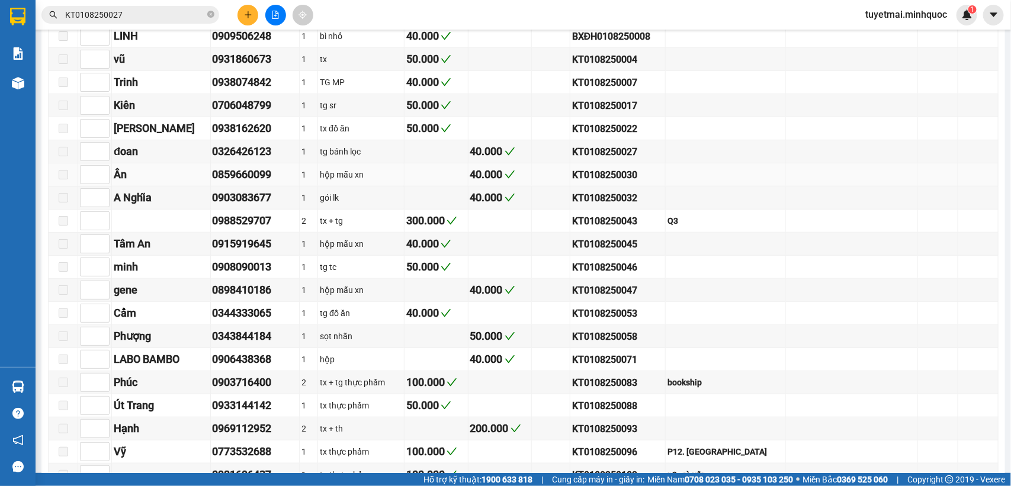
click at [625, 182] on div "KT0108250030" at bounding box center [617, 175] width 91 height 15
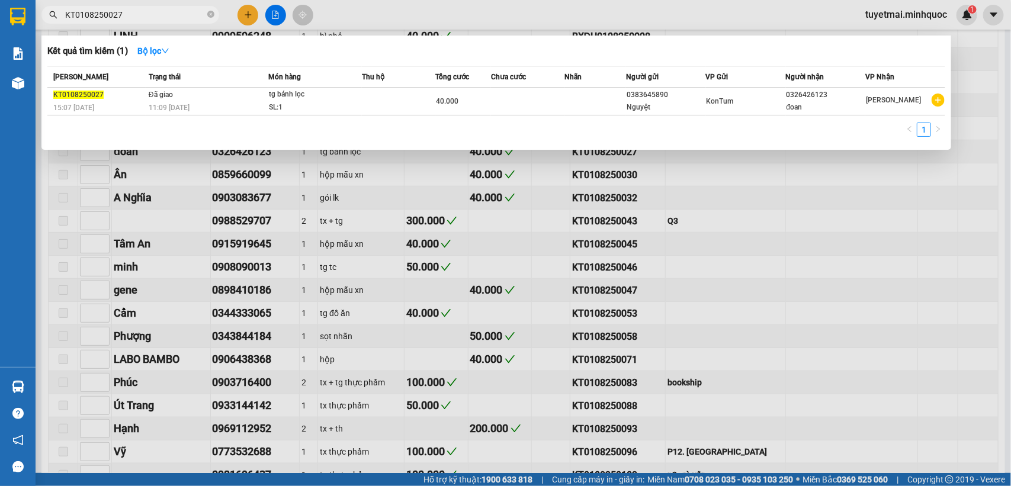
click at [143, 15] on input "KT0108250027" at bounding box center [135, 14] width 140 height 13
paste input "30"
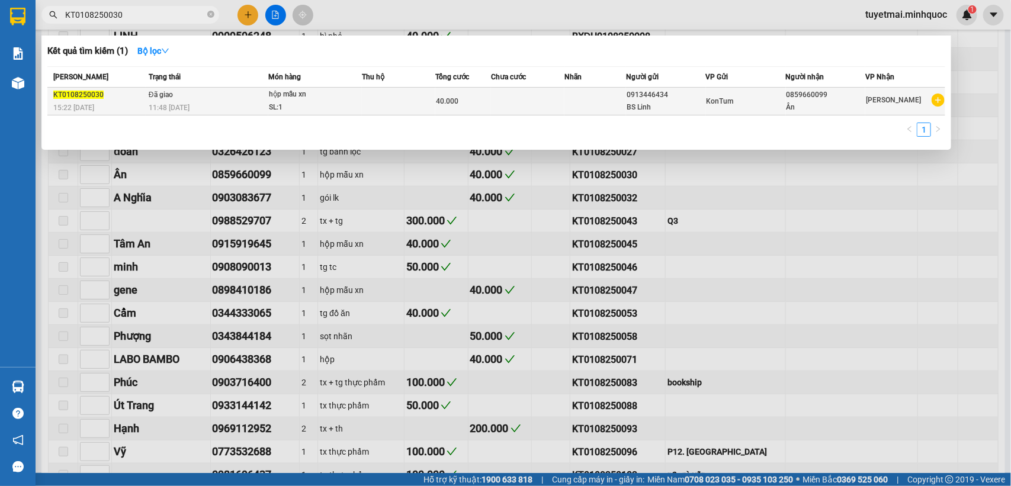
click at [523, 107] on td at bounding box center [527, 102] width 73 height 28
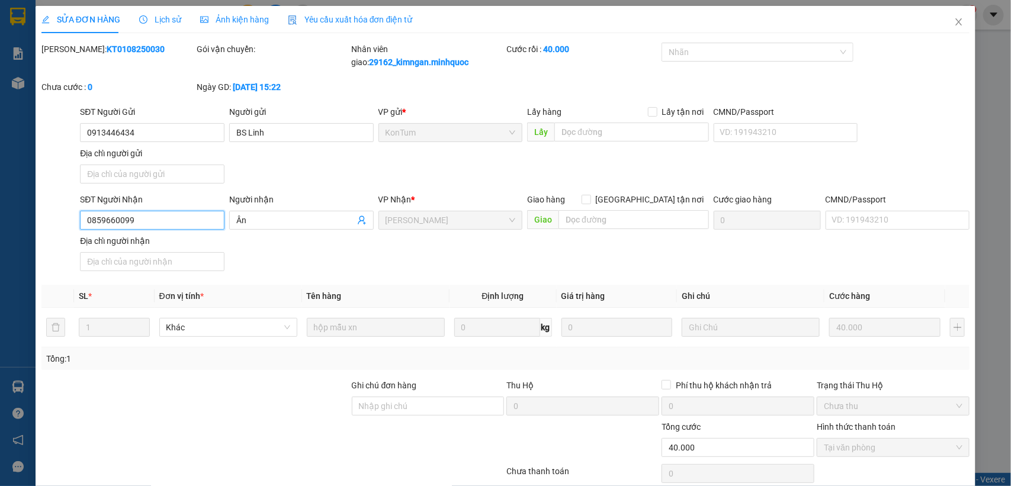
click at [162, 215] on input "0859660099" at bounding box center [152, 220] width 144 height 19
click at [942, 24] on span "Close" at bounding box center [958, 22] width 33 height 33
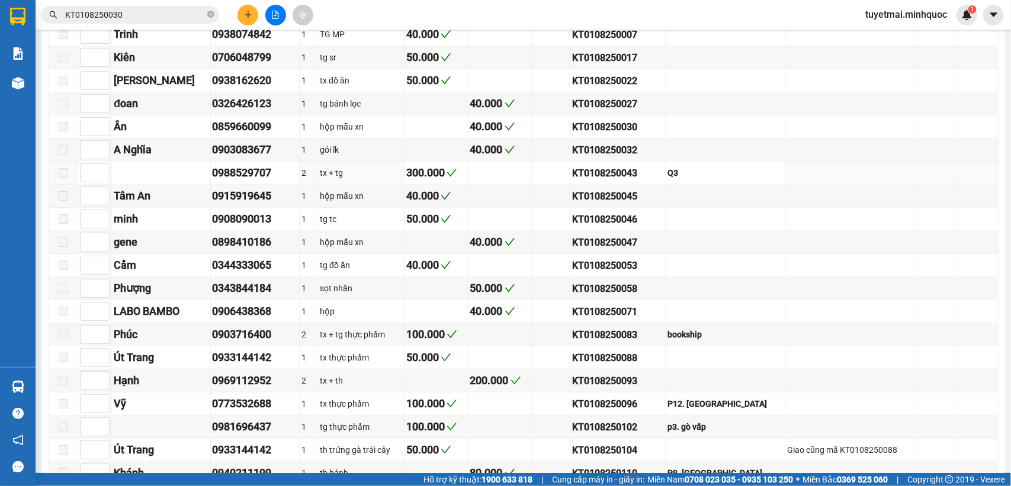
scroll to position [370, 0]
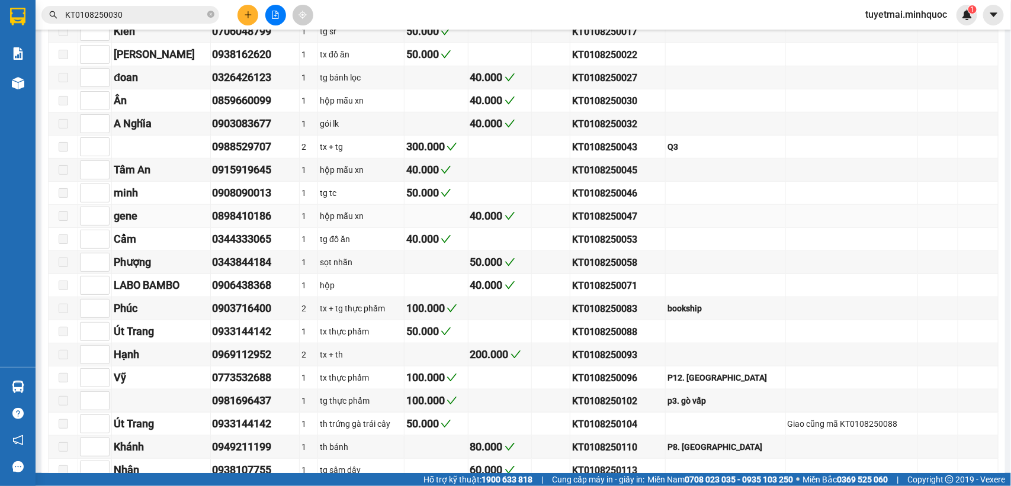
click at [641, 224] on div "KT0108250047" at bounding box center [617, 216] width 91 height 15
click at [156, 14] on input "KT0108250030" at bounding box center [135, 14] width 140 height 13
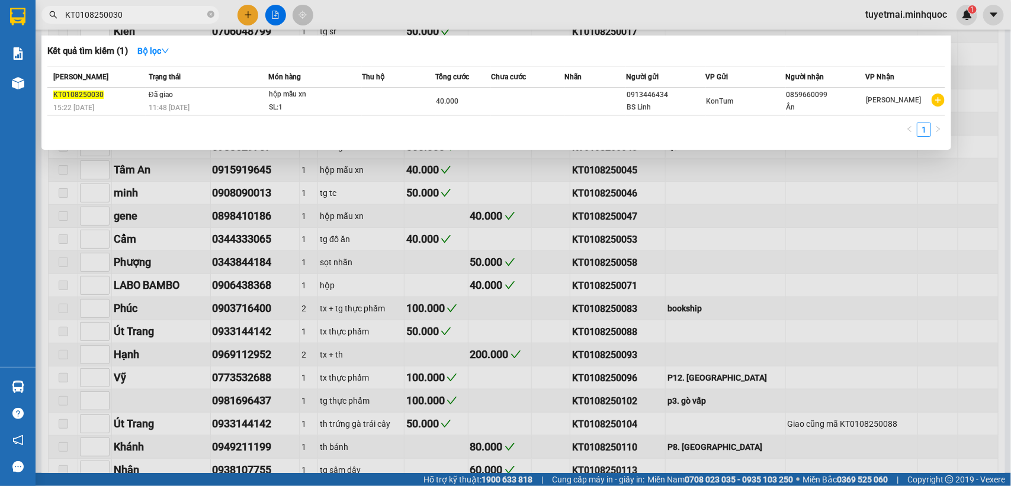
paste input "47"
click at [412, 97] on td at bounding box center [398, 102] width 73 height 28
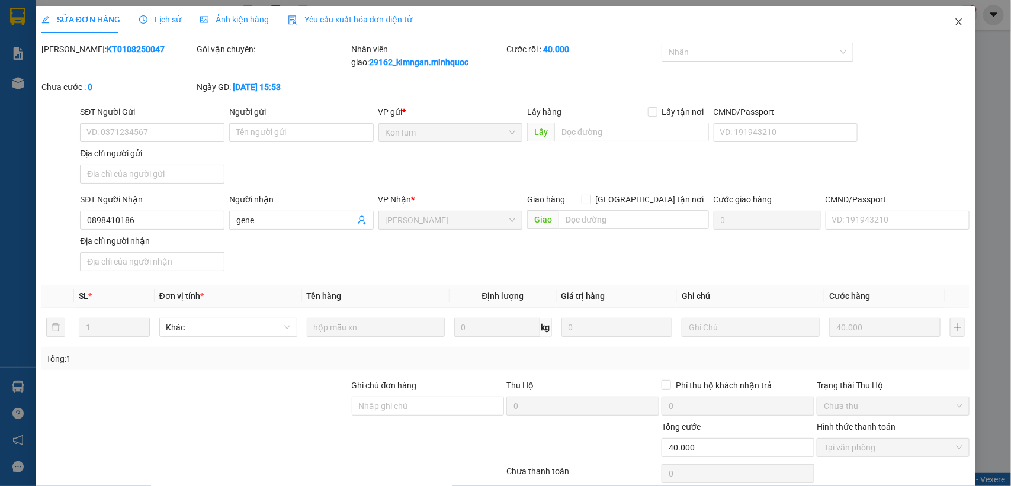
click at [951, 20] on span "Close" at bounding box center [958, 22] width 33 height 33
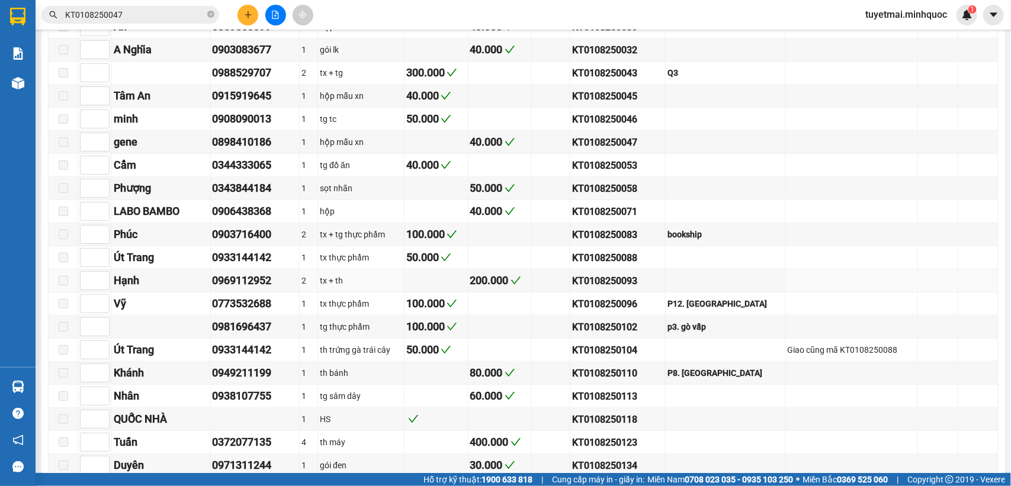
scroll to position [518, 0]
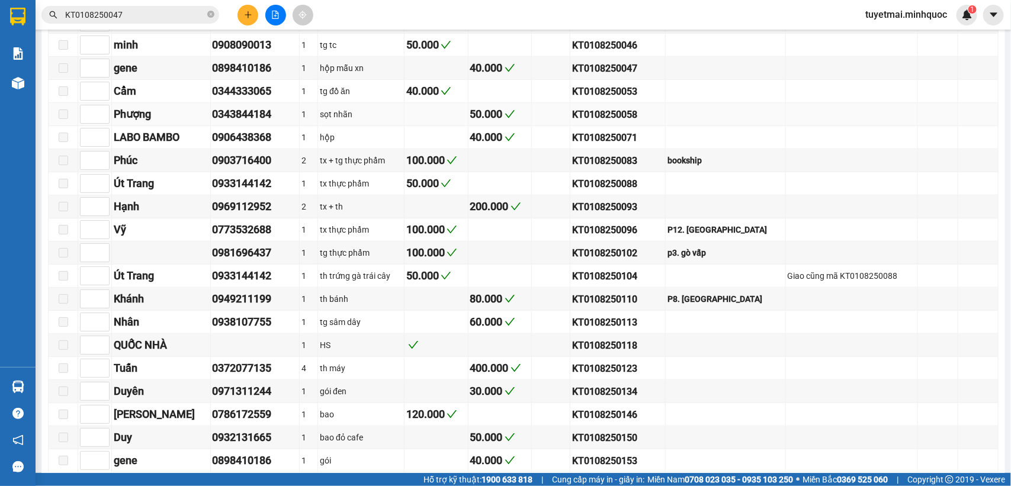
click at [633, 122] on div "KT0108250058" at bounding box center [617, 114] width 91 height 15
click at [136, 13] on input "KT0108250047" at bounding box center [135, 14] width 140 height 13
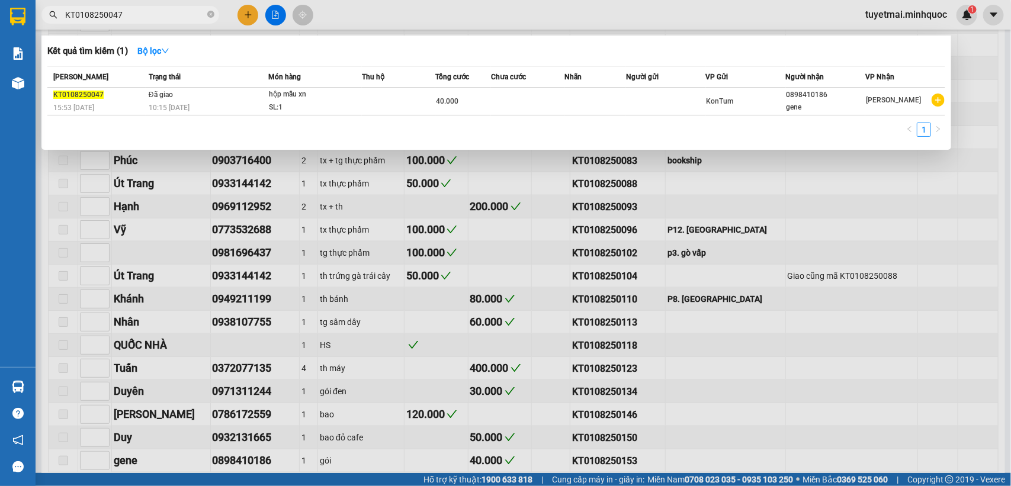
paste input "58"
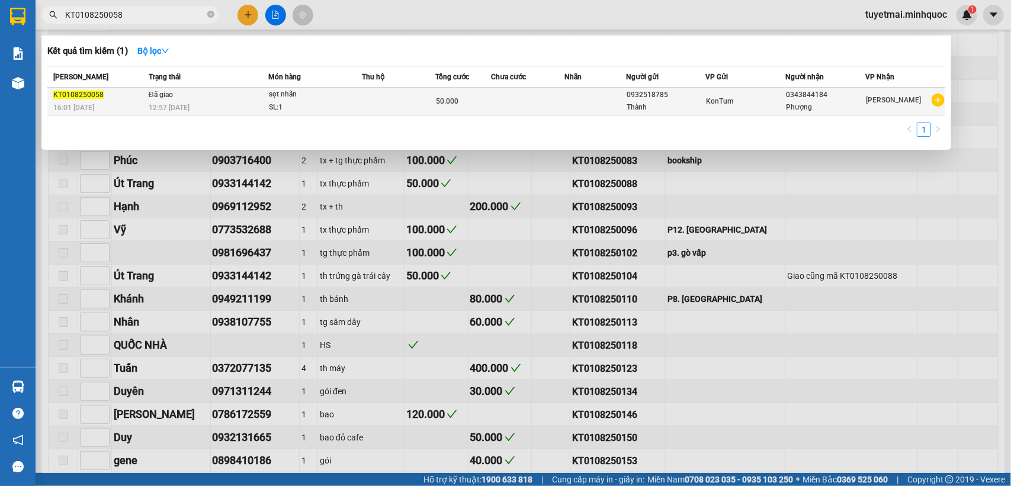
click at [280, 93] on div "sọt nhãn" at bounding box center [313, 94] width 89 height 13
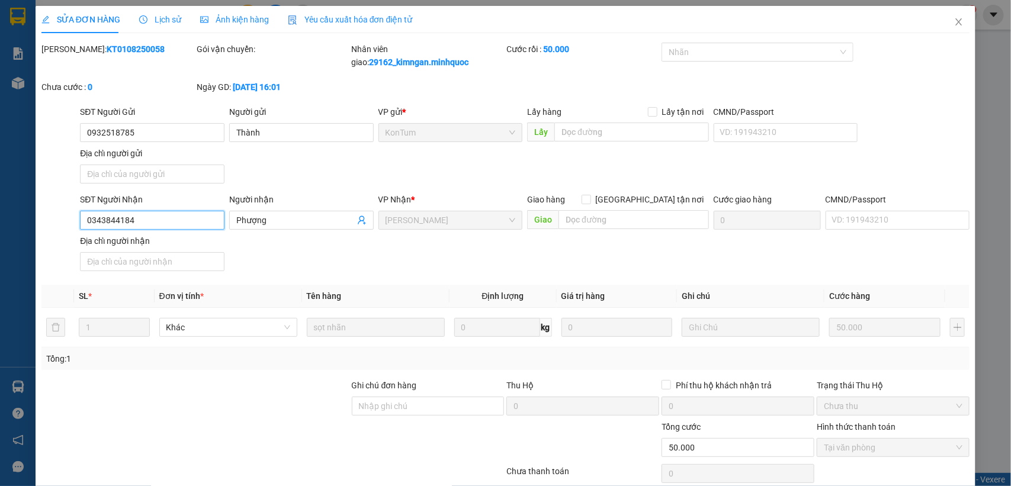
click at [184, 215] on input "0343844184" at bounding box center [152, 220] width 144 height 19
click at [954, 22] on icon "close" at bounding box center [958, 21] width 9 height 9
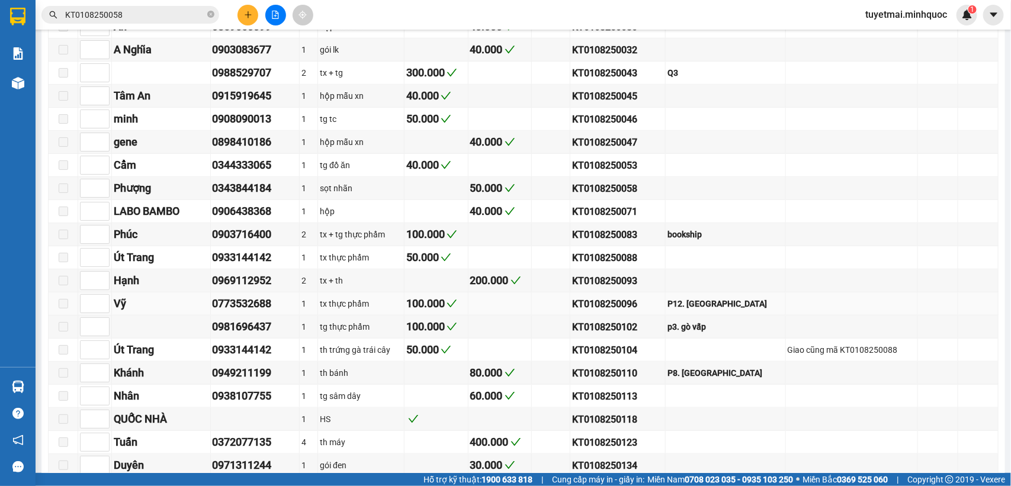
scroll to position [518, 0]
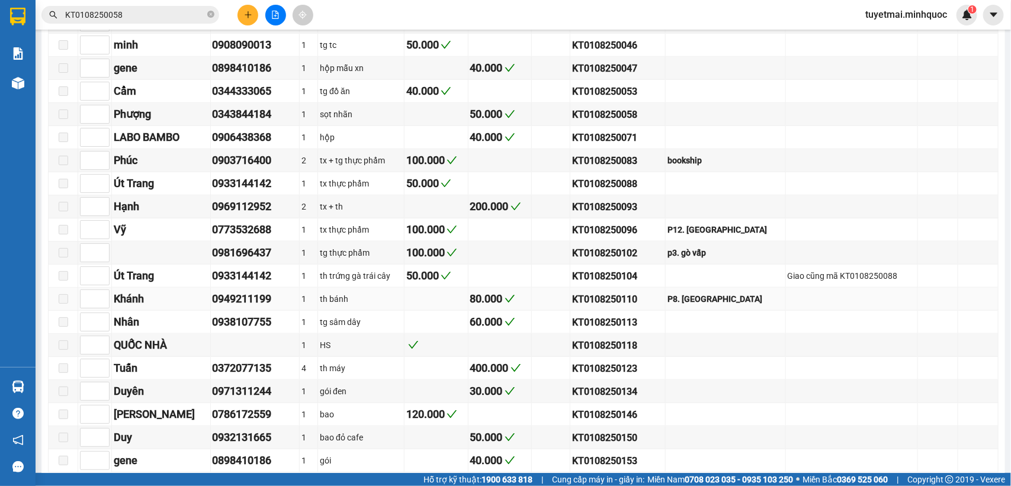
click at [612, 307] on div "KT0108250110" at bounding box center [617, 299] width 91 height 15
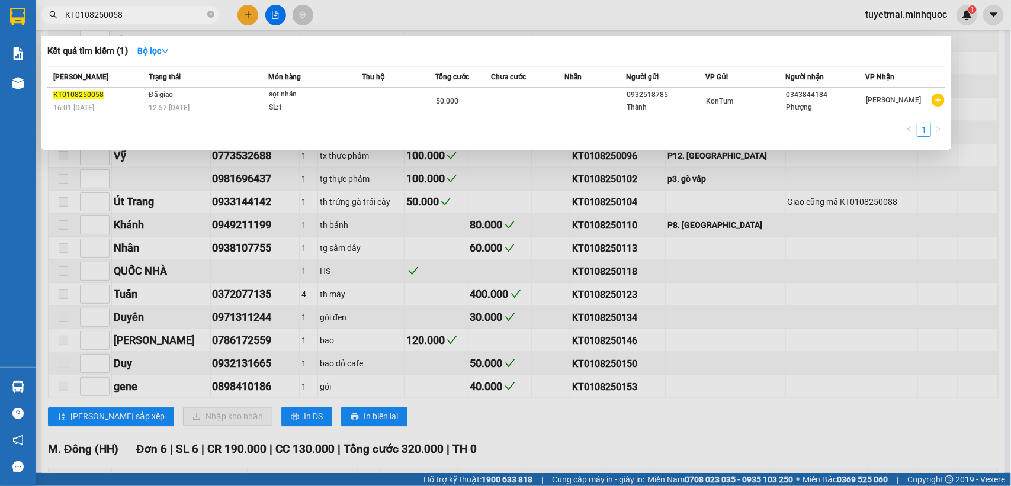
click at [146, 13] on input "KT0108250058" at bounding box center [135, 14] width 140 height 13
paste input "110"
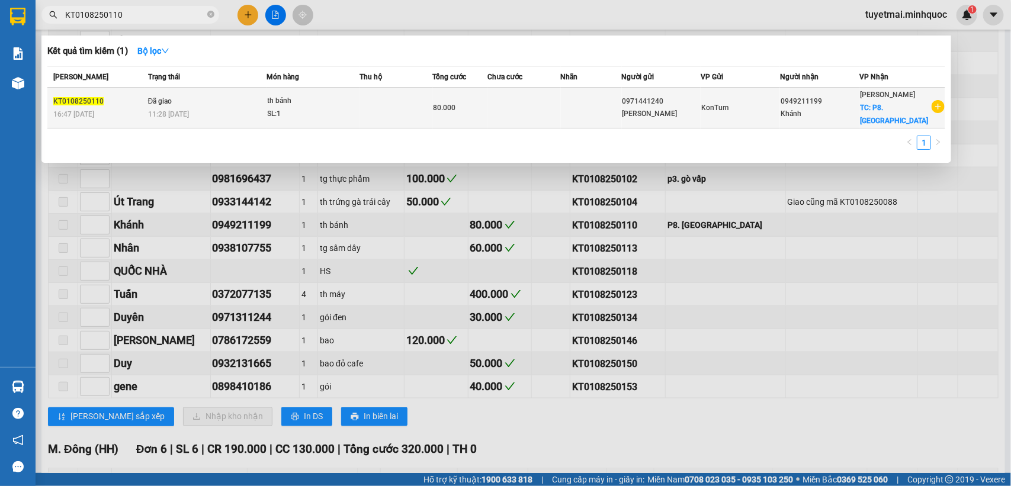
click at [455, 104] on span "80.000" at bounding box center [444, 108] width 22 height 8
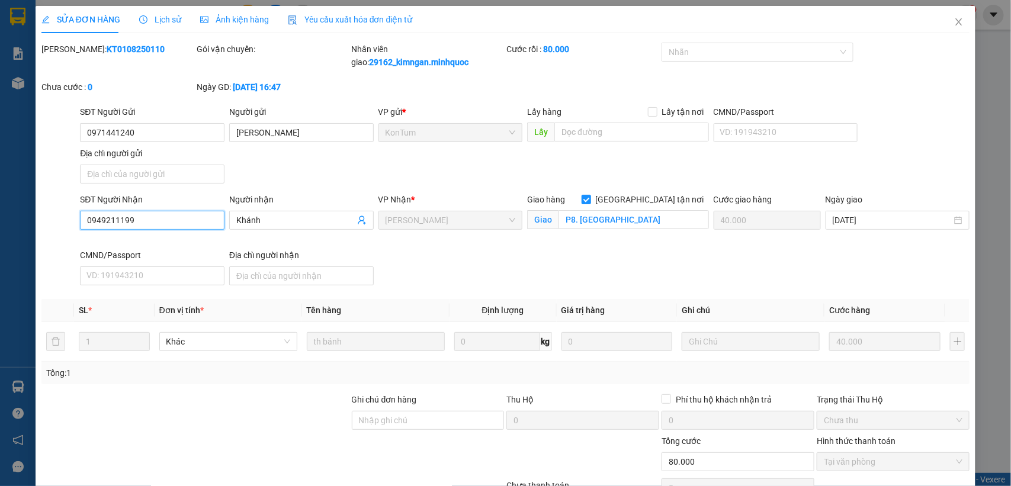
click at [160, 226] on input "0949211199" at bounding box center [152, 220] width 144 height 19
click at [954, 24] on icon "close" at bounding box center [958, 21] width 9 height 9
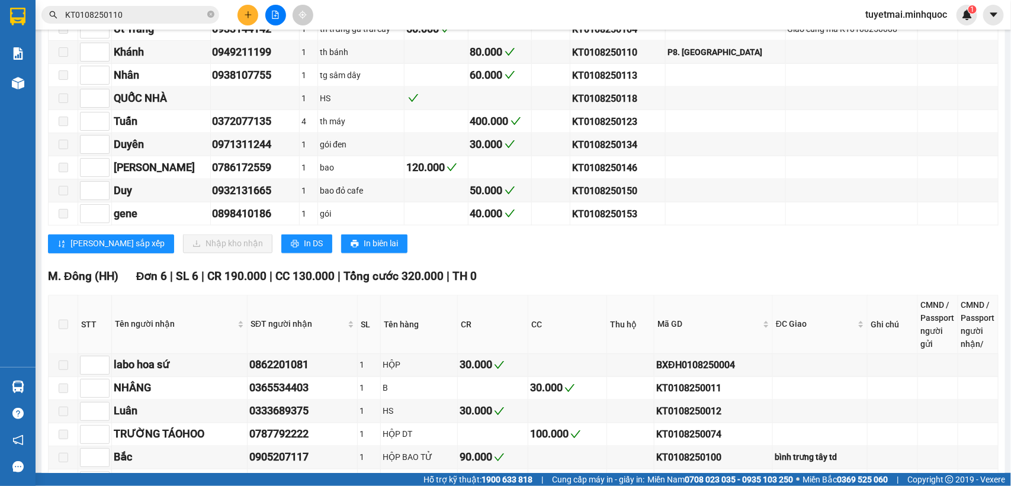
scroll to position [723, 0]
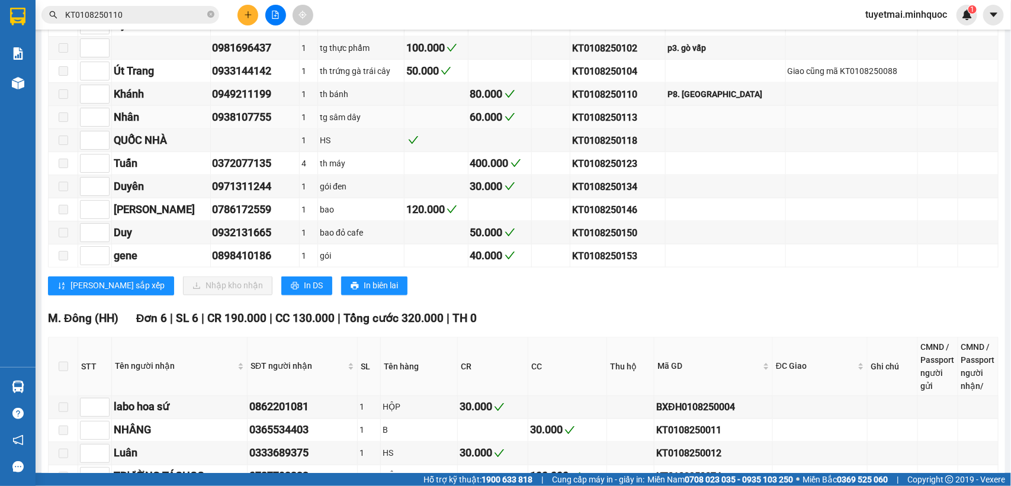
click at [625, 125] on div "KT0108250113" at bounding box center [617, 117] width 91 height 15
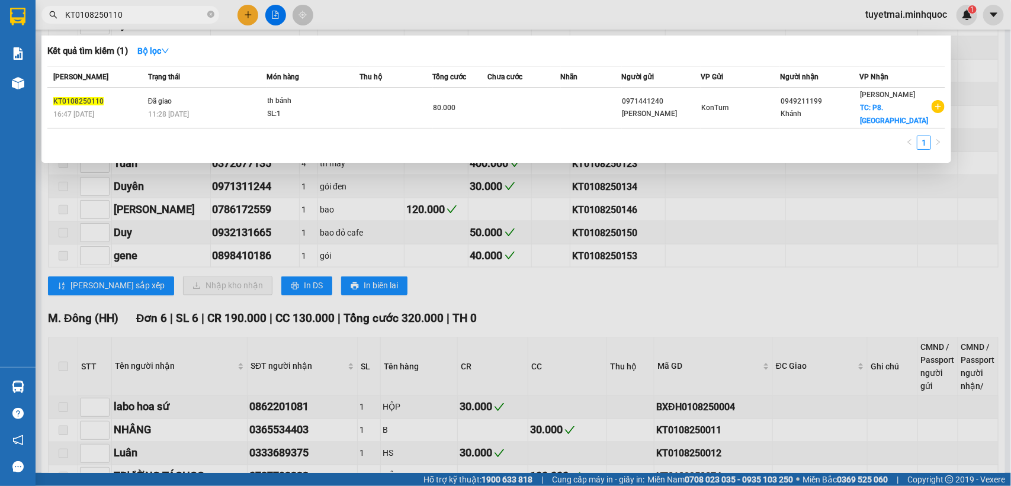
click at [164, 12] on input "KT0108250110" at bounding box center [135, 14] width 140 height 13
paste input "3"
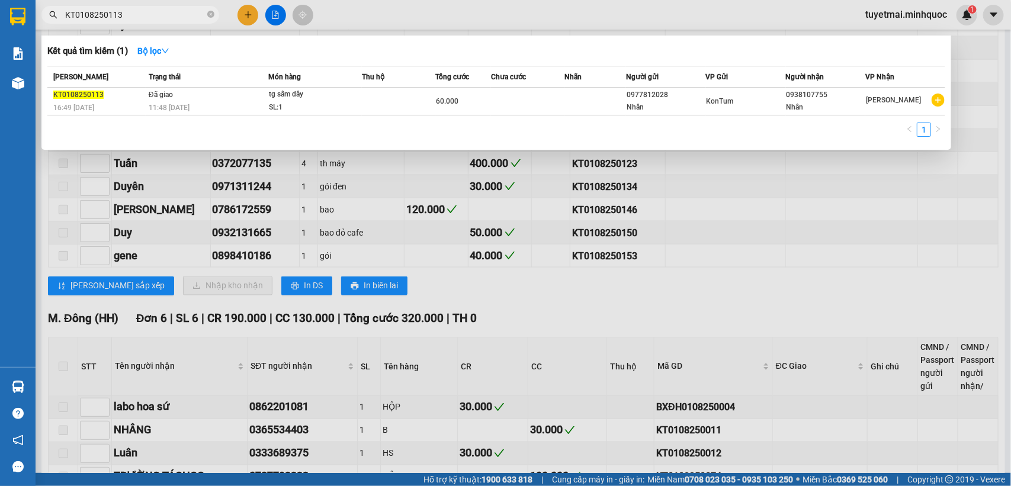
click at [471, 99] on div "60.000" at bounding box center [463, 101] width 54 height 13
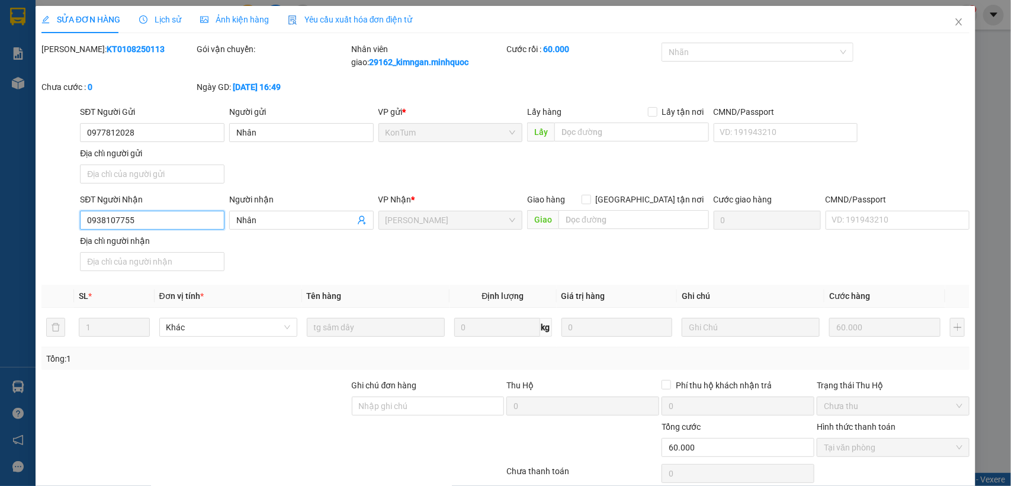
click at [163, 225] on input "0938107755" at bounding box center [152, 220] width 144 height 19
click at [956, 19] on icon "close" at bounding box center [959, 21] width 7 height 7
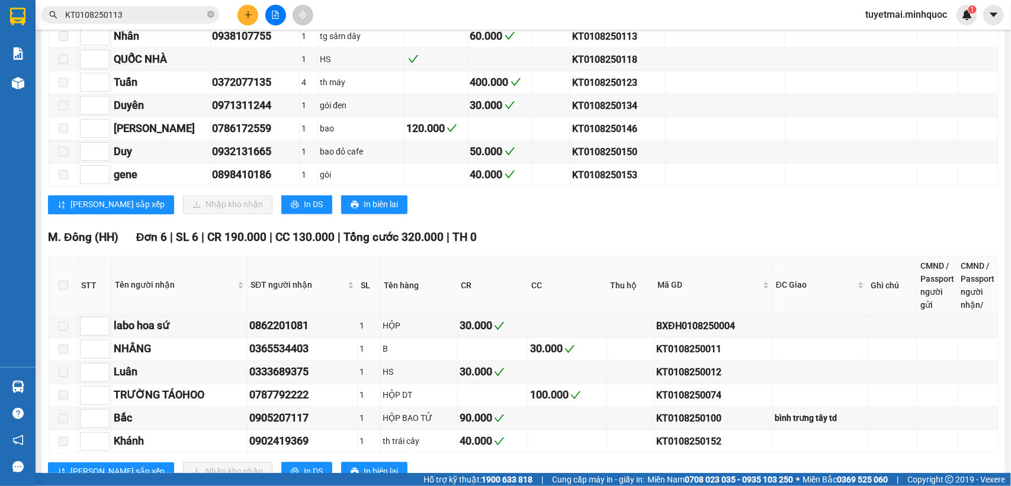
scroll to position [871, 0]
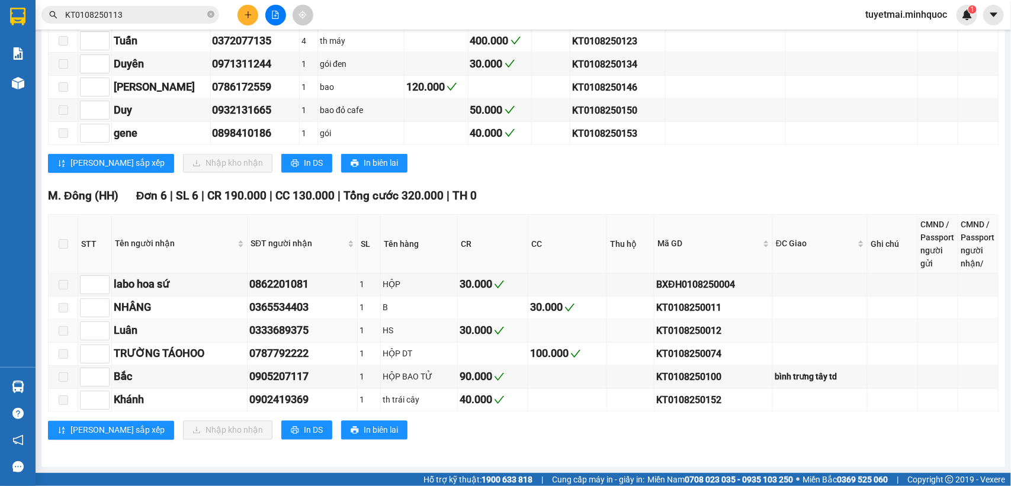
click at [678, 329] on div "KT0108250012" at bounding box center [713, 331] width 114 height 15
click at [169, 10] on input "KT0108250113" at bounding box center [135, 14] width 140 height 13
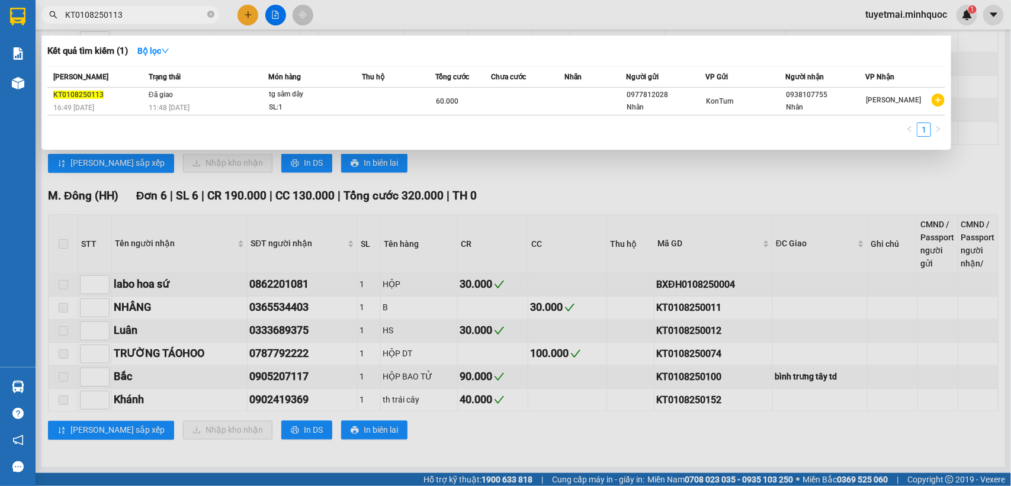
paste input "012"
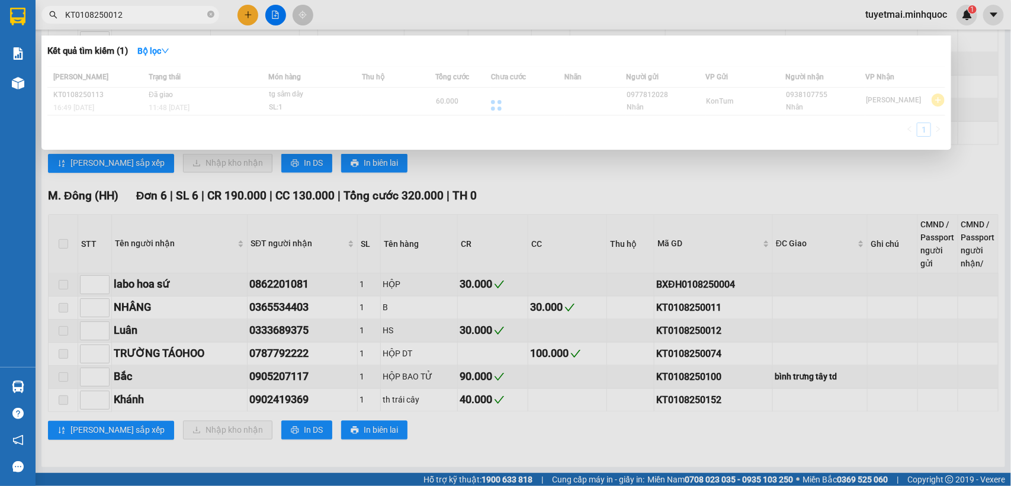
click at [266, 101] on div at bounding box center [496, 105] width 898 height 78
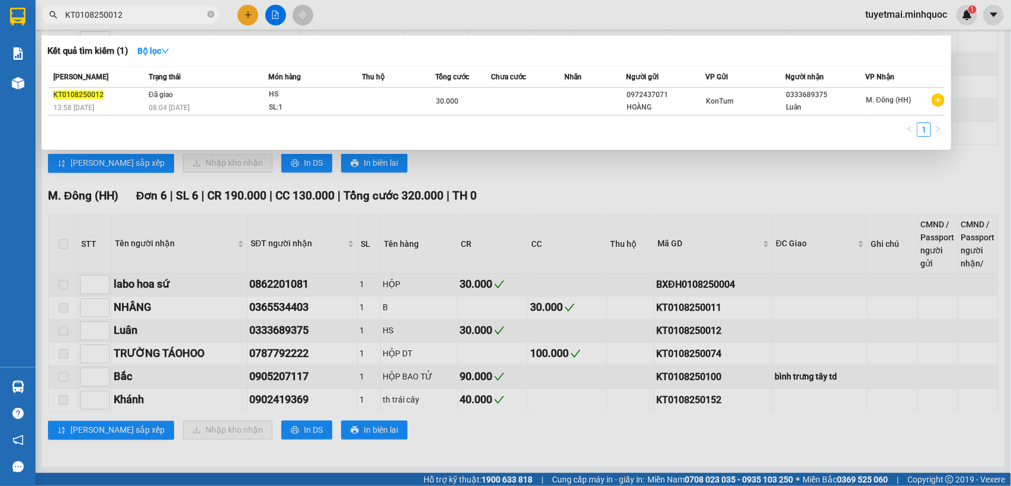
click at [266, 101] on div "08:04 [DATE]" at bounding box center [208, 107] width 119 height 13
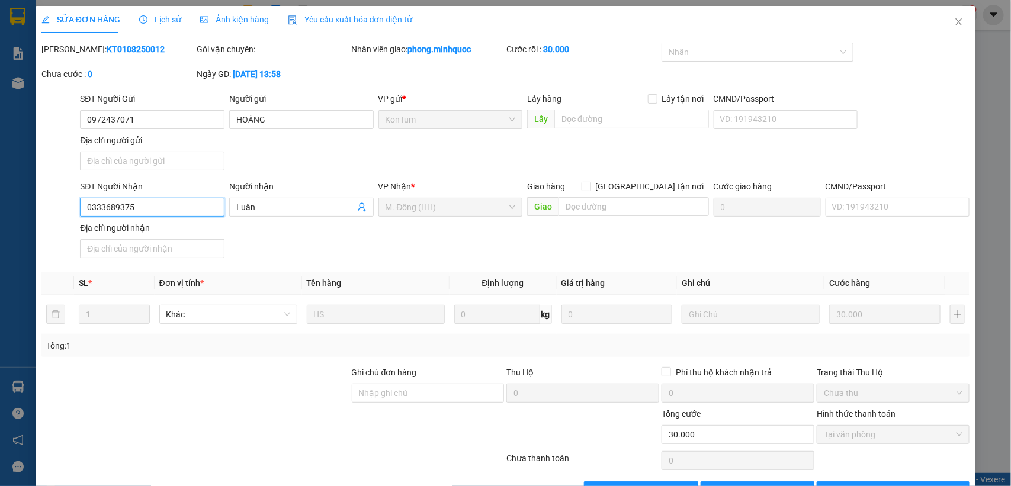
click at [175, 211] on input "0333689375" at bounding box center [152, 207] width 144 height 19
click at [956, 21] on icon "close" at bounding box center [959, 21] width 7 height 7
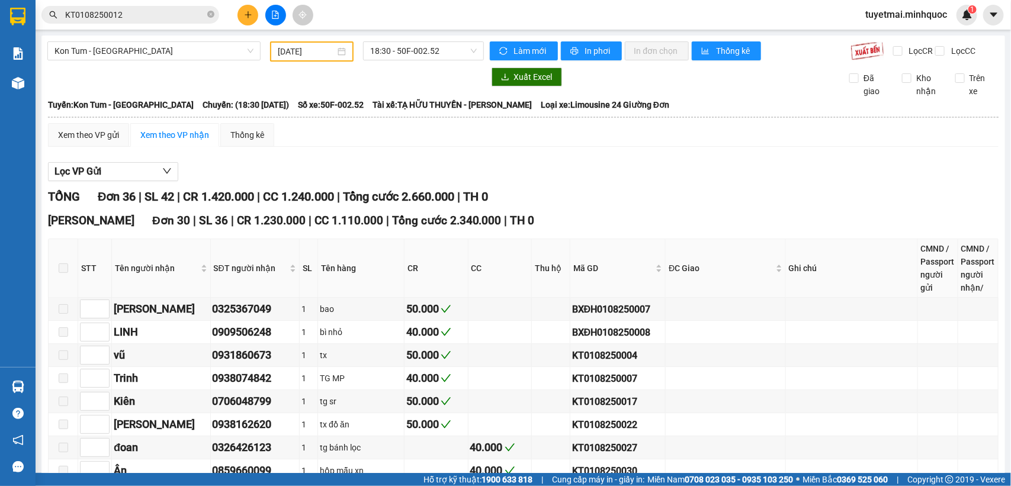
click at [182, 54] on span "Kon Tum - [GEOGRAPHIC_DATA]" at bounding box center [153, 51] width 199 height 18
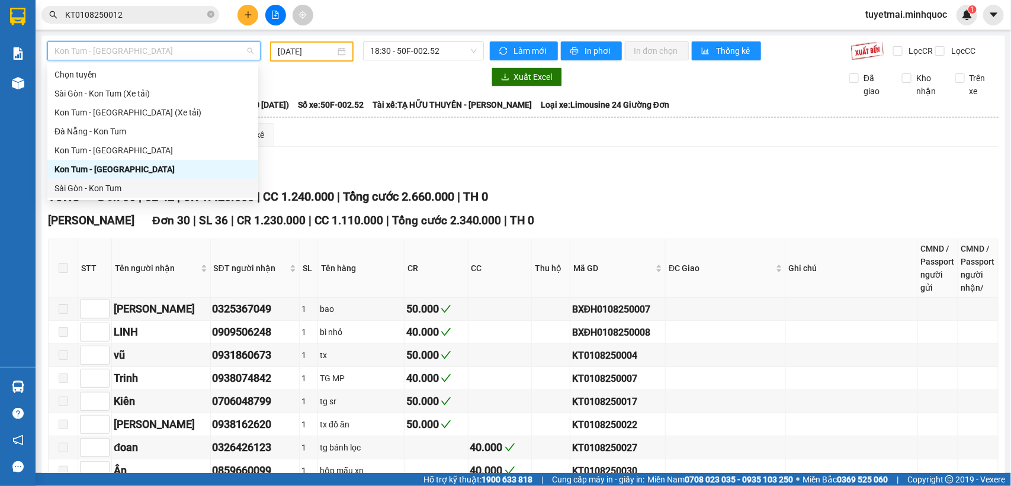
click at [112, 186] on div "Sài Gòn - Kon Tum" at bounding box center [152, 188] width 197 height 13
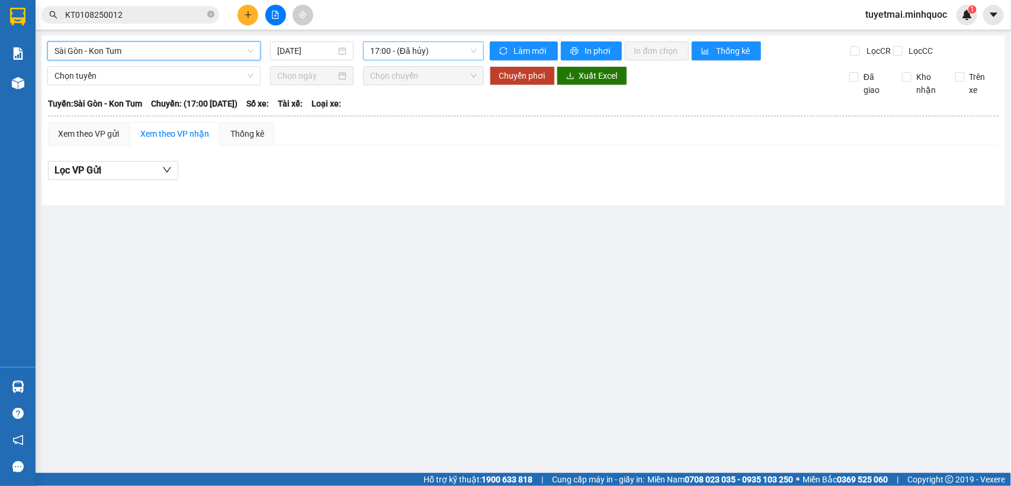
click at [431, 54] on span "17:00 - (Đã hủy)" at bounding box center [423, 51] width 106 height 18
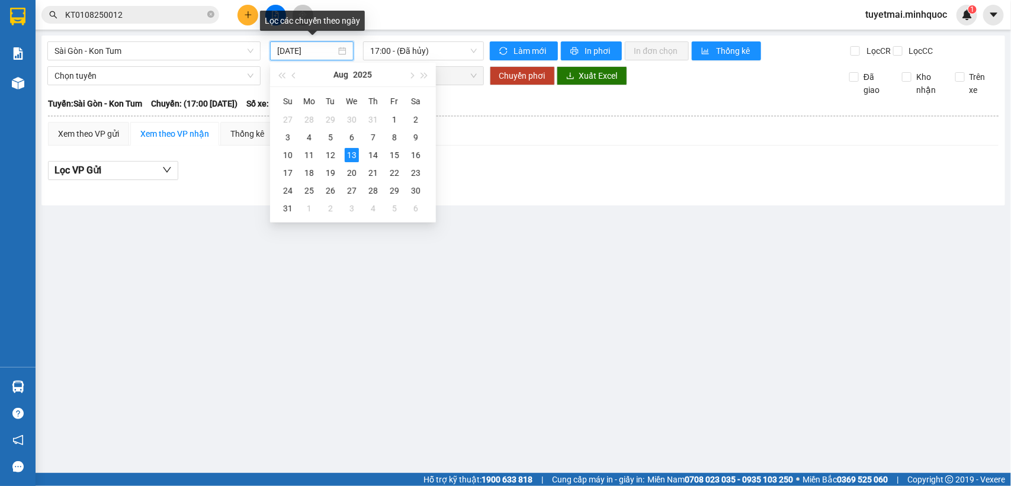
click at [321, 51] on input "[DATE]" at bounding box center [306, 50] width 59 height 13
click at [395, 120] on div "1" at bounding box center [394, 119] width 14 height 14
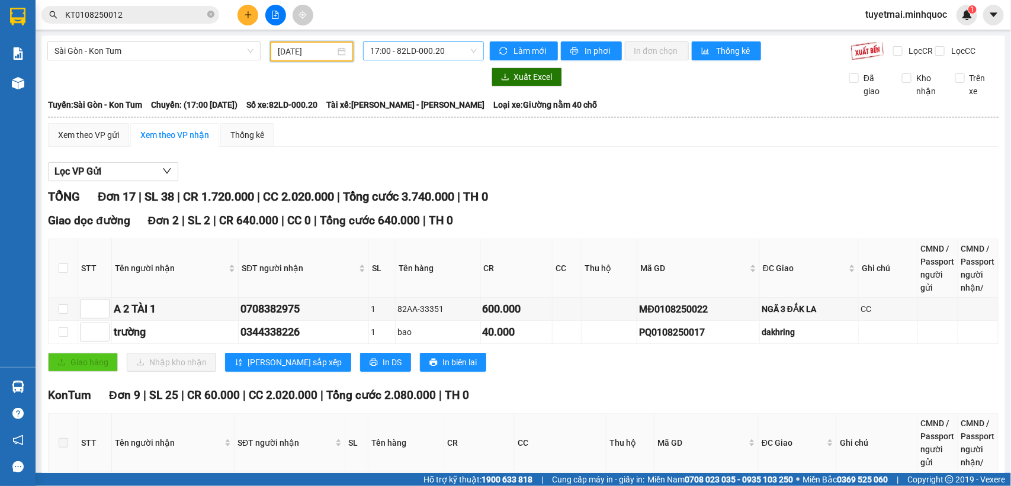
click at [442, 50] on span "17:00 - 82LD-000.20" at bounding box center [423, 51] width 106 height 18
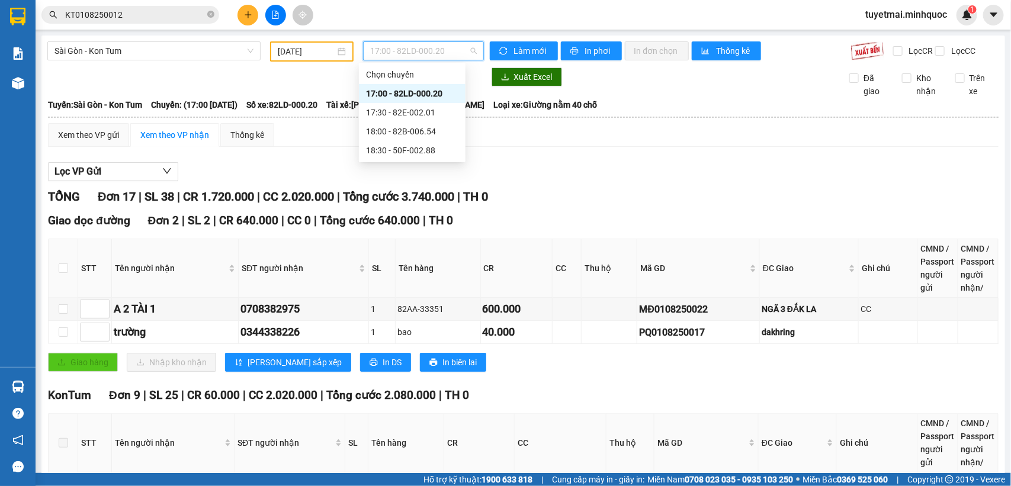
click at [588, 182] on div "Lọc VP Gửi" at bounding box center [523, 172] width 950 height 20
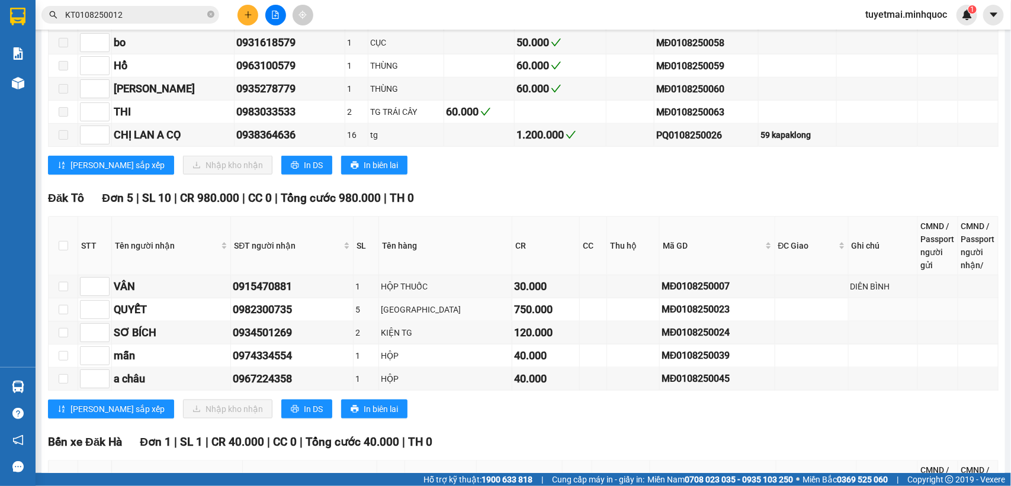
scroll to position [311, 0]
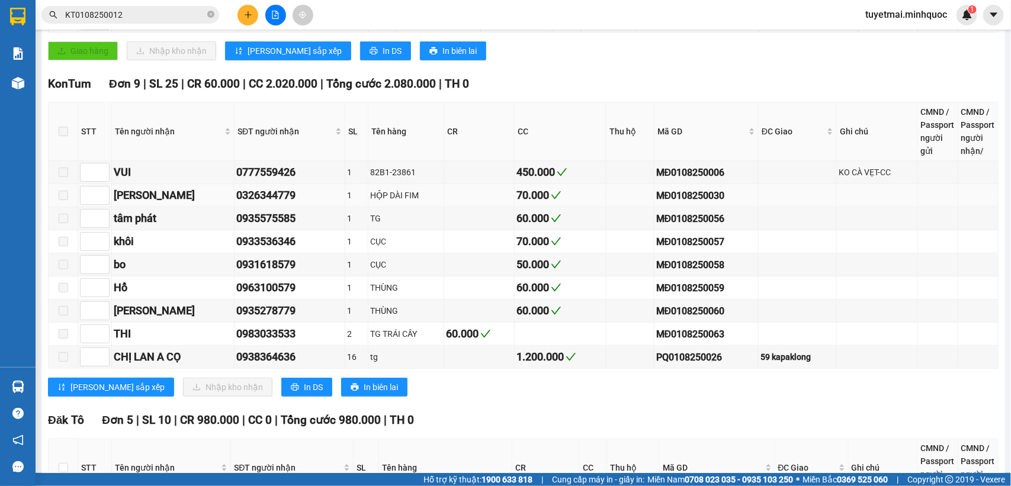
click at [394, 202] on div "HỘP DÀI FIM" at bounding box center [406, 195] width 72 height 13
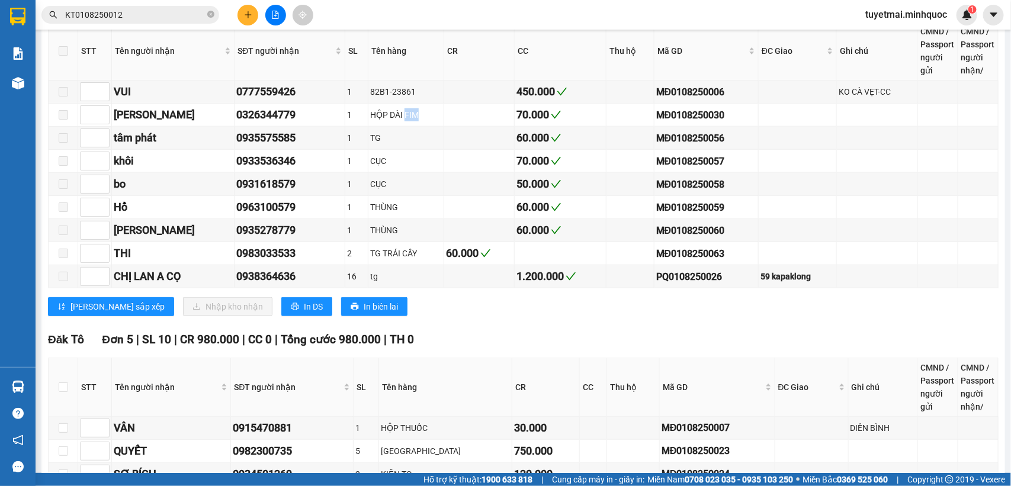
scroll to position [385, 0]
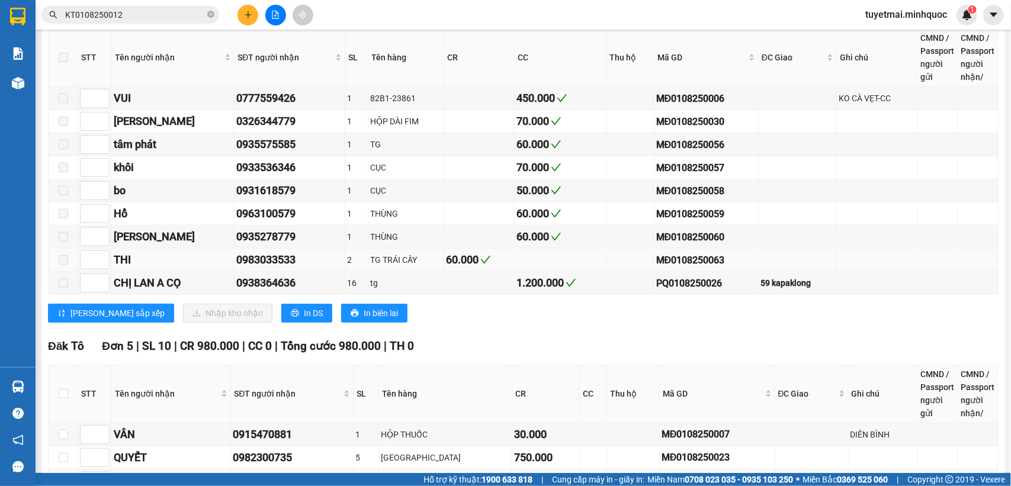
click at [689, 268] on div "MĐ0108250063" at bounding box center [706, 260] width 100 height 15
click at [166, 14] on input "KT0108250012" at bounding box center [135, 14] width 140 height 13
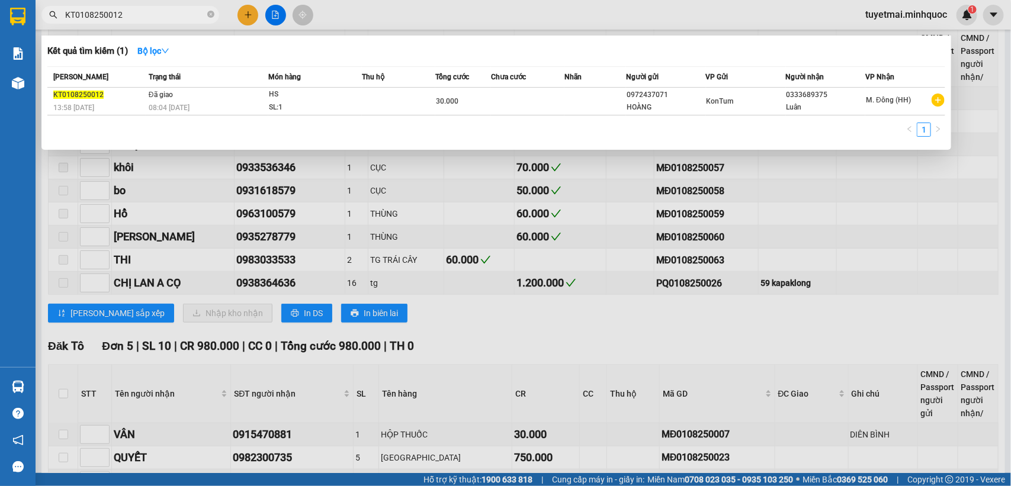
paste input "MĐ0108250063"
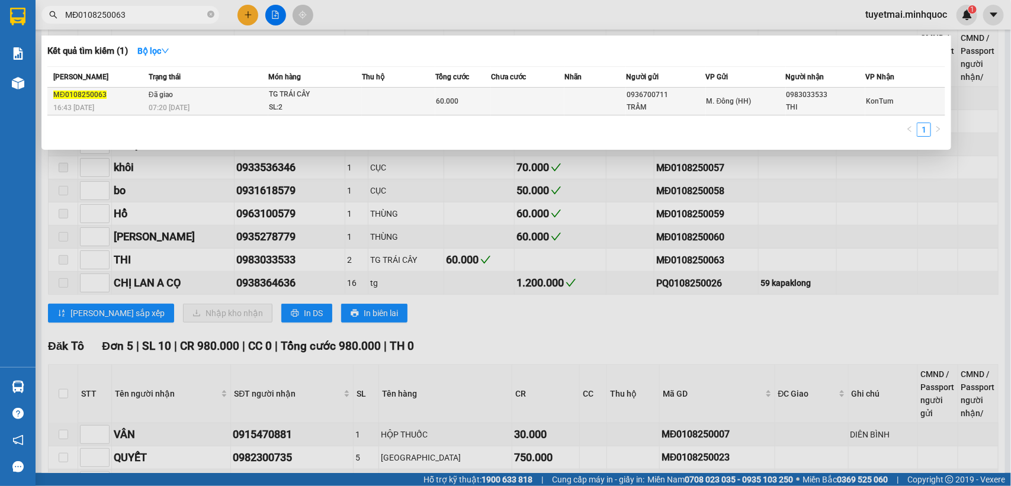
click at [504, 96] on td at bounding box center [527, 102] width 73 height 28
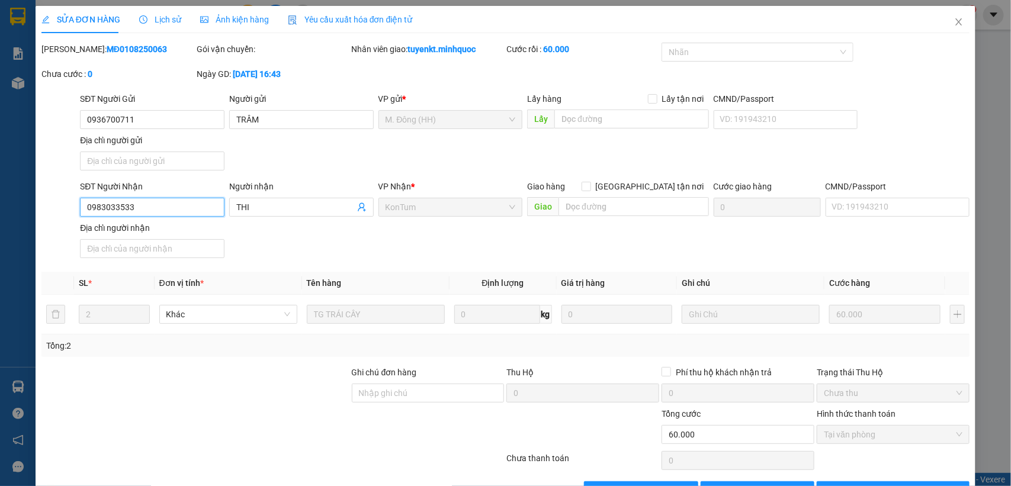
click at [142, 209] on input "0983033533" at bounding box center [152, 207] width 144 height 19
click at [954, 25] on icon "close" at bounding box center [958, 21] width 9 height 9
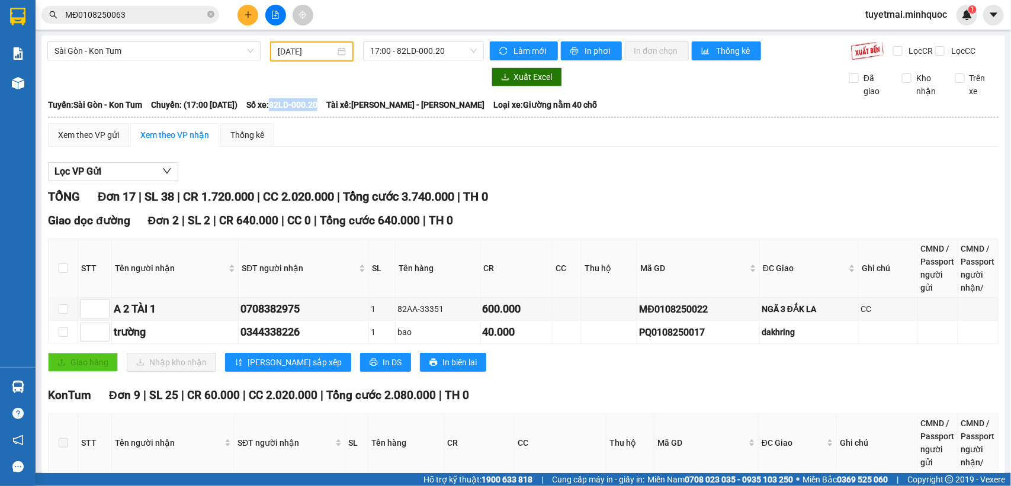
drag, startPoint x: 306, startPoint y: 114, endPoint x: 353, endPoint y: 112, distance: 47.4
click at [317, 111] on span "Số xe: 82LD-000.20" at bounding box center [281, 104] width 71 height 13
click at [231, 53] on span "Sài Gòn - Kon Tum" at bounding box center [153, 51] width 199 height 18
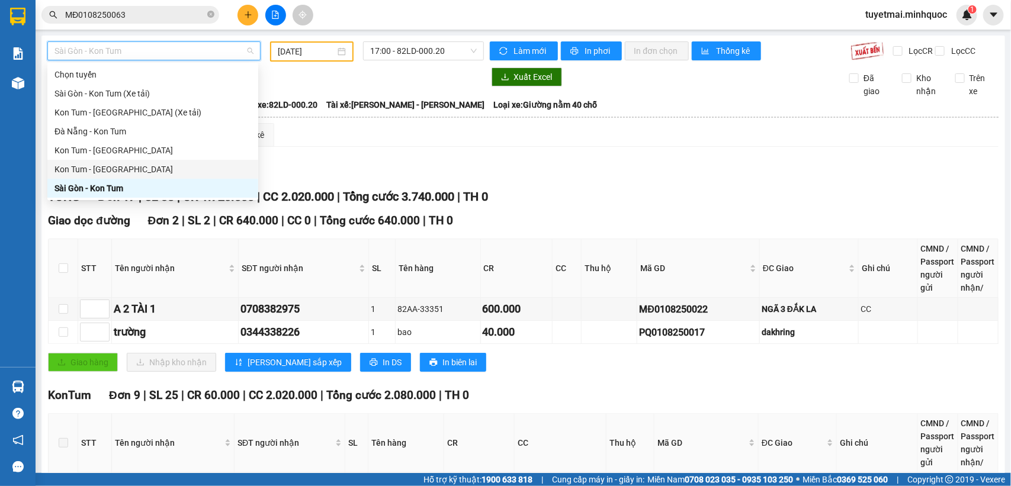
click at [140, 168] on div "Kon Tum - [GEOGRAPHIC_DATA]" at bounding box center [152, 169] width 197 height 13
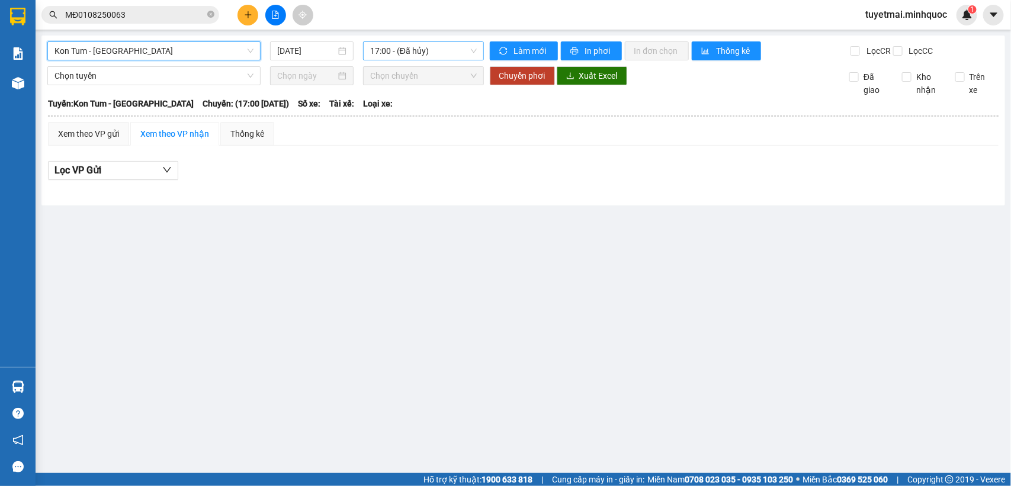
click at [453, 50] on span "17:00 - (Đã hủy)" at bounding box center [423, 51] width 106 height 18
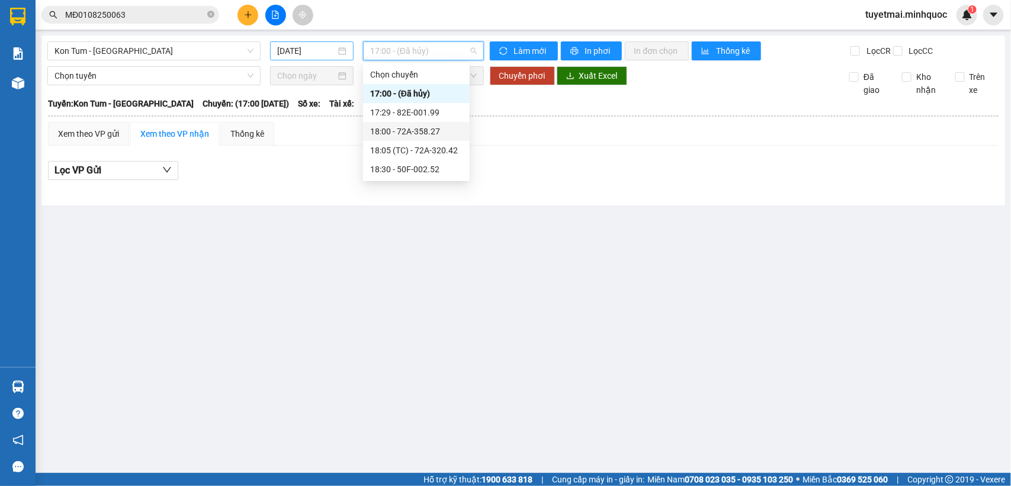
click at [326, 49] on input "[DATE]" at bounding box center [306, 50] width 59 height 13
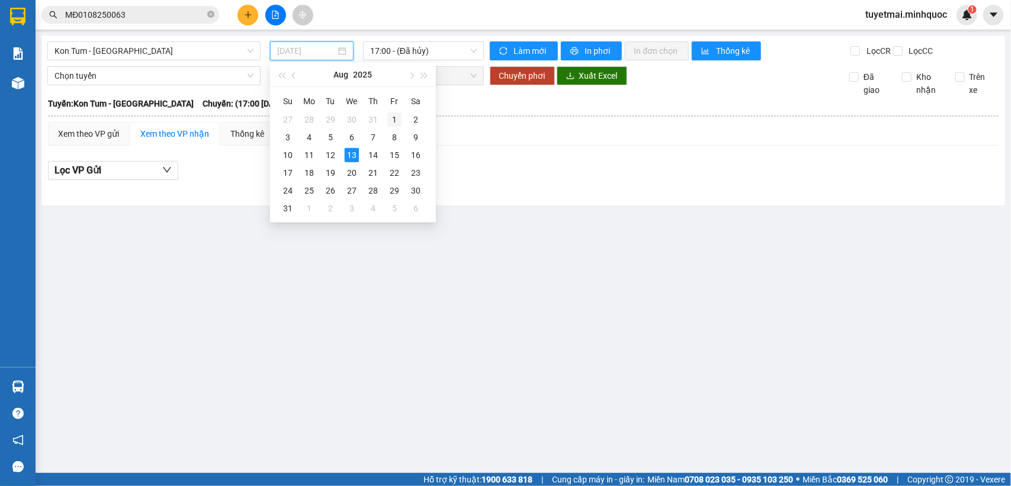
click at [394, 122] on div "1" at bounding box center [394, 119] width 14 height 14
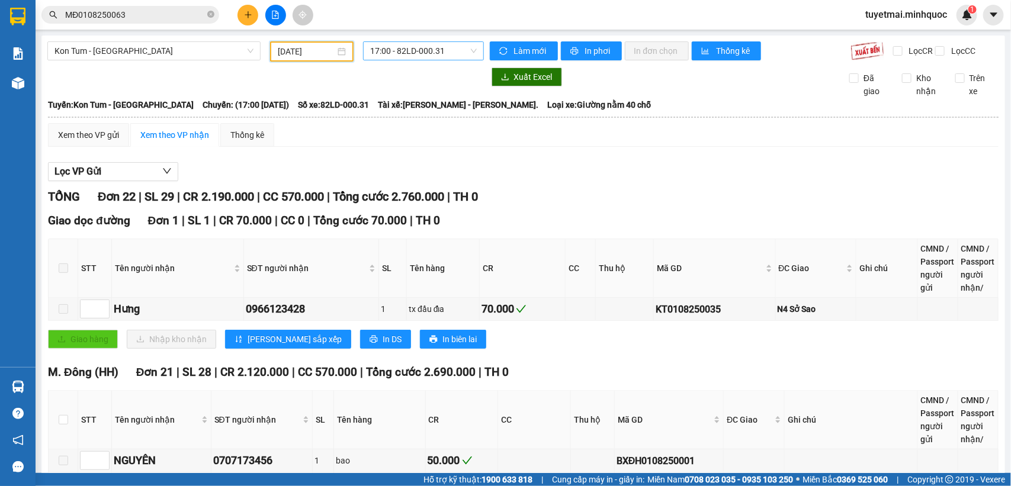
click at [430, 52] on span "17:00 - 82LD-000.31" at bounding box center [423, 51] width 106 height 18
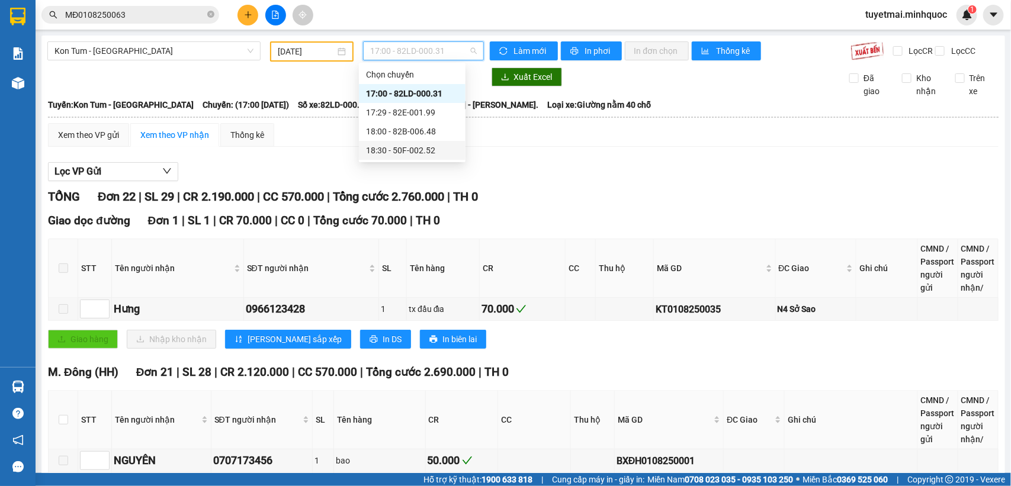
click at [432, 148] on div "18:30 - 50F-002.52" at bounding box center [412, 150] width 92 height 13
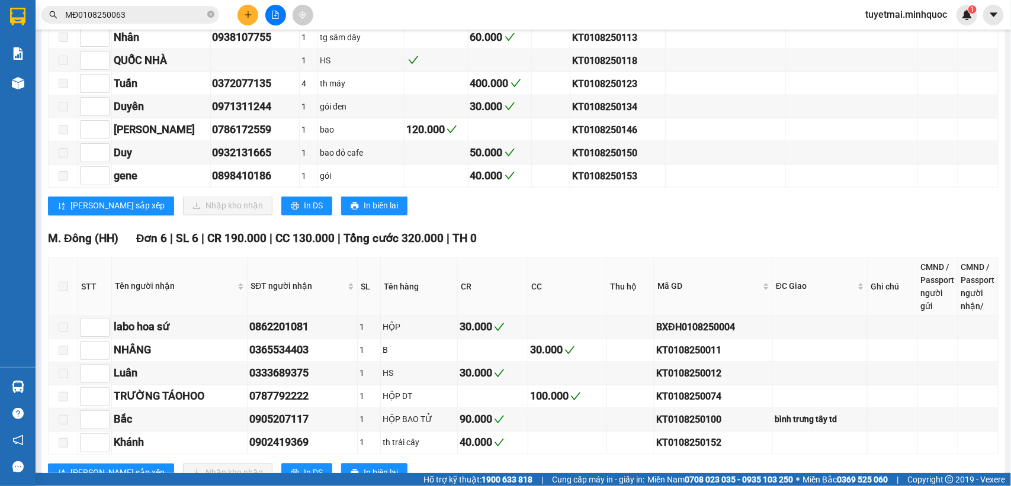
scroll to position [871, 0]
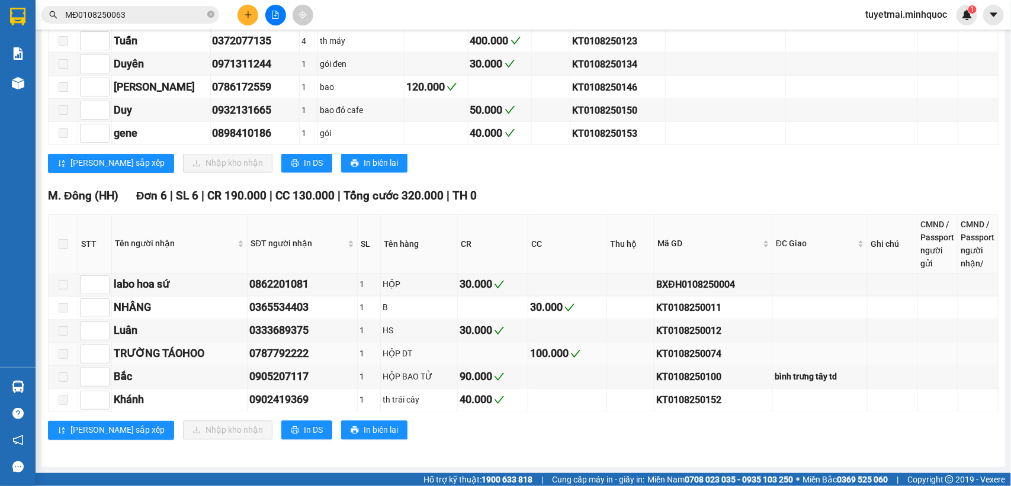
click at [672, 350] on div "KT0108250074" at bounding box center [713, 354] width 114 height 15
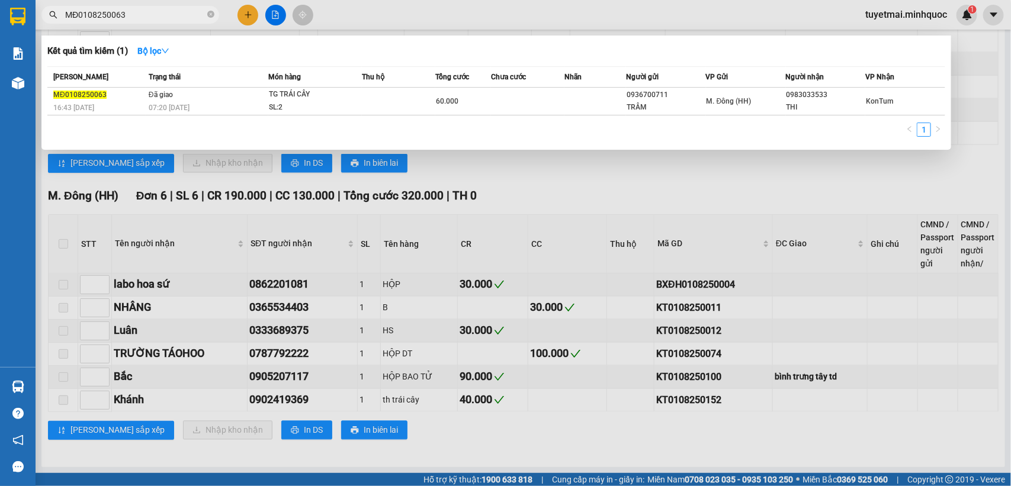
click at [140, 18] on input "MĐ0108250063" at bounding box center [135, 14] width 140 height 13
paste input "KT0108250074"
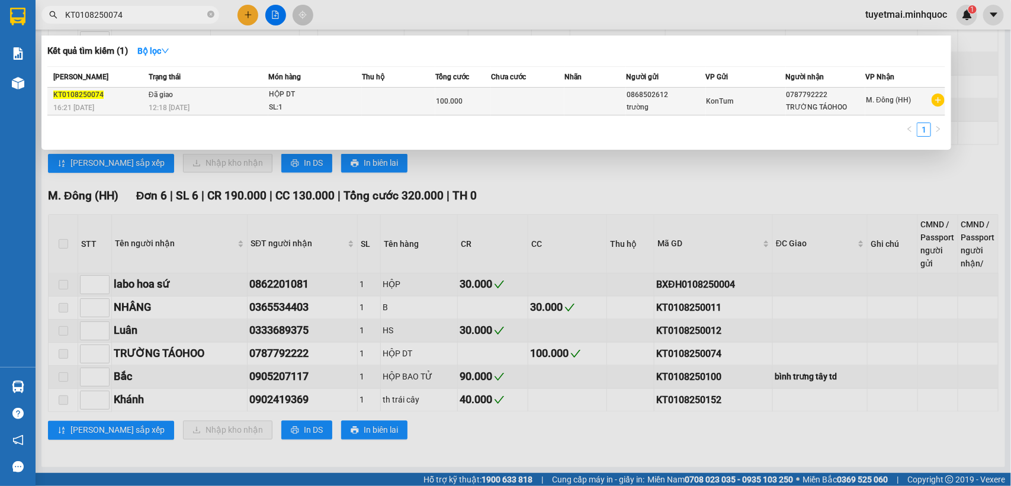
click at [245, 99] on td "Đã giao 12:18 [DATE]" at bounding box center [207, 102] width 123 height 28
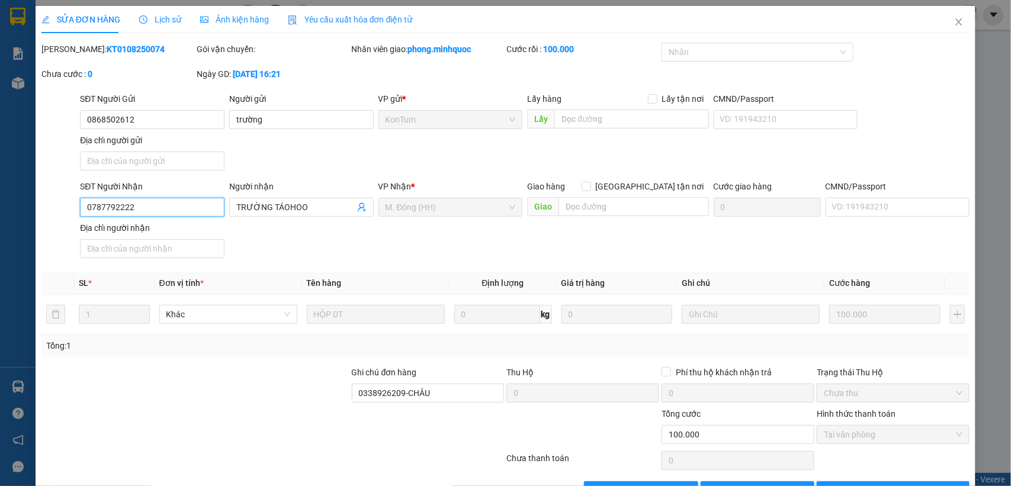
click at [169, 205] on input "0787792222" at bounding box center [152, 207] width 144 height 19
